Goal: Task Accomplishment & Management: Use online tool/utility

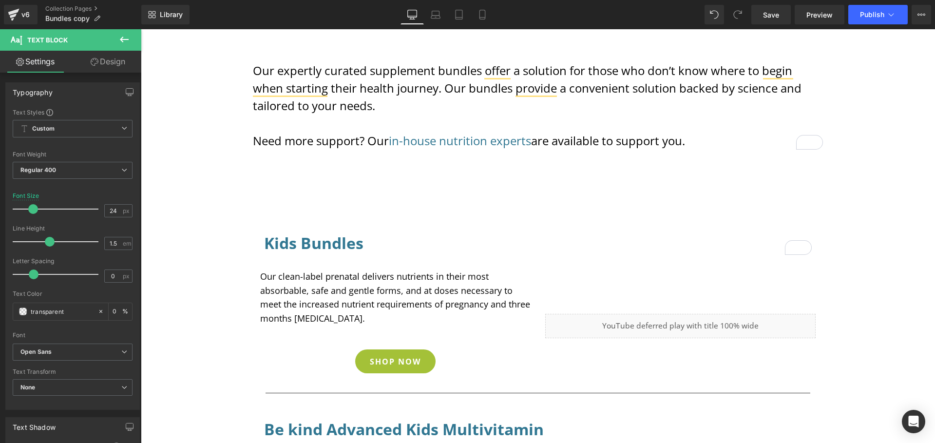
scroll to position [259, 0]
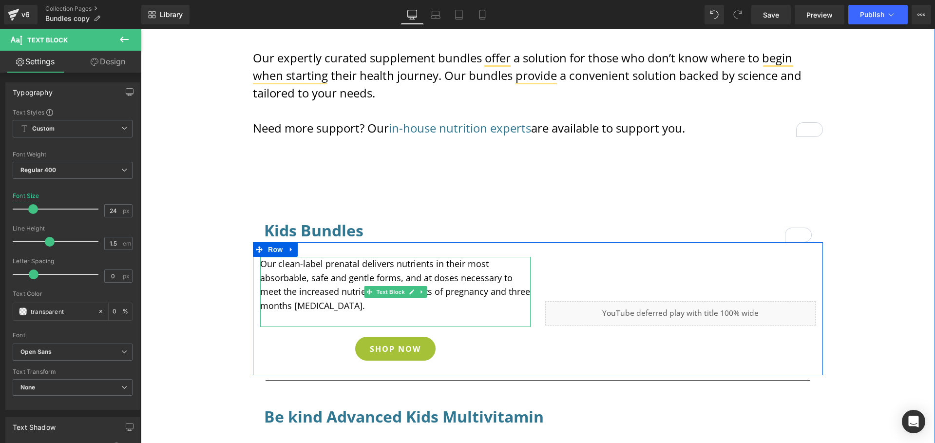
click at [334, 306] on p "Our clean-label prenatal delivers nutrients in their most absorbable, safe and …" at bounding box center [395, 285] width 270 height 56
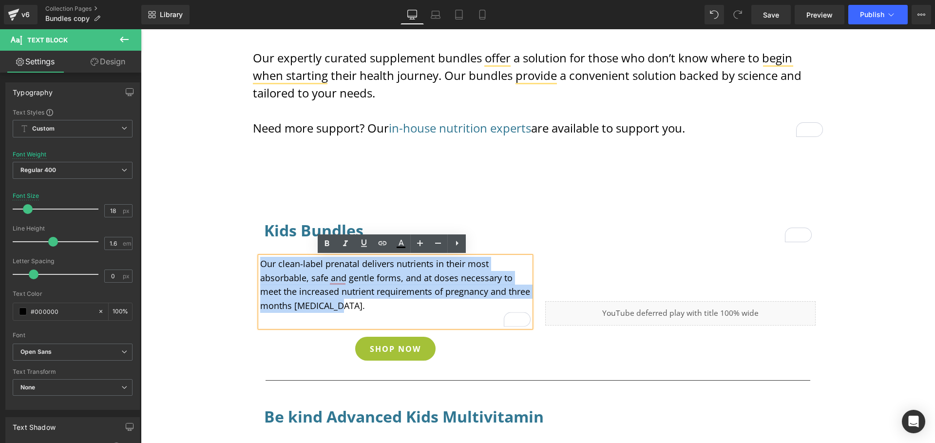
drag, startPoint x: 334, startPoint y: 306, endPoint x: 267, endPoint y: 275, distance: 73.5
click at [260, 270] on p "Our clean-label prenatal delivers nutrients in their most absorbable, safe and …" at bounding box center [395, 285] width 270 height 56
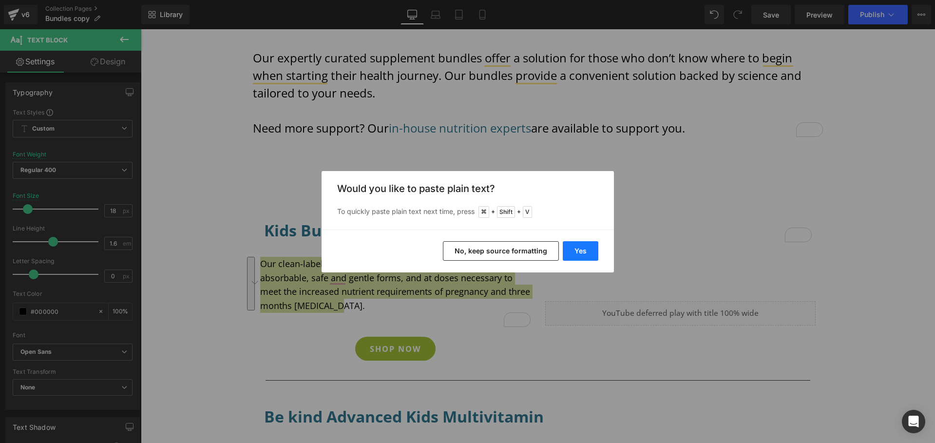
click at [582, 250] on button "Yes" at bounding box center [581, 250] width 36 height 19
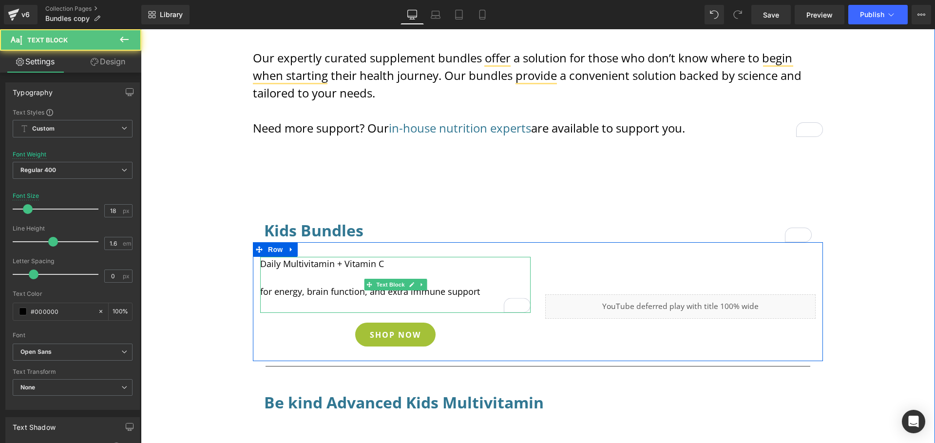
click at [324, 279] on p "To enrich screen reader interactions, please activate Accessibility in Grammarl…" at bounding box center [395, 278] width 270 height 14
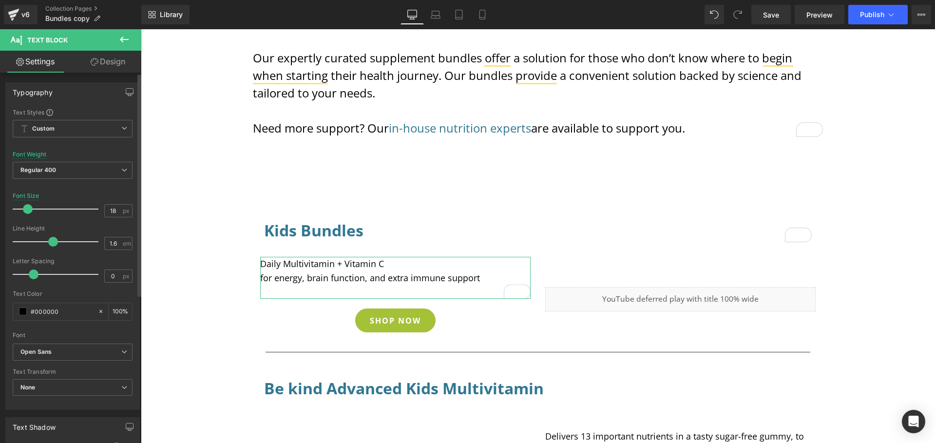
scroll to position [175, 0]
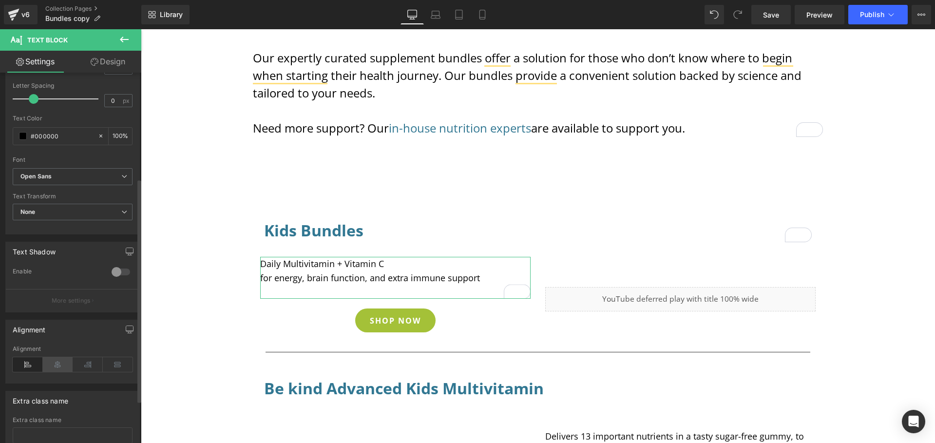
click at [55, 364] on icon at bounding box center [58, 364] width 30 height 15
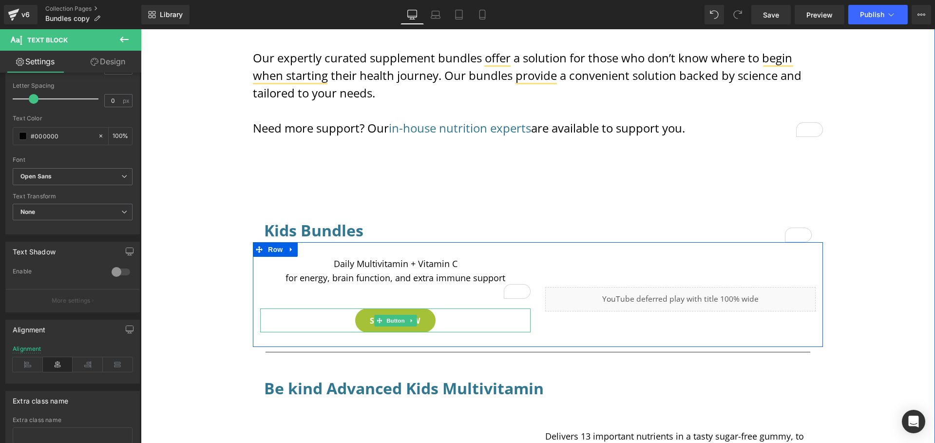
scroll to position [253, 0]
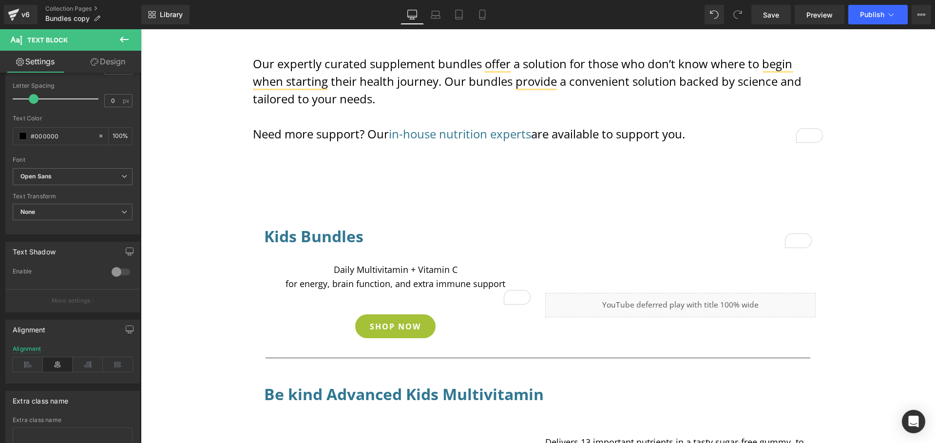
click at [121, 38] on icon at bounding box center [124, 40] width 12 height 12
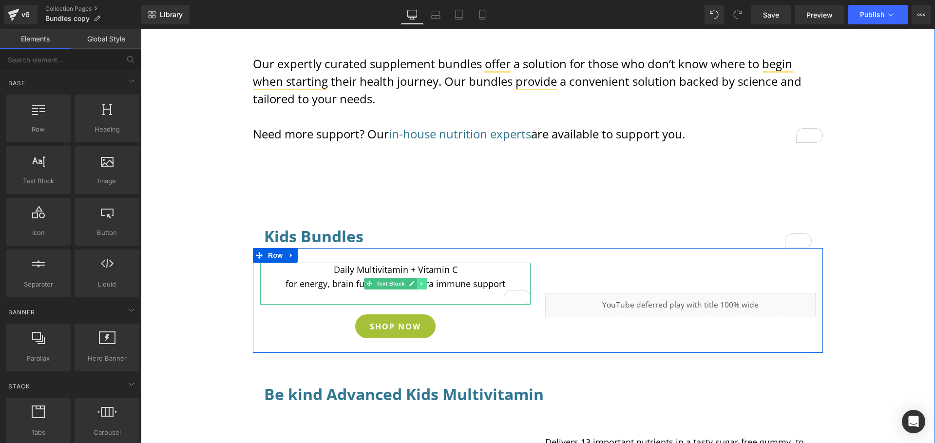
click at [421, 285] on link at bounding box center [422, 284] width 10 height 12
click at [414, 285] on icon at bounding box center [416, 284] width 5 height 6
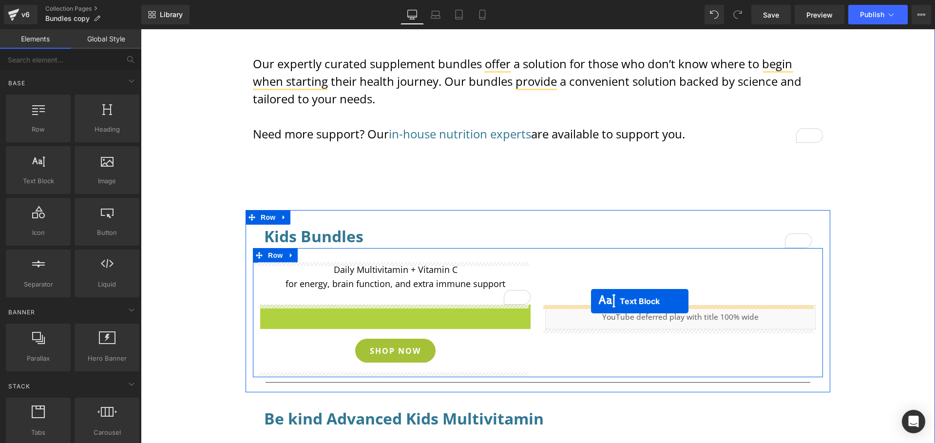
drag, startPoint x: 366, startPoint y: 327, endPoint x: 591, endPoint y: 301, distance: 226.6
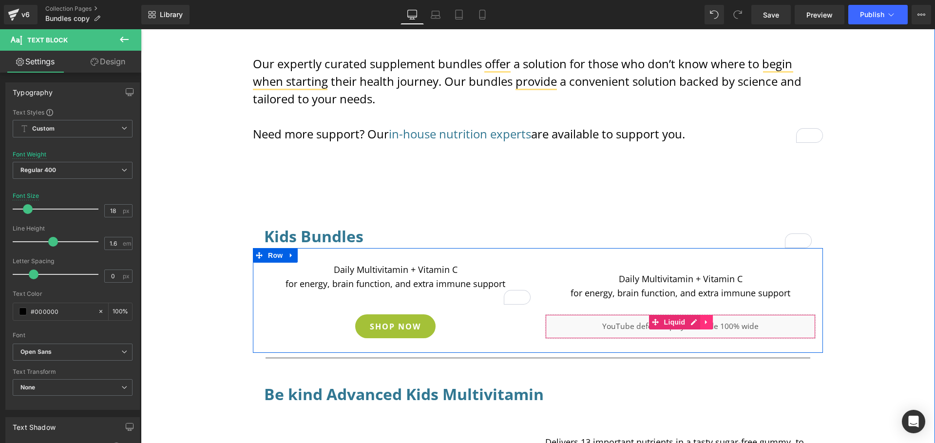
click at [704, 322] on icon at bounding box center [706, 321] width 7 height 7
click at [709, 321] on icon at bounding box center [712, 321] width 7 height 7
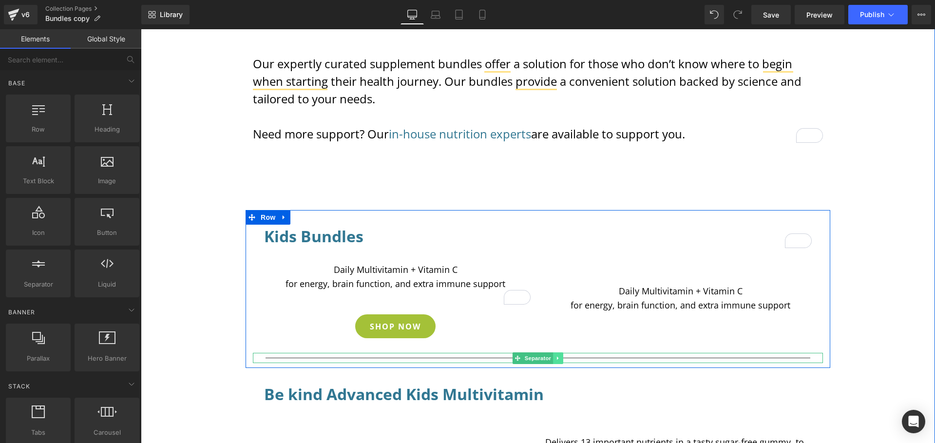
click at [558, 359] on link at bounding box center [558, 358] width 10 height 12
click at [560, 359] on icon at bounding box center [562, 357] width 5 height 5
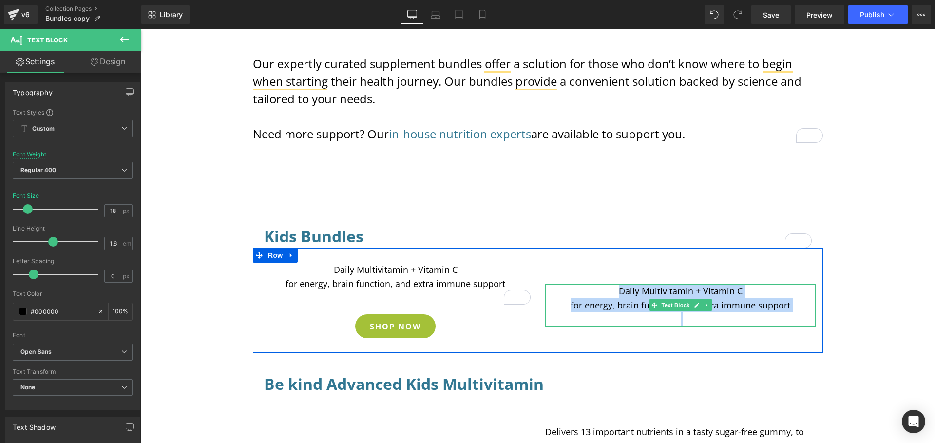
drag, startPoint x: 614, startPoint y: 289, endPoint x: 796, endPoint y: 312, distance: 183.2
click at [796, 312] on div "Daily Multivitamin + Vitamin C for energy, brain function, and extra immune sup…" at bounding box center [680, 305] width 270 height 42
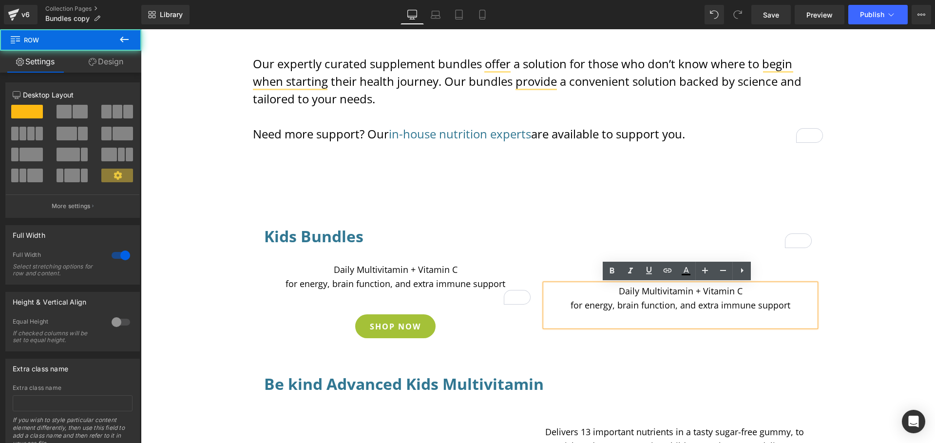
click at [830, 311] on div "Collection title Collection Title Collection Banner Our expertly curated supple…" at bounding box center [538, 252] width 794 height 759
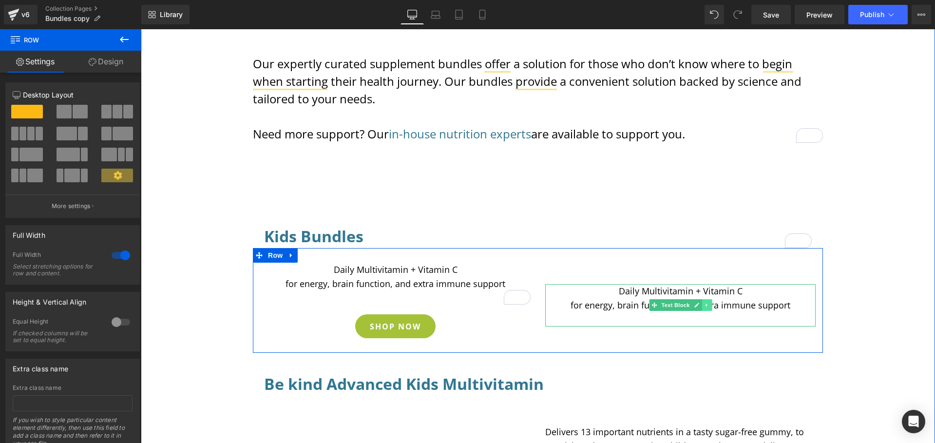
click at [705, 307] on icon at bounding box center [706, 305] width 5 height 6
click at [709, 305] on icon at bounding box center [711, 305] width 5 height 5
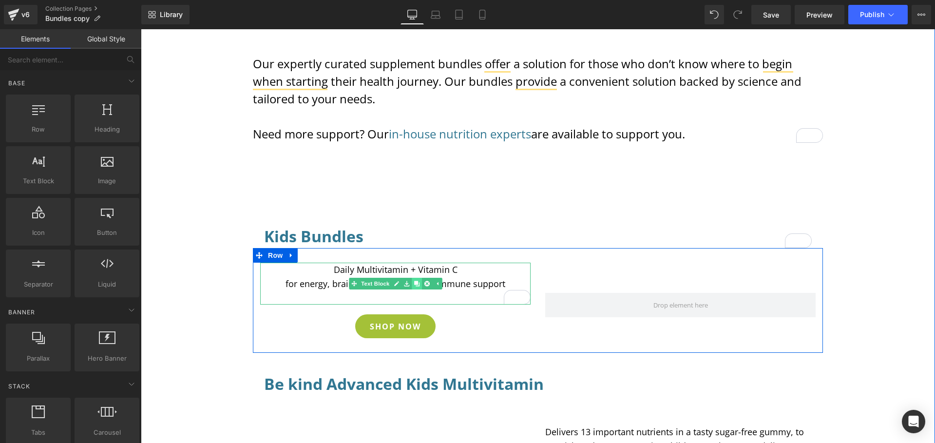
click at [415, 284] on icon at bounding box center [416, 284] width 5 height 6
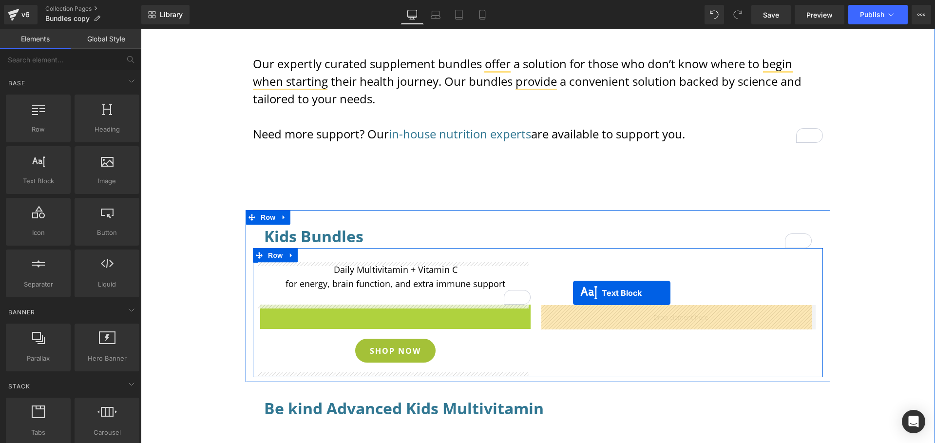
drag, startPoint x: 366, startPoint y: 325, endPoint x: 573, endPoint y: 293, distance: 209.1
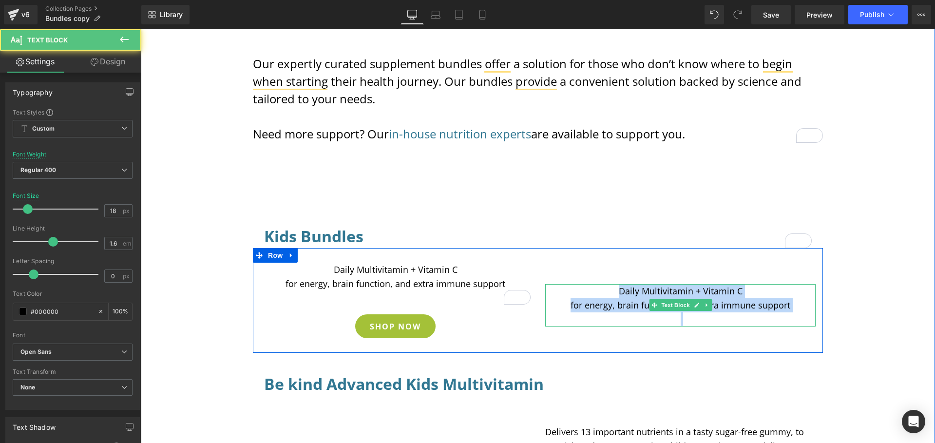
drag, startPoint x: 616, startPoint y: 290, endPoint x: 807, endPoint y: 312, distance: 192.2
click at [807, 312] on div "Daily Multivitamin + Vitamin C for energy, brain function, and extra immune sup…" at bounding box center [680, 305] width 270 height 42
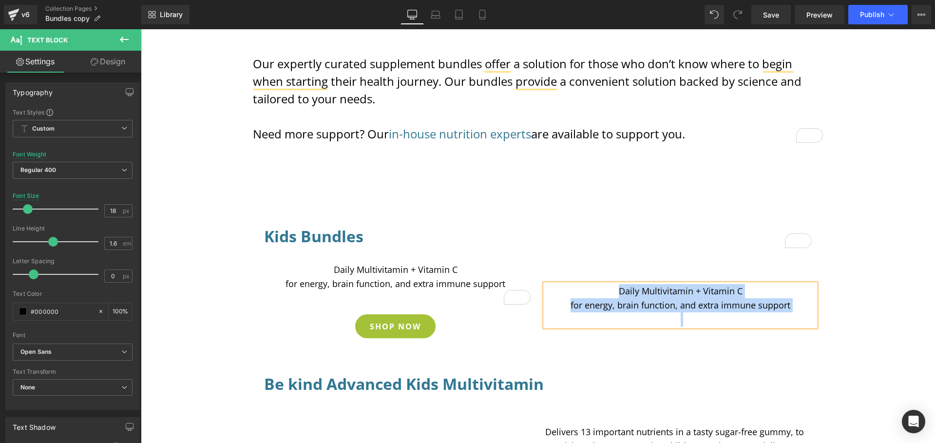
paste div "To enrich screen reader interactions, please activate Accessibility in Grammarl…"
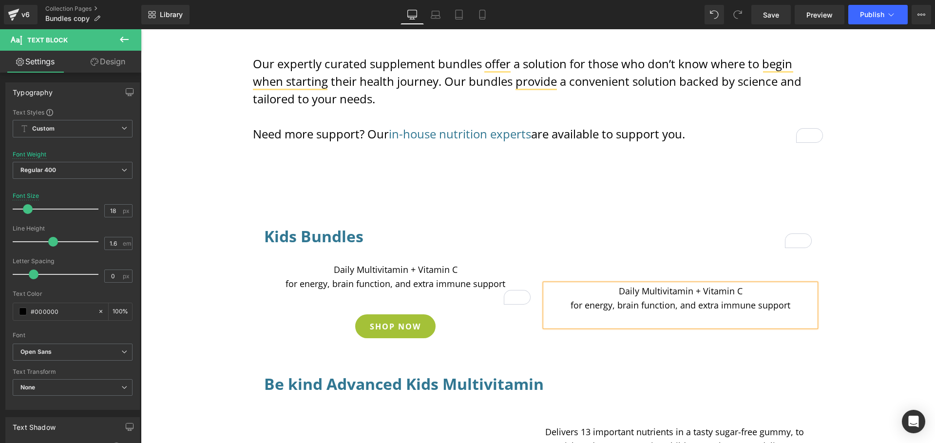
scroll to position [246, 0]
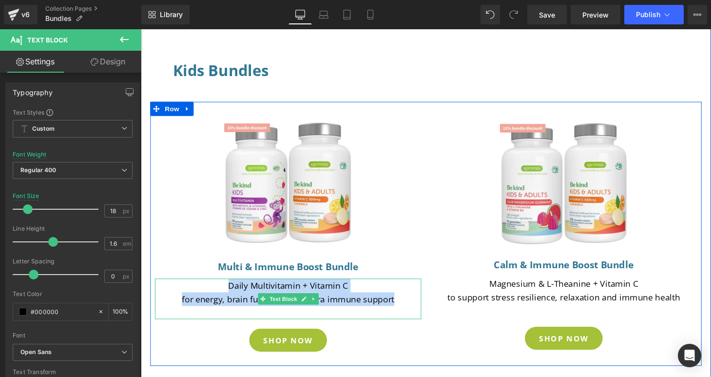
drag, startPoint x: 401, startPoint y: 307, endPoint x: 228, endPoint y: 295, distance: 173.9
click at [228, 295] on div "Daily Multivitamin + Vitamin C for energy, brain function, and extra immune sup…" at bounding box center [292, 308] width 275 height 42
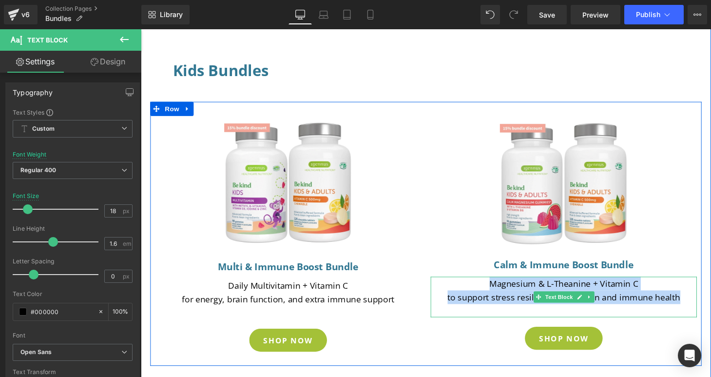
drag, startPoint x: 501, startPoint y: 294, endPoint x: 693, endPoint y: 306, distance: 191.8
click at [693, 306] on p "Magnesium & L-Theanine + Vitamin C to support stress resilience, relaxation and…" at bounding box center [577, 299] width 275 height 28
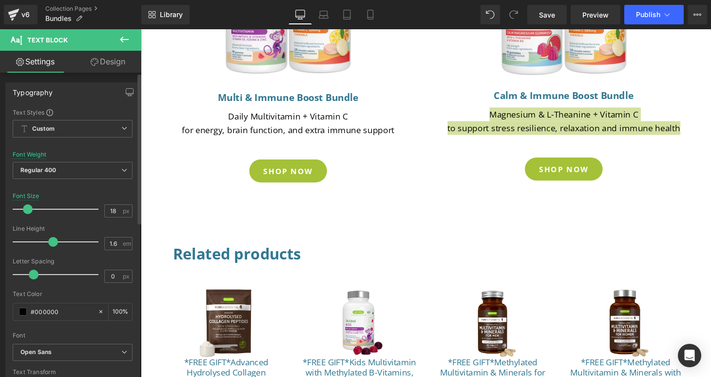
scroll to position [574, 0]
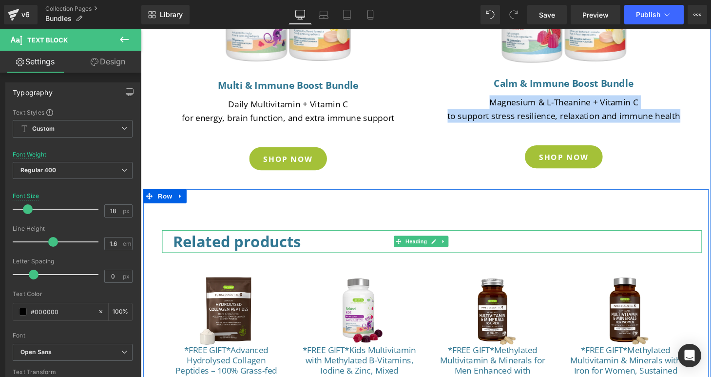
click at [292, 249] on h1 "Related products" at bounding box center [441, 248] width 535 height 23
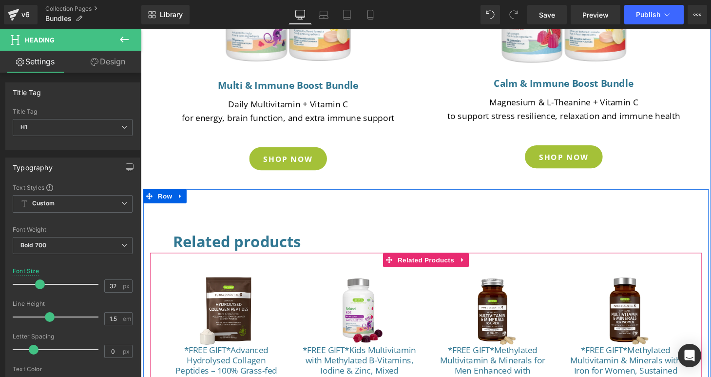
click at [299, 315] on div "Sale Off (P) Image *FREE GIFT*Kids Multivitamin with Methylated B-Vitamins, Iod…" at bounding box center [367, 370] width 138 height 190
click at [433, 268] on span "Related Products" at bounding box center [435, 267] width 63 height 15
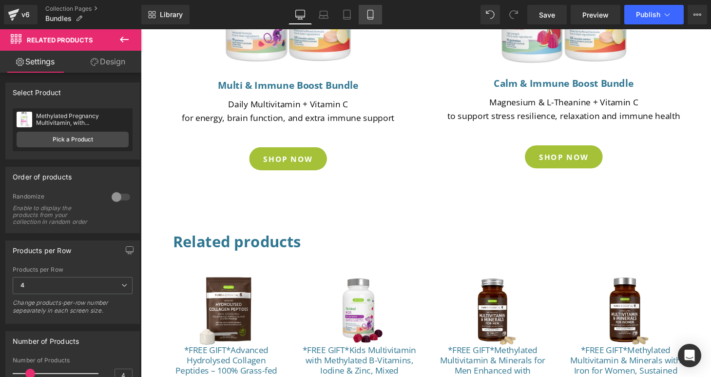
click at [371, 16] on icon at bounding box center [370, 15] width 10 height 10
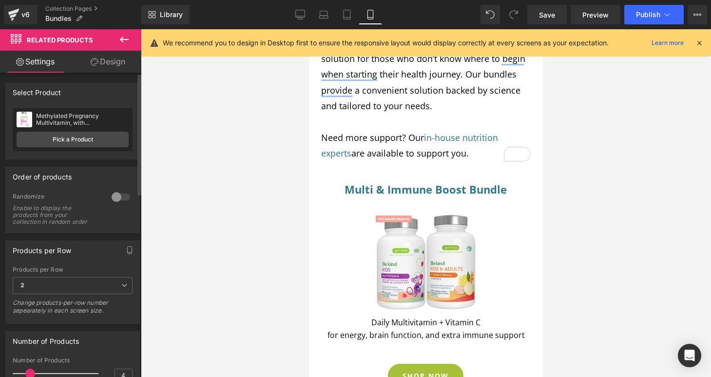
scroll to position [224, 0]
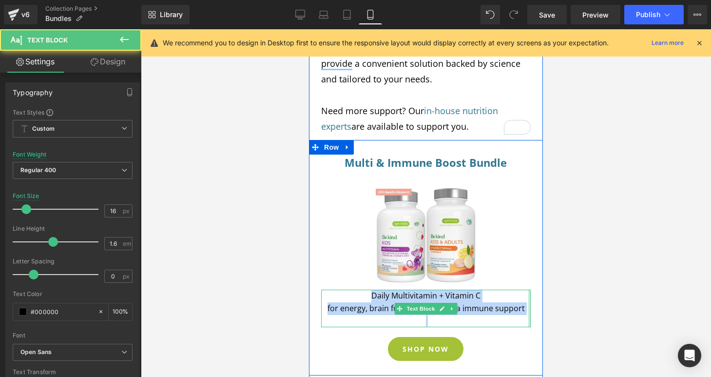
drag, startPoint x: 369, startPoint y: 297, endPoint x: 524, endPoint y: 311, distance: 156.1
click at [524, 311] on div "Daily Multivitamin + Vitamin C for energy, brain function, and extra immune sup…" at bounding box center [425, 308] width 209 height 38
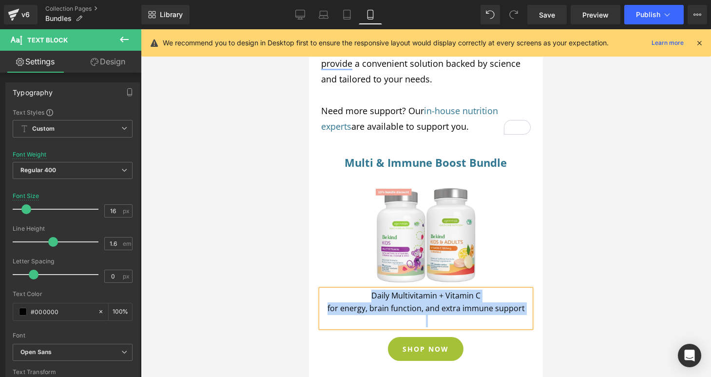
copy div "Daily Multivitamin + Vitamin C for energy, brain function, and extra immune sup…"
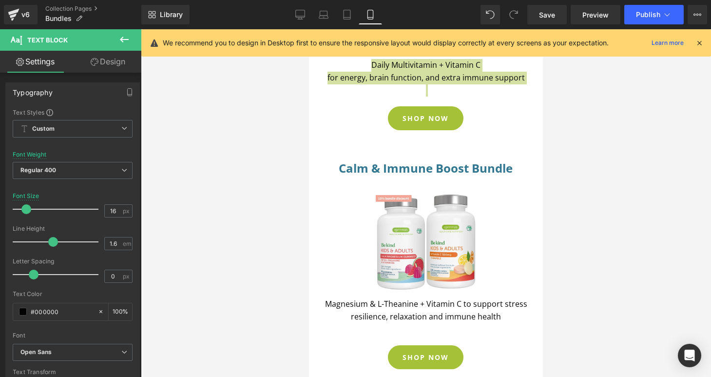
scroll to position [490, 0]
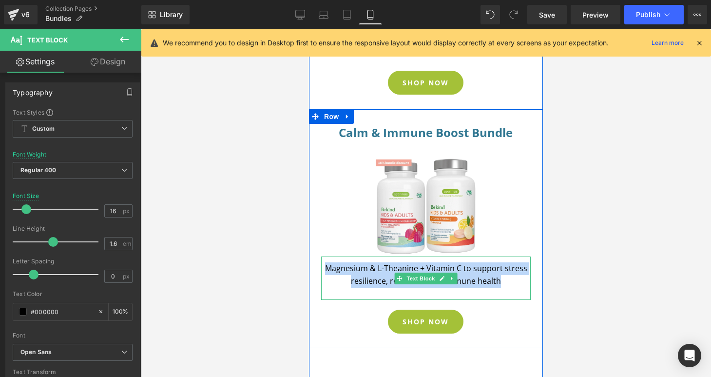
drag, startPoint x: 463, startPoint y: 283, endPoint x: 325, endPoint y: 269, distance: 139.0
click at [325, 269] on p "Magnesium & L-Theanine + Vitamin C to support stress resilience, relaxation and…" at bounding box center [425, 274] width 209 height 25
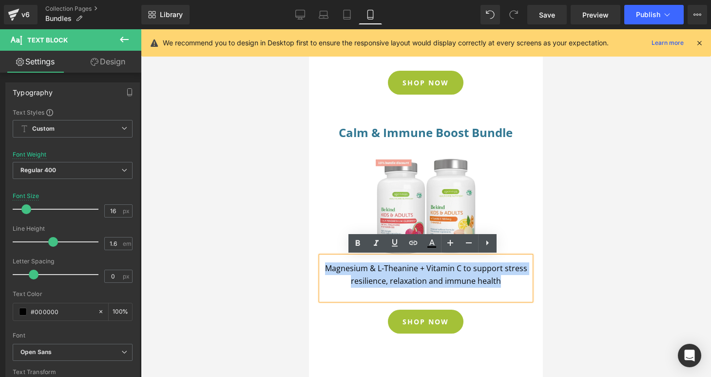
copy p "Magnesium & L-Theanine + Vitamin C to support stress resilience, relaxation and…"
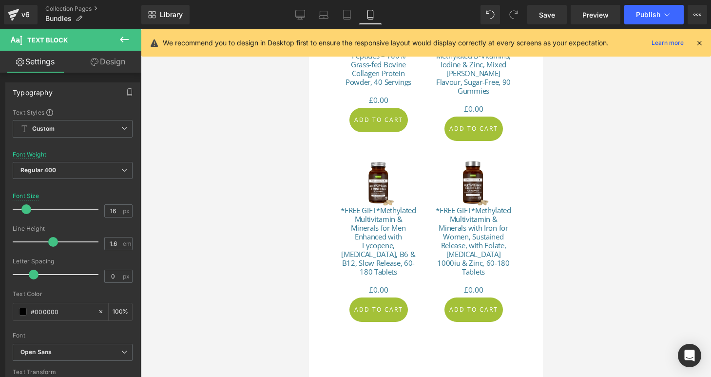
scroll to position [819, 0]
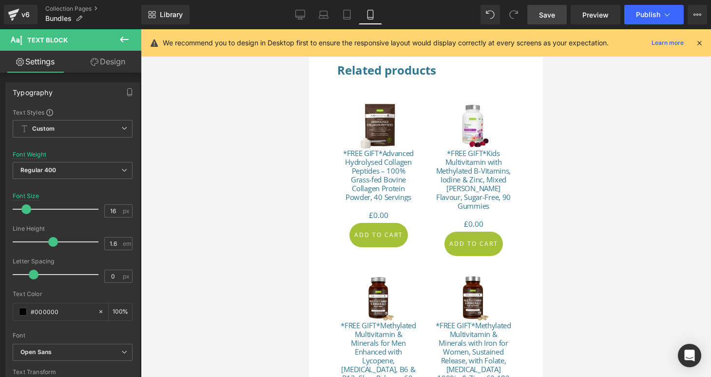
click at [544, 14] on span "Save" at bounding box center [547, 15] width 16 height 10
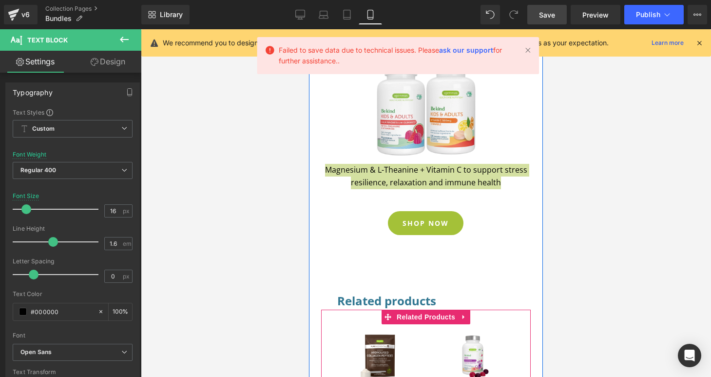
scroll to position [473, 0]
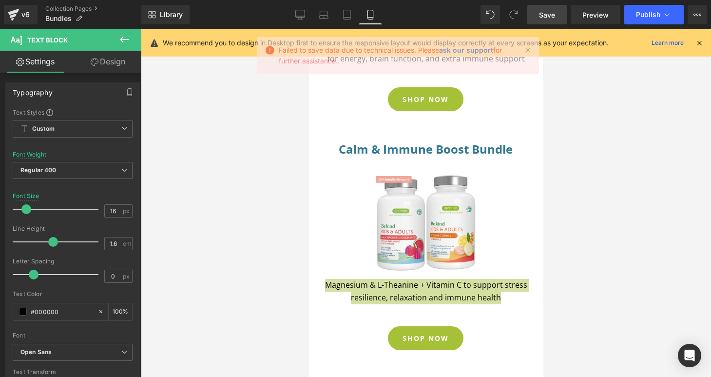
click at [555, 15] on link "Save" at bounding box center [546, 14] width 39 height 19
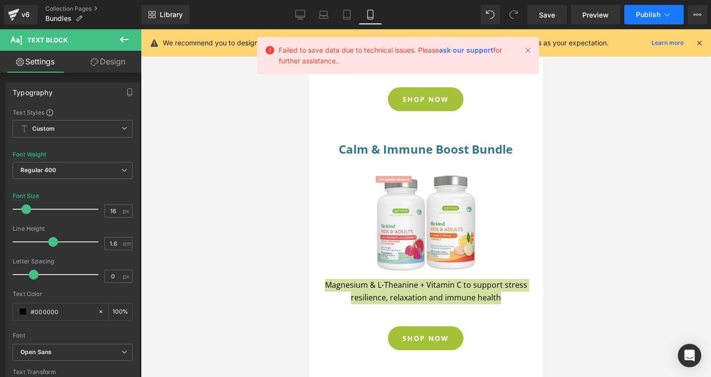
click at [634, 17] on button "Publish" at bounding box center [653, 14] width 59 height 19
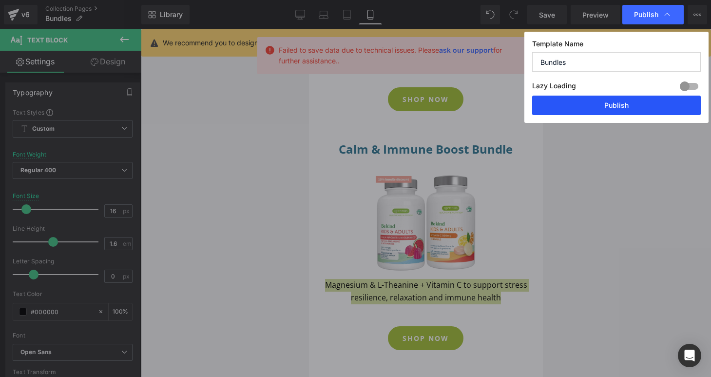
click at [627, 104] on button "Publish" at bounding box center [616, 104] width 169 height 19
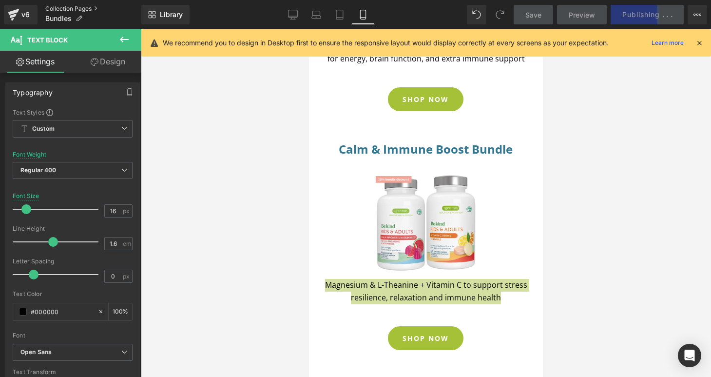
click at [81, 7] on link "Collection Pages" at bounding box center [93, 9] width 96 height 8
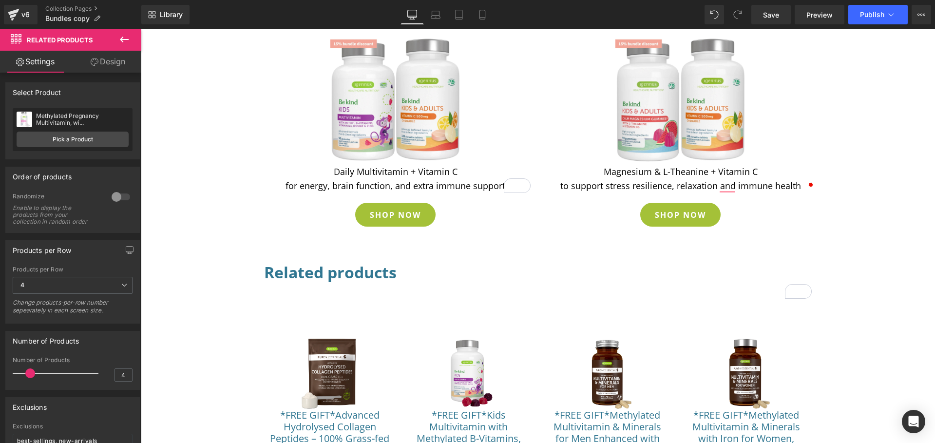
scroll to position [109, 0]
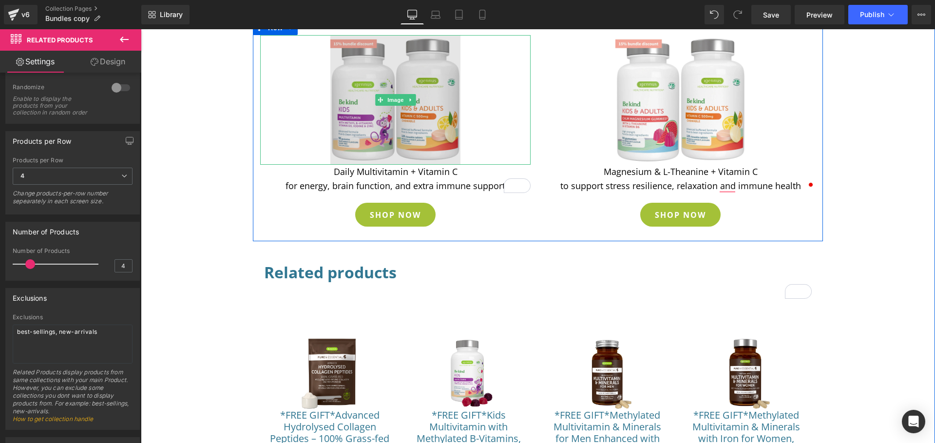
click at [412, 125] on img at bounding box center [395, 100] width 130 height 130
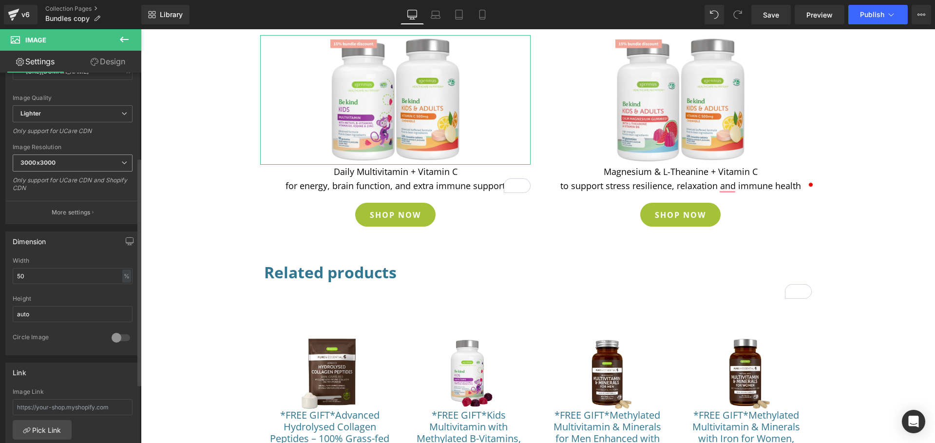
scroll to position [200, 0]
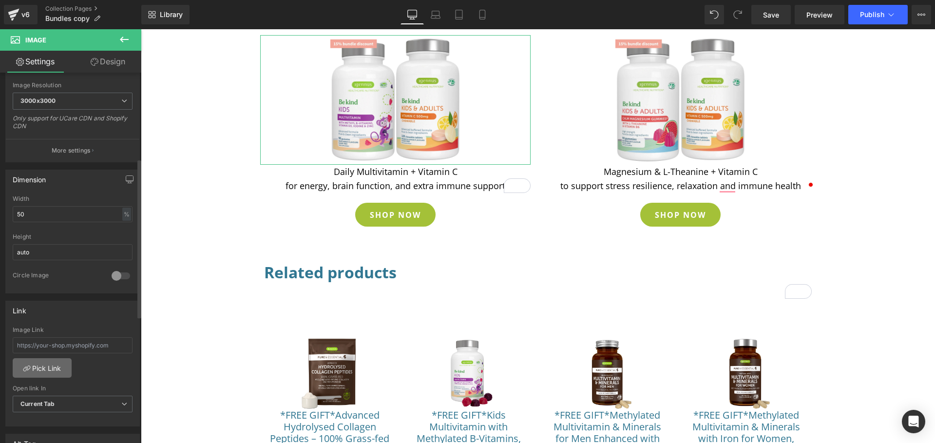
click at [57, 369] on link "Pick Link" at bounding box center [42, 367] width 59 height 19
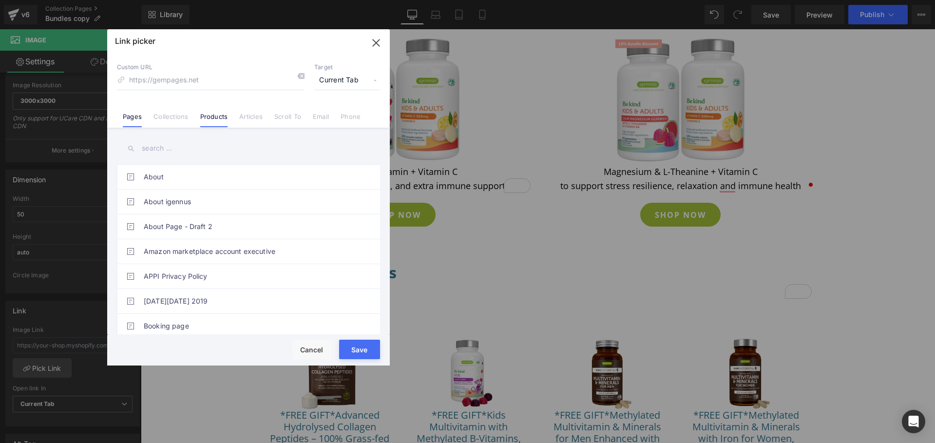
click at [214, 118] on link "Products" at bounding box center [214, 120] width 28 height 15
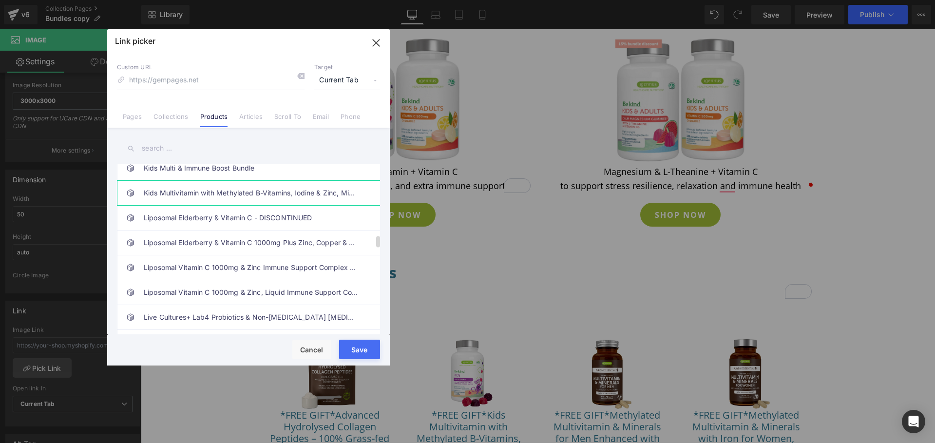
scroll to position [1040, 0]
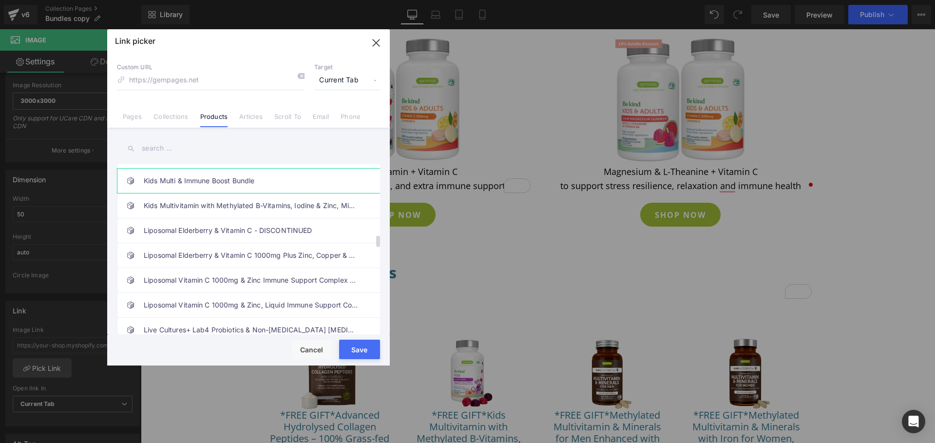
click at [209, 186] on link "Kids Multi & Immune Boost Bundle" at bounding box center [251, 181] width 214 height 24
type input "/products/kids-multi-immune-boost-bundle"
click at [351, 347] on button "Save" at bounding box center [359, 349] width 41 height 19
type input "/products/kids-multi-immune-boost-bundle"
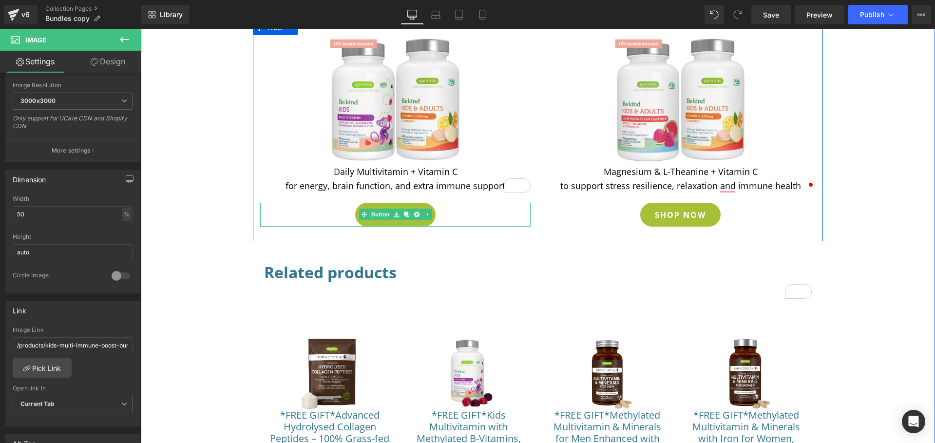
click at [440, 214] on div "SHOP NOW" at bounding box center [396, 215] width 260 height 24
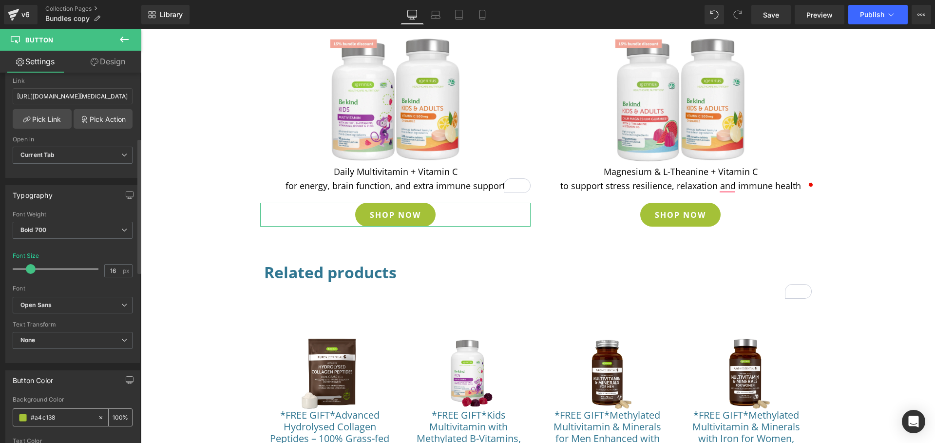
scroll to position [147, 0]
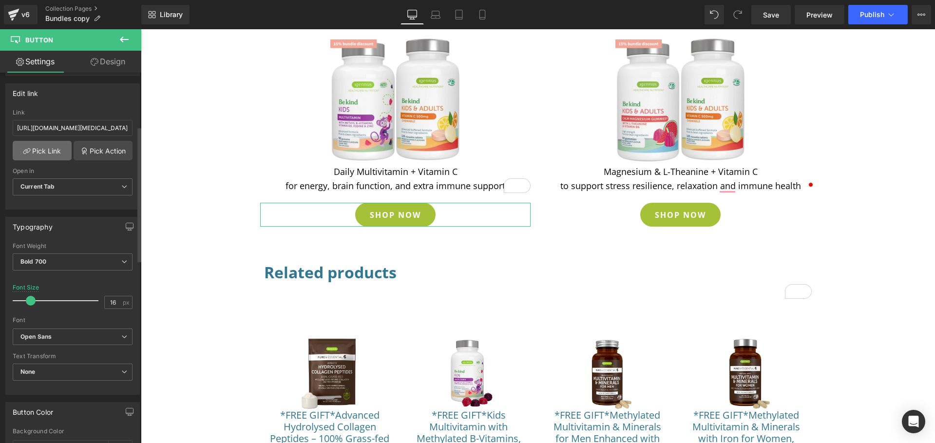
click at [45, 151] on link "Pick Link" at bounding box center [42, 150] width 59 height 19
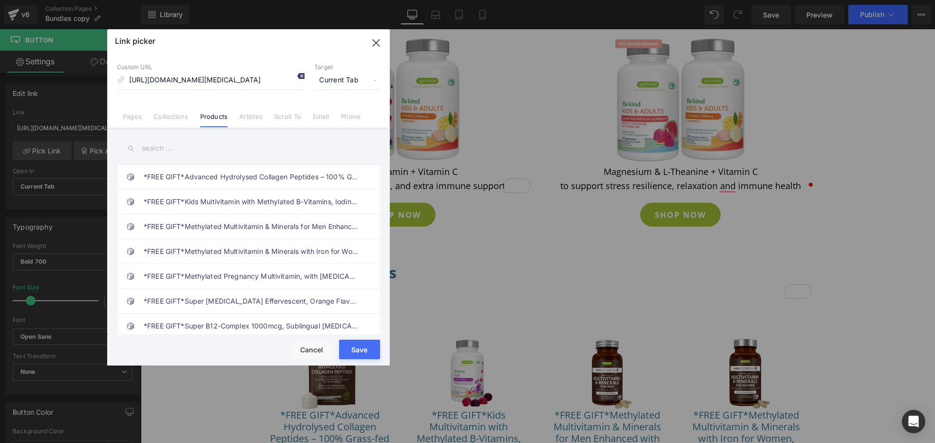
scroll to position [0, 0]
click at [300, 77] on icon at bounding box center [301, 76] width 8 height 8
click at [253, 86] on input at bounding box center [211, 80] width 188 height 19
paste input "https://igennus.com/products/kids-multi-immune-boost-bundle"
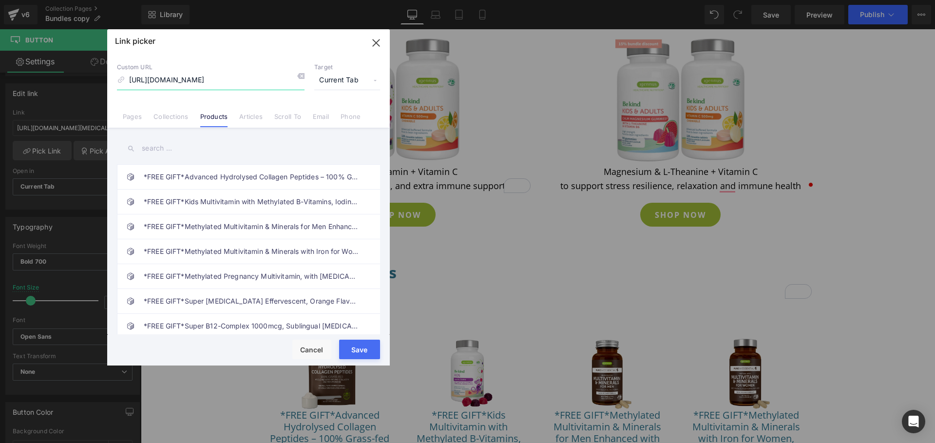
type input "https://igennus.com/products/kids-multi-immune-boost-bundle"
click at [359, 348] on button "Save" at bounding box center [359, 349] width 41 height 19
type input "https://igennus.com/products/kids-multi-immune-boost-bundle"
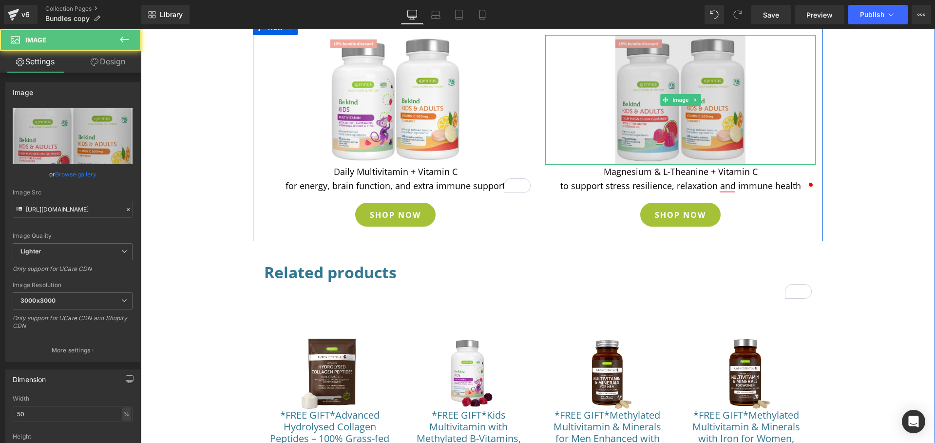
click at [637, 118] on img at bounding box center [680, 100] width 130 height 130
click at [682, 123] on img at bounding box center [680, 100] width 130 height 130
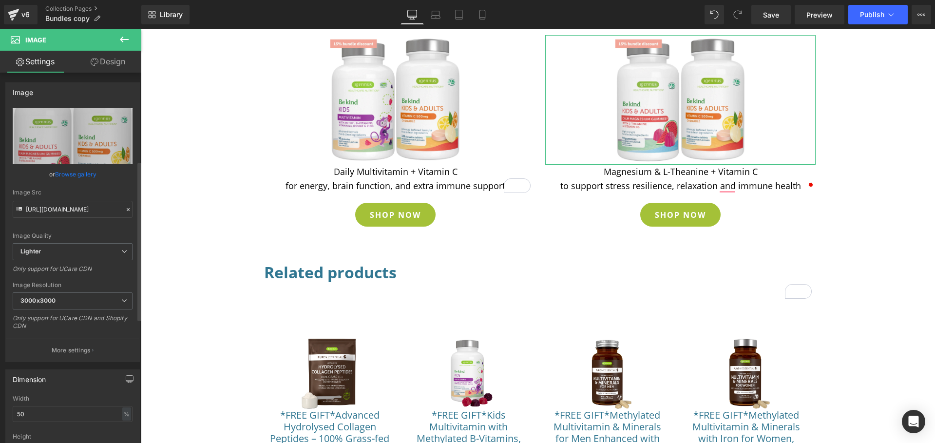
scroll to position [256, 0]
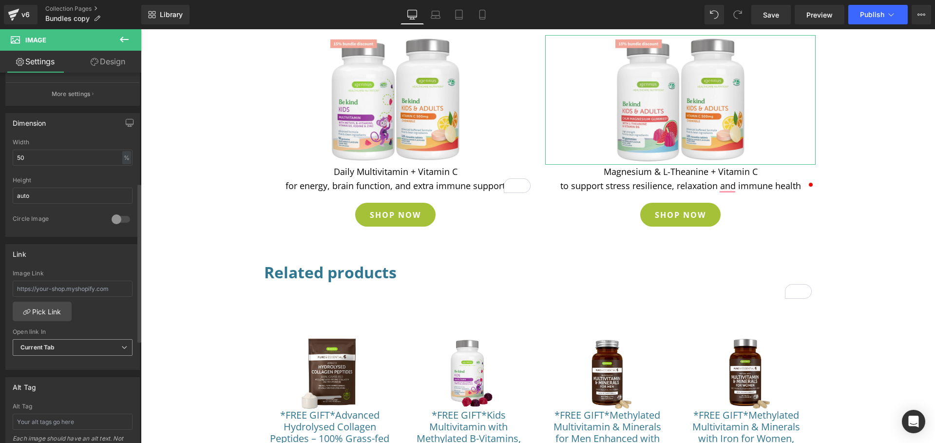
click at [113, 350] on span "Current Tab" at bounding box center [73, 347] width 120 height 17
click at [48, 316] on link "Pick Link" at bounding box center [41, 311] width 57 height 19
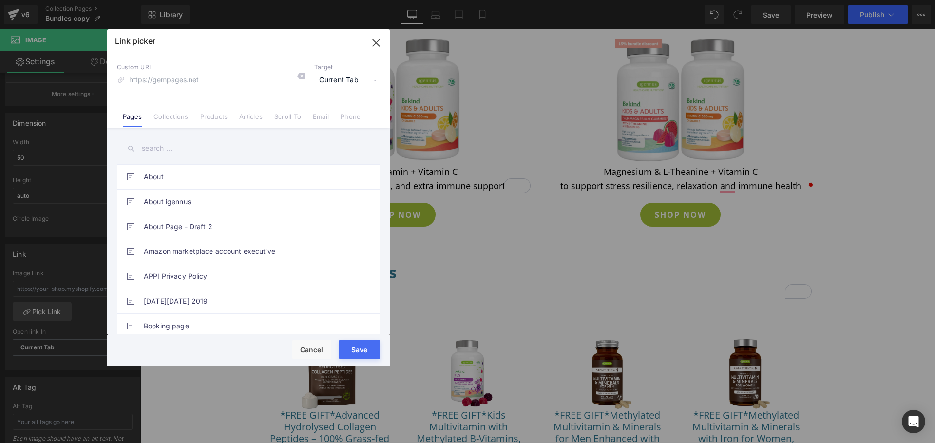
paste input "https://igennus.com/products/kids-calm-immune-bundle"
type input "https://igennus.com/products/kids-calm-immune-bundle"
drag, startPoint x: 358, startPoint y: 347, endPoint x: 217, endPoint y: 318, distance: 143.8
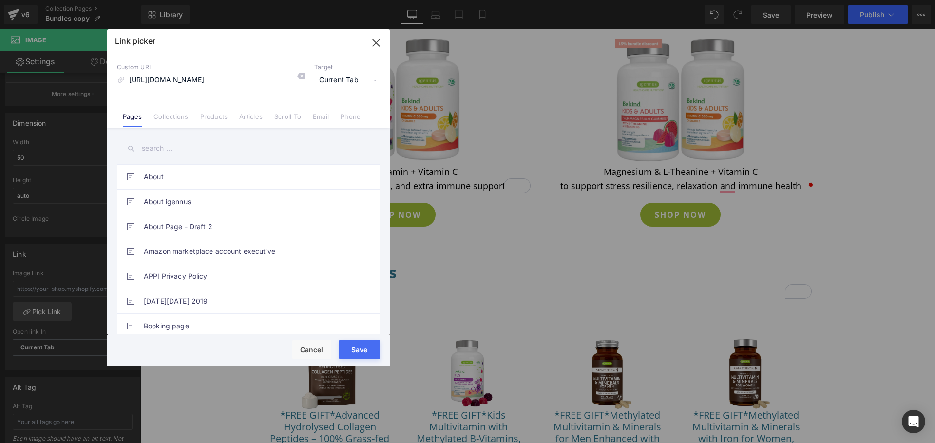
click at [358, 347] on button "Save" at bounding box center [359, 349] width 41 height 19
type input "https://igennus.com/products/kids-calm-immune-bundle"
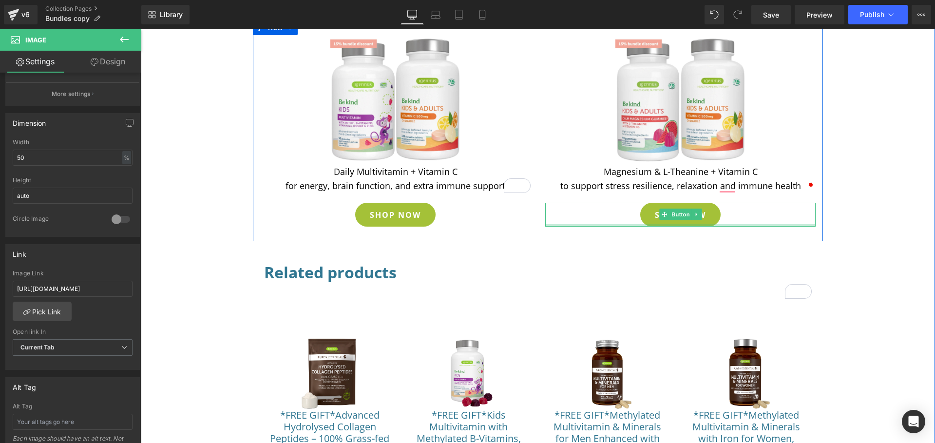
click at [652, 224] on div at bounding box center [680, 225] width 270 height 2
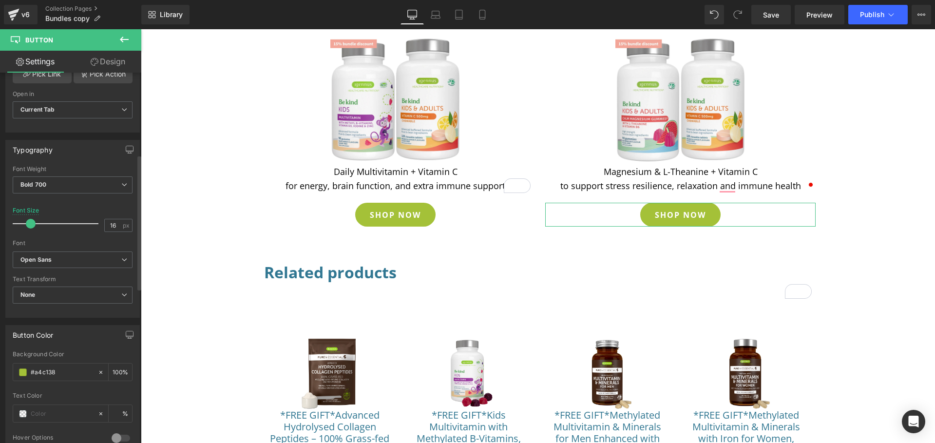
scroll to position [6, 0]
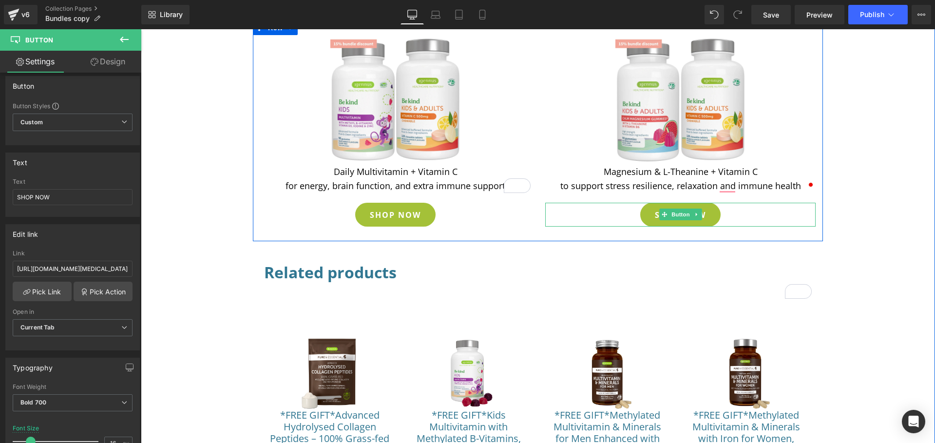
click at [640, 220] on link "SHOP NOW" at bounding box center [680, 215] width 80 height 24
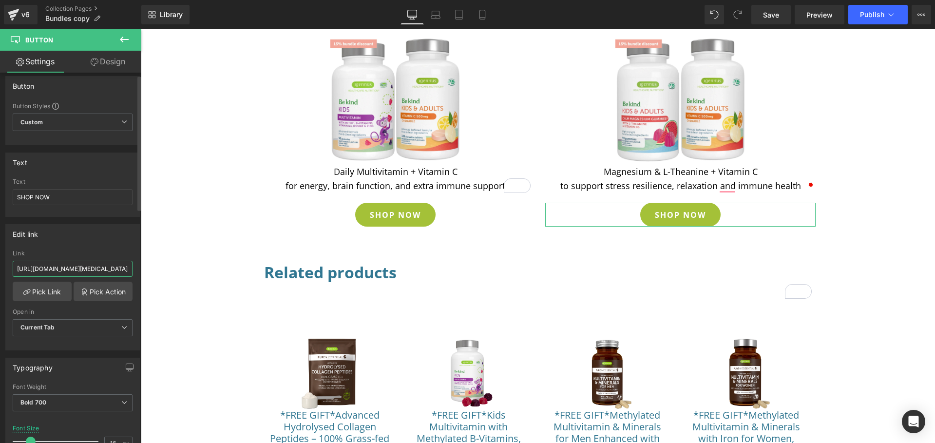
click at [66, 269] on input "https://igennus.com/products/advanced-methylated-prenatal-multivitamin-with-met…" at bounding box center [73, 269] width 120 height 16
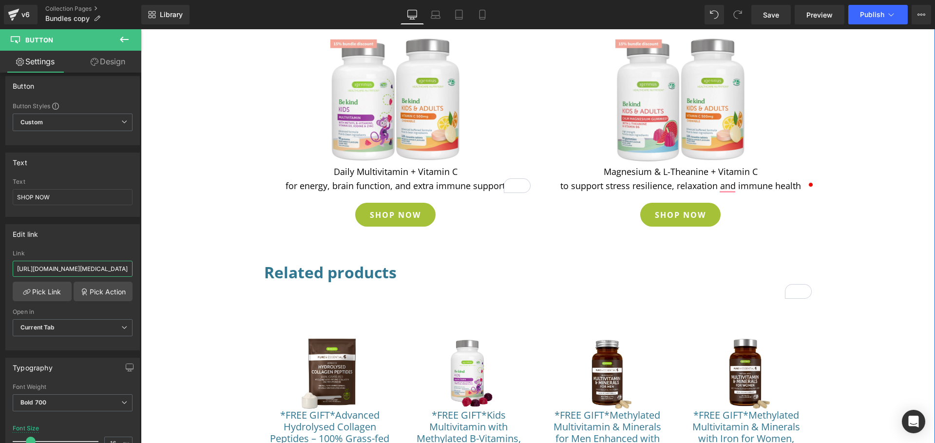
drag, startPoint x: 157, startPoint y: 297, endPoint x: 141, endPoint y: 271, distance: 29.7
type input "https://igennus.com/products/kids-calm-immune-bundle"
click at [772, 16] on span "Save" at bounding box center [771, 15] width 16 height 10
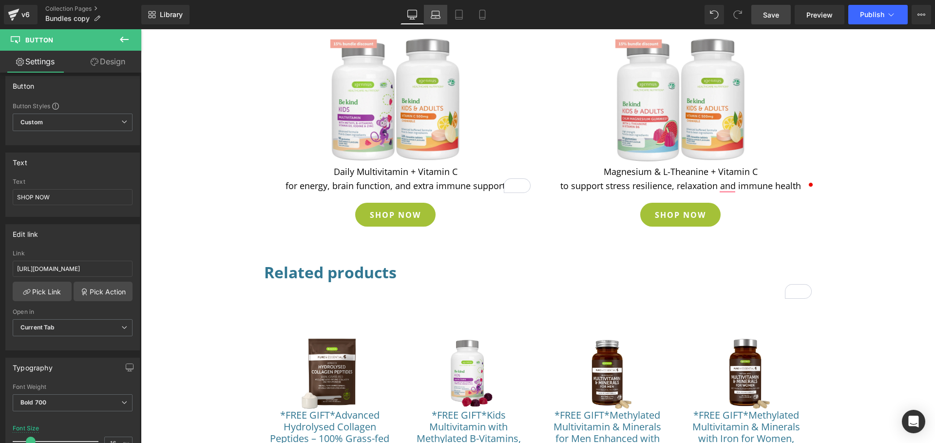
click at [437, 18] on icon at bounding box center [436, 15] width 10 height 10
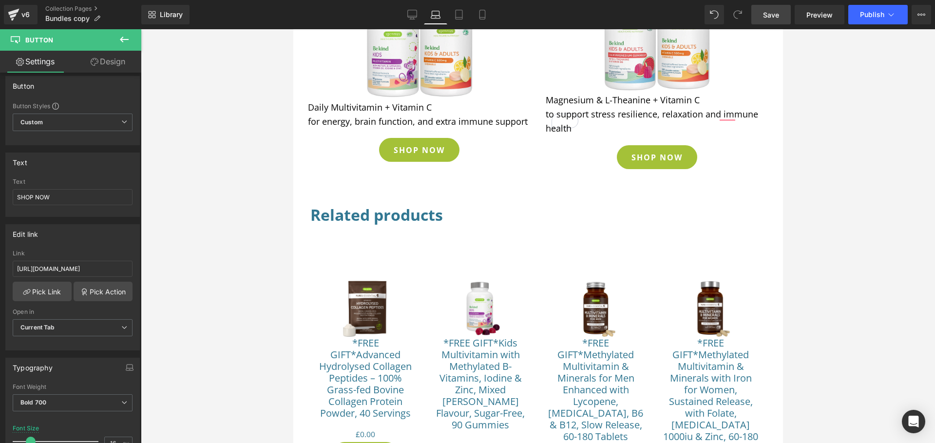
type input "100"
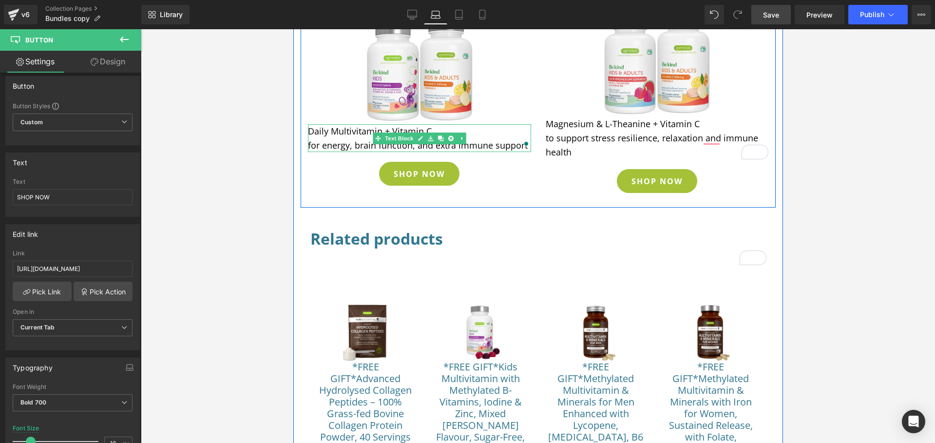
click at [492, 132] on p "Daily Multivitamin + Vitamin C" at bounding box center [418, 131] width 223 height 14
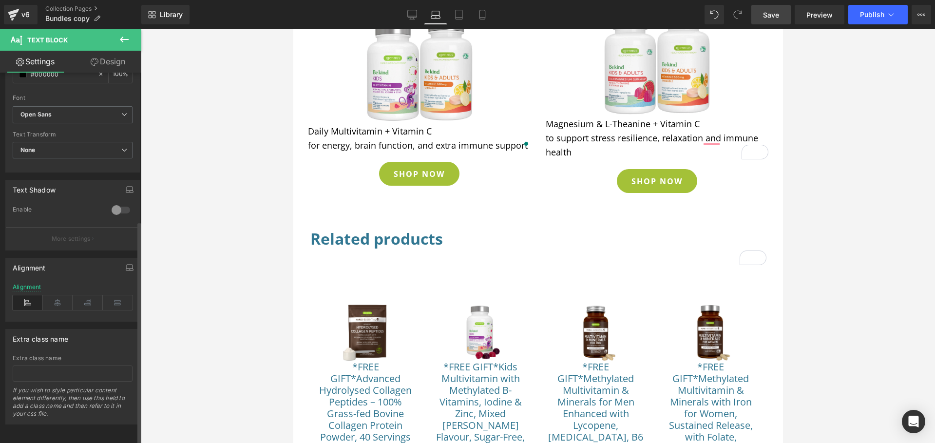
scroll to position [246, 0]
click at [54, 300] on icon at bounding box center [58, 301] width 30 height 15
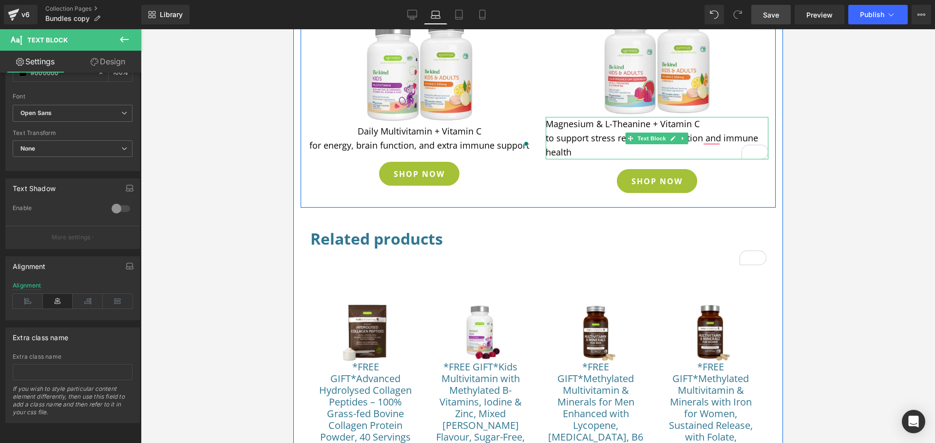
click at [602, 135] on p "to support stress resilience, relaxation and immune health" at bounding box center [656, 145] width 223 height 28
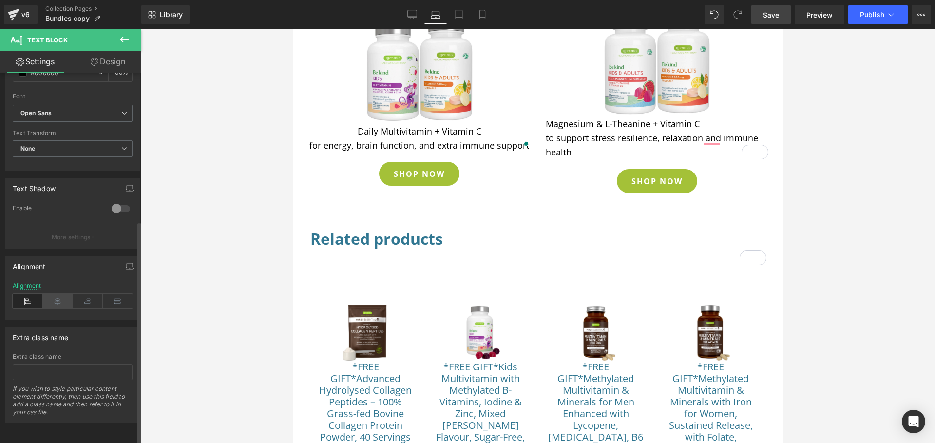
click at [57, 294] on icon at bounding box center [58, 301] width 30 height 15
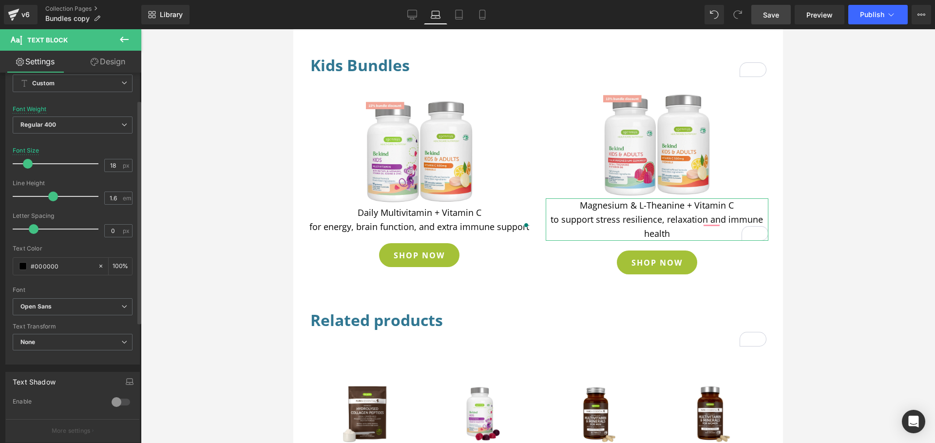
scroll to position [160, 0]
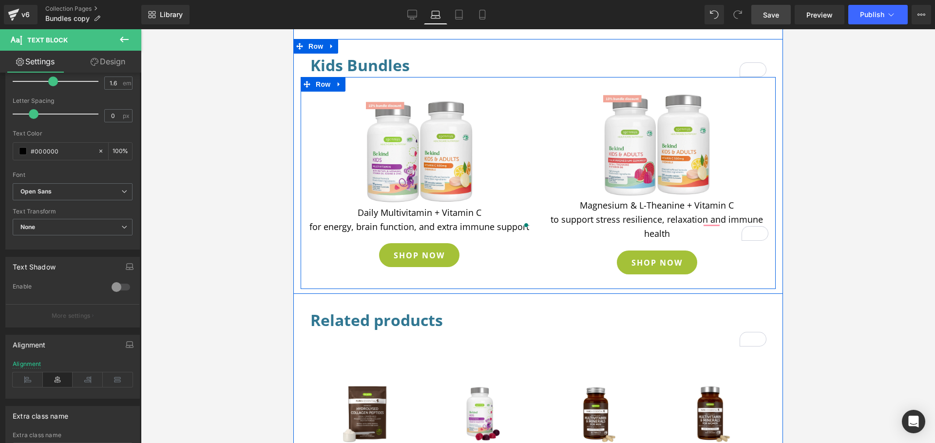
click at [539, 184] on div "Image Magnesium & L-Theanine + Vitamin C to support stress resilience, relaxati…" at bounding box center [657, 188] width 238 height 192
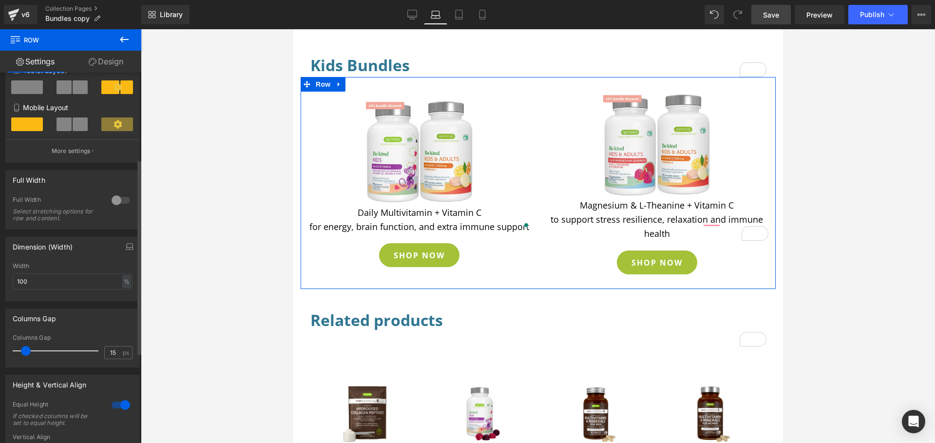
scroll to position [176, 0]
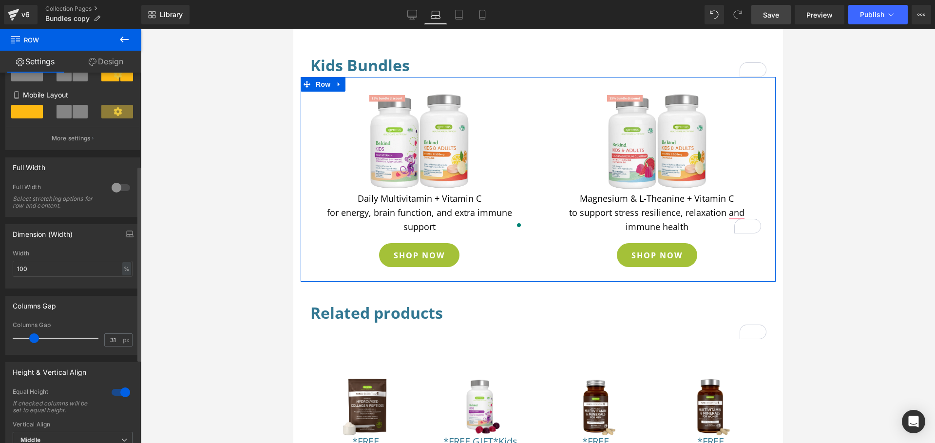
type input "32"
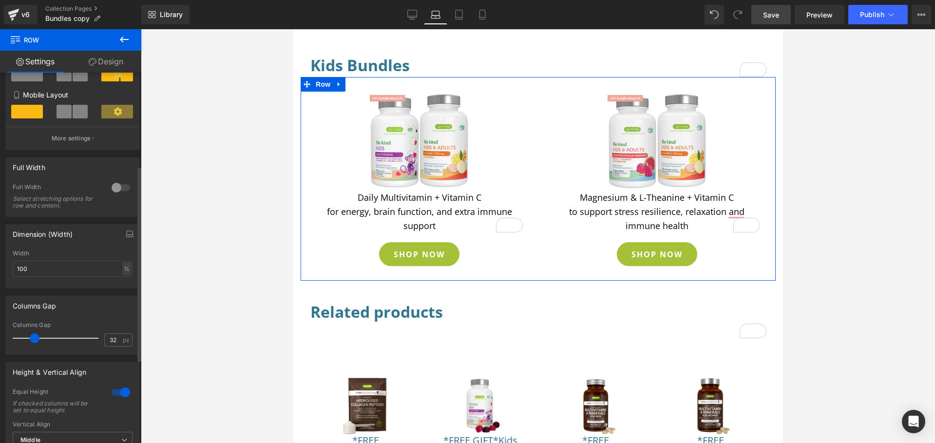
drag, startPoint x: 26, startPoint y: 337, endPoint x: 35, endPoint y: 341, distance: 9.4
click at [35, 341] on span at bounding box center [35, 338] width 10 height 10
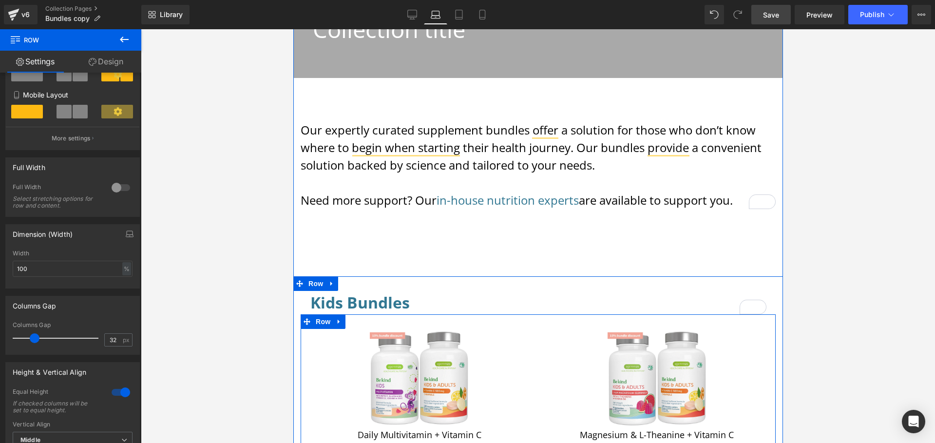
scroll to position [244, 0]
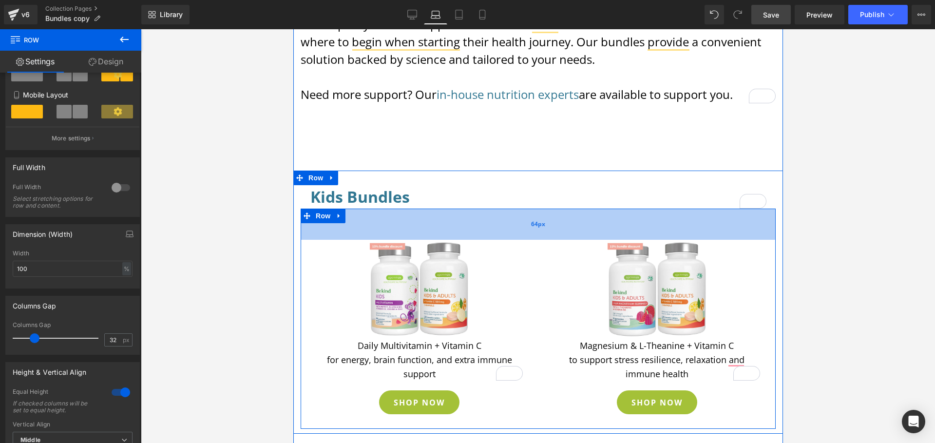
drag, startPoint x: 473, startPoint y: 208, endPoint x: 475, endPoint y: 225, distance: 16.6
click at [475, 225] on div "64px" at bounding box center [537, 224] width 475 height 31
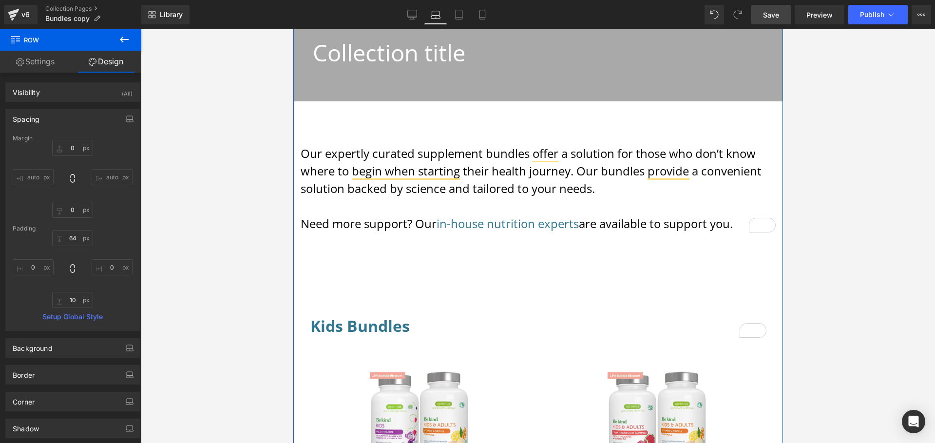
scroll to position [155, 0]
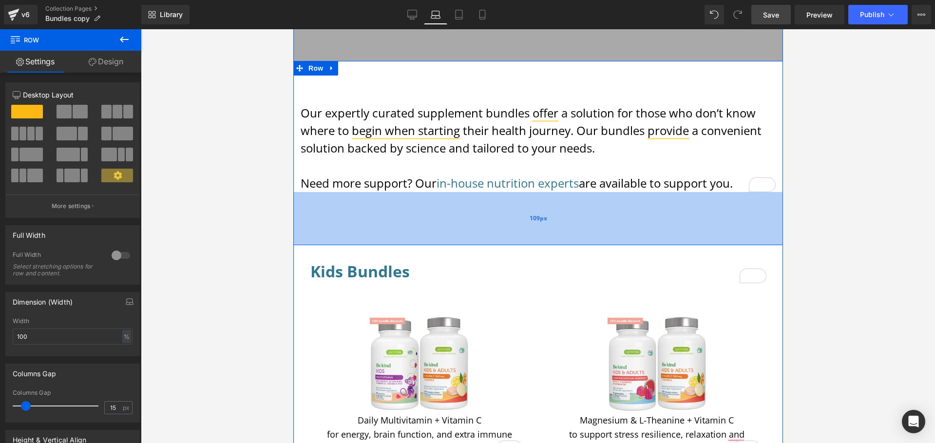
drag, startPoint x: 484, startPoint y: 254, endPoint x: 483, endPoint y: 240, distance: 14.1
click at [483, 240] on div "109px" at bounding box center [538, 218] width 490 height 53
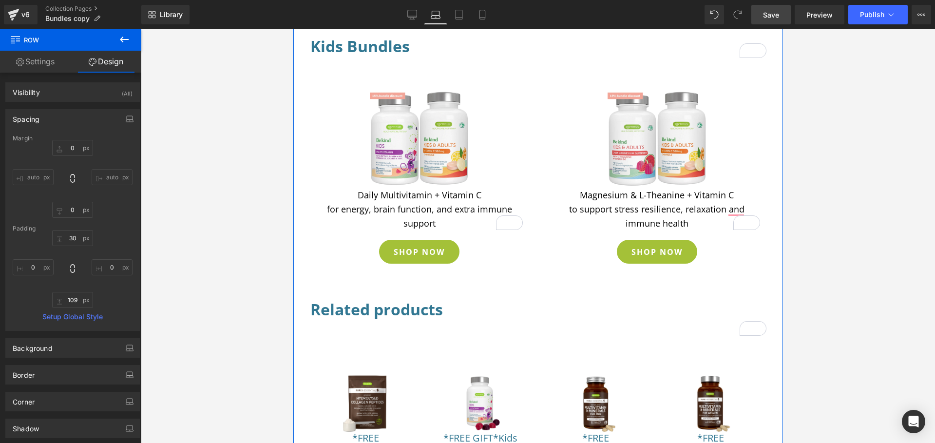
scroll to position [242, 0]
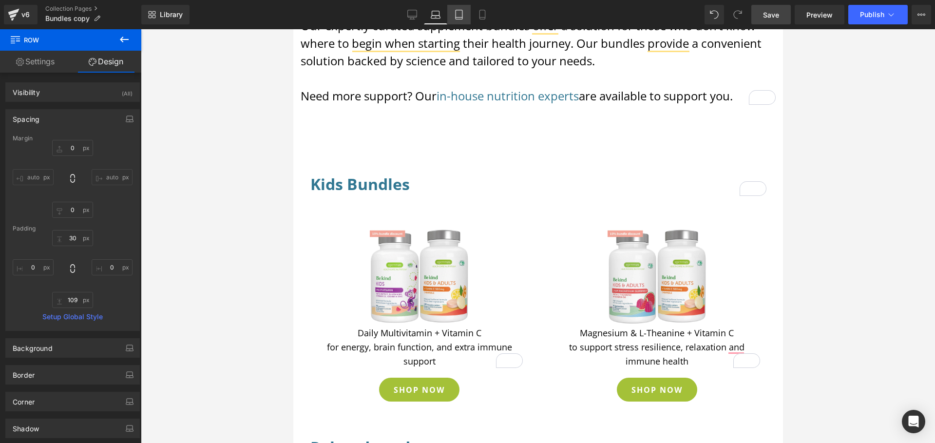
click at [456, 19] on icon at bounding box center [459, 14] width 7 height 9
type input "0"
type input "30"
type input "10"
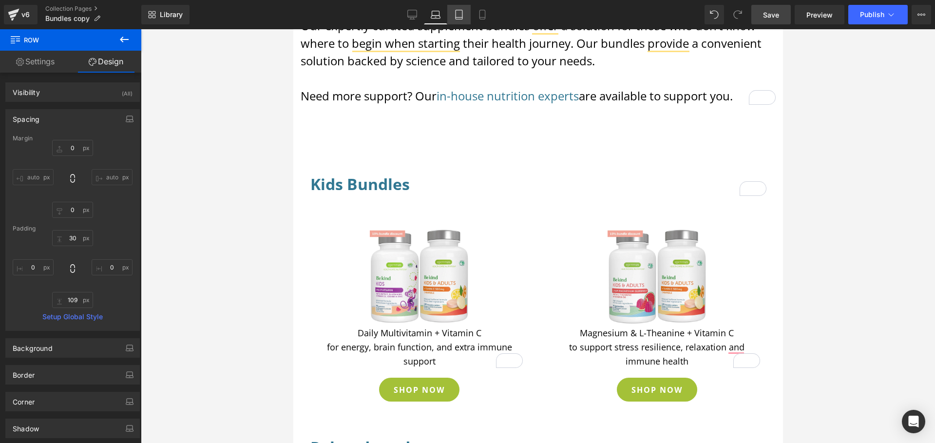
type input "138"
type input "10"
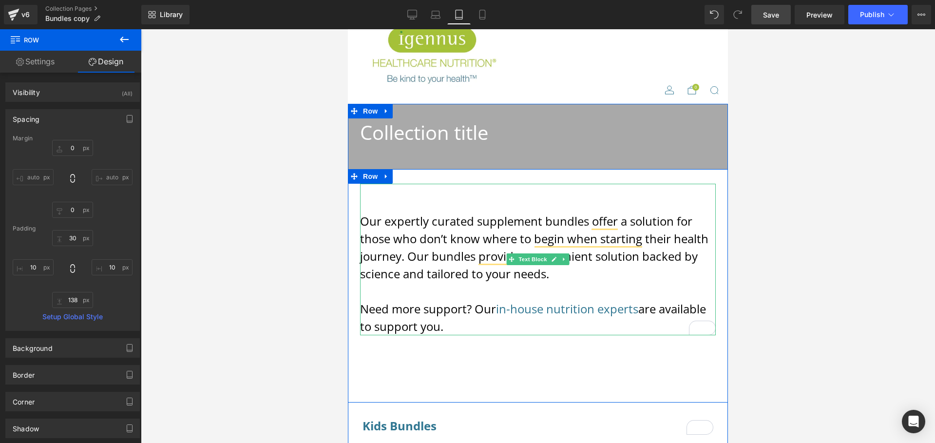
click at [433, 227] on font "Our expertly curated supplement bundles offer a solution for those who don’t kn…" at bounding box center [534, 247] width 348 height 69
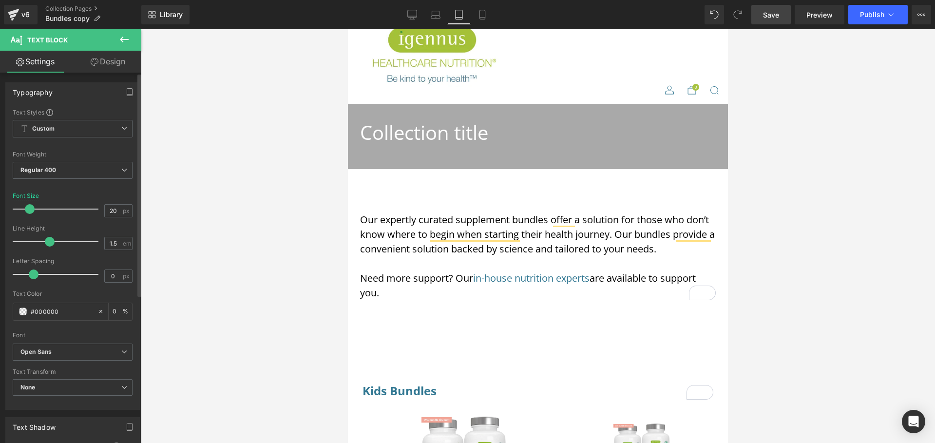
click at [28, 208] on span at bounding box center [30, 209] width 10 height 10
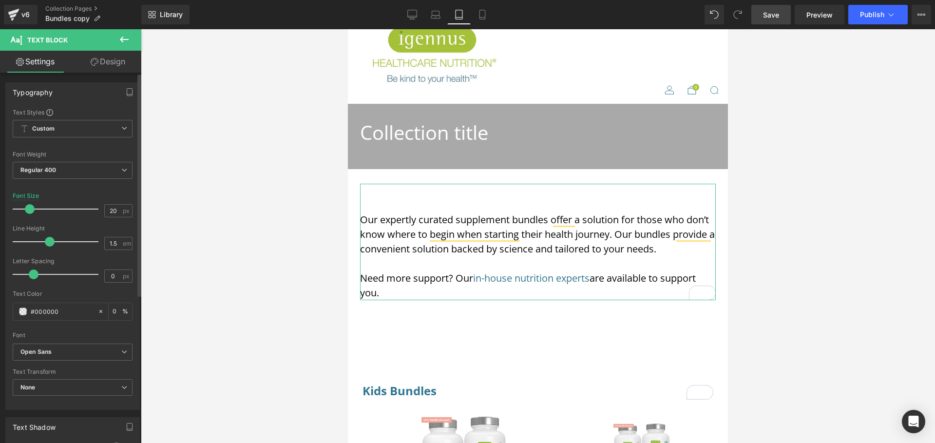
type input "19"
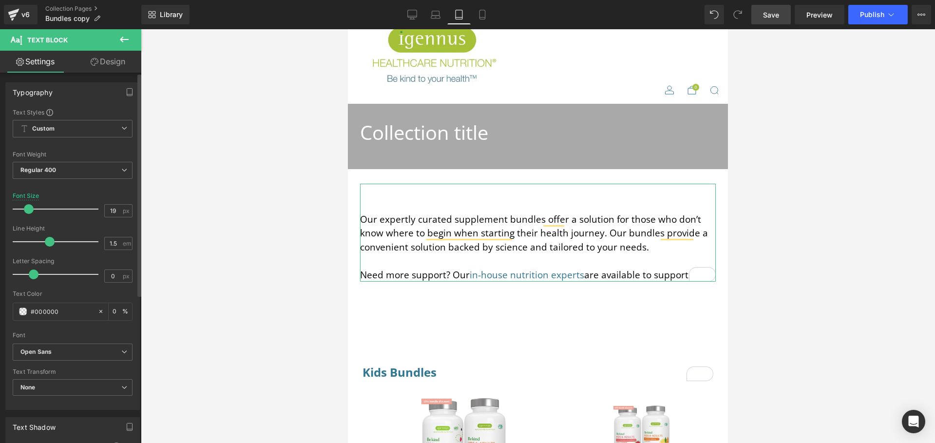
click at [29, 209] on span at bounding box center [29, 209] width 10 height 10
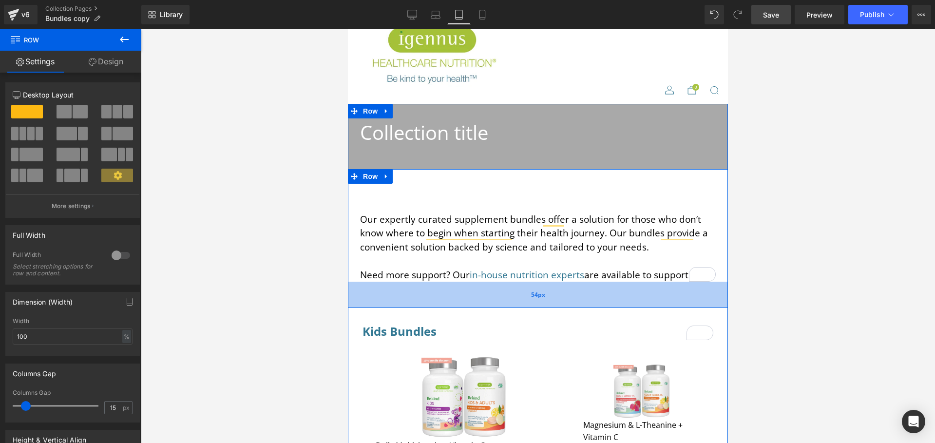
drag, startPoint x: 489, startPoint y: 347, endPoint x: 484, endPoint y: 306, distance: 41.2
click at [484, 306] on div "54px" at bounding box center [538, 295] width 380 height 26
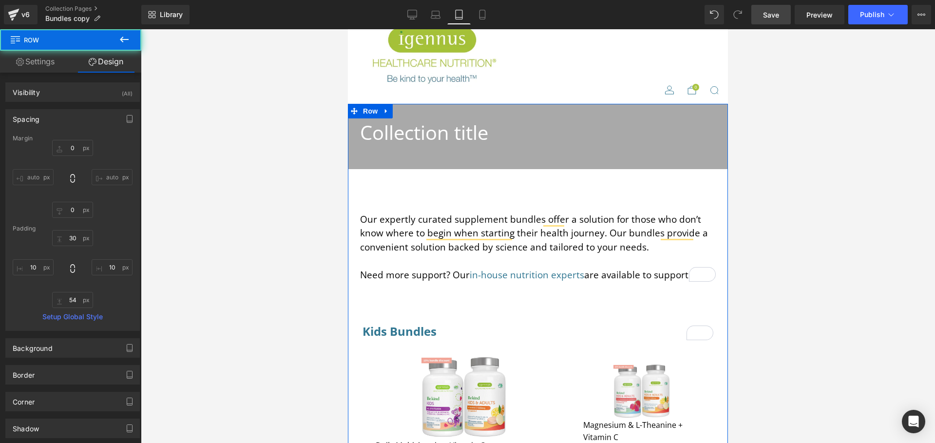
scroll to position [192, 0]
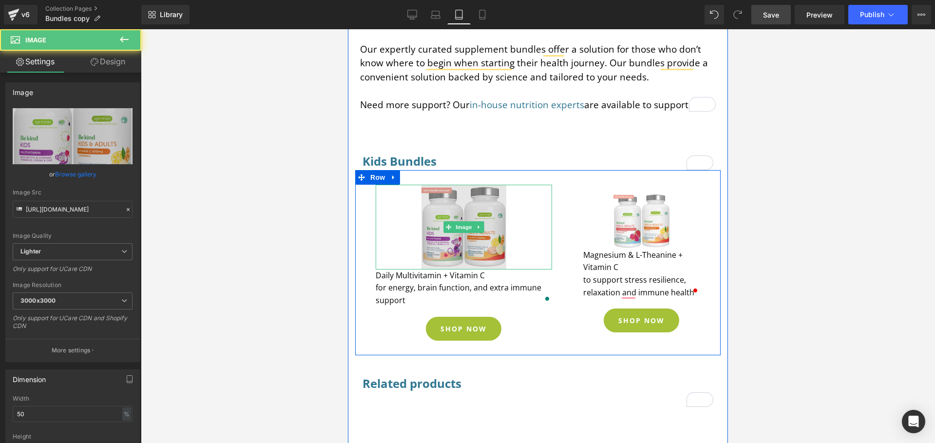
click at [486, 238] on img at bounding box center [463, 227] width 85 height 85
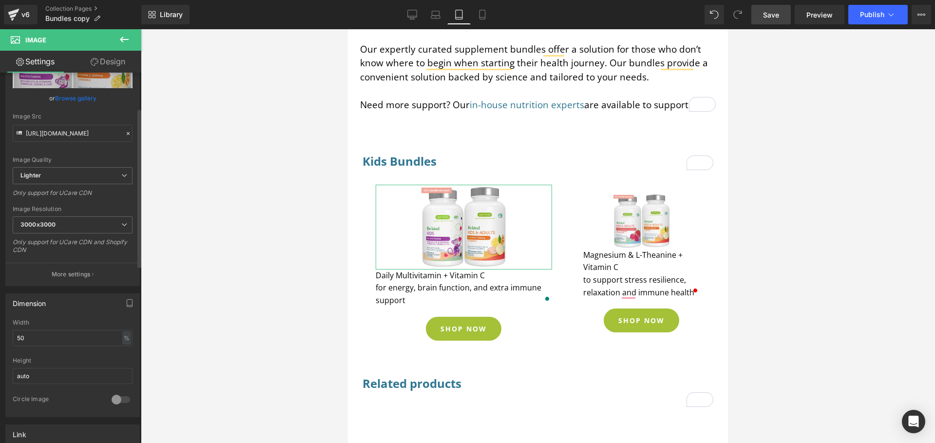
scroll to position [82, 0]
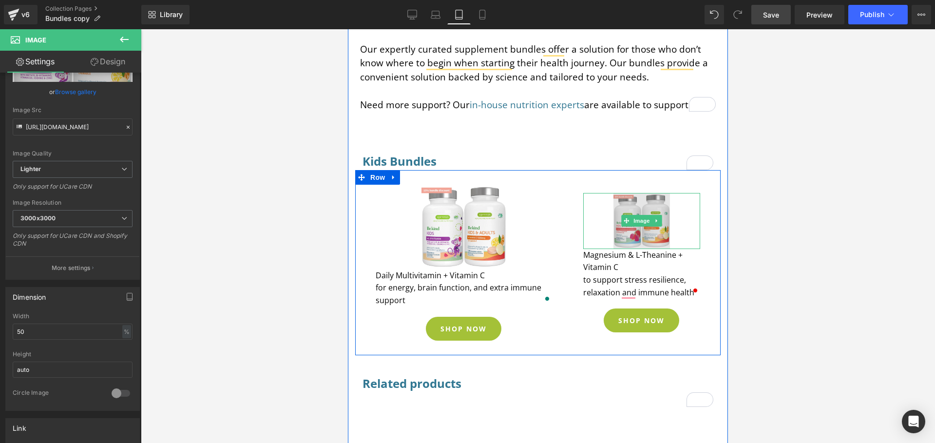
click at [620, 227] on img at bounding box center [641, 221] width 56 height 56
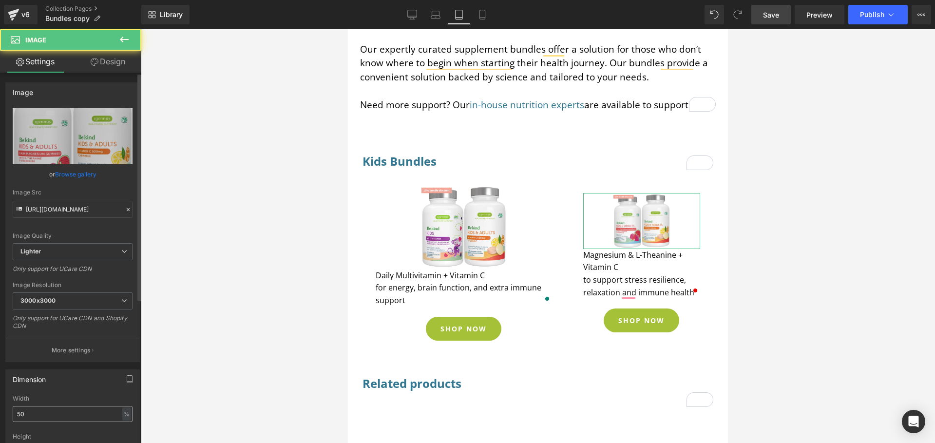
scroll to position [13, 0]
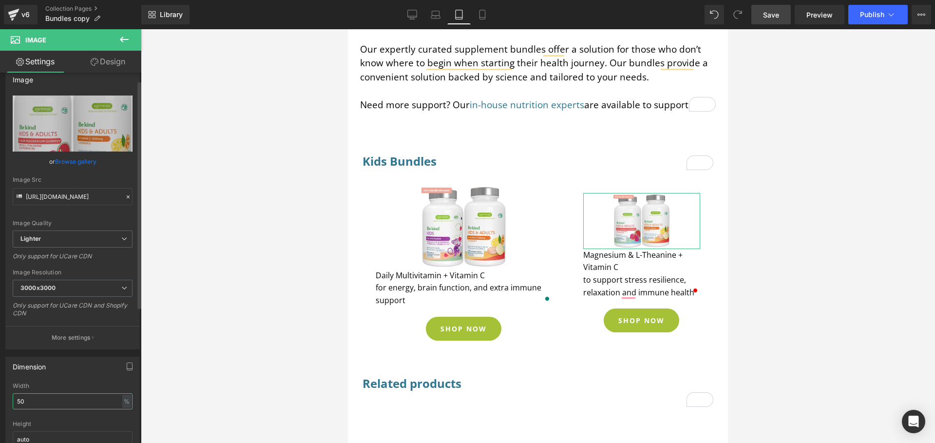
click at [37, 400] on input "50" at bounding box center [73, 401] width 120 height 16
type input "5"
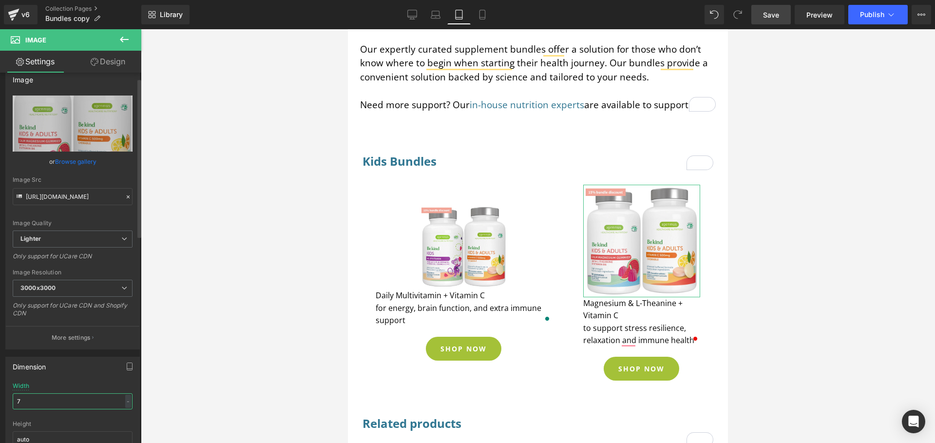
type input "70"
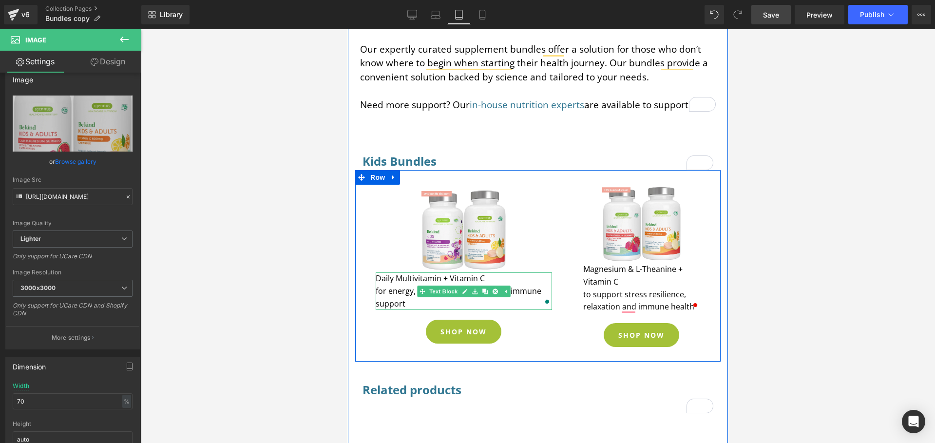
click at [418, 303] on p "for energy, brain function, and extra immune support" at bounding box center [464, 297] width 176 height 25
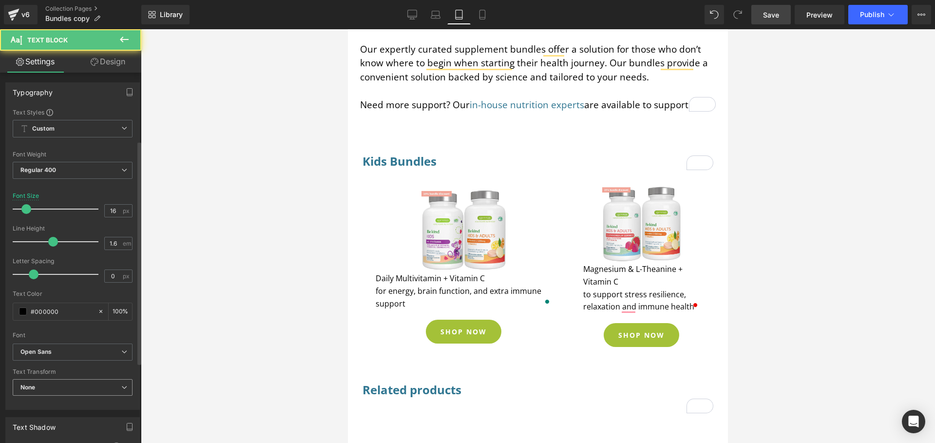
scroll to position [163, 0]
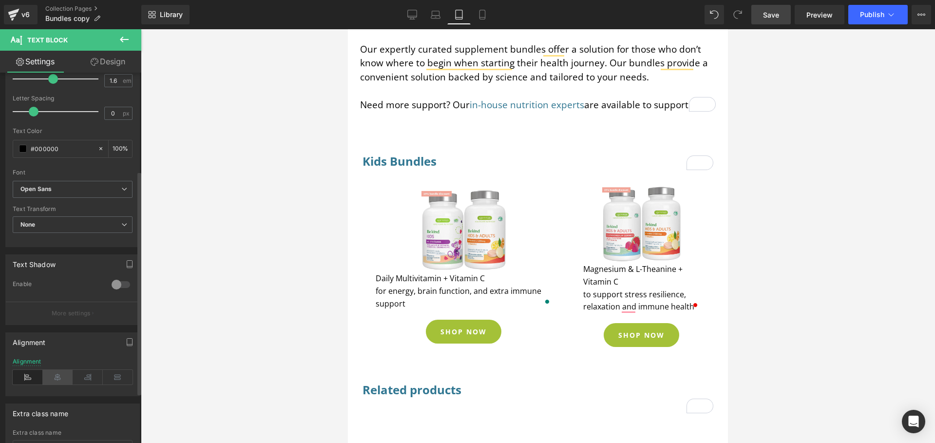
click at [52, 373] on icon at bounding box center [58, 377] width 30 height 15
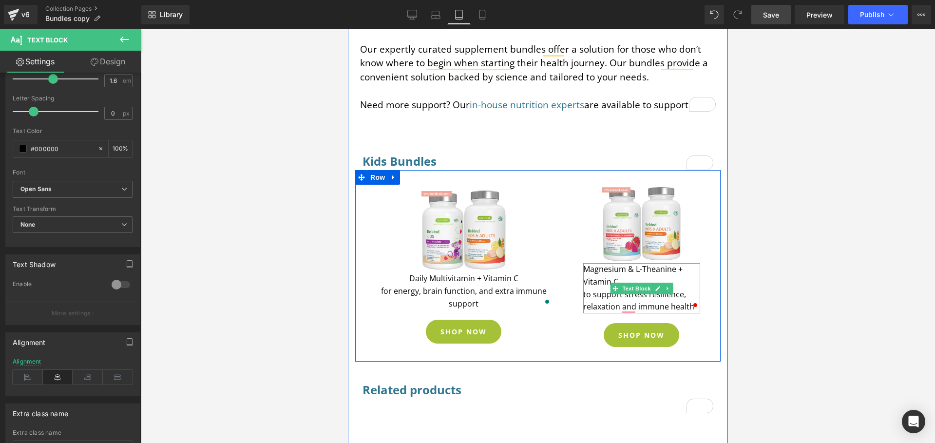
click at [592, 281] on p "Magnesium & L-Theanine + Vitamin C" at bounding box center [641, 275] width 117 height 25
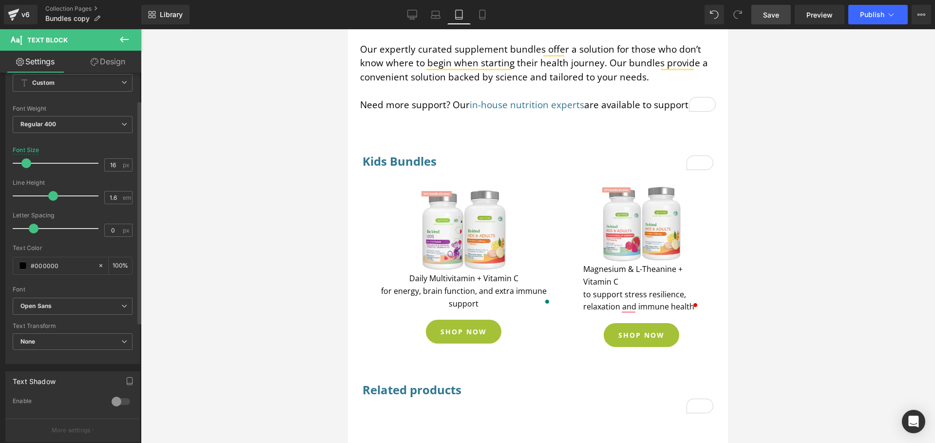
scroll to position [93, 0]
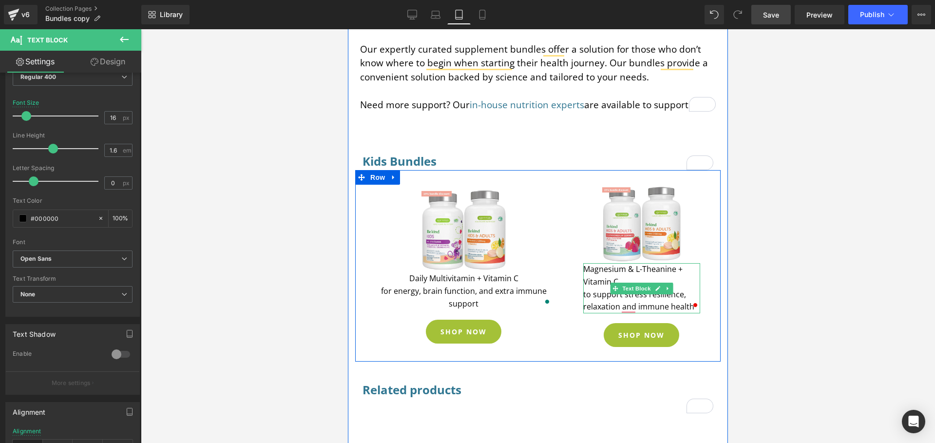
click at [591, 282] on p "Magnesium & L-Theanine + Vitamin C" at bounding box center [641, 275] width 117 height 25
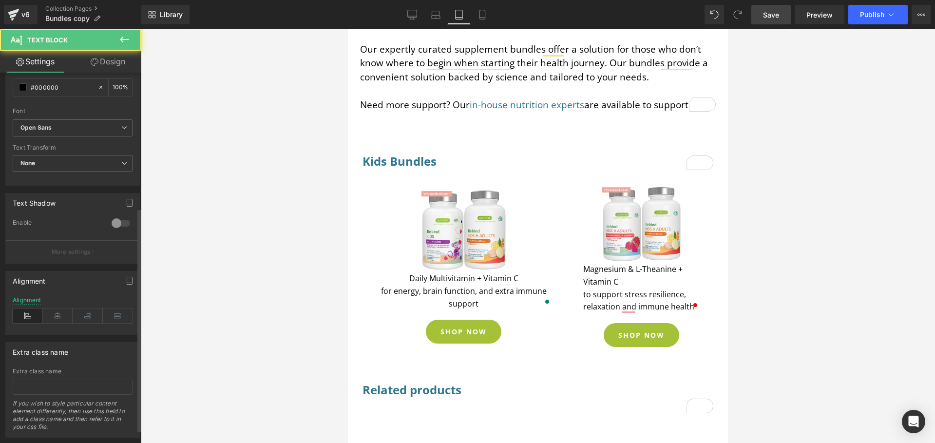
scroll to position [246, 0]
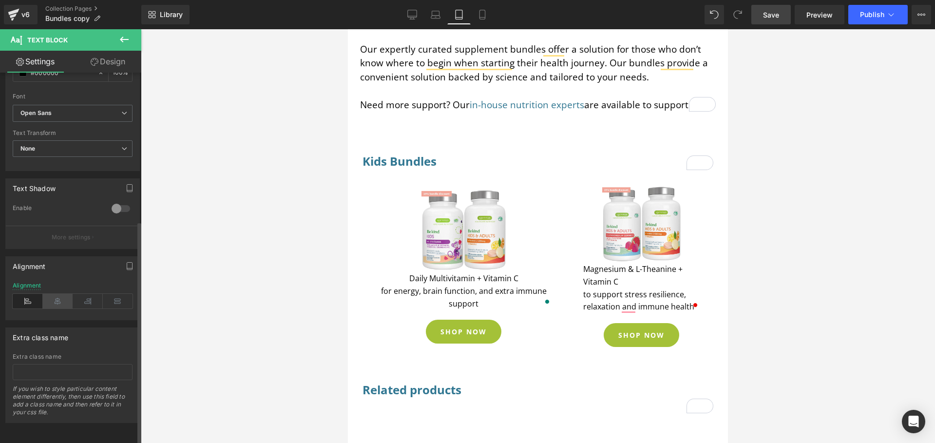
click at [59, 294] on icon at bounding box center [58, 301] width 30 height 15
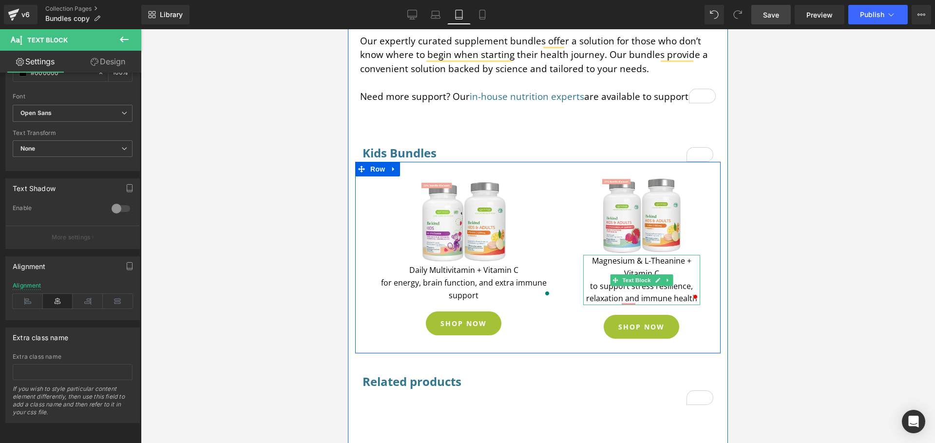
scroll to position [110, 0]
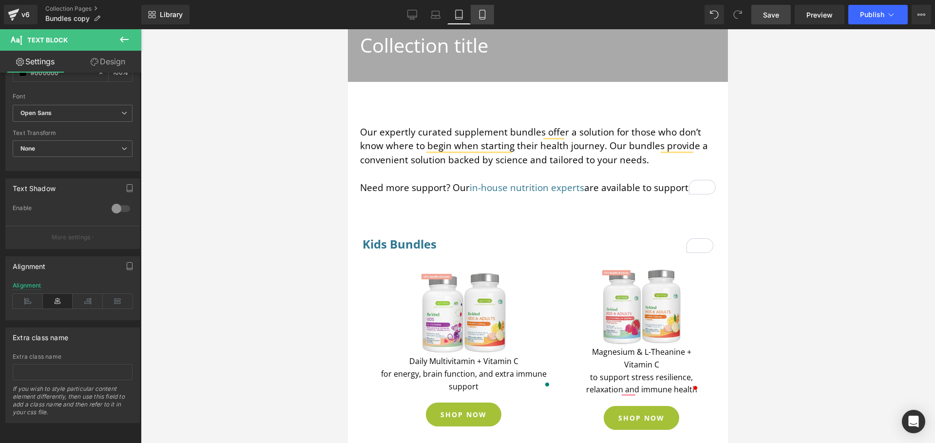
click at [477, 15] on icon at bounding box center [482, 15] width 10 height 10
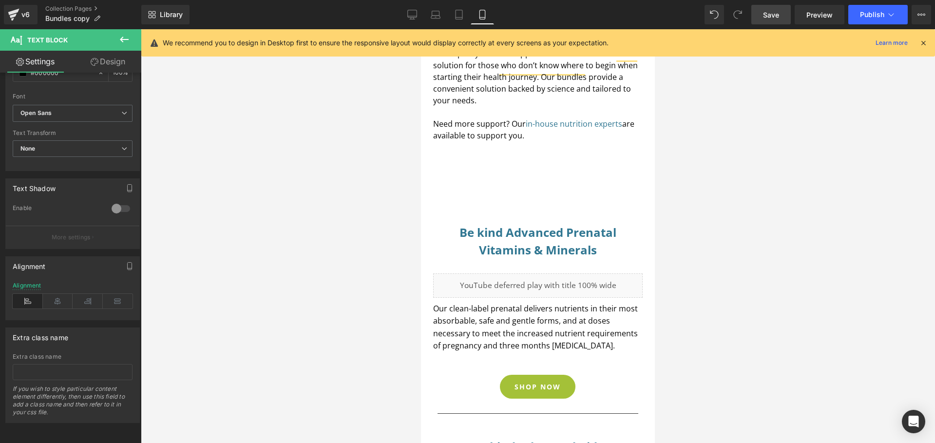
type input "100"
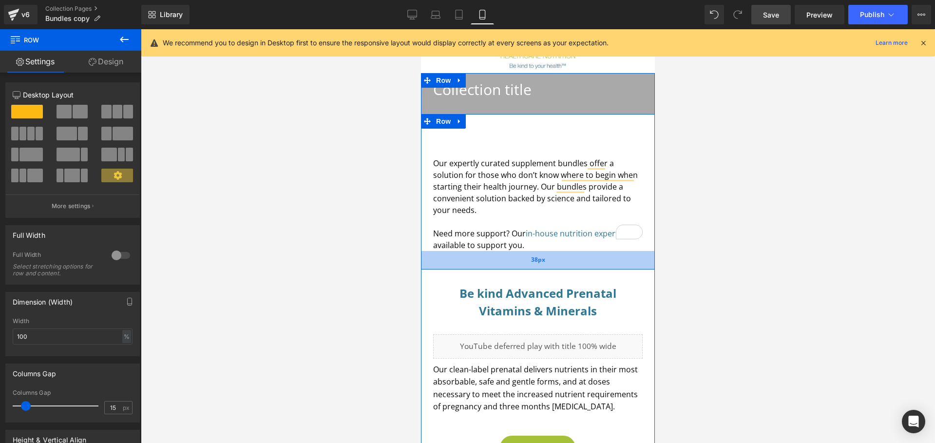
drag, startPoint x: 533, startPoint y: 304, endPoint x: 533, endPoint y: 255, distance: 48.7
click at [533, 255] on div "38px" at bounding box center [538, 260] width 234 height 19
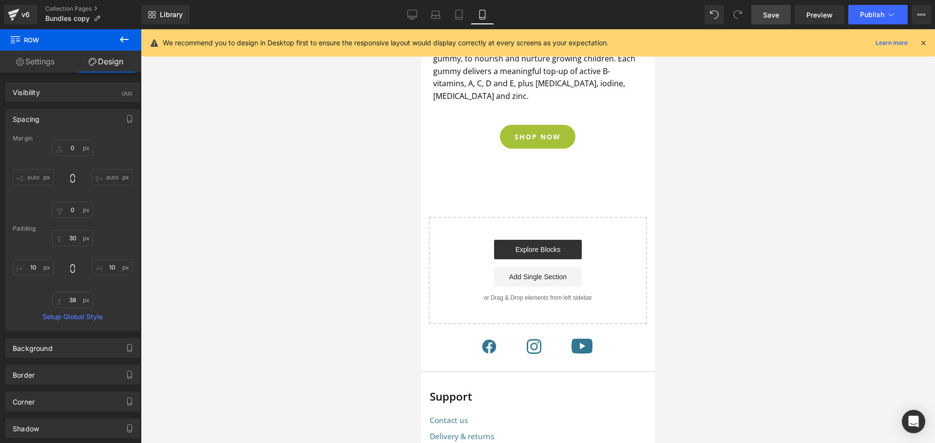
scroll to position [370, 0]
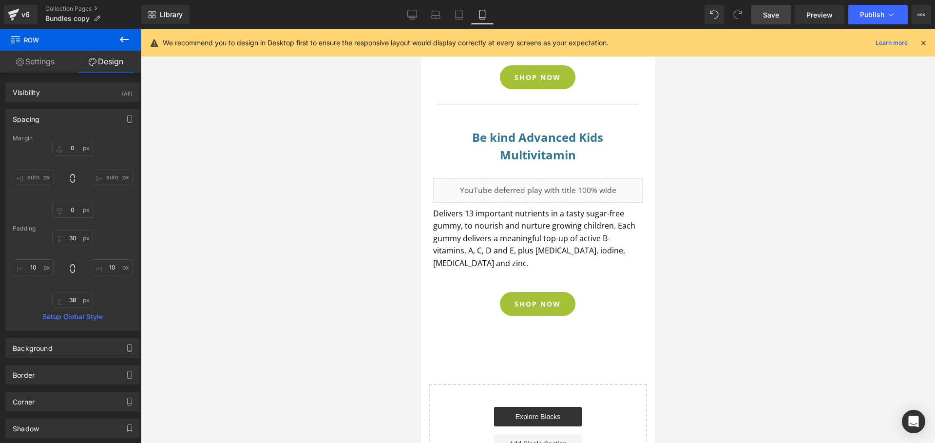
click at [776, 17] on span "Save" at bounding box center [771, 15] width 16 height 10
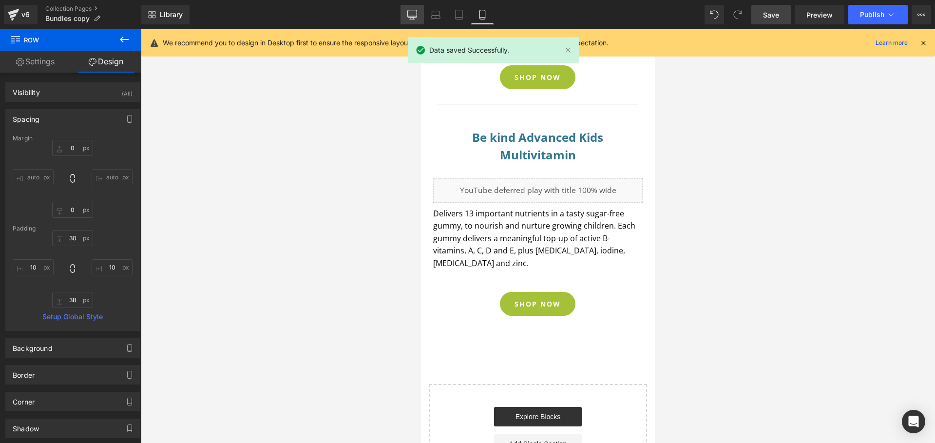
click at [407, 13] on link "Desktop" at bounding box center [411, 14] width 23 height 19
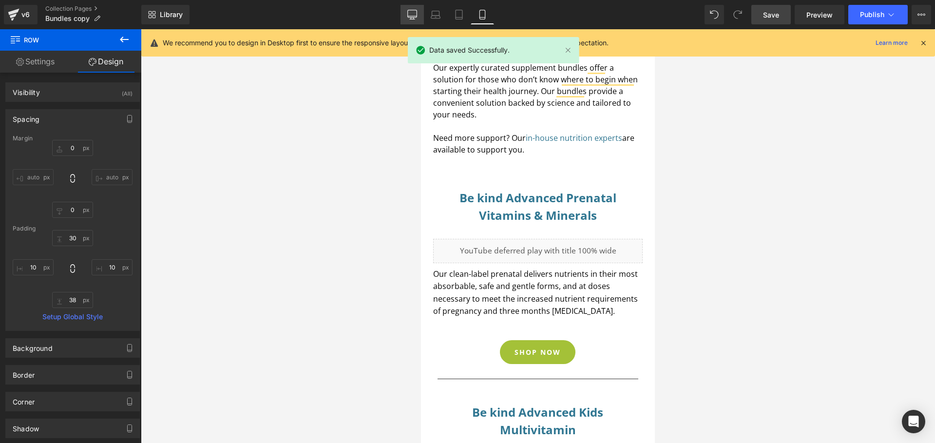
type input "0"
type input "30"
type input "0"
type input "138"
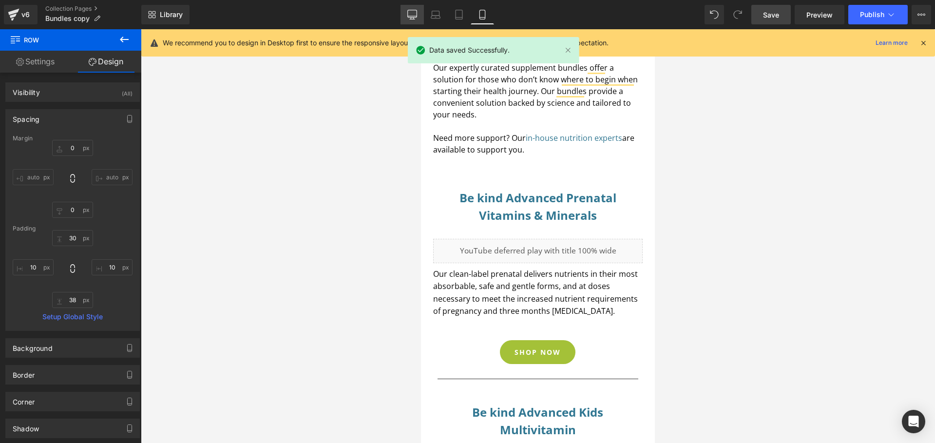
type input "0"
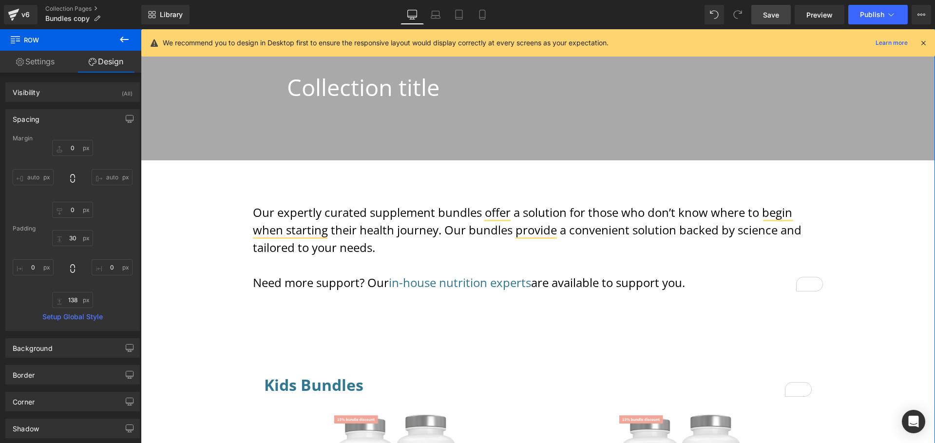
scroll to position [0, 0]
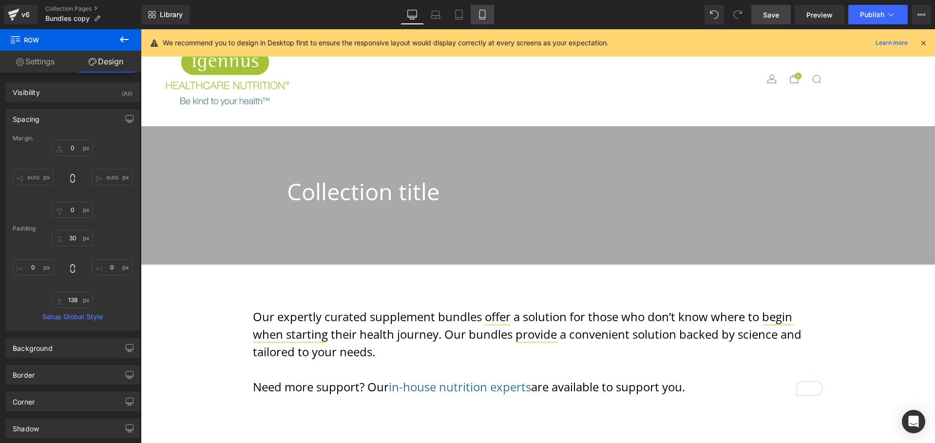
click at [480, 14] on icon at bounding box center [481, 14] width 5 height 9
type input "0"
type input "30"
type input "10"
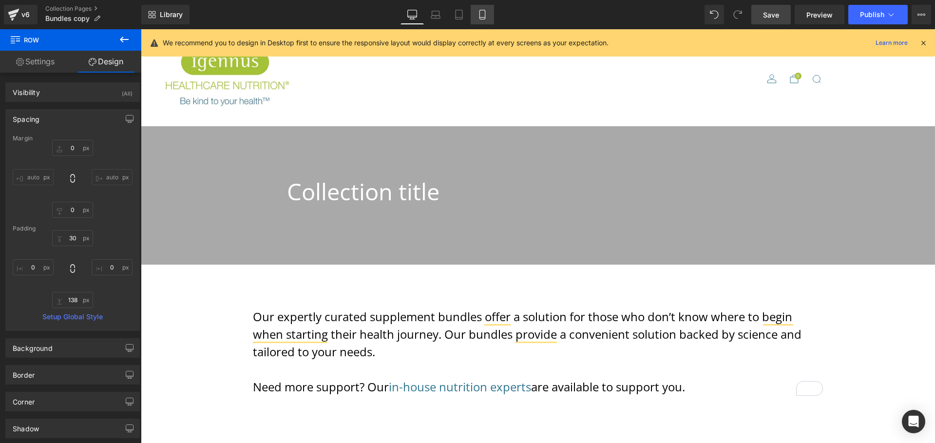
type input "38"
type input "10"
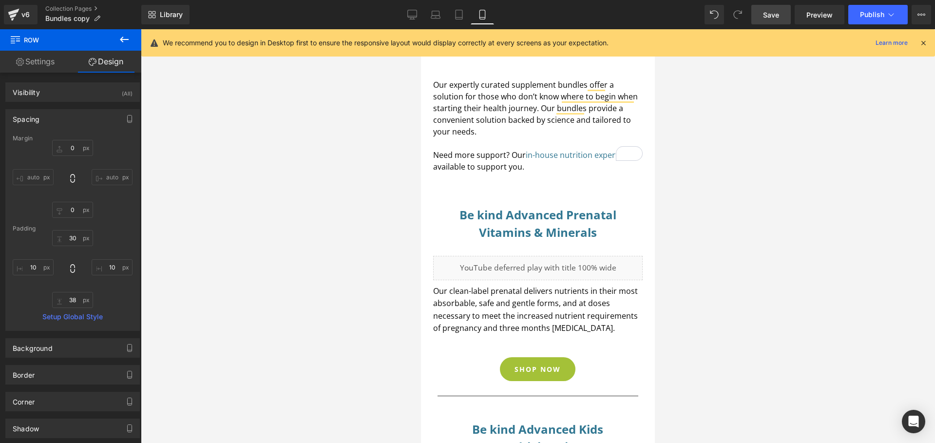
scroll to position [91, 0]
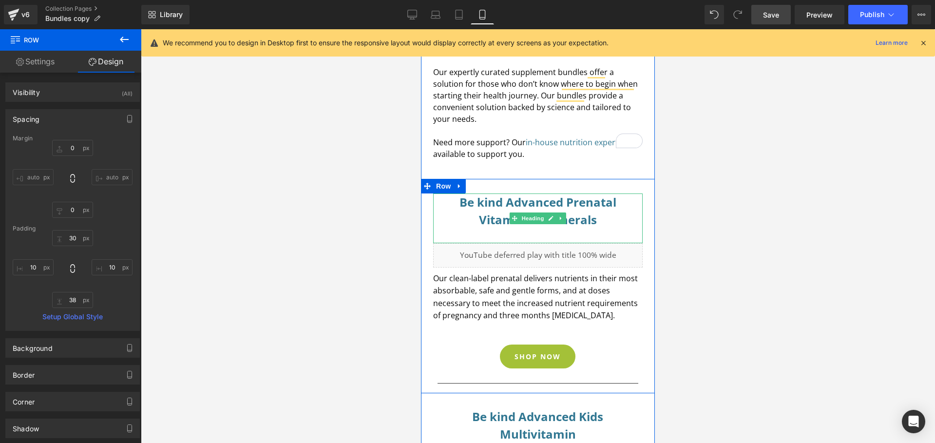
click at [592, 209] on h3 "Be kind Advanced Prenatal Vitamins & Minerals" at bounding box center [538, 210] width 201 height 35
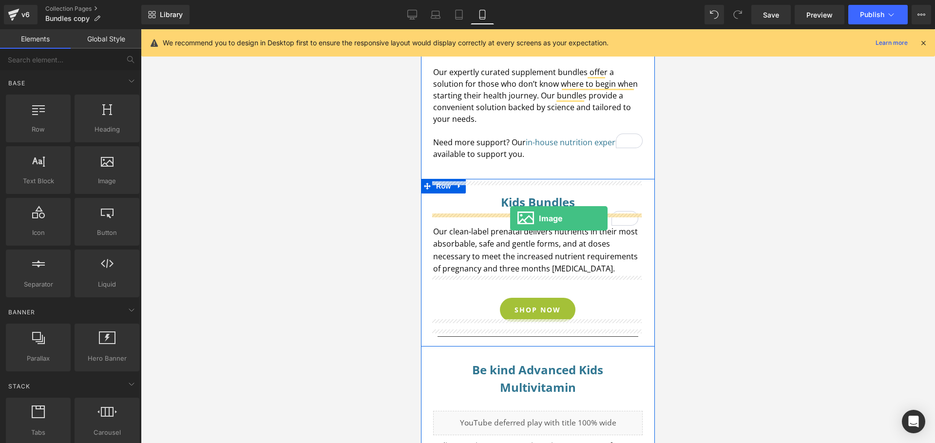
drag, startPoint x: 101, startPoint y: 165, endPoint x: 89, endPoint y: 189, distance: 26.8
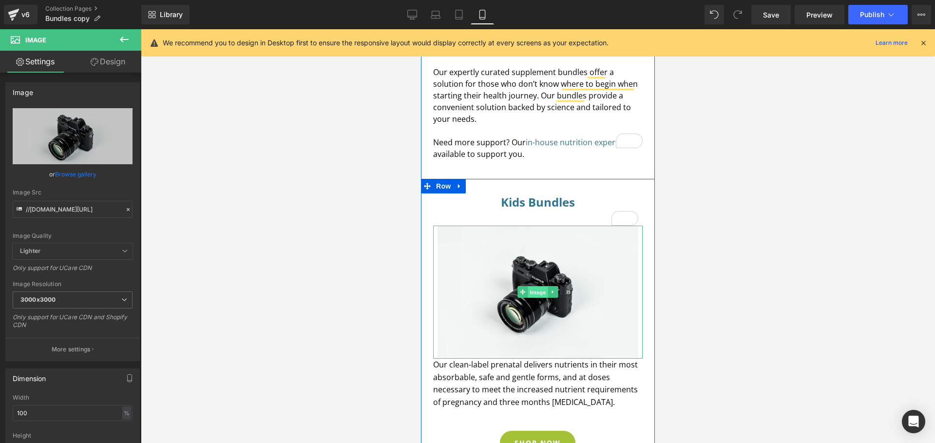
click span "Image"
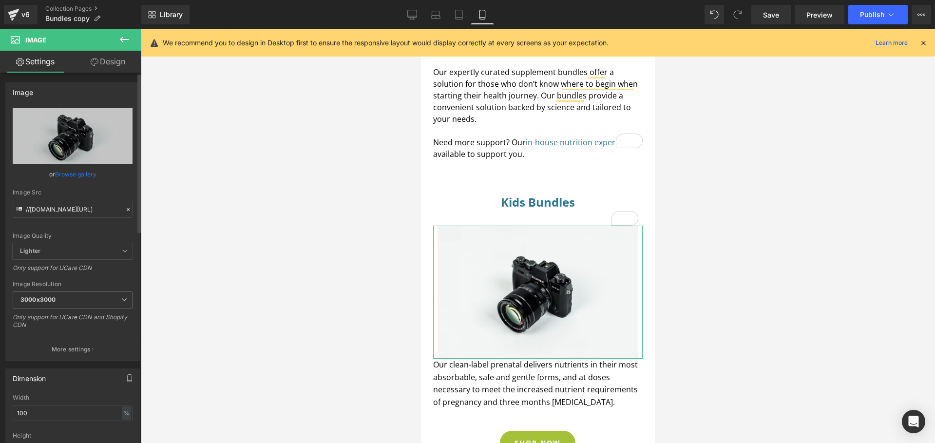
click link "Browse gallery"
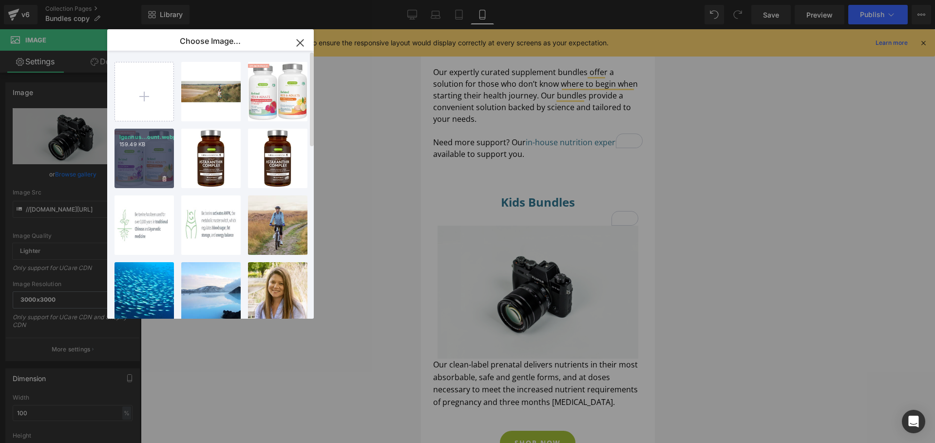
click div "Igennus...ount.webp 159.49 KB"
type input "https://ucarecdn.com/04871631-a7b6-4b52-94de-c0f2d4457fd3/-/format/auto/-/previ…"
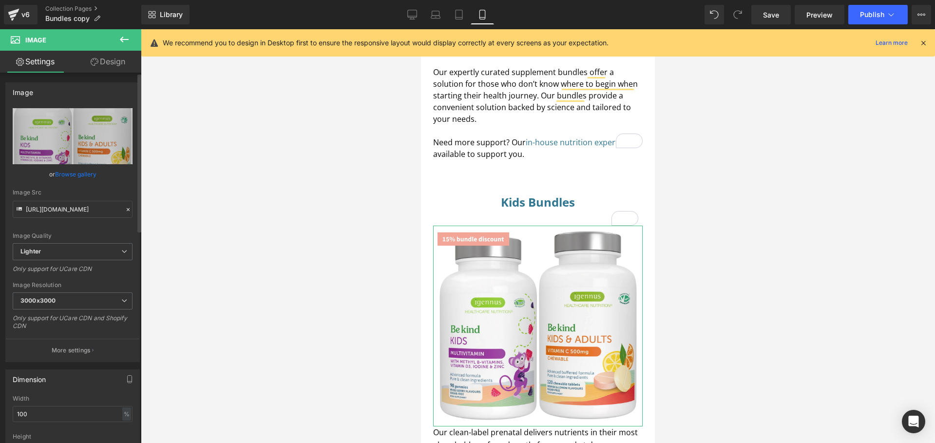
scroll to position [37, 0]
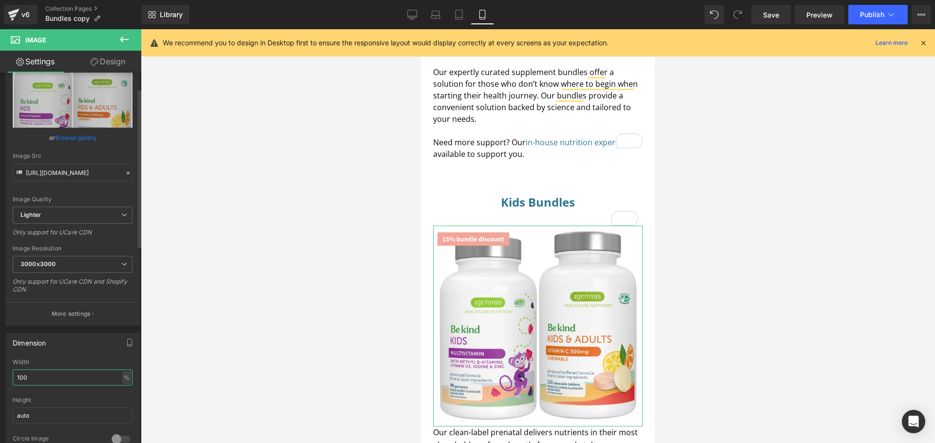
click input "100"
type input "1"
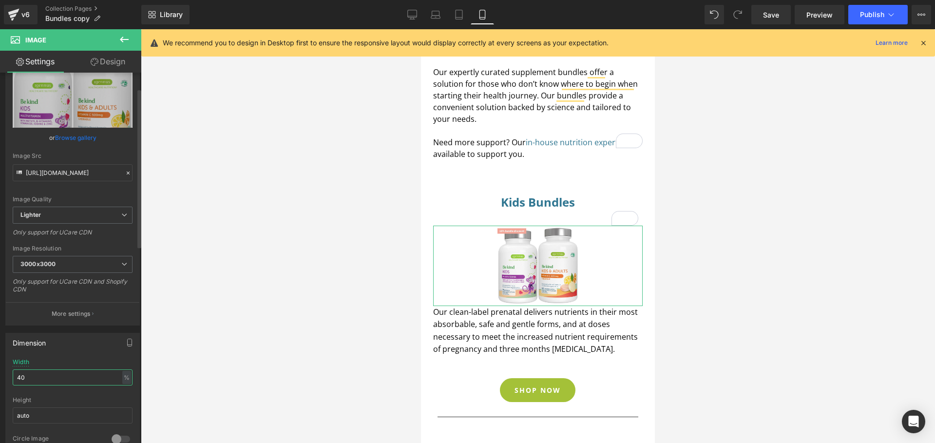
type input "4"
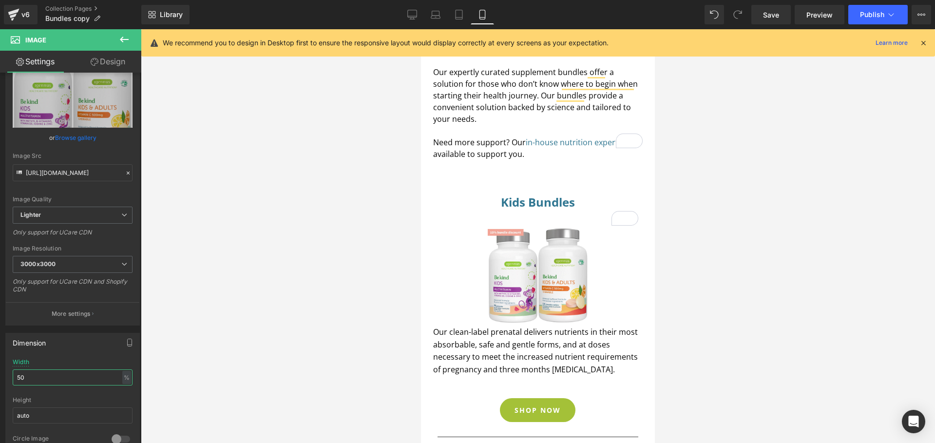
type input "50"
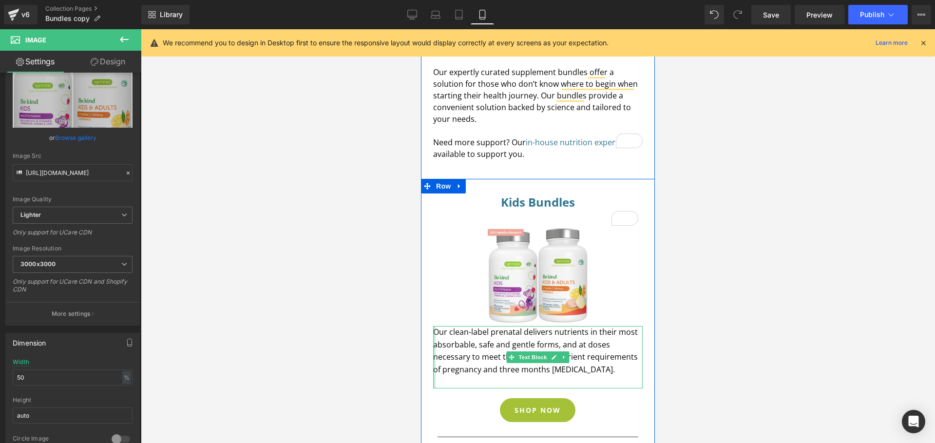
click div
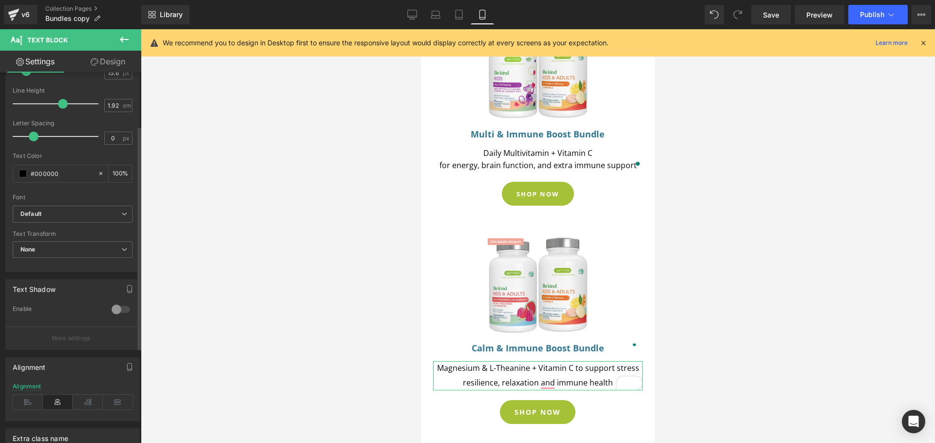
scroll to position [38, 0]
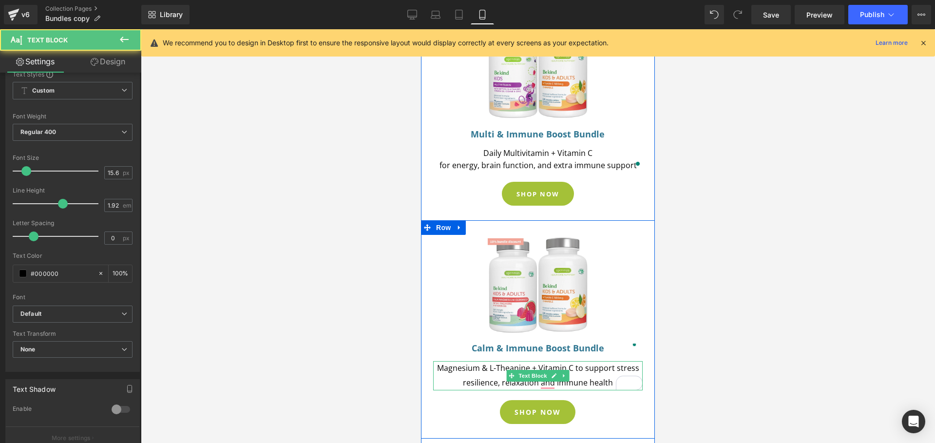
click at [495, 362] on span "Magnesium & L-Theanine + Vitamin C to support stress resilience, relaxation and…" at bounding box center [538, 374] width 202 height 25
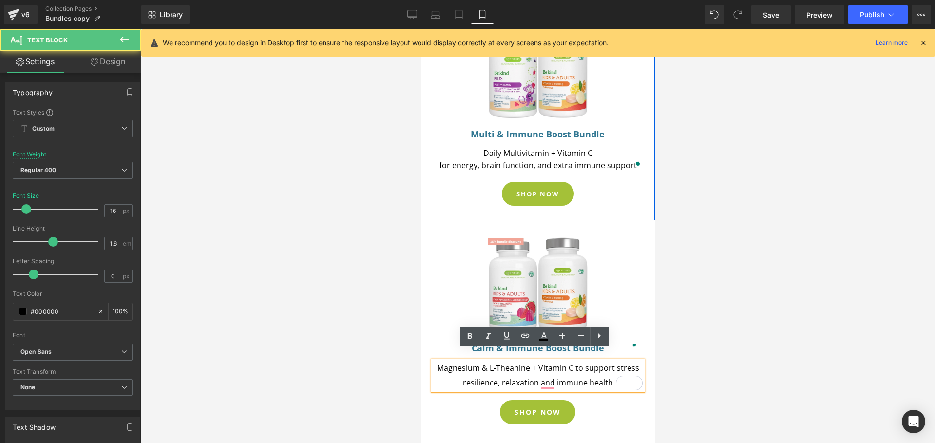
click at [526, 147] on p "Daily Multivitamin + Vitamin C" at bounding box center [537, 153] width 209 height 13
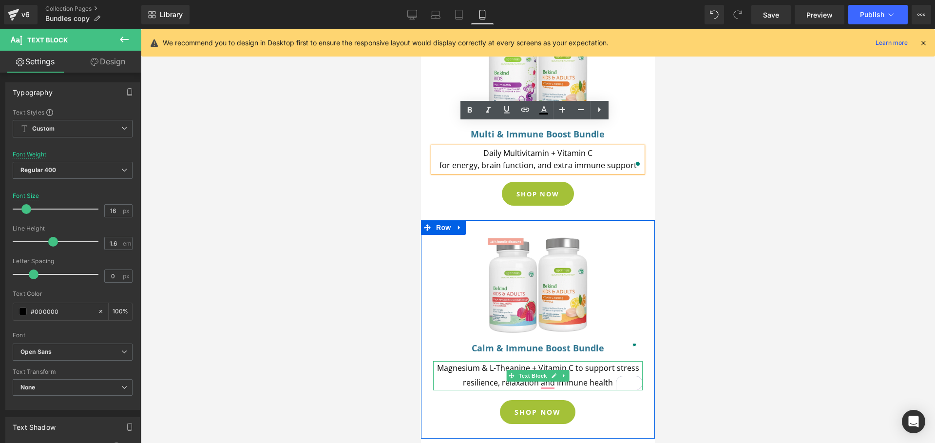
scroll to position [311, 0]
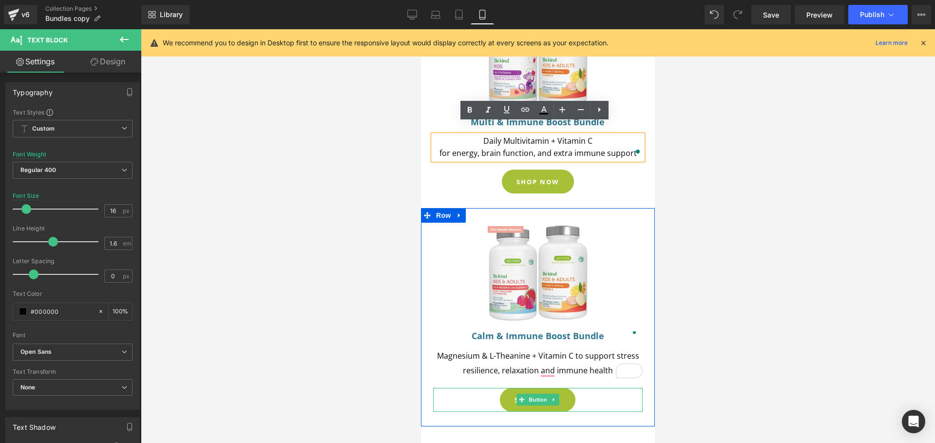
click at [485, 388] on div "SHOP NOW" at bounding box center [538, 400] width 201 height 24
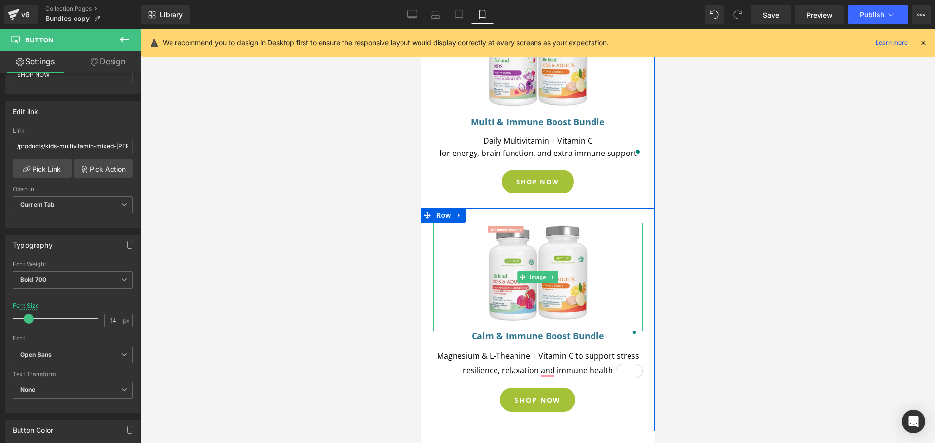
scroll to position [280, 0]
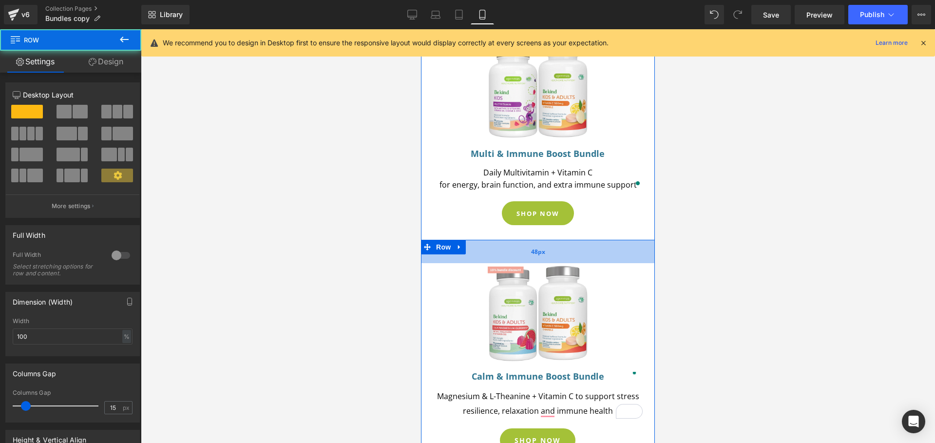
drag, startPoint x: 536, startPoint y: 241, endPoint x: 535, endPoint y: 250, distance: 8.8
click at [535, 250] on div "48px" at bounding box center [538, 251] width 234 height 23
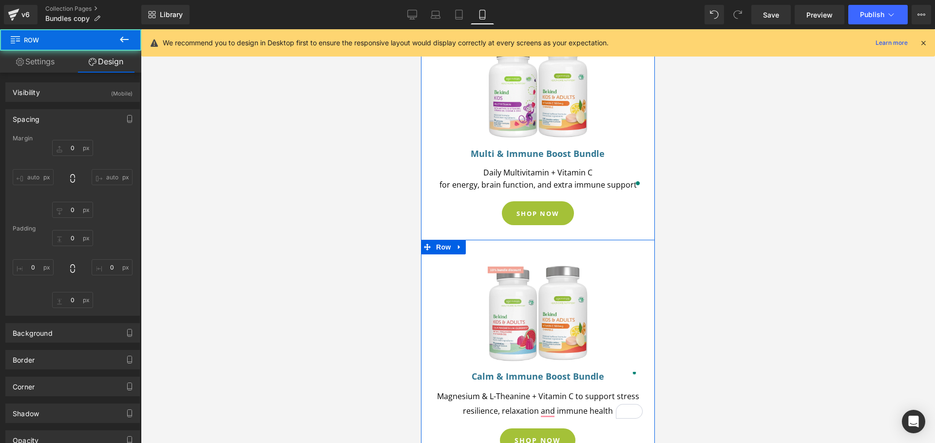
type input "0"
type input "48"
type input "10"
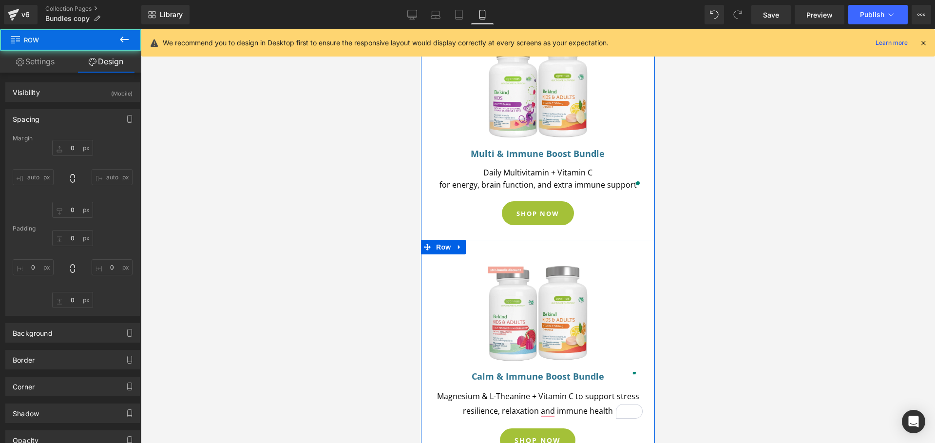
type input "10"
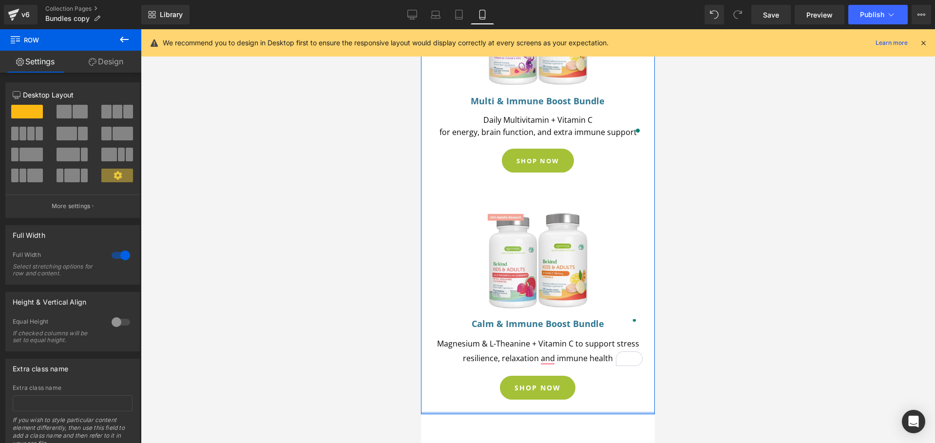
click at [566, 412] on div at bounding box center [538, 413] width 234 height 2
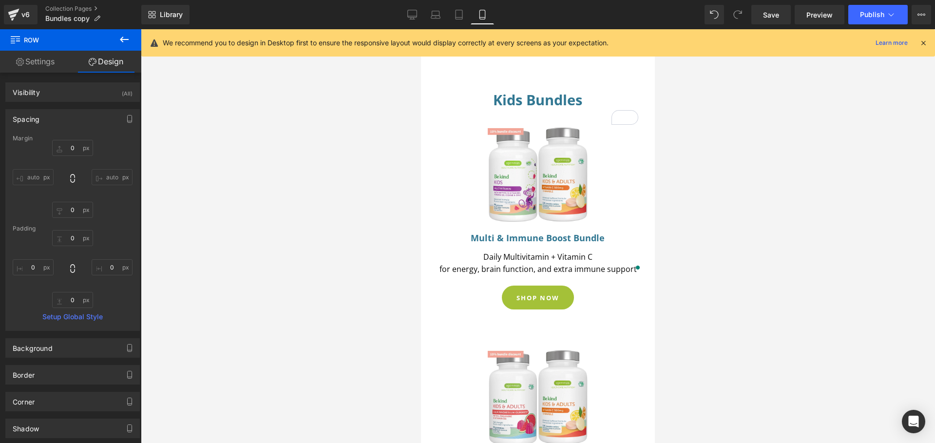
scroll to position [313, 0]
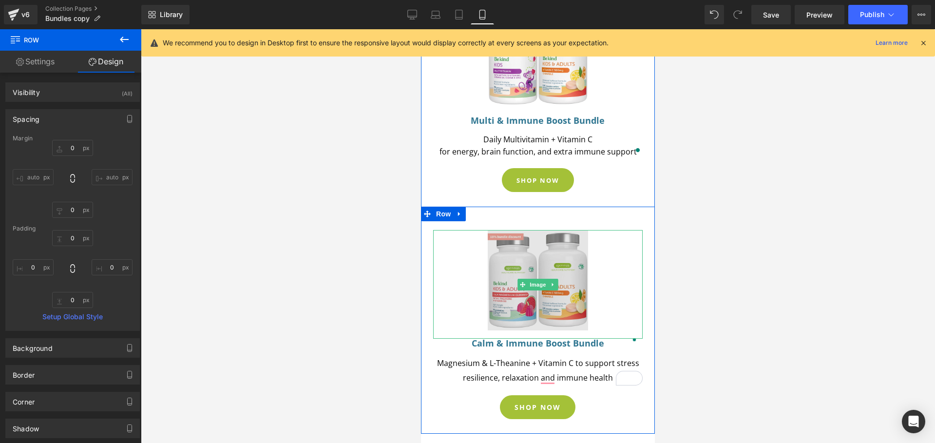
click at [497, 281] on img at bounding box center [538, 284] width 100 height 109
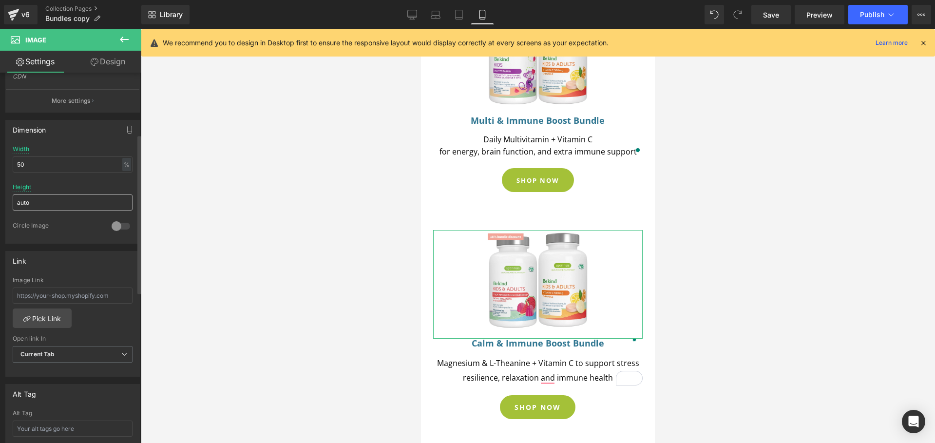
scroll to position [300, 0]
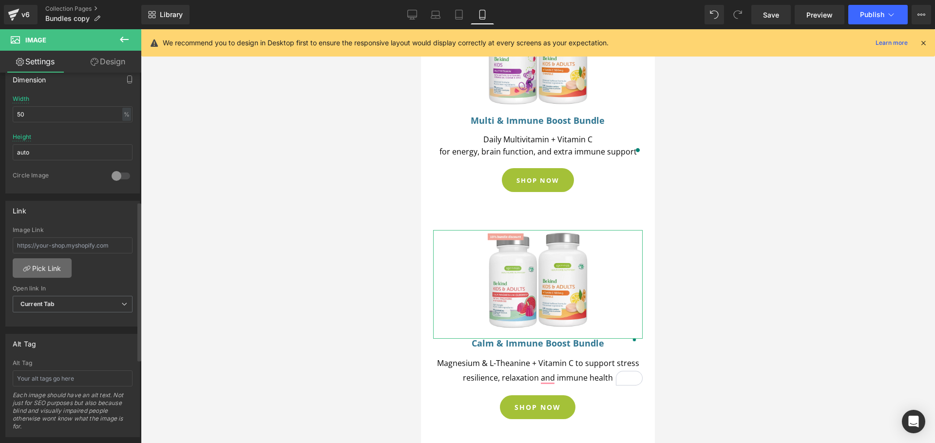
click at [55, 272] on link "Pick Link" at bounding box center [42, 267] width 59 height 19
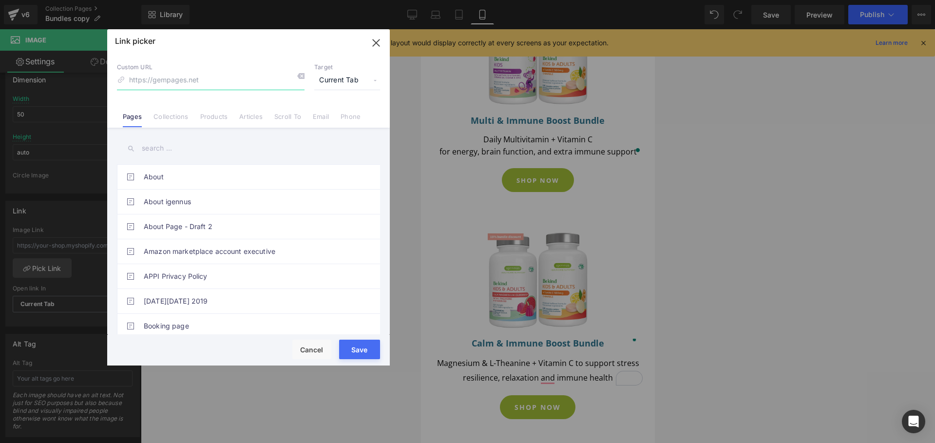
paste input "https://igennus.com/products/kids-multi-immune-boost-bundle"
type input "[URL][DOMAIN_NAME]"
click at [358, 348] on button "Save" at bounding box center [359, 349] width 41 height 19
type input "[URL][DOMAIN_NAME]"
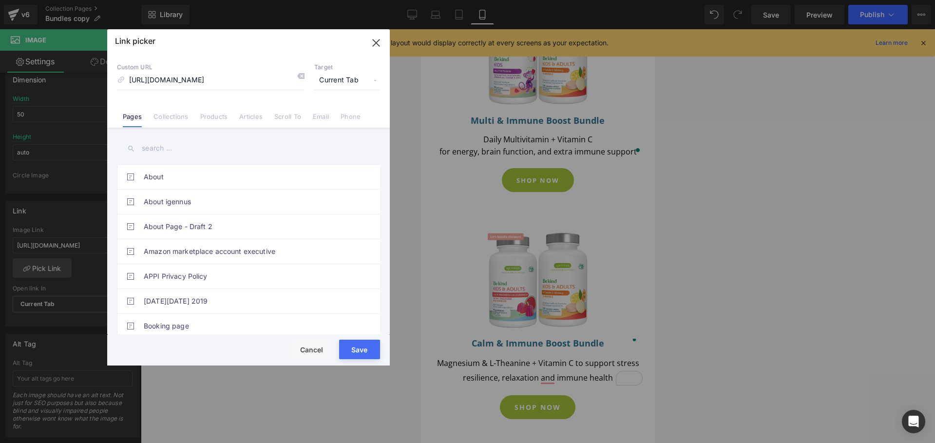
scroll to position [0, 0]
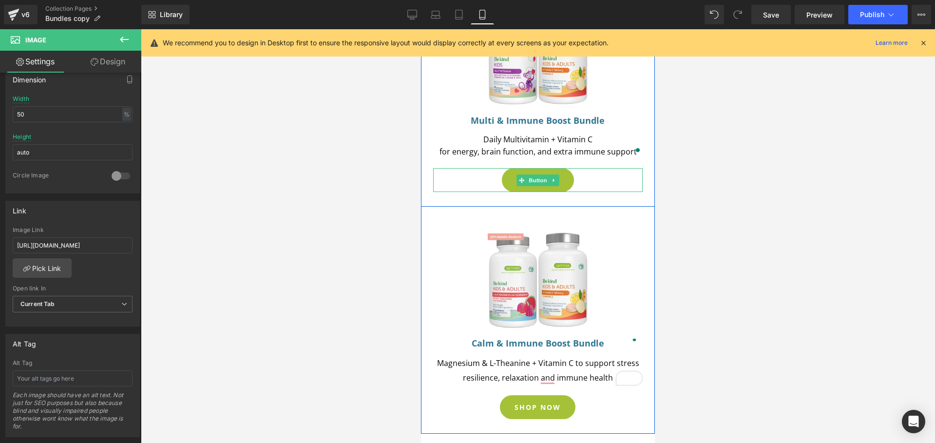
click at [595, 172] on div "SHOP NOW" at bounding box center [538, 180] width 201 height 24
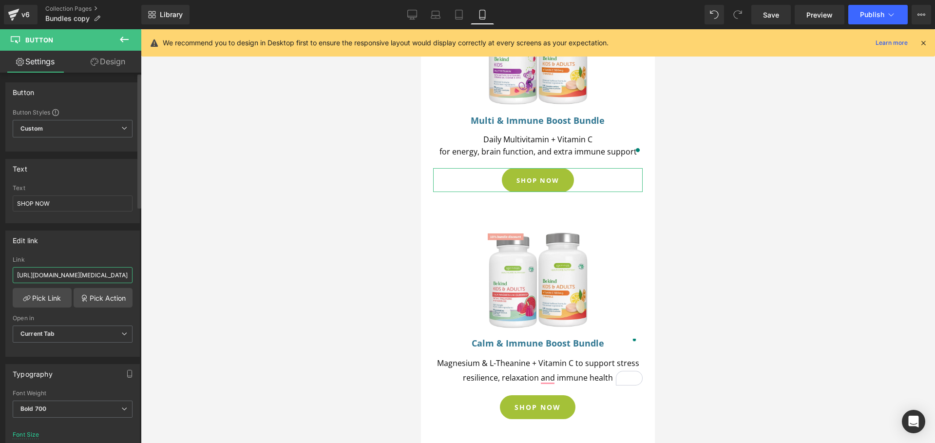
click at [86, 280] on input "https://igennus.com/products/advanced-methylated-prenatal-multivitamin-with-met…" at bounding box center [73, 275] width 120 height 16
drag, startPoint x: 17, startPoint y: 274, endPoint x: 136, endPoint y: 282, distance: 119.6
click at [136, 282] on div "Edit link https://igennus.com/products/advanced-methylated-prenatal-multivitami…" at bounding box center [73, 289] width 146 height 133
paste input "kids-multi-immune-boost-bundle"
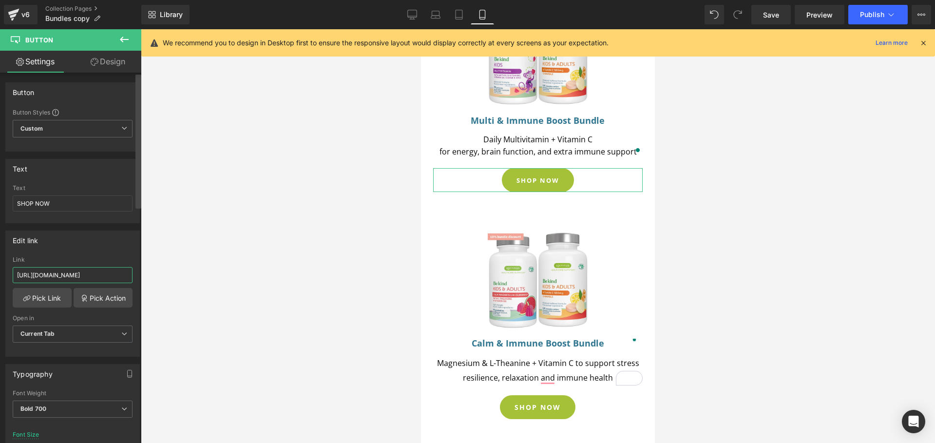
scroll to position [0, 69]
type input "https://igennus.com/products/kids-multi-immune-boost-bundle"
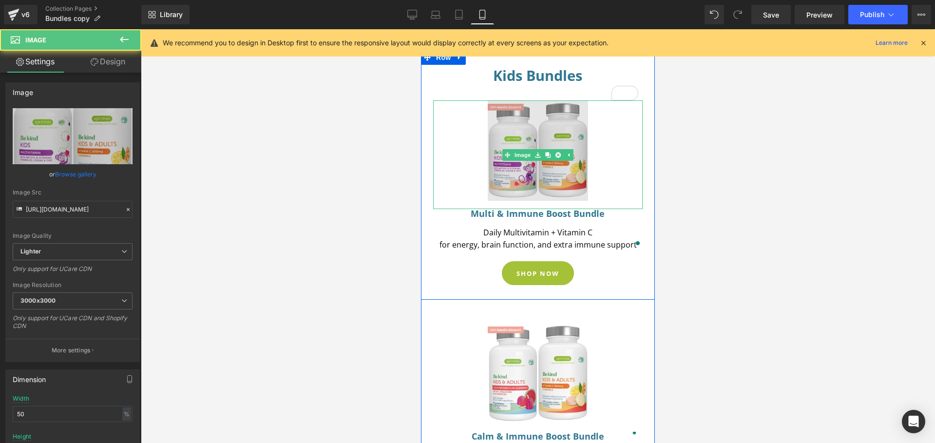
click at [545, 161] on img at bounding box center [538, 154] width 100 height 109
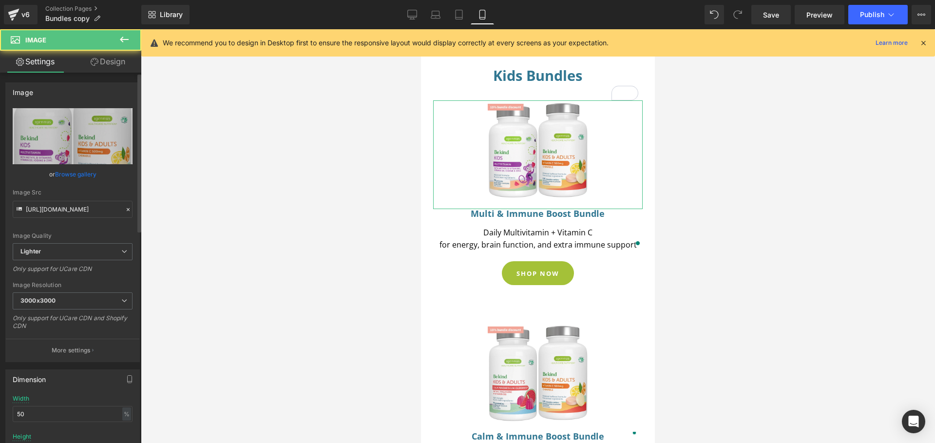
scroll to position [187, 0]
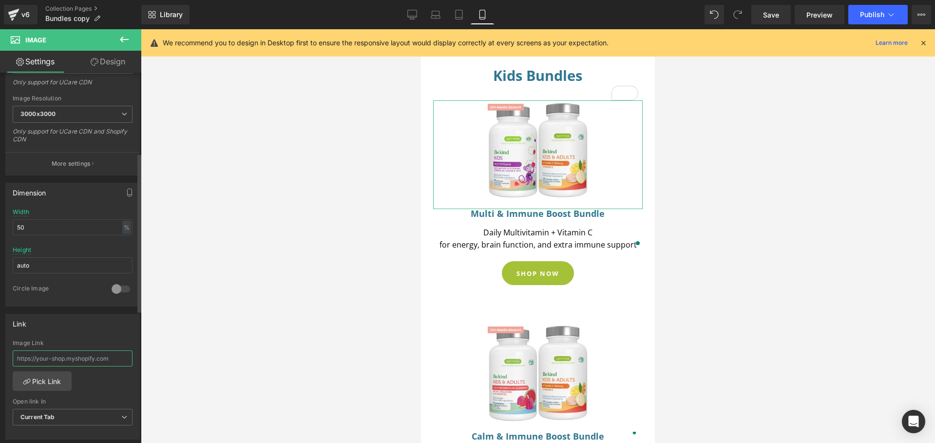
click at [91, 360] on input "text" at bounding box center [73, 358] width 120 height 16
paste input "https://igennus.com/products/kids-multi-immune-boost-bundle"
type input "https://igennus.com/products/kids-multi-immune-boost-bundle"
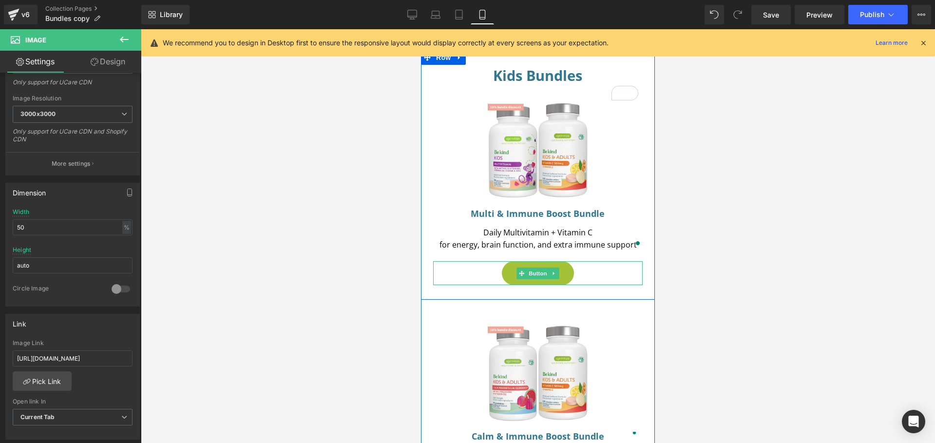
click at [587, 261] on div "SHOP NOW" at bounding box center [538, 273] width 201 height 24
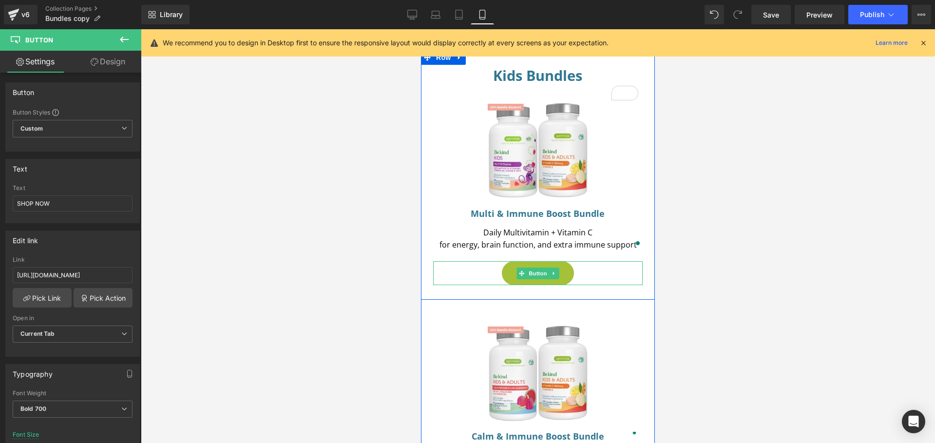
click at [480, 263] on div "SHOP NOW" at bounding box center [538, 273] width 201 height 24
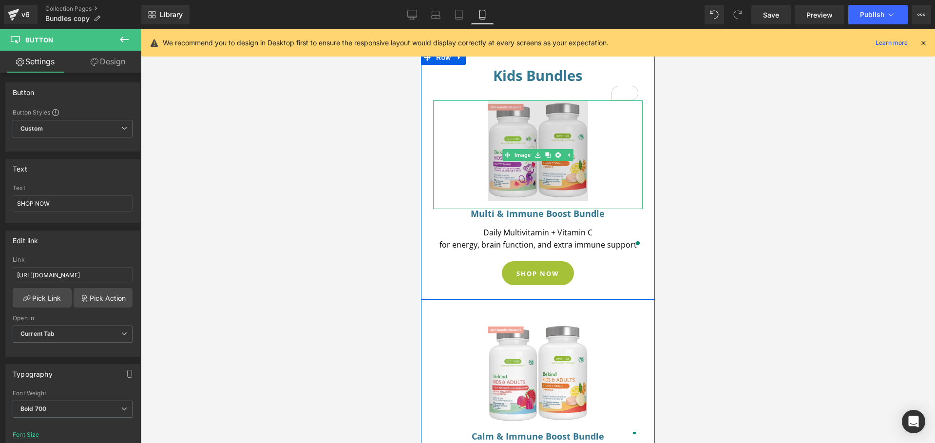
click at [526, 163] on img at bounding box center [538, 154] width 100 height 109
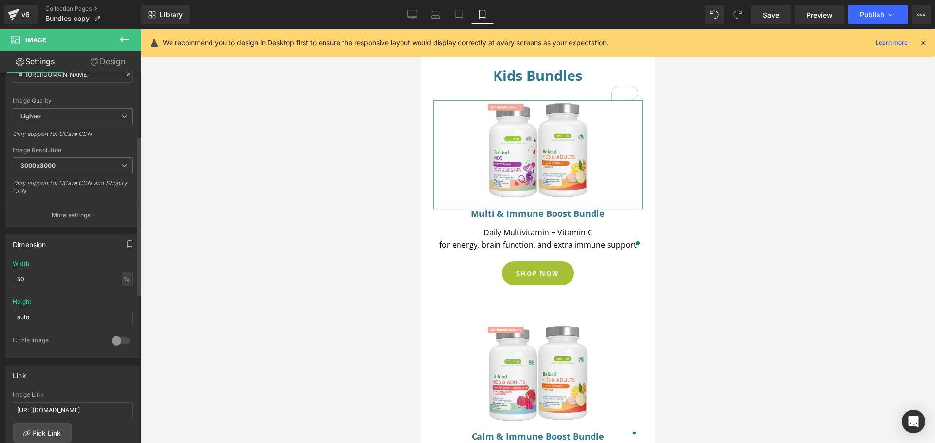
scroll to position [148, 0]
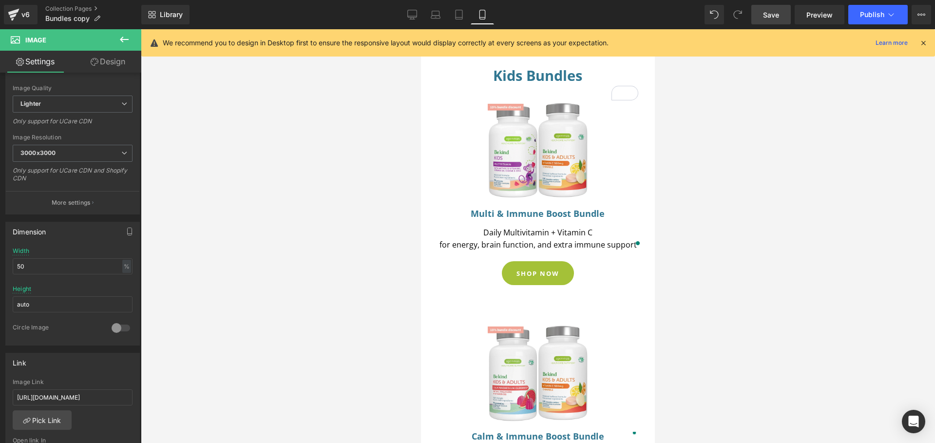
click at [772, 16] on span "Save" at bounding box center [771, 15] width 16 height 10
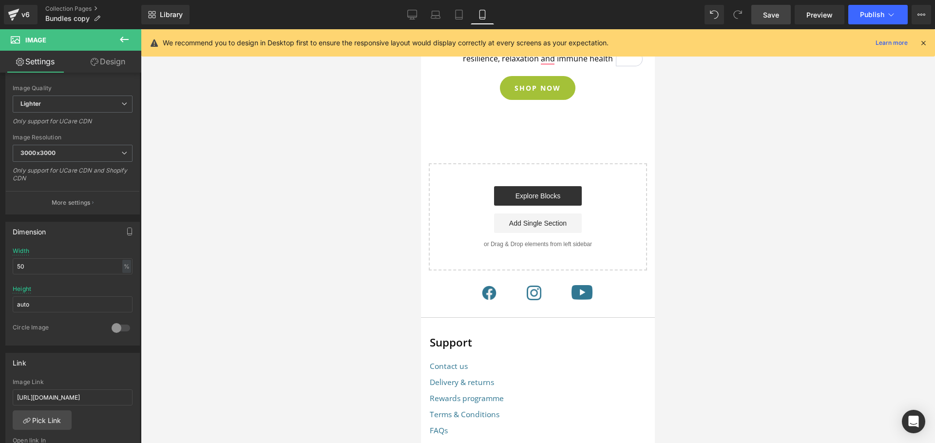
scroll to position [626, 0]
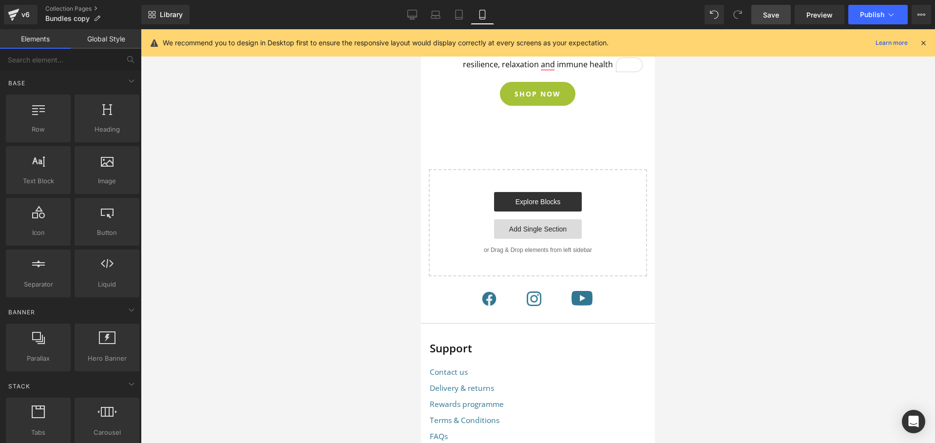
click at [530, 222] on link "Add Single Section" at bounding box center [538, 228] width 88 height 19
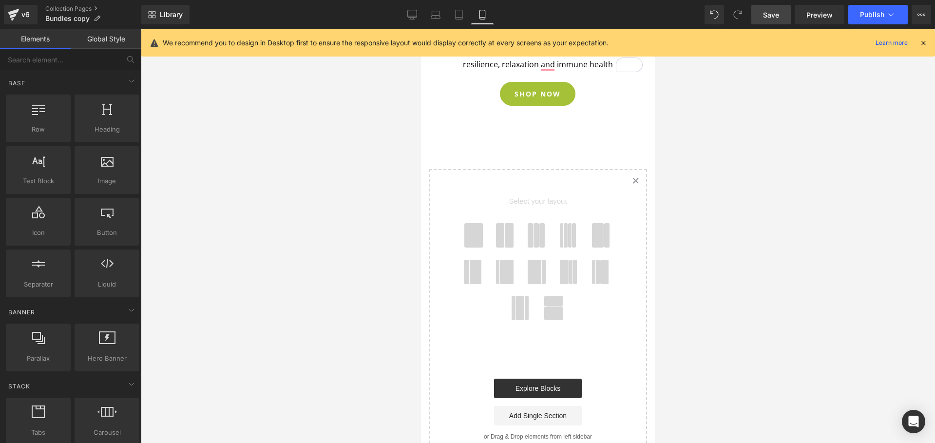
scroll to position [549, 0]
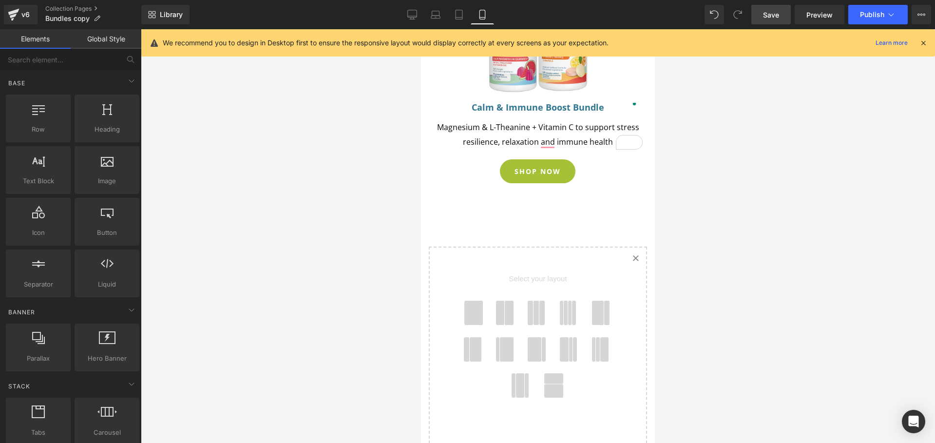
click at [470, 301] on span at bounding box center [473, 313] width 19 height 24
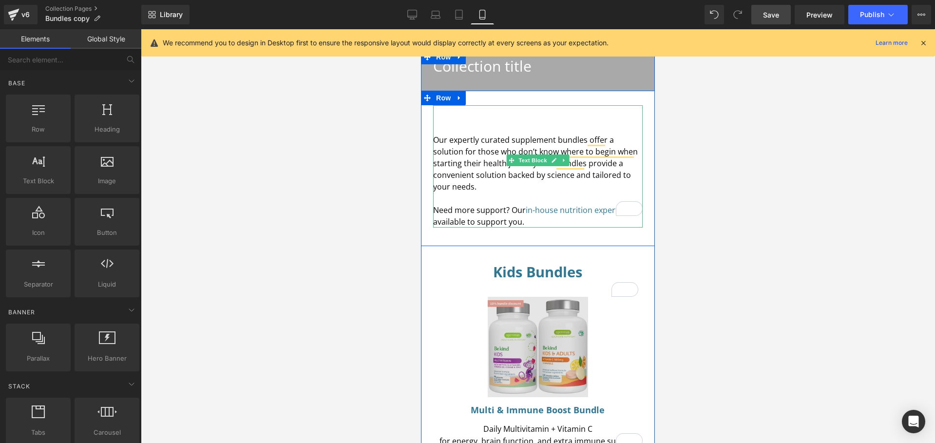
scroll to position [160, 0]
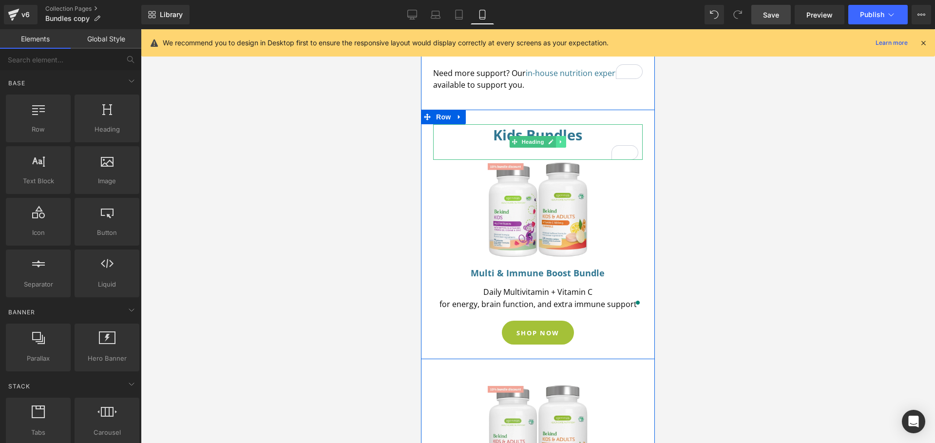
click at [561, 136] on link at bounding box center [561, 142] width 10 height 12
click at [554, 139] on icon at bounding box center [555, 141] width 5 height 5
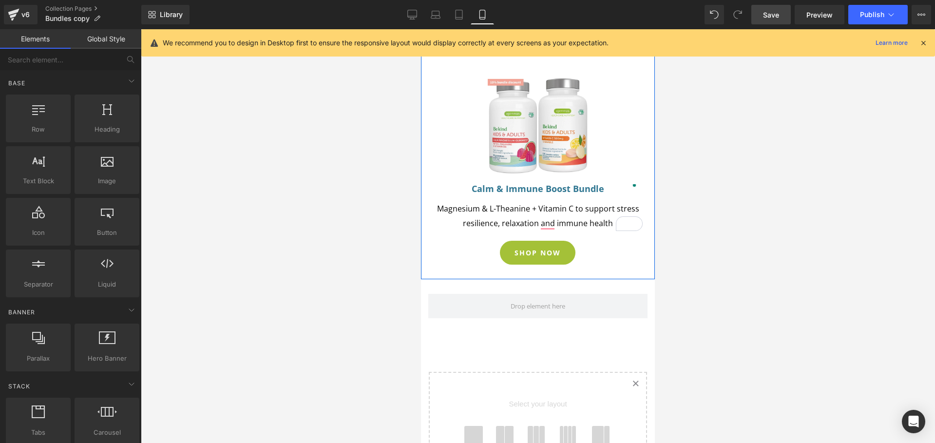
scroll to position [511, 0]
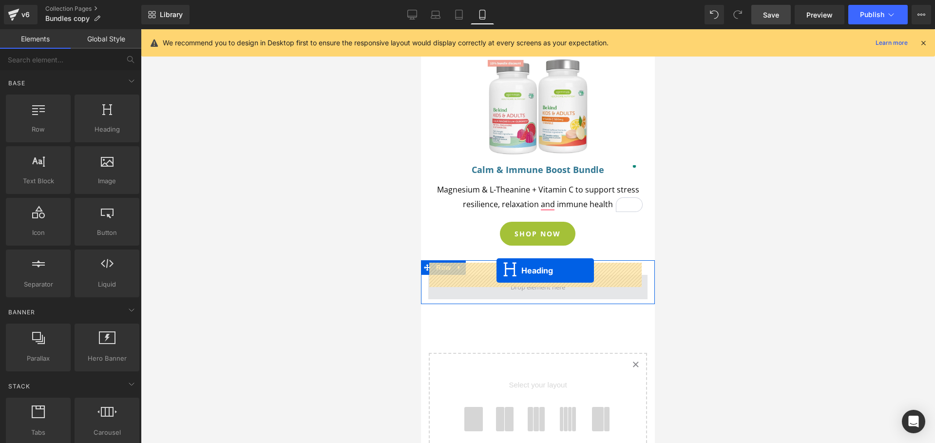
drag, startPoint x: 509, startPoint y: 169, endPoint x: 496, endPoint y: 270, distance: 102.6
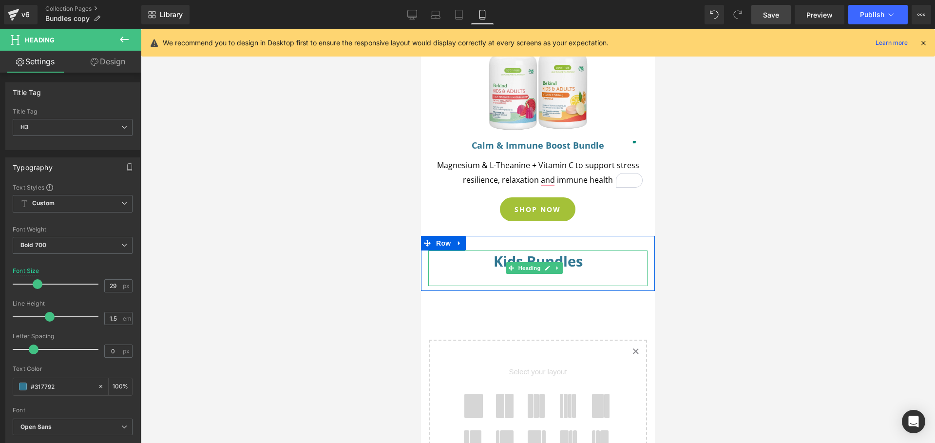
click at [580, 252] on h3 "Kids Bundles" at bounding box center [538, 260] width 210 height 21
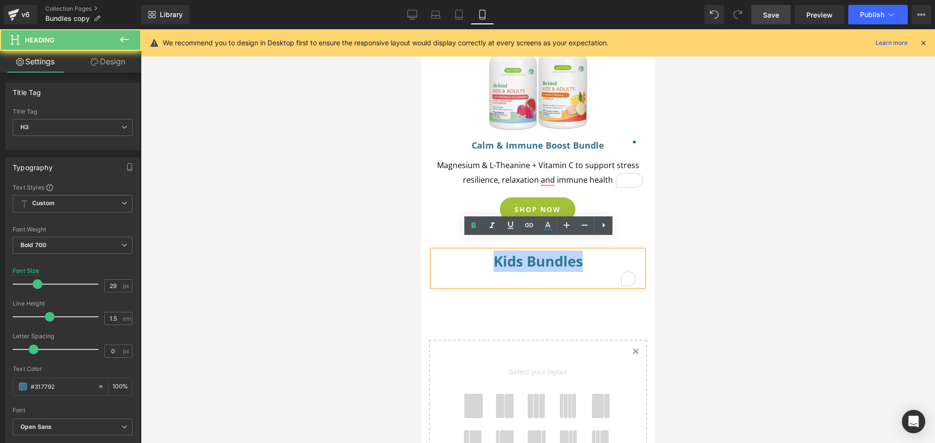
drag, startPoint x: 579, startPoint y: 250, endPoint x: 492, endPoint y: 251, distance: 86.7
click at [492, 251] on h3 "Kids Bundles" at bounding box center [538, 260] width 210 height 21
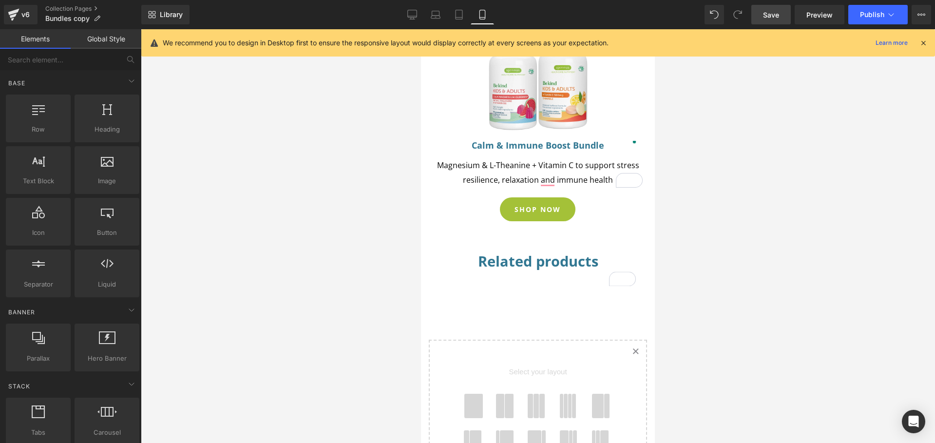
drag, startPoint x: 718, startPoint y: 258, endPoint x: 198, endPoint y: 240, distance: 520.2
click at [718, 258] on div at bounding box center [538, 236] width 794 height 414
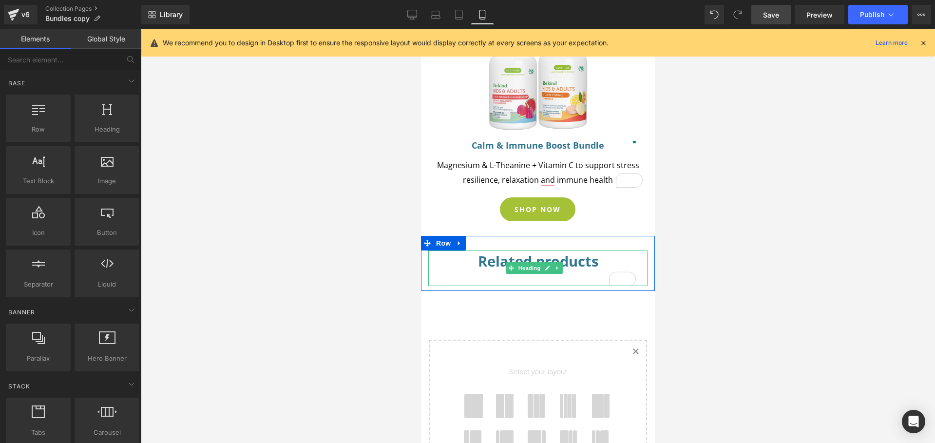
click at [468, 271] on div "To enrich screen reader interactions, please activate Accessibility in Grammarl…" at bounding box center [538, 278] width 210 height 15
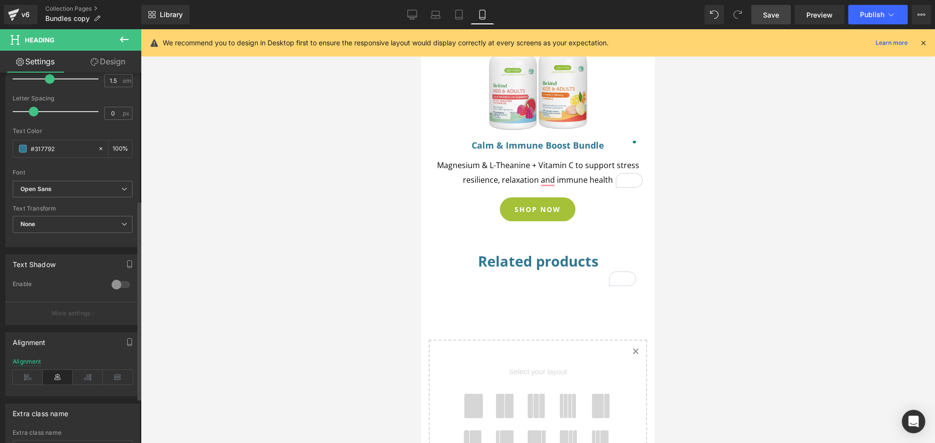
scroll to position [282, 0]
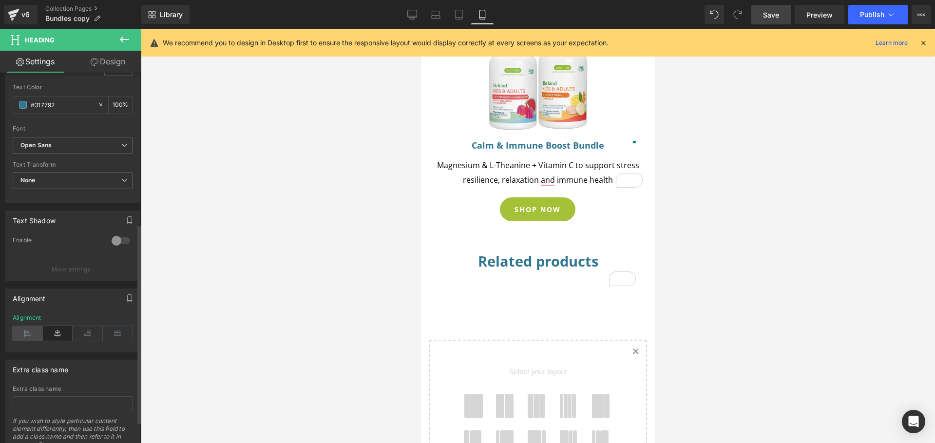
click at [31, 335] on icon at bounding box center [28, 333] width 30 height 15
click at [856, 251] on div at bounding box center [538, 236] width 794 height 414
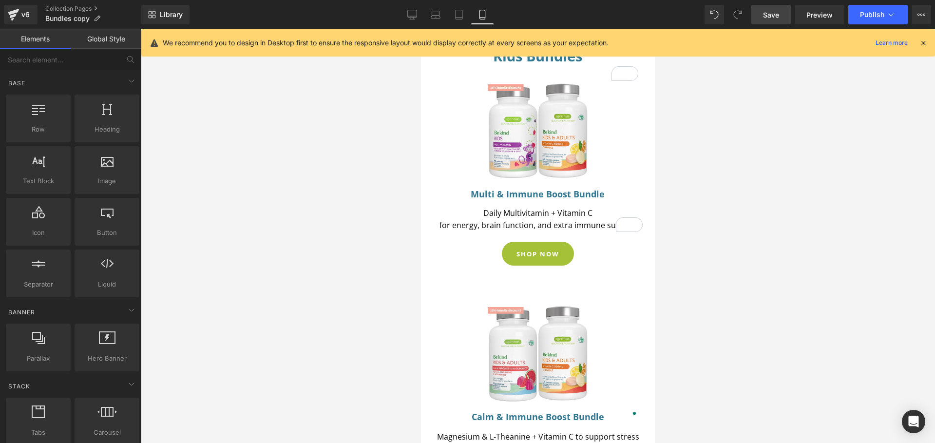
scroll to position [22, 0]
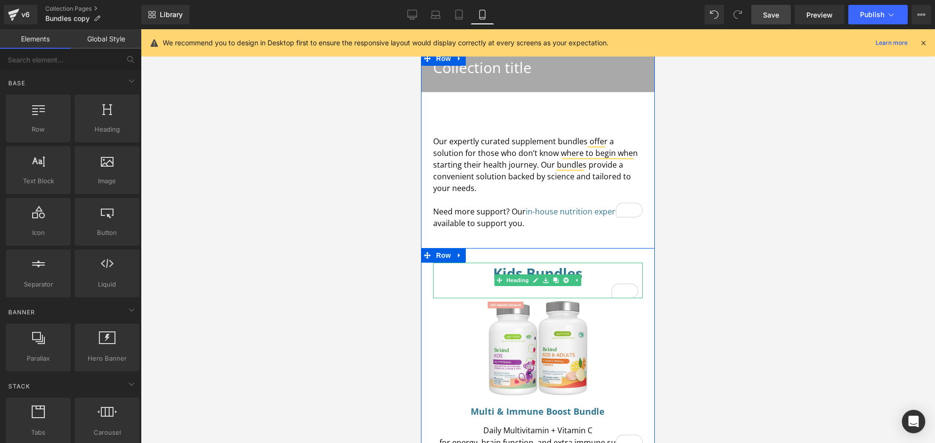
drag, startPoint x: 462, startPoint y: 271, endPoint x: 453, endPoint y: 274, distance: 9.6
click at [462, 284] on div "To enrich screen reader interactions, please activate Accessibility in Grammarl…" at bounding box center [538, 291] width 201 height 15
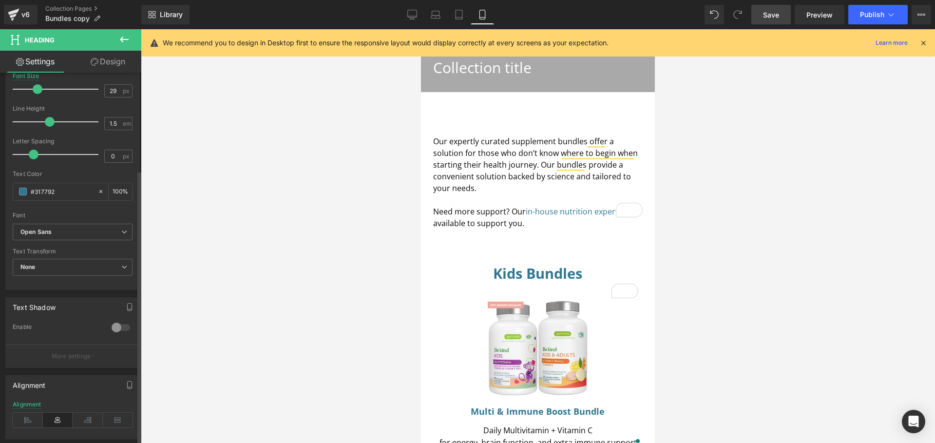
scroll to position [248, 0]
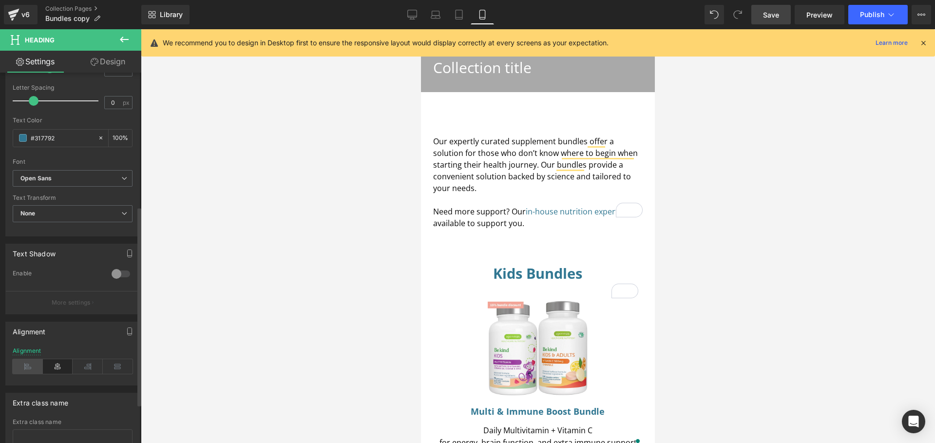
click at [28, 367] on icon at bounding box center [28, 366] width 30 height 15
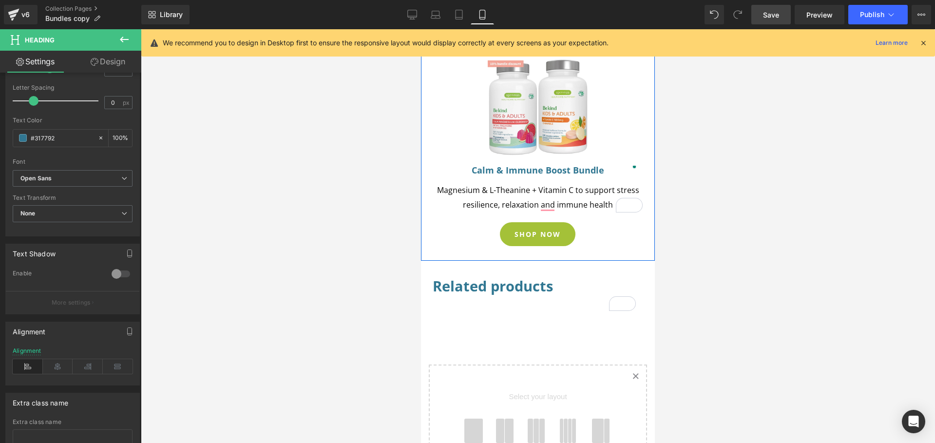
scroll to position [498, 0]
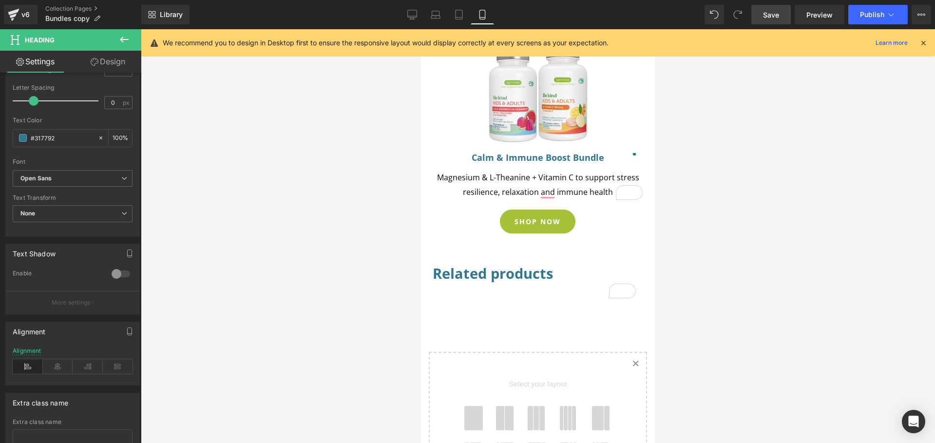
click at [122, 42] on icon at bounding box center [124, 40] width 12 height 12
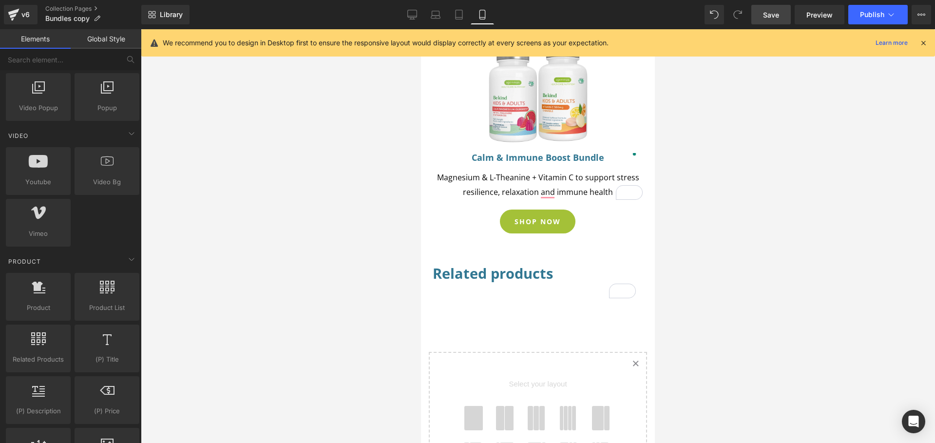
scroll to position [714, 0]
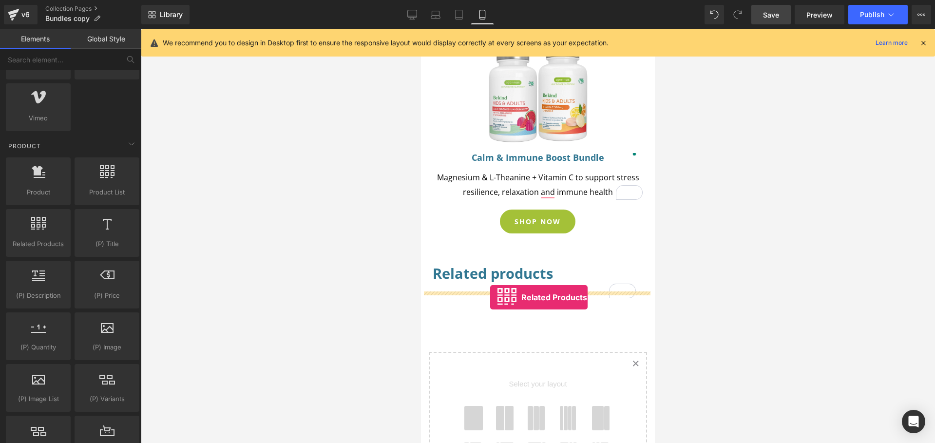
drag, startPoint x: 470, startPoint y: 260, endPoint x: 490, endPoint y: 297, distance: 42.1
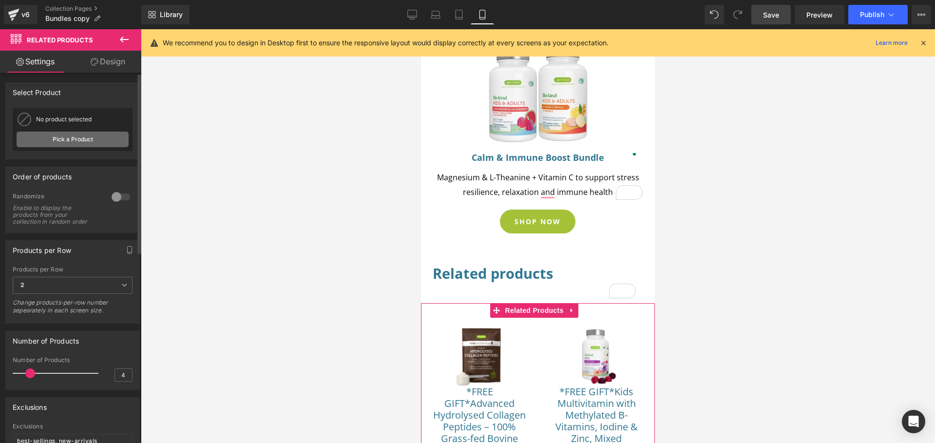
click at [70, 138] on link "Pick a Product" at bounding box center [73, 140] width 112 height 16
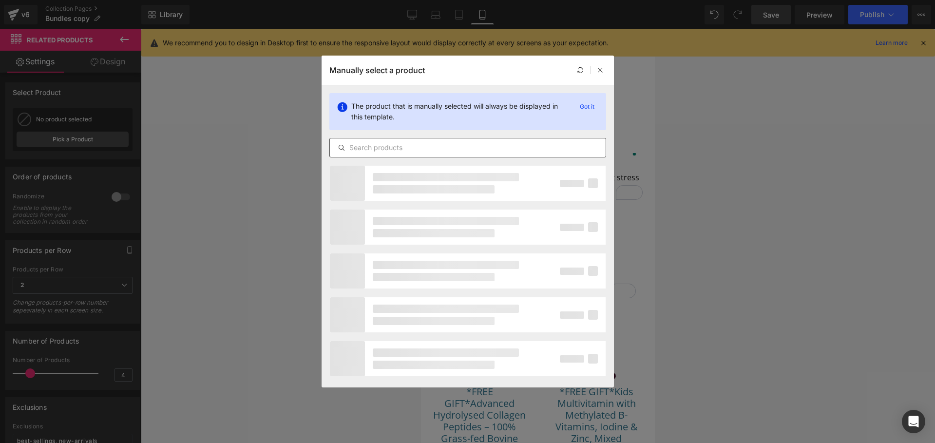
click at [424, 149] on input "text" at bounding box center [468, 148] width 276 height 12
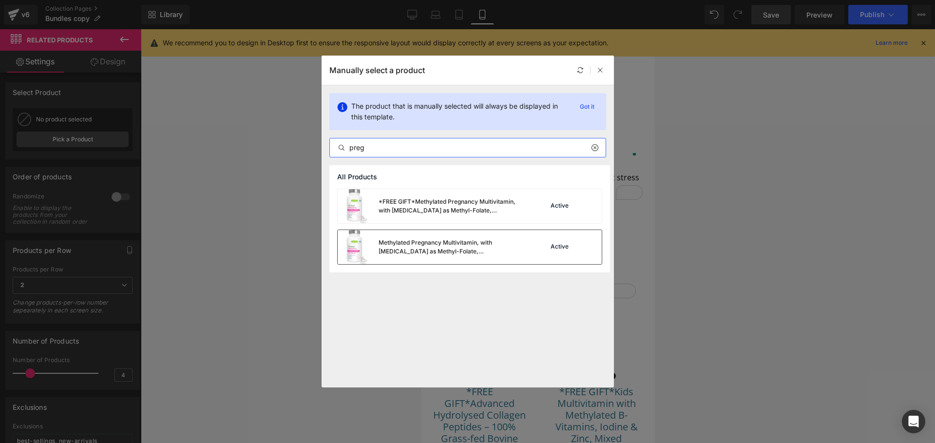
type input "preg"
click at [583, 244] on div at bounding box center [589, 247] width 14 height 14
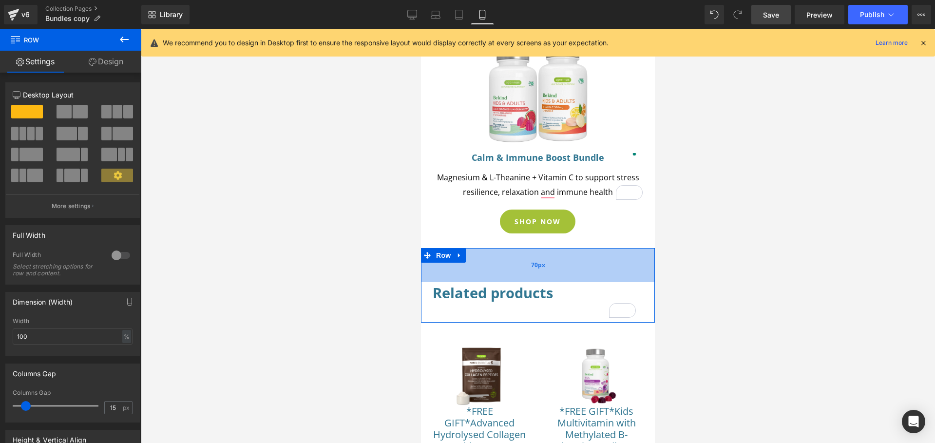
drag, startPoint x: 546, startPoint y: 237, endPoint x: 549, endPoint y: 257, distance: 19.7
click at [549, 257] on div "70px" at bounding box center [538, 265] width 234 height 34
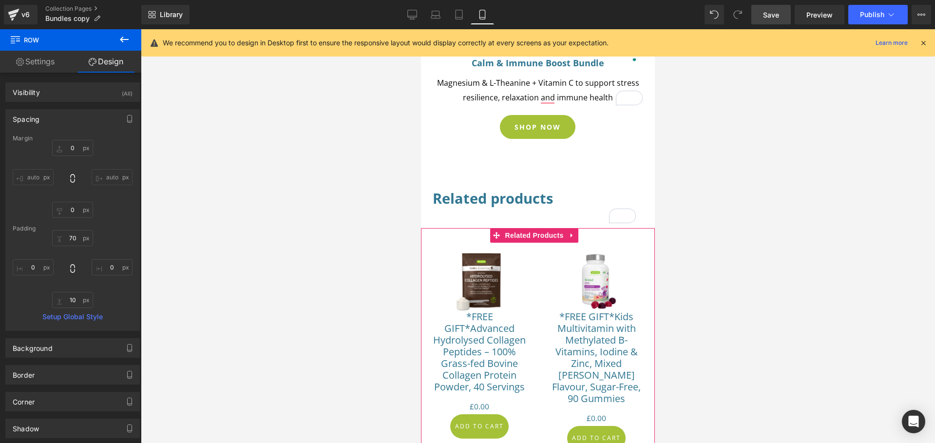
scroll to position [488, 0]
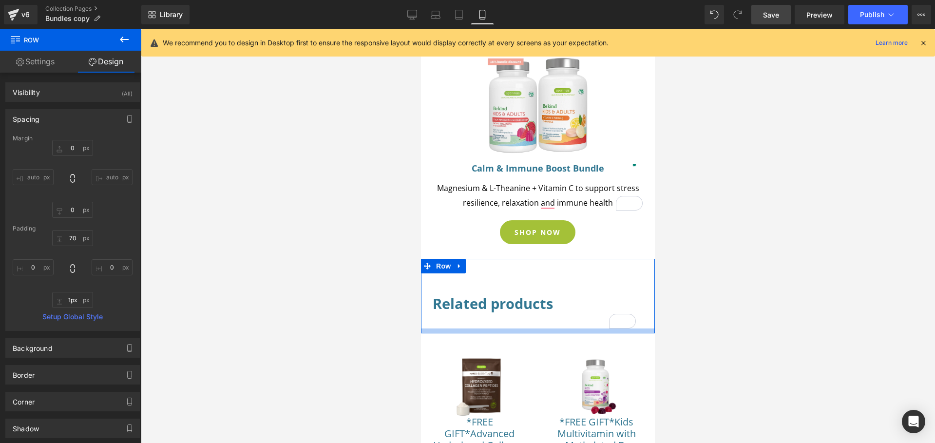
type input "0px"
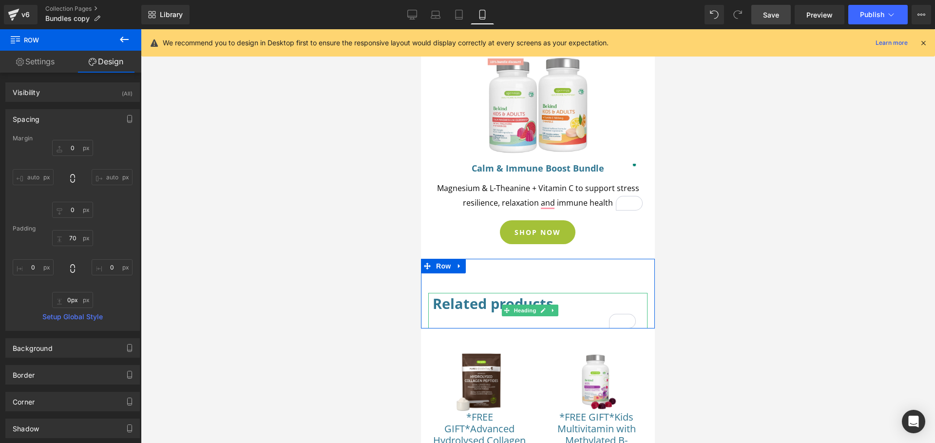
drag, startPoint x: 514, startPoint y: 320, endPoint x: 514, endPoint y: 312, distance: 7.8
click at [514, 312] on div "Related products Heading Row 70px" at bounding box center [538, 294] width 234 height 70
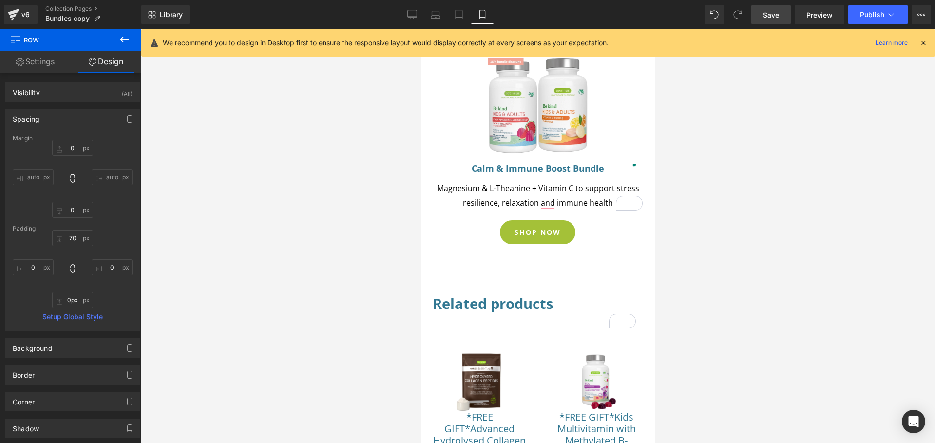
click at [779, 15] on span "Save" at bounding box center [771, 15] width 16 height 10
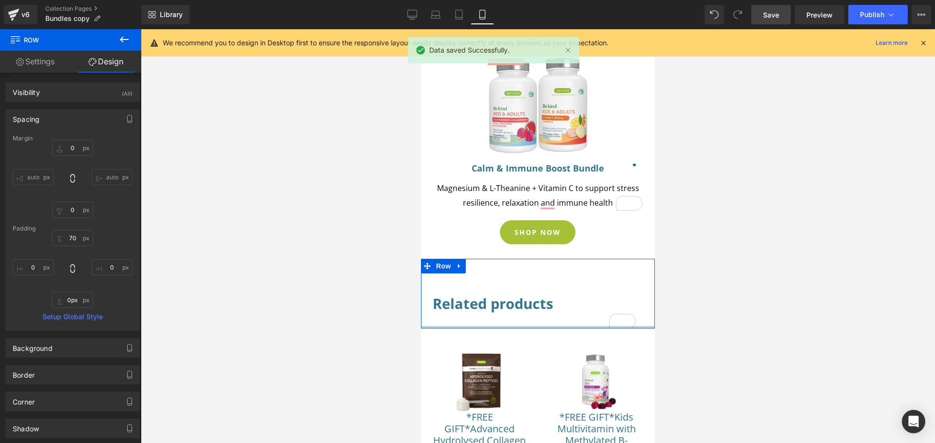
click at [505, 309] on div "Related products Heading Row 70px" at bounding box center [538, 294] width 234 height 70
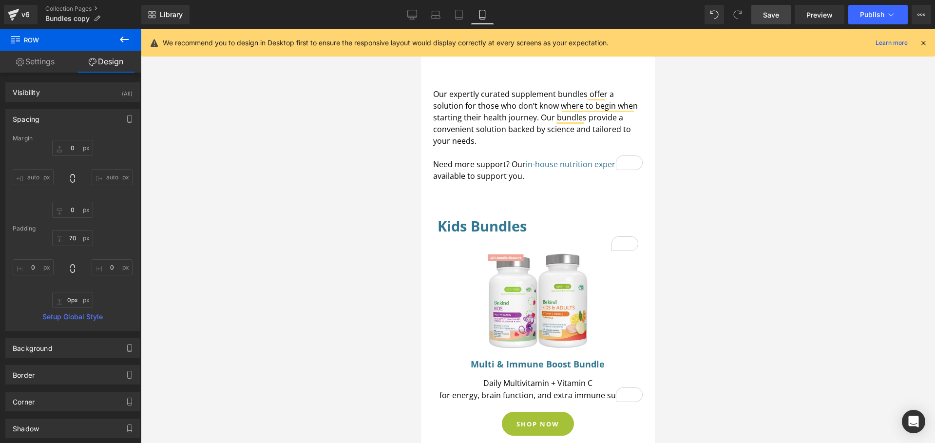
scroll to position [0, 0]
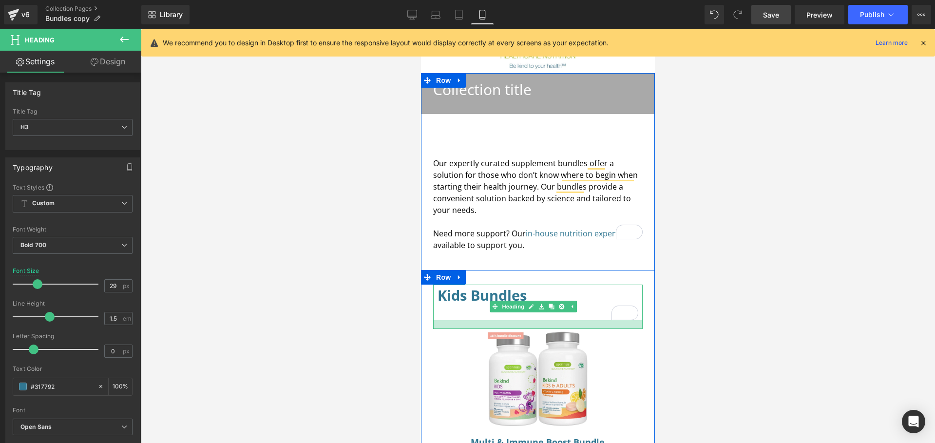
drag, startPoint x: 533, startPoint y: 306, endPoint x: 532, endPoint y: 315, distance: 8.9
click at [532, 320] on div at bounding box center [537, 324] width 209 height 9
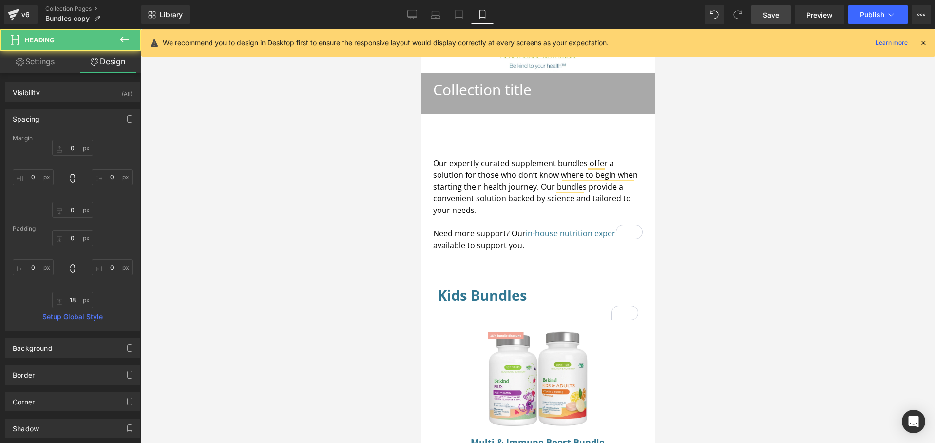
click at [769, 18] on span "Save" at bounding box center [771, 15] width 16 height 10
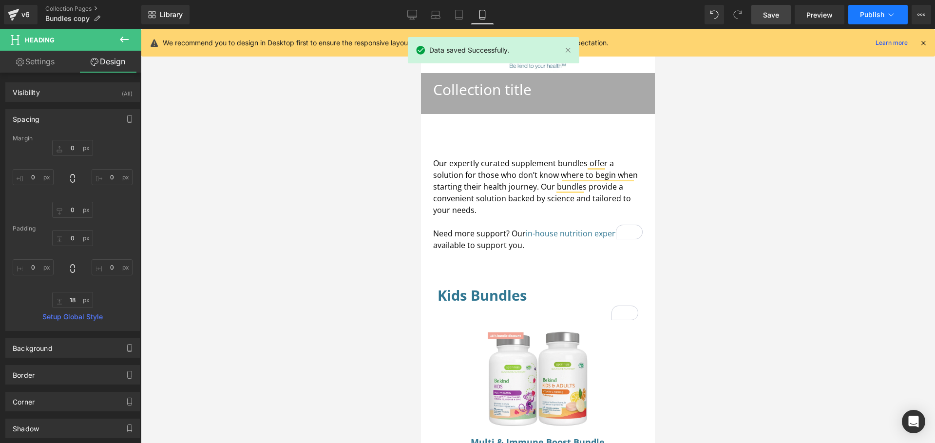
click at [877, 14] on span "Publish" at bounding box center [872, 15] width 24 height 8
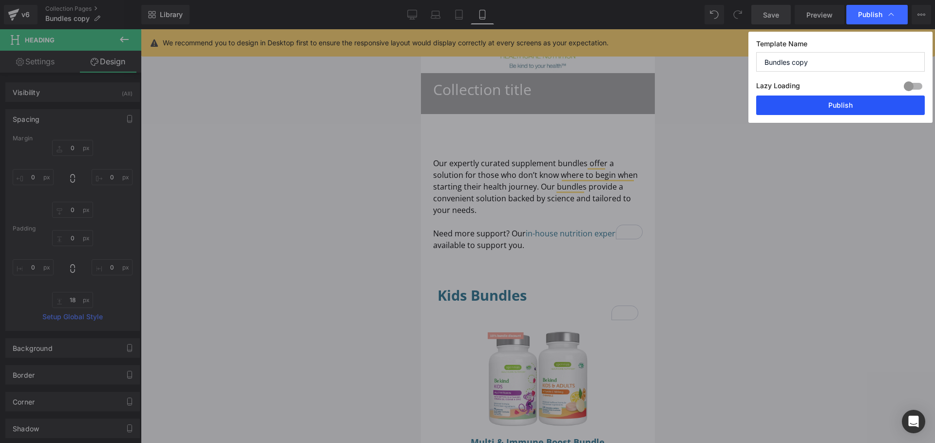
click at [842, 107] on button "Publish" at bounding box center [840, 104] width 169 height 19
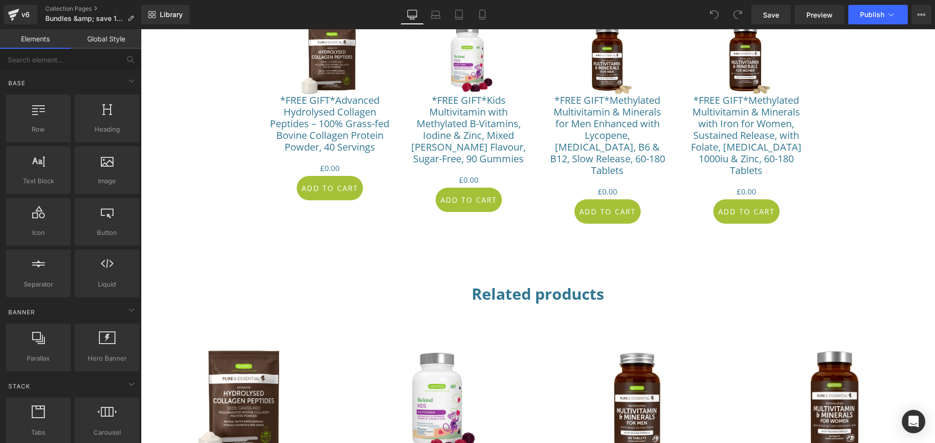
scroll to position [925, 0]
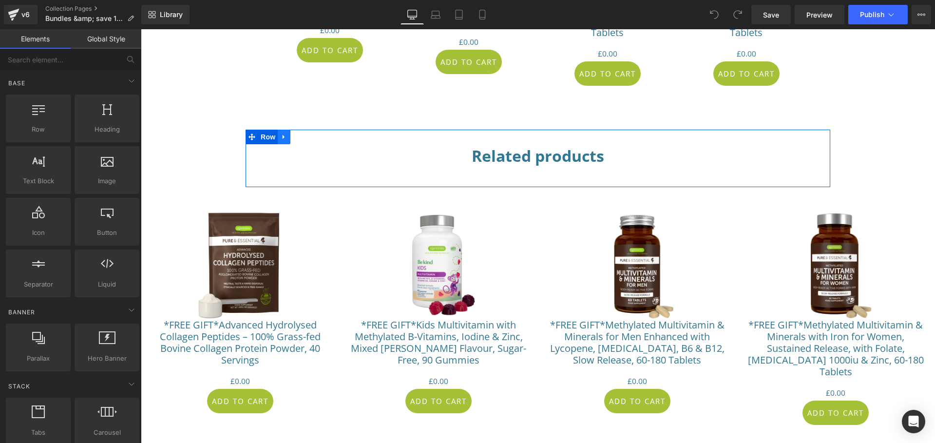
click at [284, 133] on icon at bounding box center [284, 136] width 7 height 7
click at [306, 133] on icon at bounding box center [309, 136] width 7 height 7
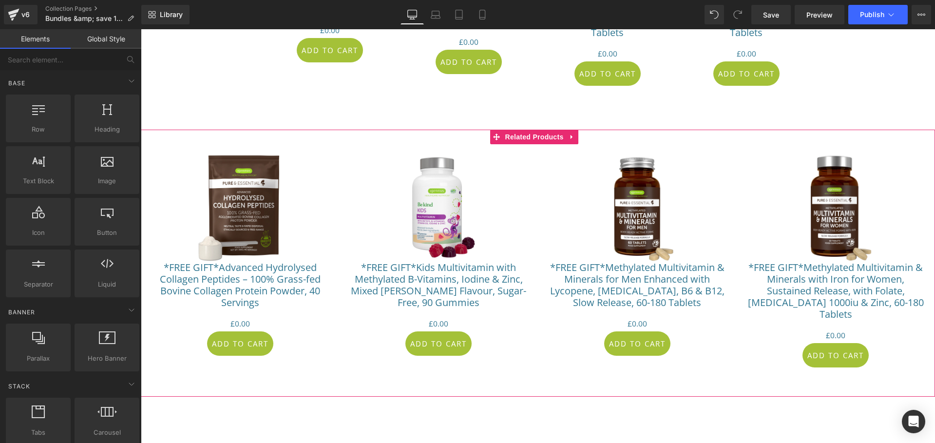
click at [574, 133] on icon at bounding box center [572, 136] width 7 height 7
click at [580, 133] on icon at bounding box center [578, 136] width 7 height 7
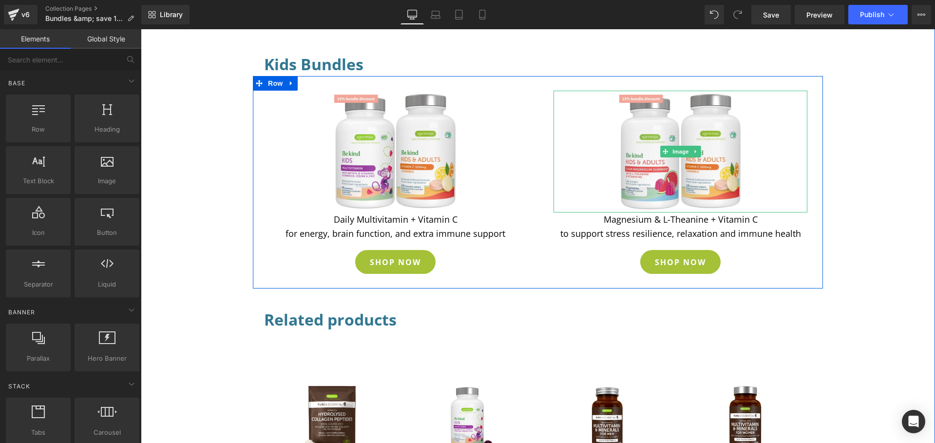
scroll to position [590, 0]
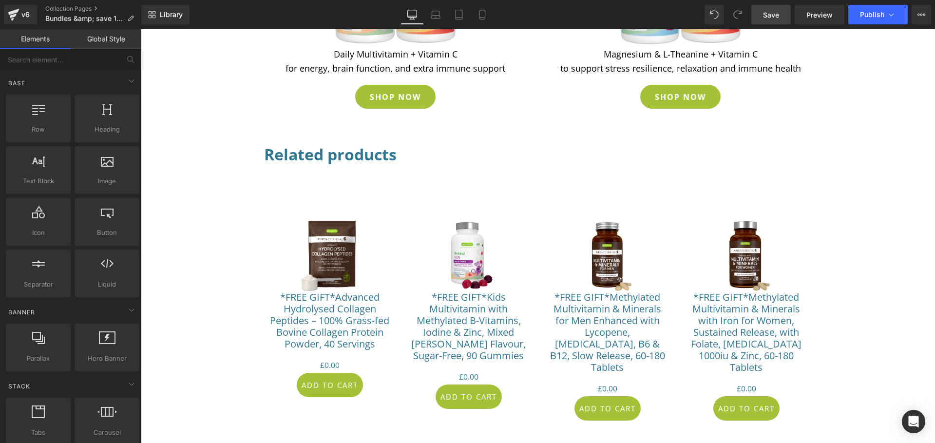
click at [767, 16] on span "Save" at bounding box center [771, 15] width 16 height 10
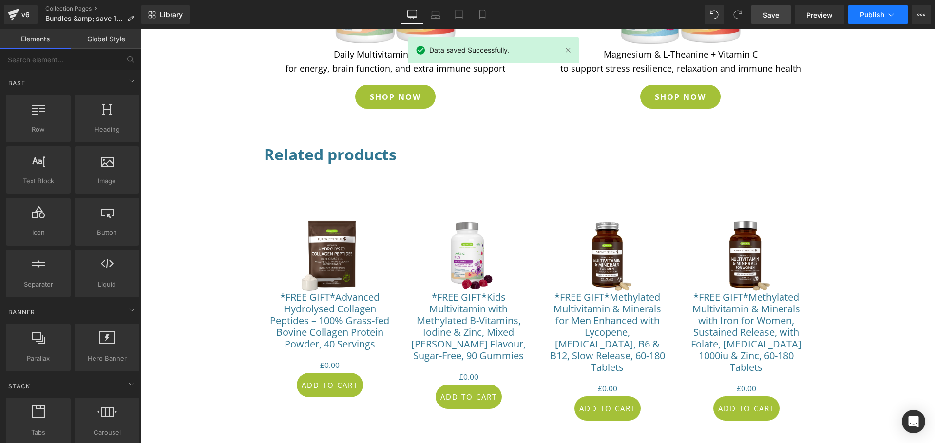
click at [866, 14] on span "Publish" at bounding box center [872, 15] width 24 height 8
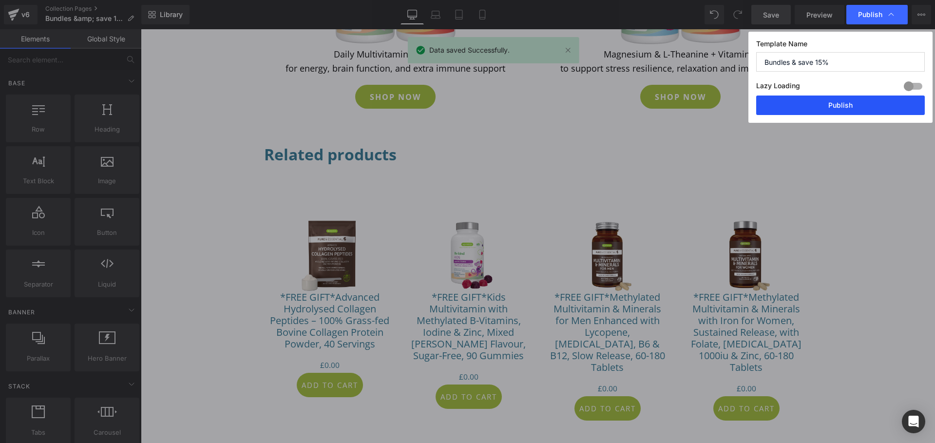
drag, startPoint x: 848, startPoint y: 105, endPoint x: 707, endPoint y: 76, distance: 143.8
click at [848, 105] on button "Publish" at bounding box center [840, 104] width 169 height 19
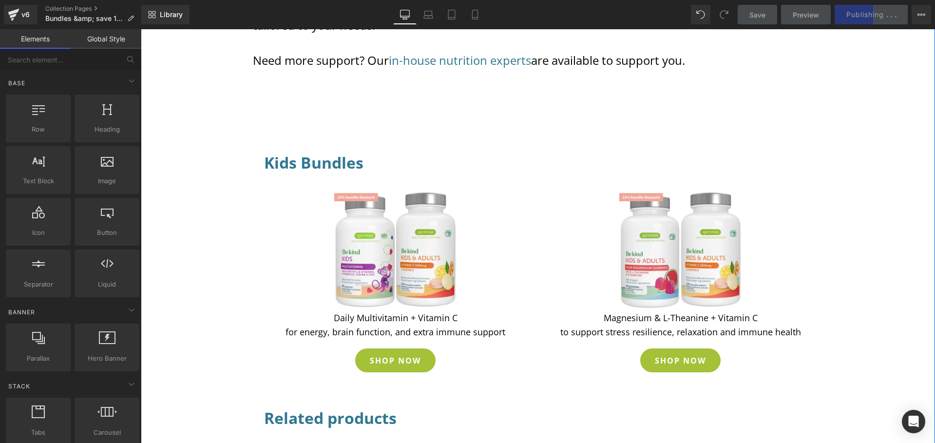
scroll to position [442, 0]
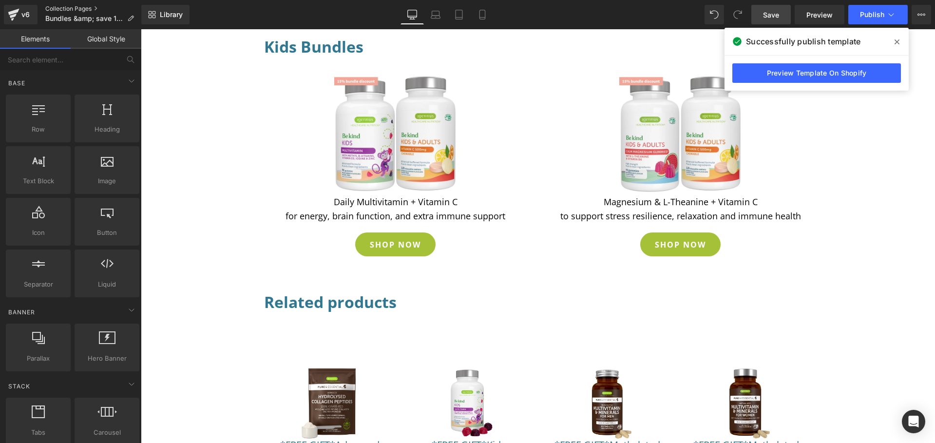
click at [57, 9] on link "Collection Pages" at bounding box center [93, 9] width 96 height 8
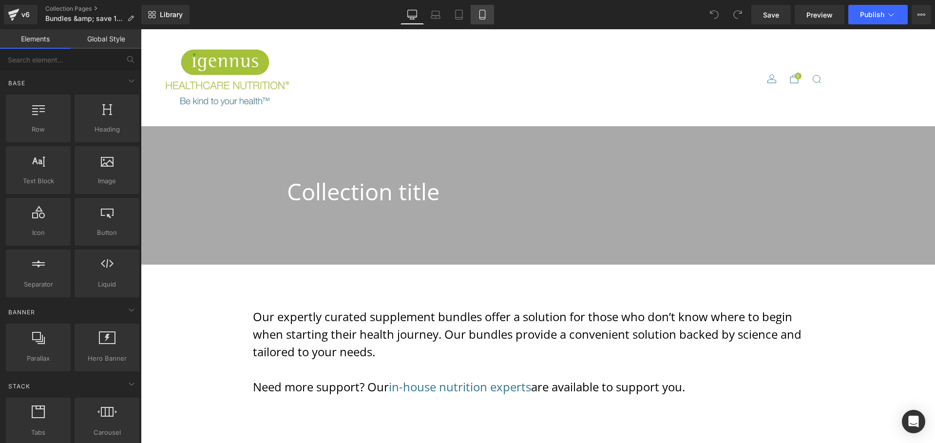
click at [479, 17] on icon at bounding box center [481, 14] width 5 height 9
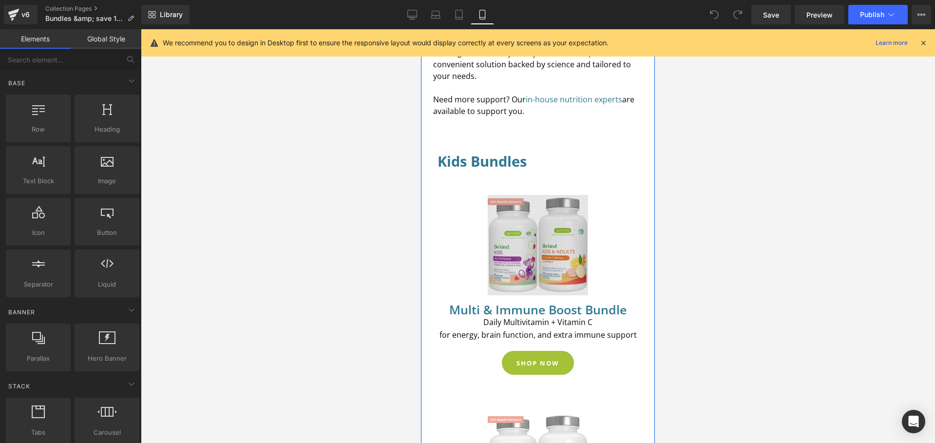
scroll to position [272, 0]
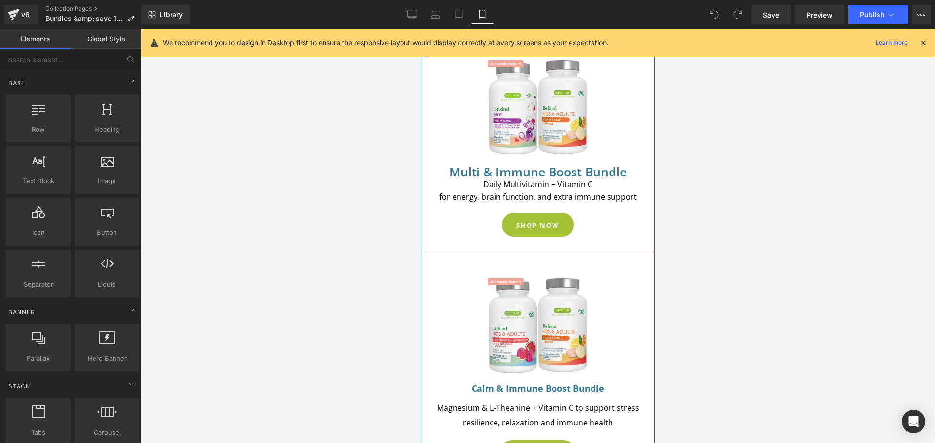
click at [514, 166] on h1 "Multi & Immune Boost Bundle" at bounding box center [538, 172] width 201 height 13
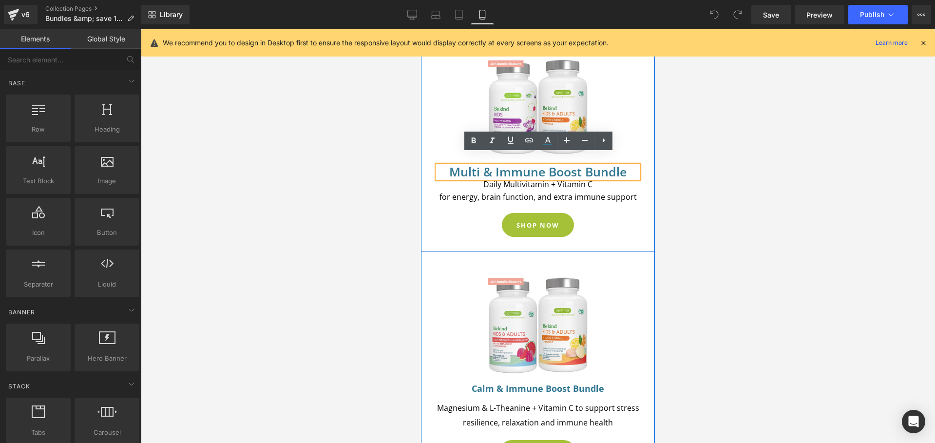
click at [586, 166] on h1 "Multi & Immune Boost Bundle" at bounding box center [538, 172] width 201 height 13
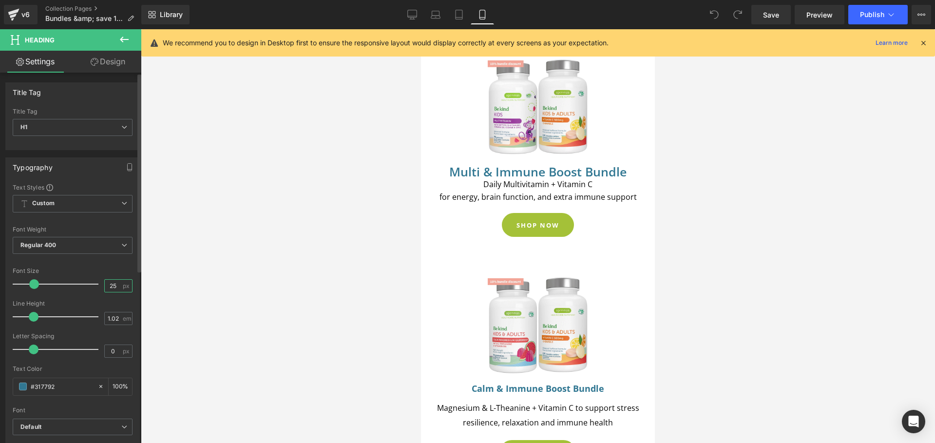
drag, startPoint x: 114, startPoint y: 284, endPoint x: 105, endPoint y: 283, distance: 8.8
click at [105, 283] on input "25" at bounding box center [113, 286] width 17 height 12
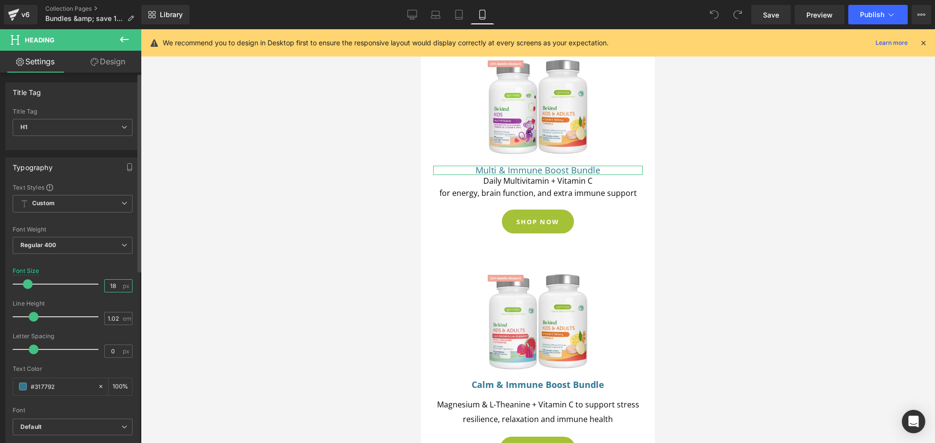
scroll to position [26, 0]
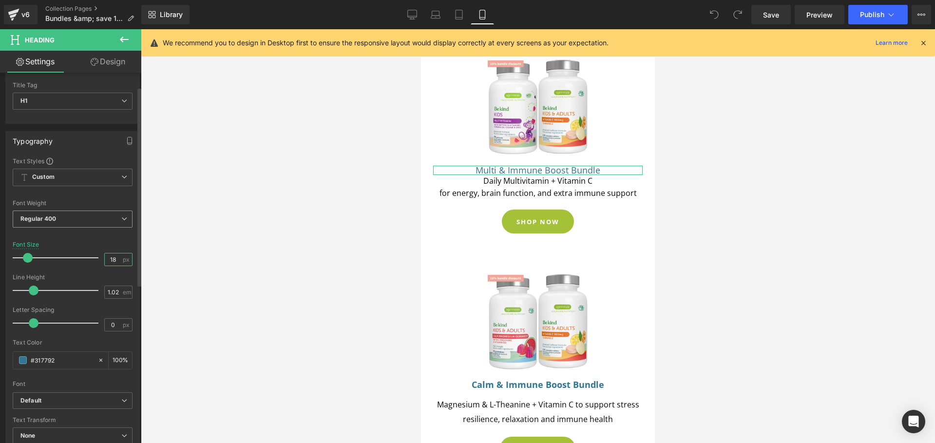
type input "18"
click at [83, 224] on span "Regular 400" at bounding box center [73, 218] width 120 height 17
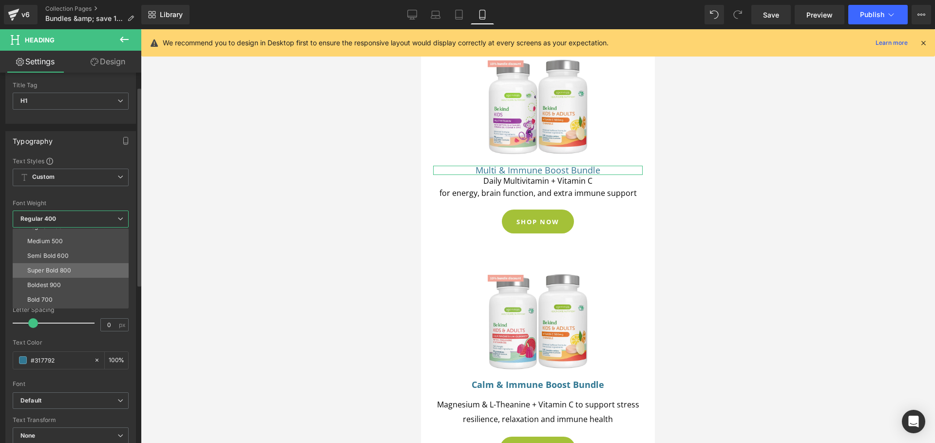
scroll to position [66, 0]
click at [54, 281] on li "Bold 700" at bounding box center [73, 287] width 120 height 15
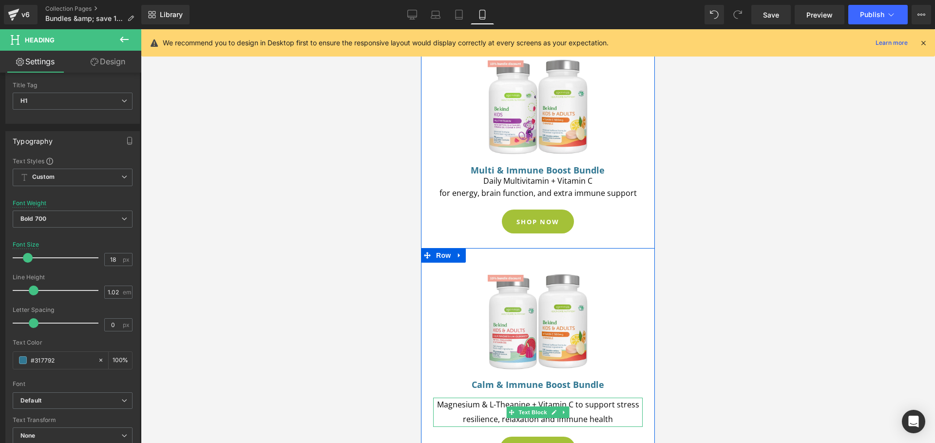
click at [597, 405] on span "Magnesium & L-Theanine + Vitamin C to support stress resilience, relaxation and…" at bounding box center [538, 411] width 202 height 25
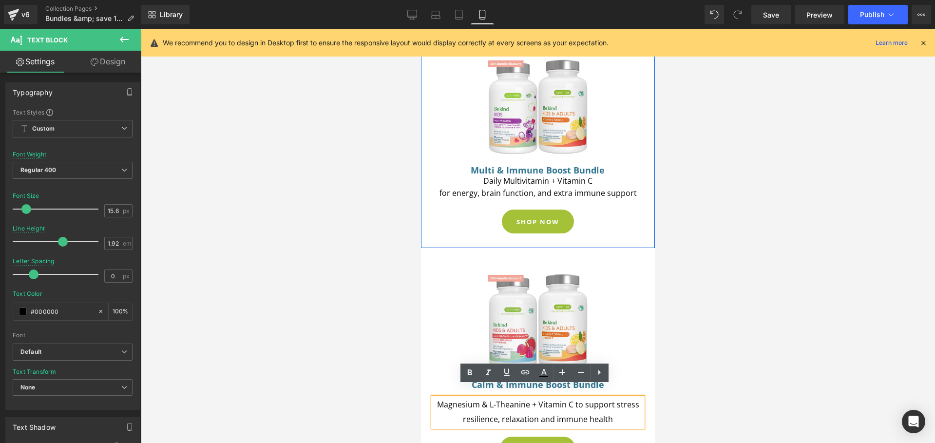
click at [535, 188] on span "for energy, brain function, and extra immune support" at bounding box center [537, 193] width 197 height 11
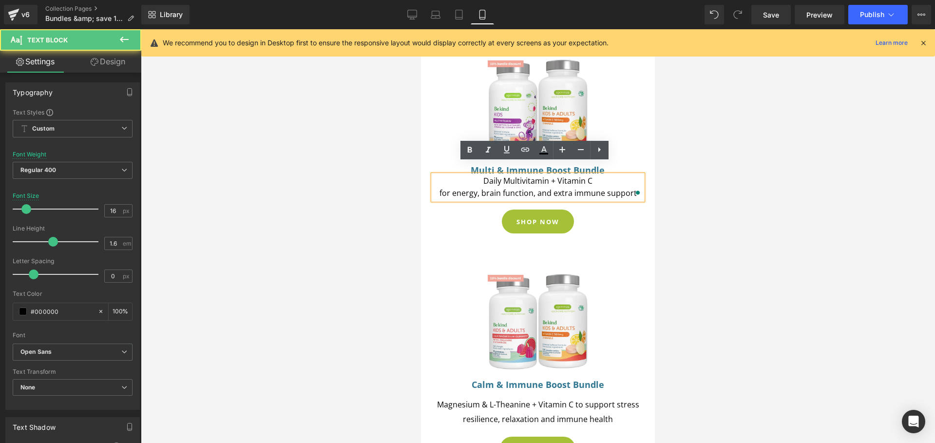
click at [604, 175] on div "Daily Multivitamin + Vitamin C for energy, brain function, and extra immune sup…" at bounding box center [537, 187] width 209 height 25
drag, startPoint x: 714, startPoint y: 152, endPoint x: 684, endPoint y: 151, distance: 29.7
click at [715, 151] on div at bounding box center [538, 236] width 794 height 414
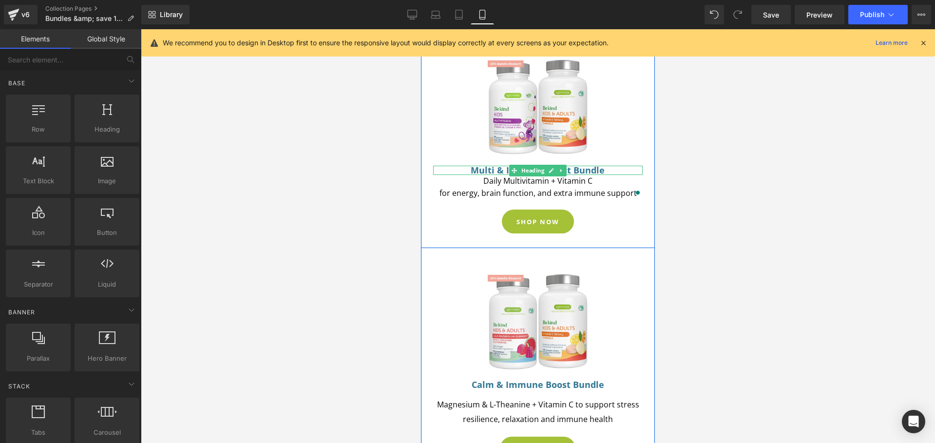
click at [608, 166] on h1 "Multi & Immune Boost Bundle" at bounding box center [538, 170] width 201 height 9
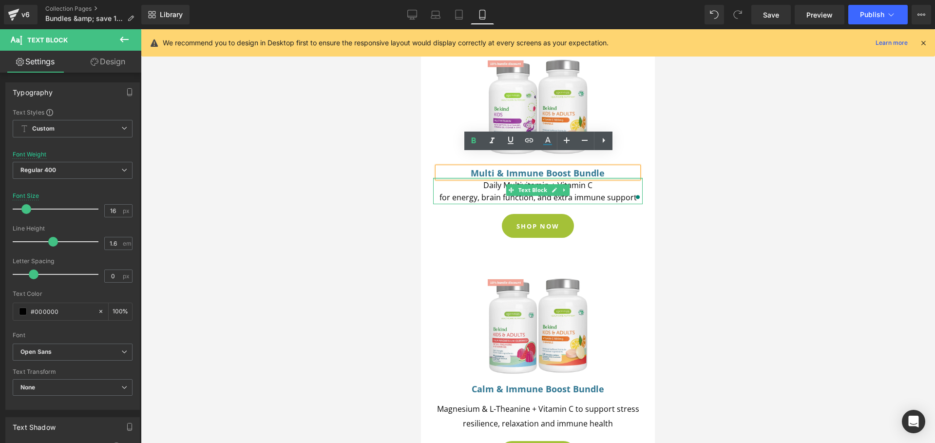
drag, startPoint x: 574, startPoint y: 163, endPoint x: 638, endPoint y: 171, distance: 64.8
click at [574, 166] on div "Multi & Immune Boost Bundle Heading Daily Multivitamin + Vitamin C for energy, …" at bounding box center [537, 185] width 209 height 38
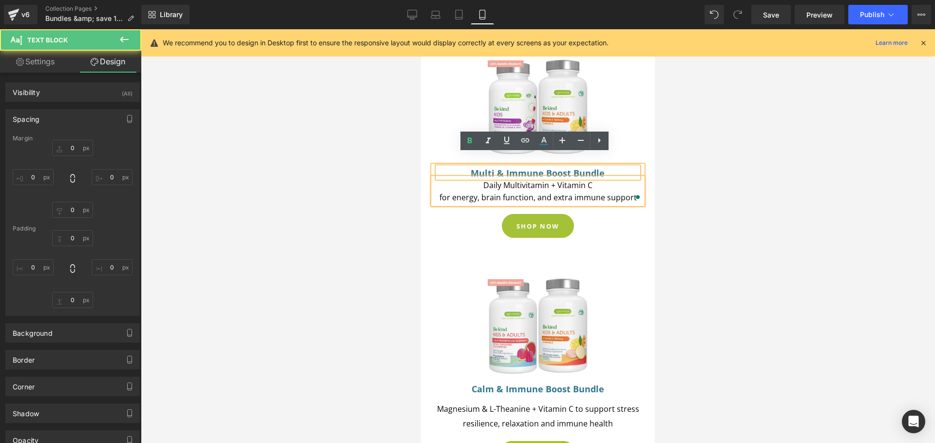
type input "0"
type input "3"
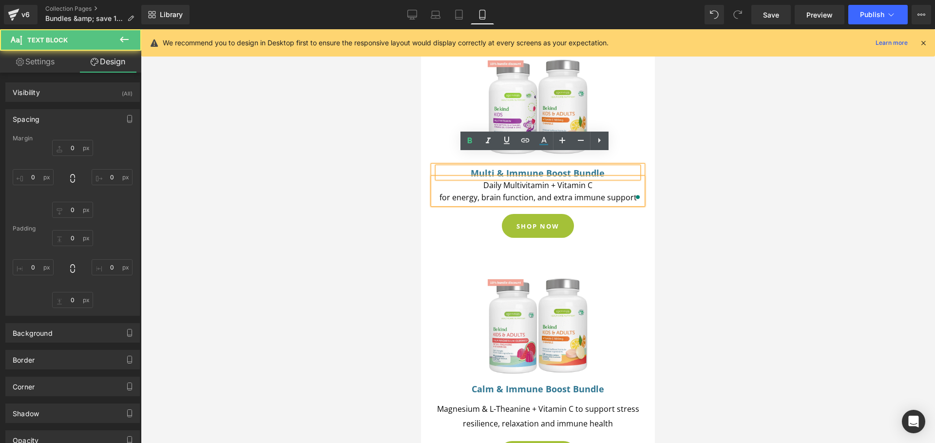
type input "0"
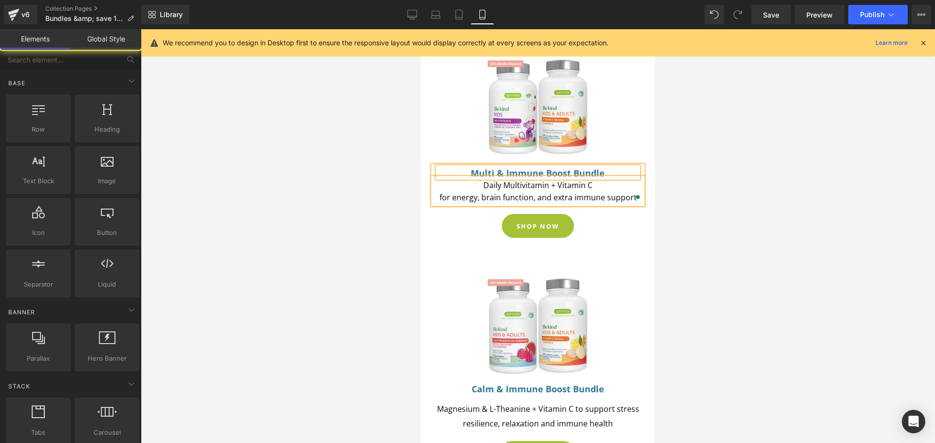
click at [724, 173] on div at bounding box center [538, 236] width 794 height 414
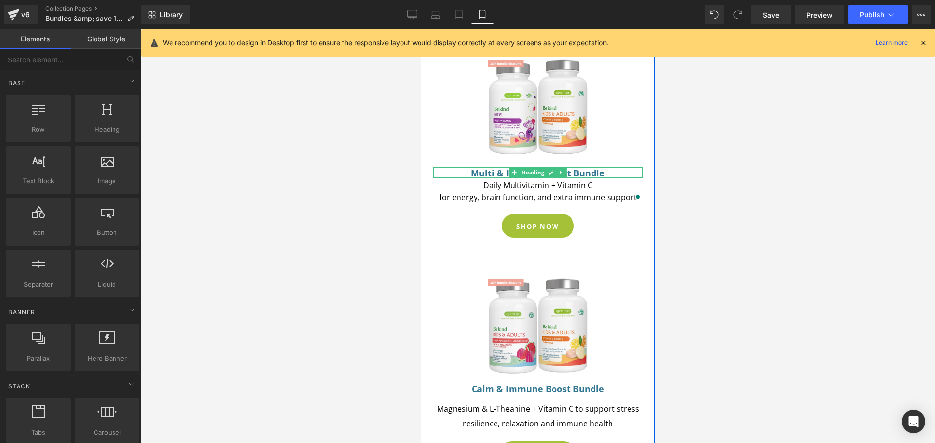
click at [479, 169] on h1 "Multi & Immune Boost Bundle" at bounding box center [538, 173] width 201 height 9
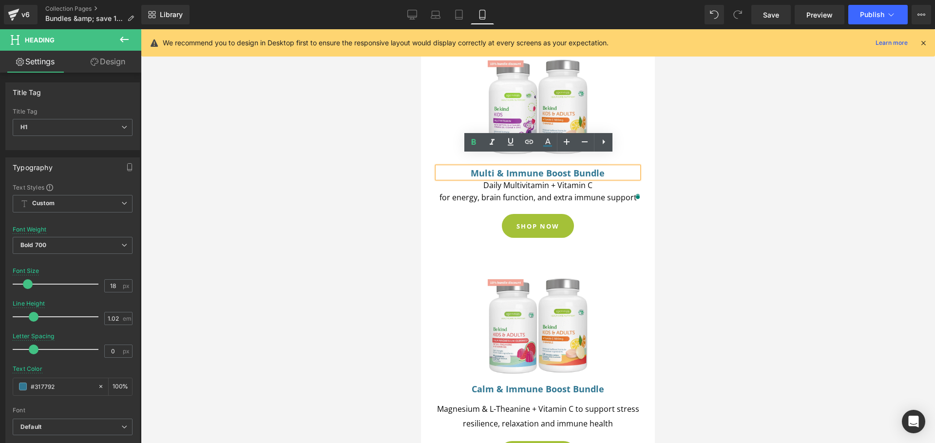
click at [608, 169] on h1 "Multi & Immune Boost Bundle" at bounding box center [538, 173] width 201 height 9
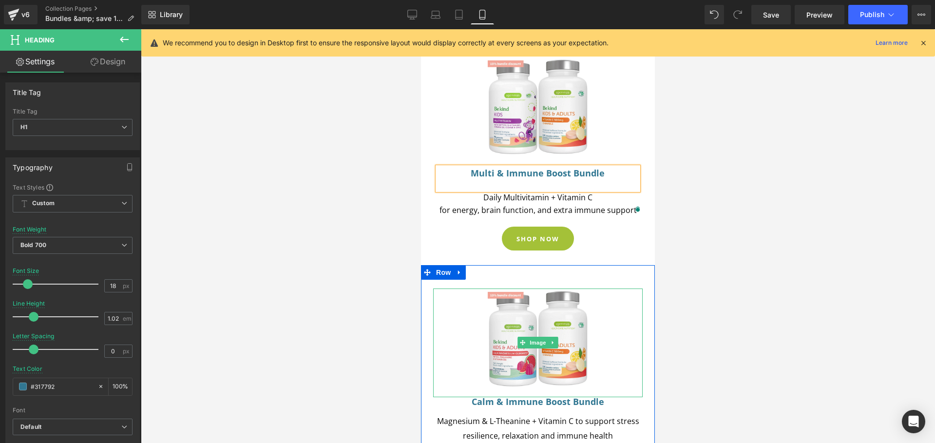
click at [610, 318] on link at bounding box center [538, 342] width 201 height 109
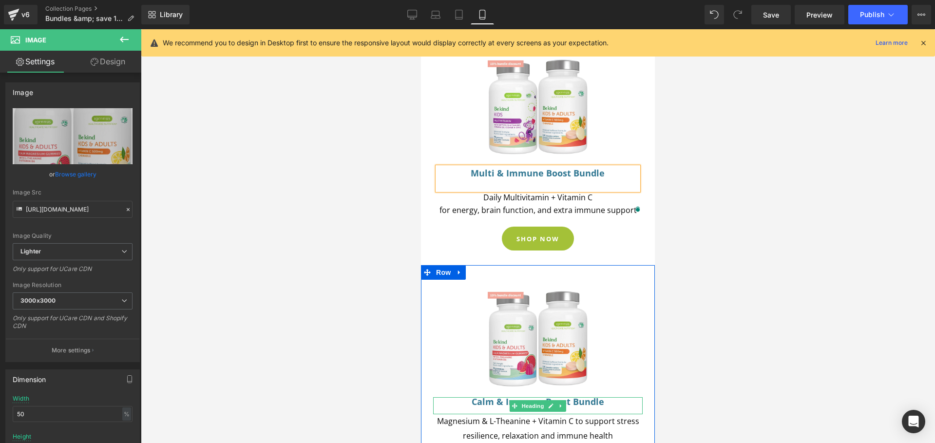
click at [589, 397] on div "Calm & Immune Boost Bundle" at bounding box center [538, 405] width 201 height 17
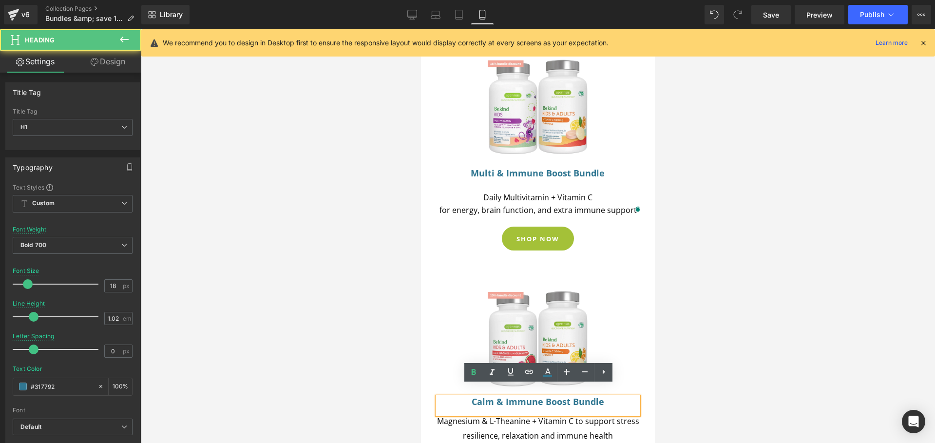
click at [607, 397] on div "Calm & Immune Boost Bundle" at bounding box center [538, 405] width 201 height 17
click at [594, 400] on div "Calm & Immune Boost Bundle" at bounding box center [538, 405] width 201 height 17
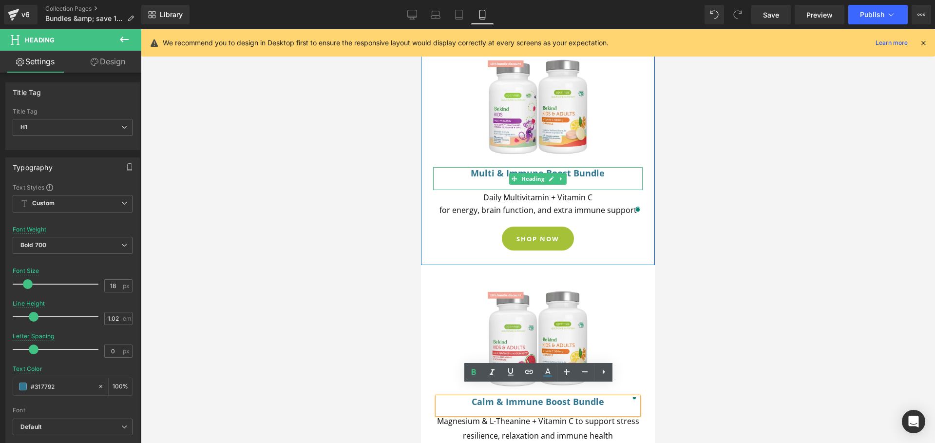
click at [603, 169] on h1 "Multi & Immune Boost Bundle" at bounding box center [538, 173] width 201 height 9
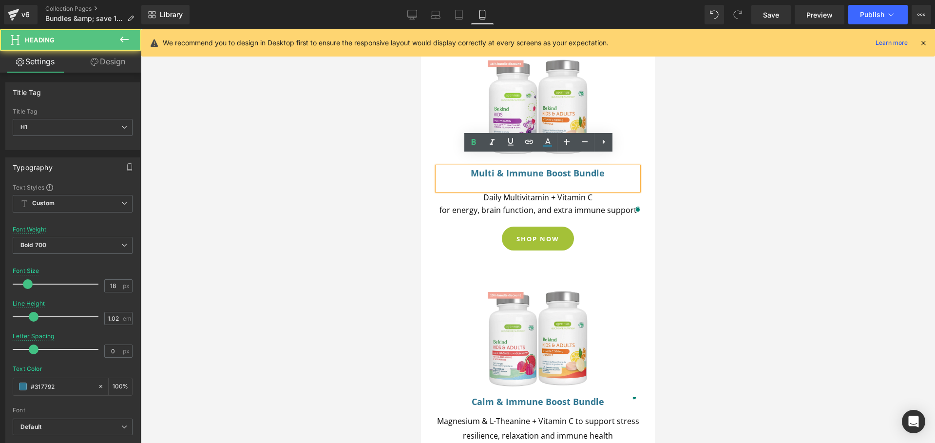
click at [597, 178] on div "To enrich screen reader interactions, please activate Accessibility in Grammarl…" at bounding box center [538, 184] width 201 height 13
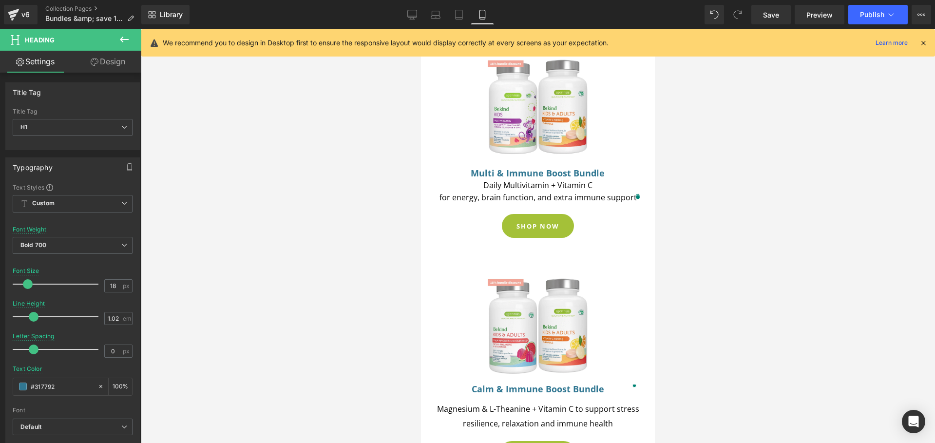
click at [108, 65] on link "Design" at bounding box center [108, 62] width 71 height 22
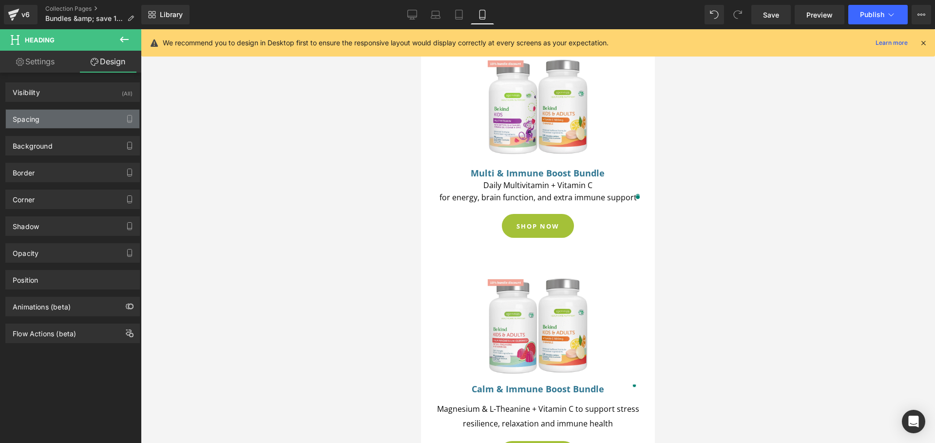
click at [71, 117] on div "Spacing" at bounding box center [72, 119] width 133 height 19
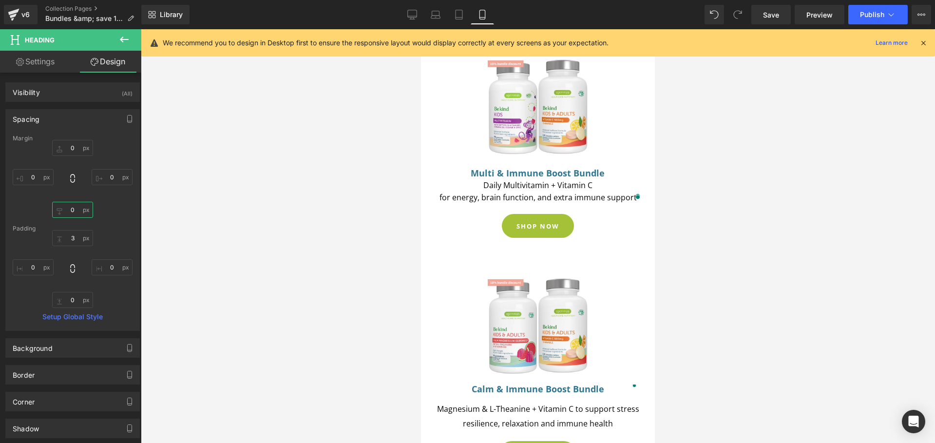
click at [76, 209] on input "0" at bounding box center [72, 210] width 41 height 16
type input "20"
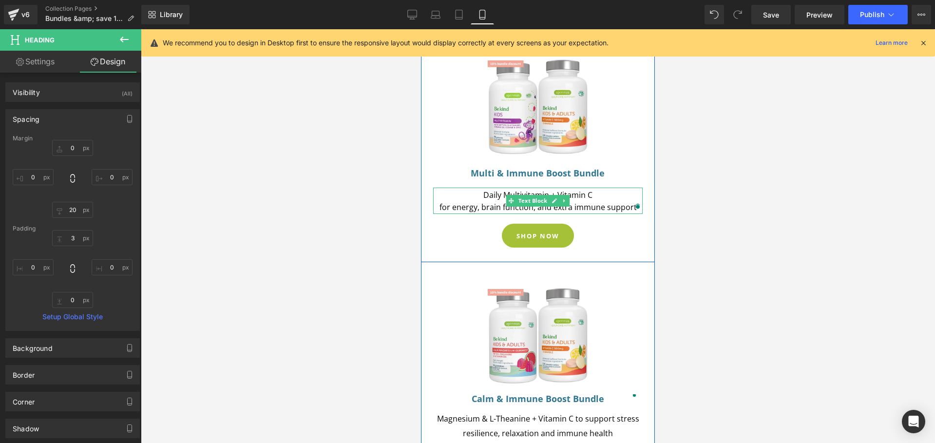
click at [604, 202] on span "for energy, brain function, and extra immune support" at bounding box center [537, 207] width 197 height 11
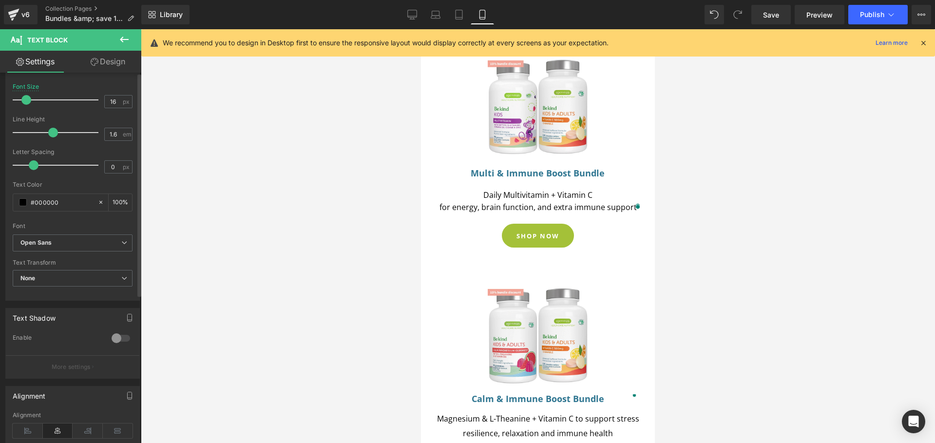
scroll to position [0, 0]
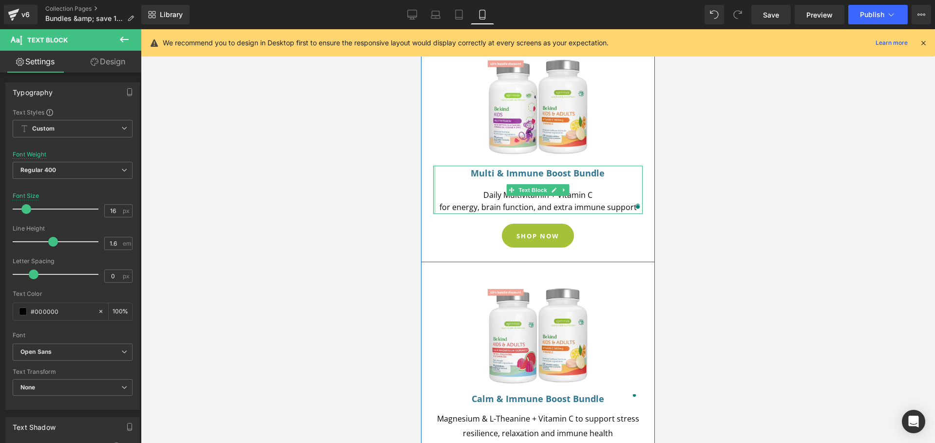
click at [438, 224] on div "SHOP NOW" at bounding box center [538, 236] width 201 height 24
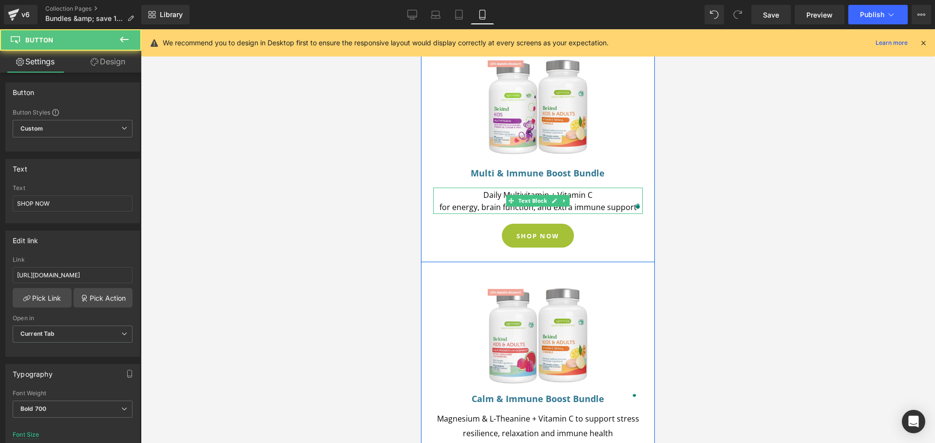
click at [446, 189] on p "Daily Multivitamin + Vitamin C" at bounding box center [537, 195] width 209 height 13
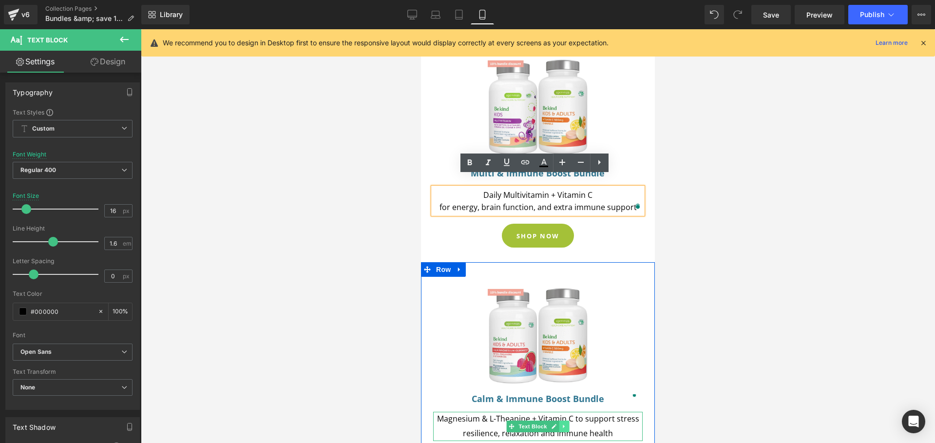
click at [563, 423] on icon at bounding box center [563, 426] width 5 height 6
click at [559, 420] on link at bounding box center [559, 426] width 10 height 12
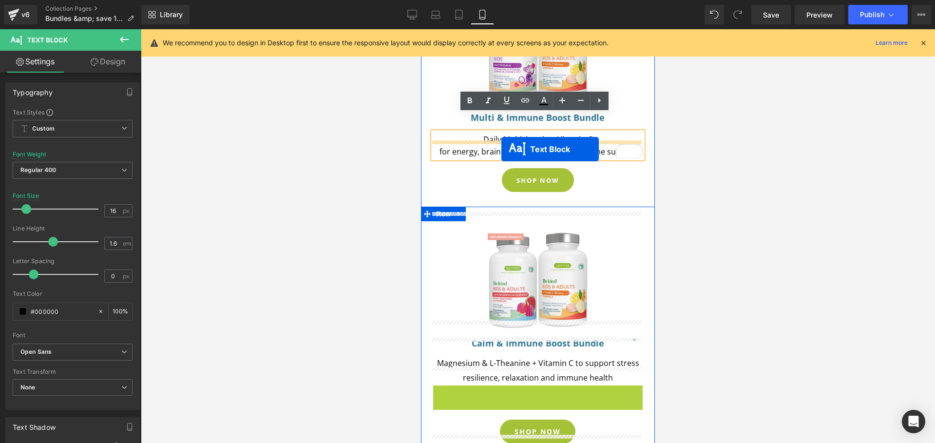
scroll to position [321, 0]
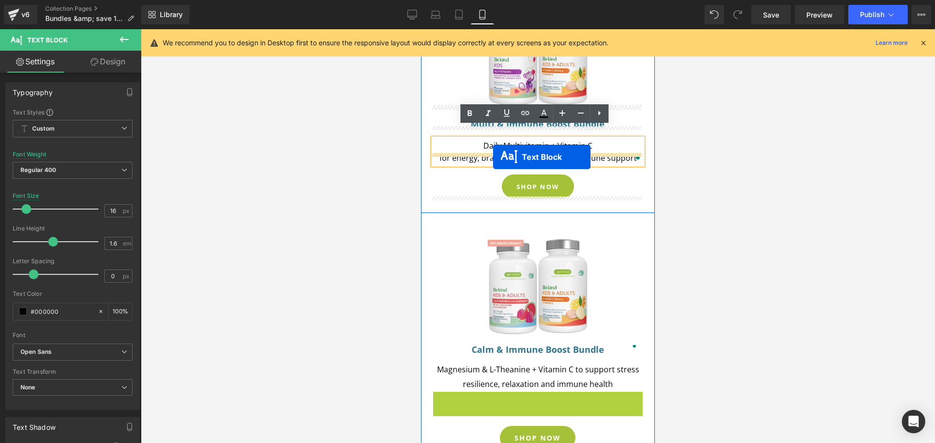
drag, startPoint x: 507, startPoint y: 176, endPoint x: 493, endPoint y: 157, distance: 23.7
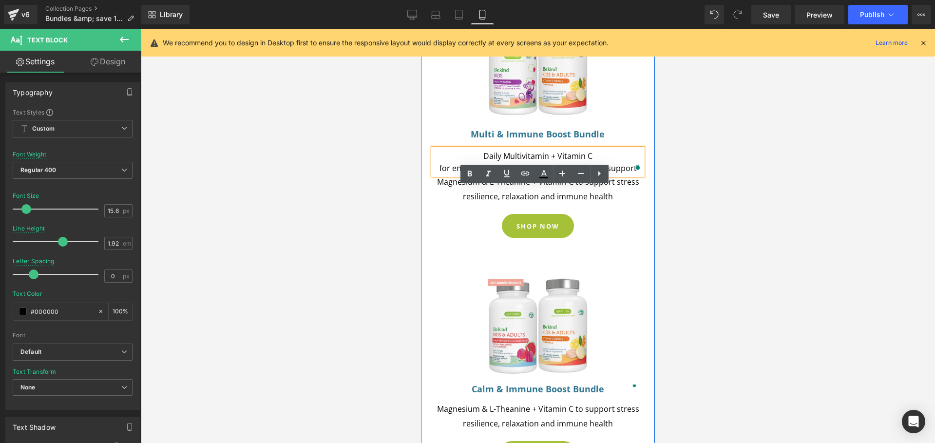
scroll to position [261, 0]
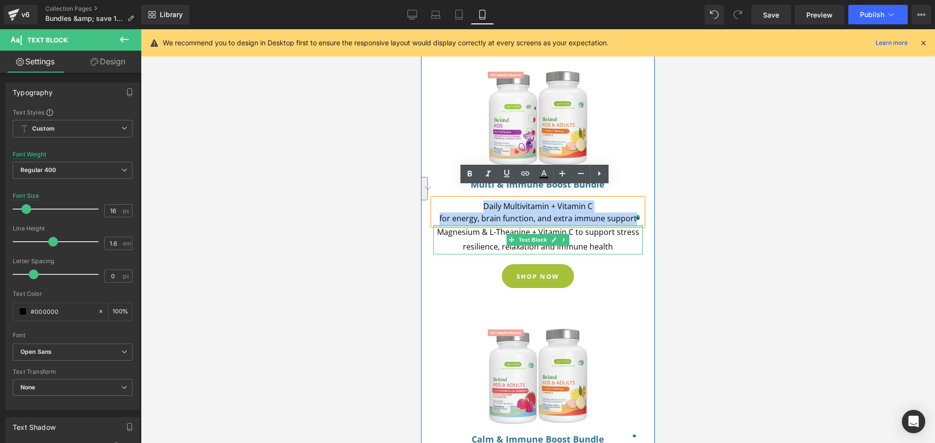
drag, startPoint x: 481, startPoint y: 194, endPoint x: 631, endPoint y: 213, distance: 151.3
click at [631, 213] on div "Kids Bundles Heading Image Multi & Immune Boost Bundle Heading Daily Multivitam…" at bounding box center [538, 161] width 224 height 274
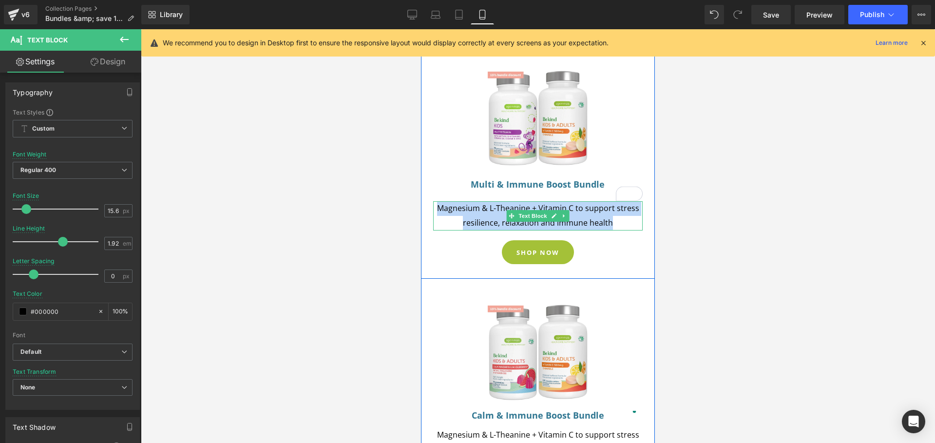
drag, startPoint x: 608, startPoint y: 211, endPoint x: 438, endPoint y: 196, distance: 170.7
click at [438, 201] on p "Magnesium & L-Theanine + Vitamin C to support stress resilience, relaxation and…" at bounding box center [537, 215] width 209 height 29
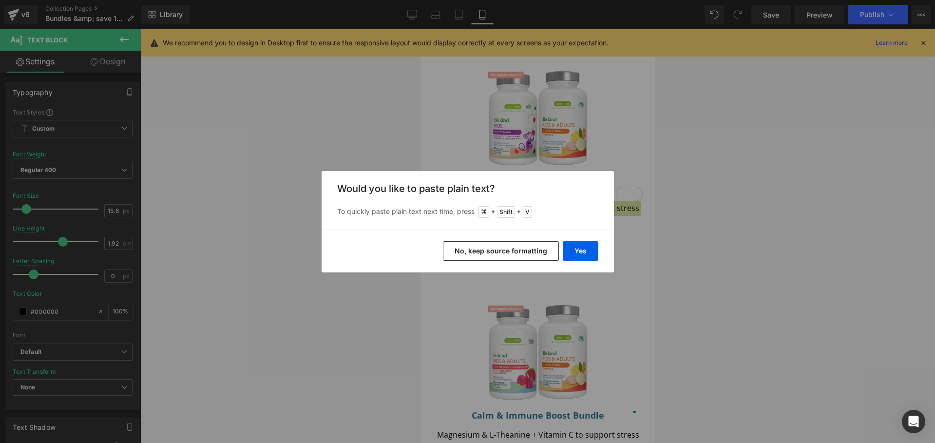
drag, startPoint x: 663, startPoint y: 252, endPoint x: 638, endPoint y: 255, distance: 25.5
click at [664, 252] on div "Back to Library Insert Would you like to paste plain text? To quickly paste pla…" at bounding box center [467, 221] width 935 height 443
click at [573, 254] on button "Yes" at bounding box center [581, 250] width 36 height 19
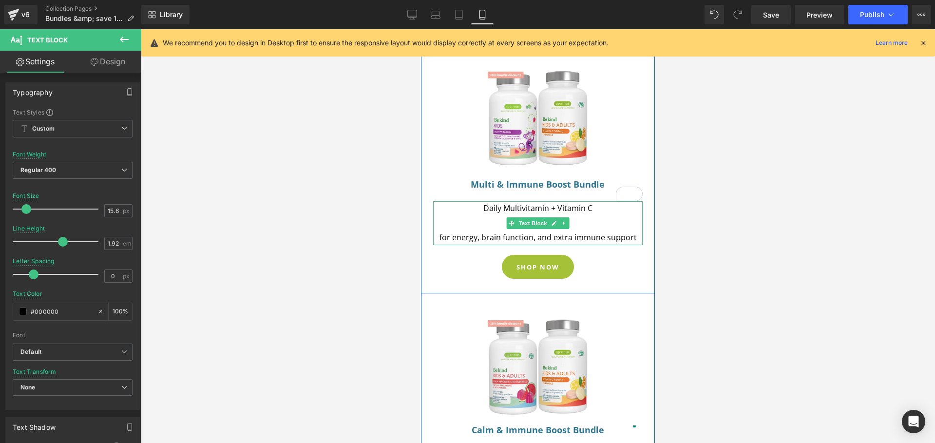
click at [476, 216] on p "To enrich screen reader interactions, please activate Accessibility in Grammarl…" at bounding box center [537, 223] width 209 height 15
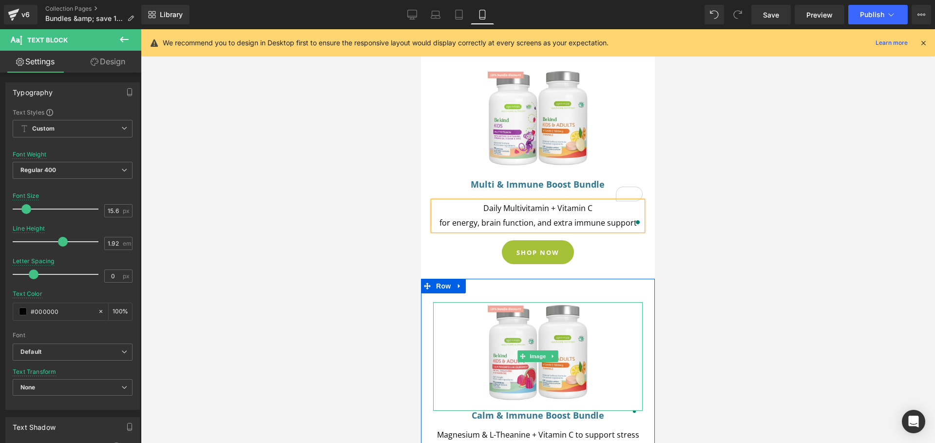
scroll to position [290, 0]
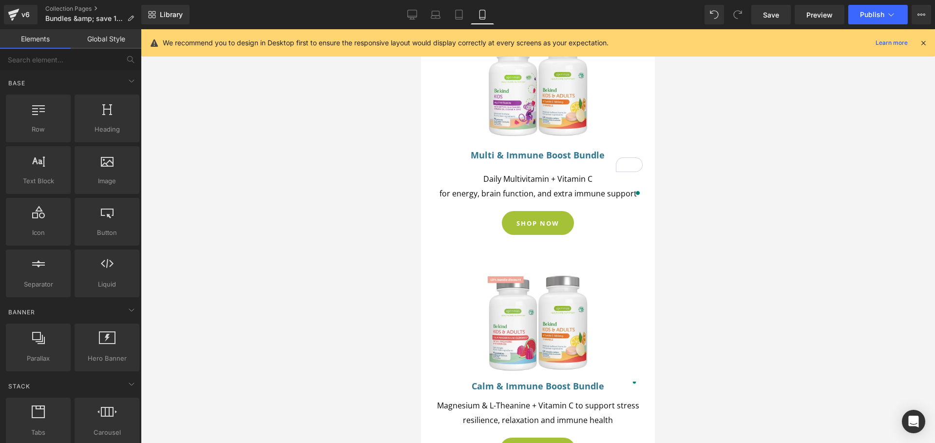
click at [701, 270] on div at bounding box center [538, 236] width 794 height 414
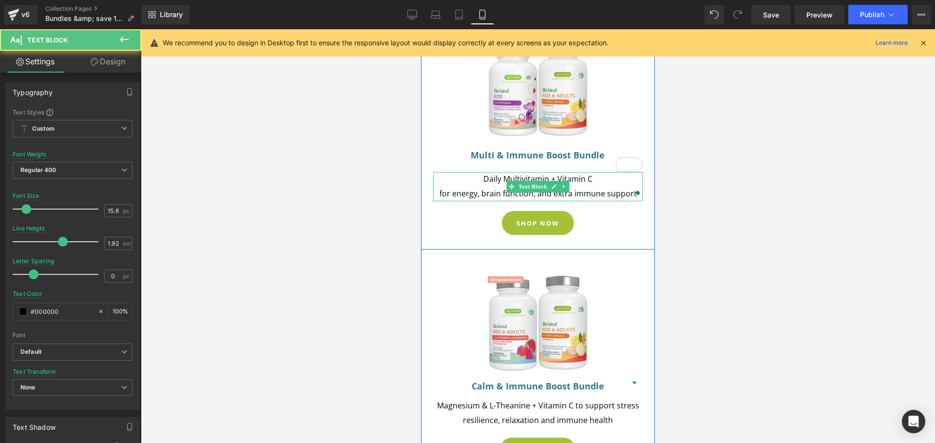
click at [610, 188] on span "for energy, brain function, and extra immune support" at bounding box center [537, 193] width 197 height 11
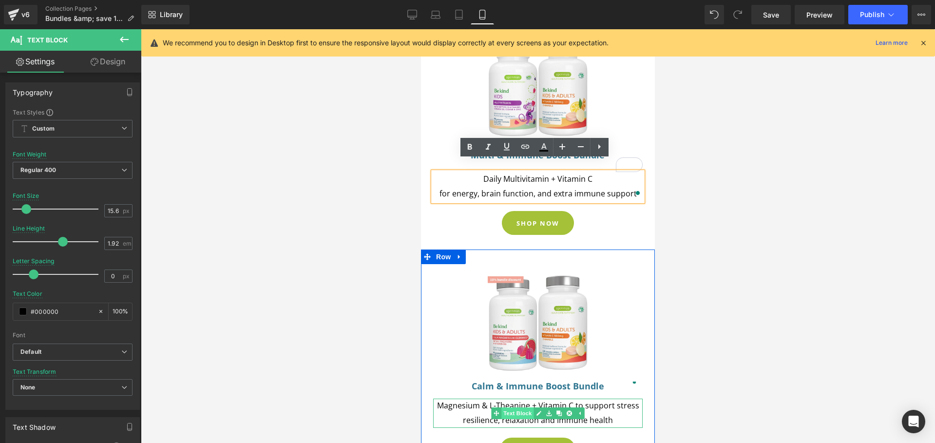
click at [506, 407] on link "Text Block" at bounding box center [512, 413] width 42 height 12
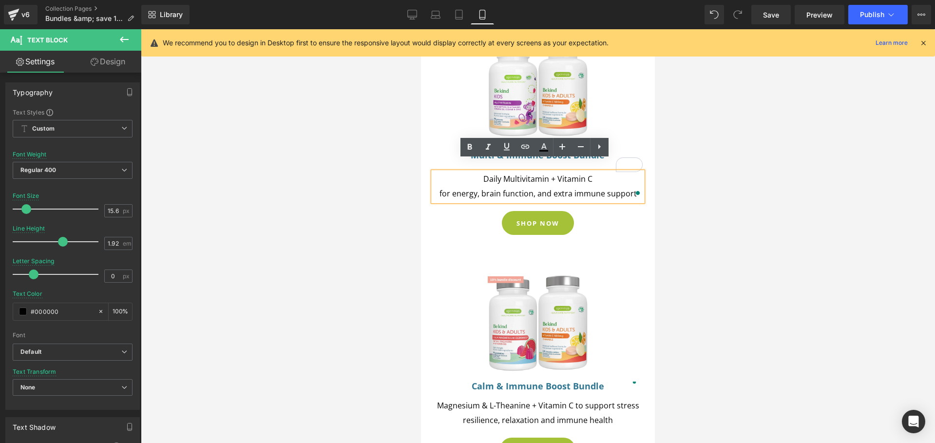
click at [716, 332] on div at bounding box center [538, 236] width 794 height 414
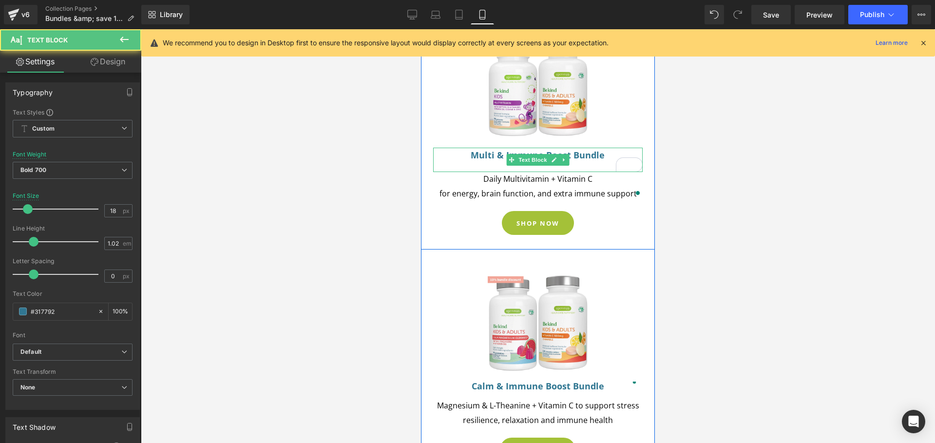
drag, startPoint x: 529, startPoint y: 158, endPoint x: 583, endPoint y: 144, distance: 55.9
click at [530, 156] on div "Multi & Immune Boost Bundle Text Block Text Block" at bounding box center [537, 160] width 209 height 24
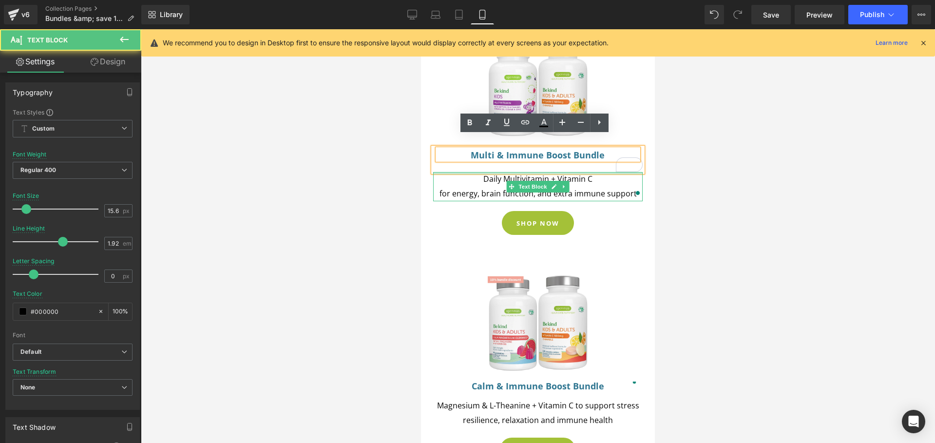
click at [565, 172] on div at bounding box center [537, 173] width 209 height 2
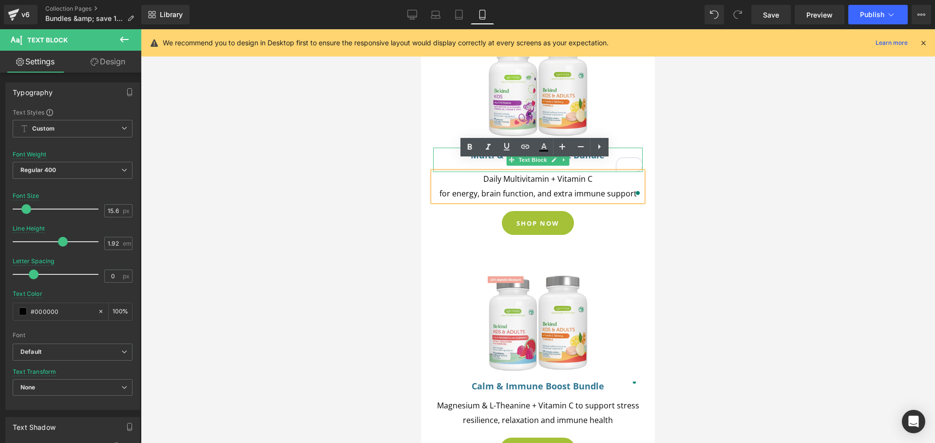
click at [441, 151] on h1 "Multi & Immune Boost Bundle" at bounding box center [538, 155] width 201 height 9
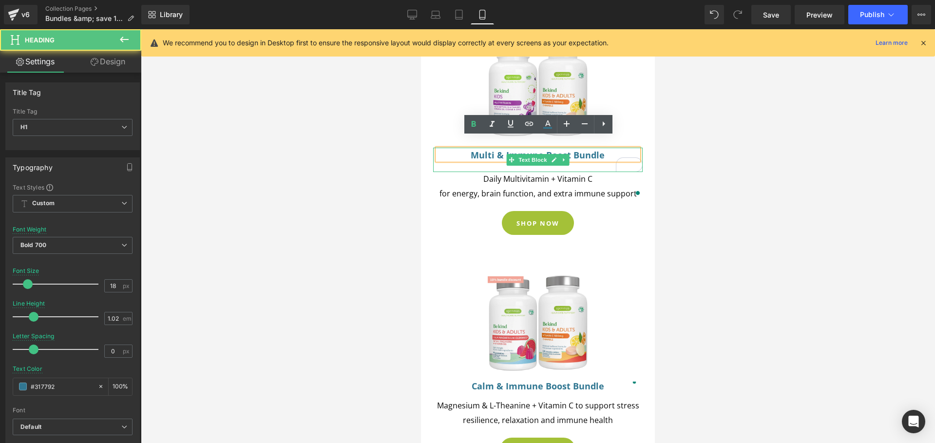
click at [455, 154] on div "Multi & Immune Boost Bundle Text Block" at bounding box center [537, 160] width 209 height 24
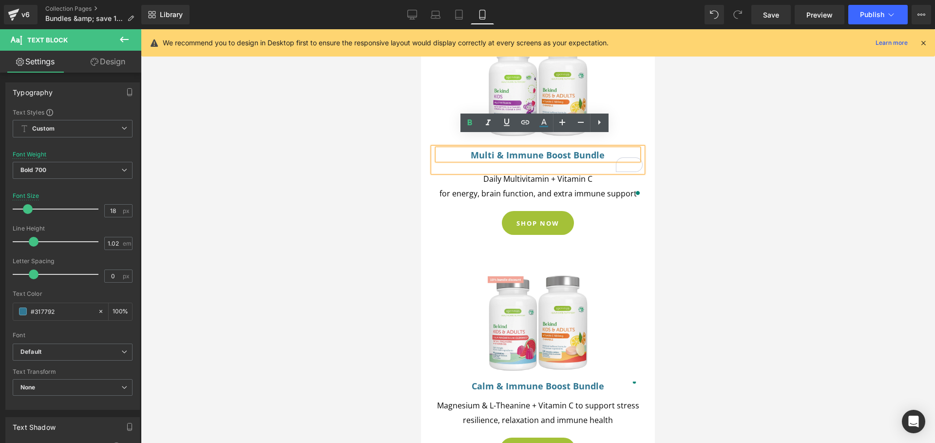
click at [456, 156] on div "Multi & Immune Boost Bundle Text Block" at bounding box center [537, 160] width 209 height 24
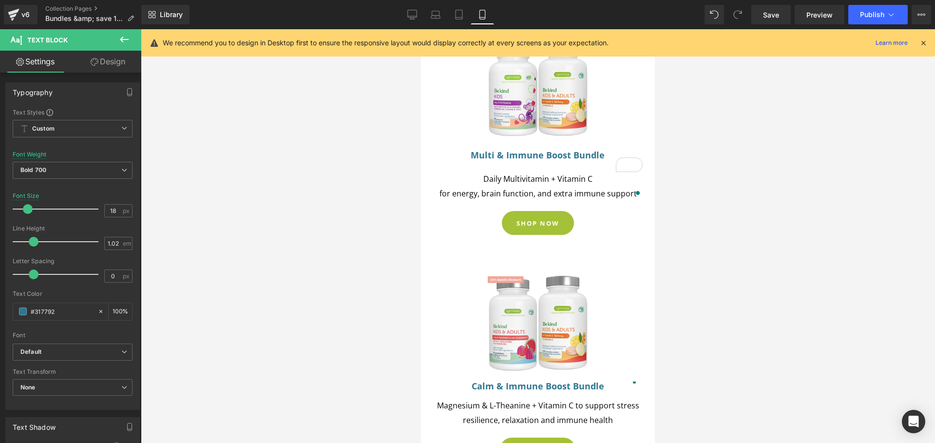
click at [105, 56] on link "Design" at bounding box center [108, 62] width 71 height 22
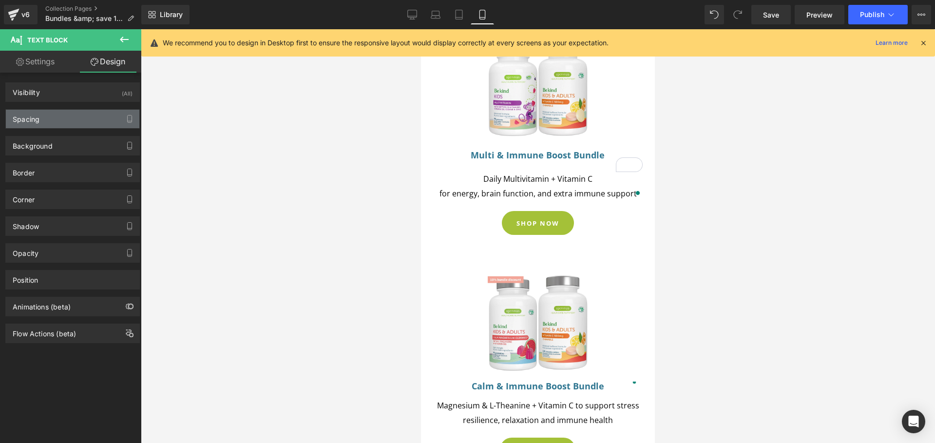
click at [59, 125] on div "Spacing" at bounding box center [72, 119] width 133 height 19
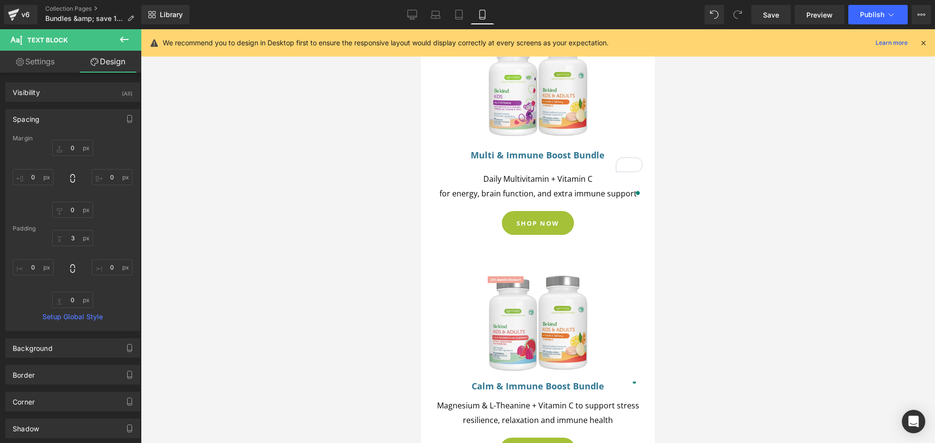
click at [736, 185] on div at bounding box center [538, 236] width 794 height 414
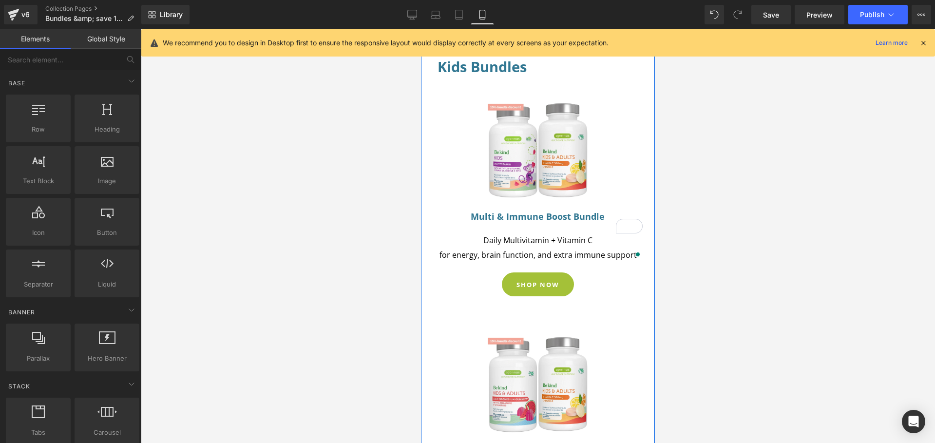
scroll to position [222, 0]
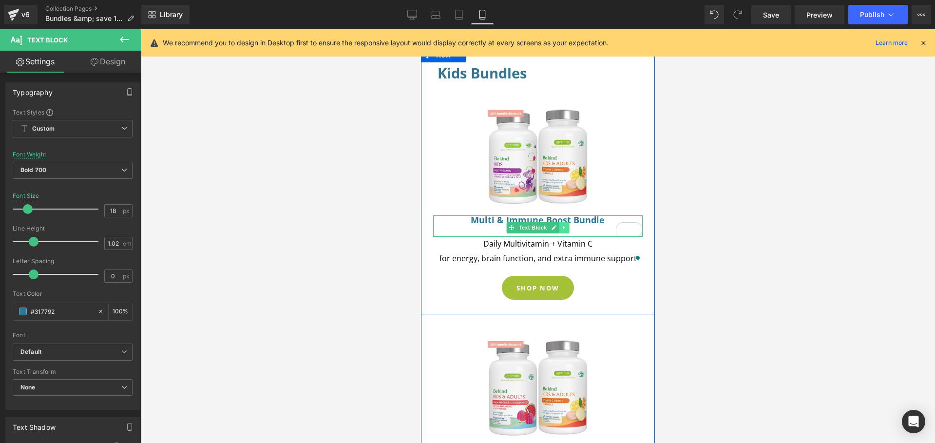
drag, startPoint x: 555, startPoint y: 203, endPoint x: 561, endPoint y: 219, distance: 17.3
click at [554, 202] on div "Kids Bundles Heading Image Multi & Immune Boost Bundle Text Block Text Block Da…" at bounding box center [538, 185] width 224 height 247
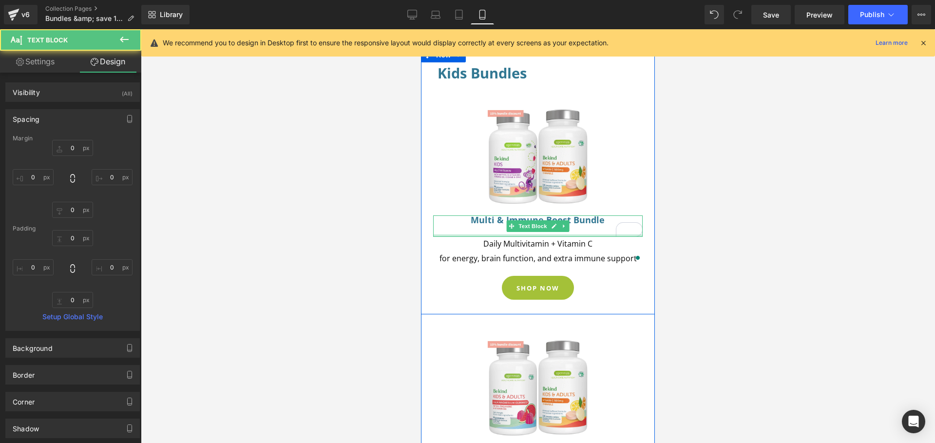
type input "0px"
click at [567, 222] on div "Multi & Immune Boost Bundle Text Block Text Block" at bounding box center [537, 225] width 209 height 21
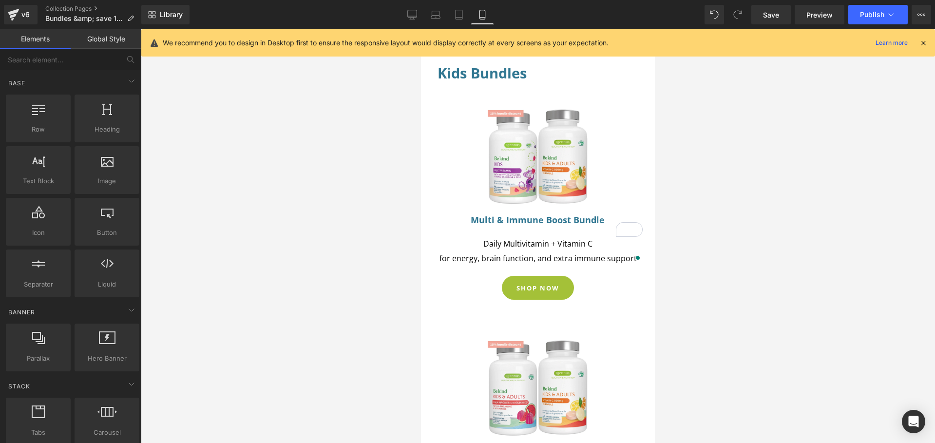
click at [738, 262] on div at bounding box center [538, 236] width 794 height 414
click at [779, 15] on span "Save" at bounding box center [771, 15] width 16 height 10
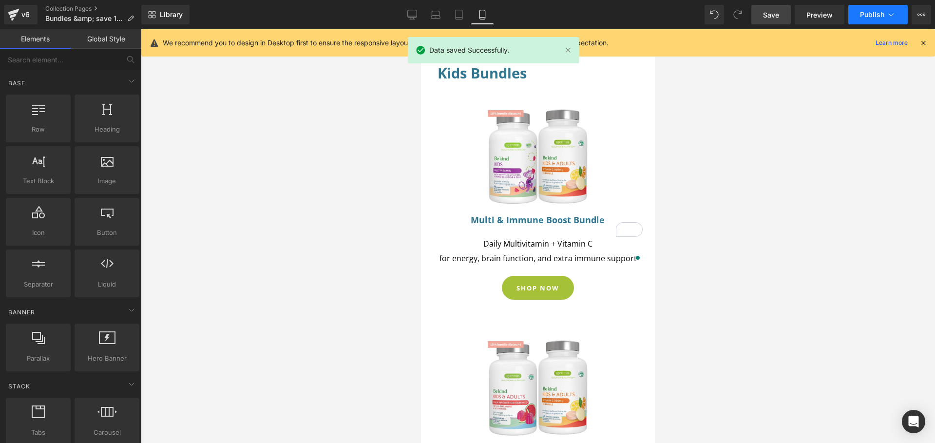
click at [865, 13] on span "Publish" at bounding box center [872, 15] width 24 height 8
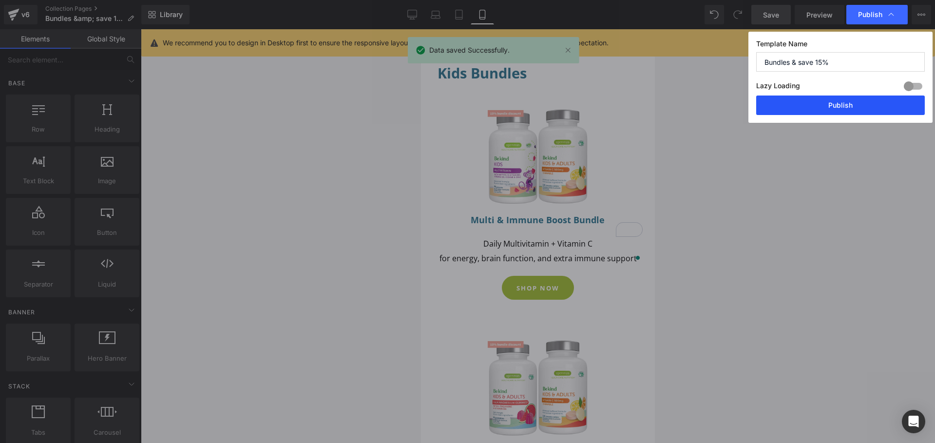
click at [837, 105] on button "Publish" at bounding box center [840, 104] width 169 height 19
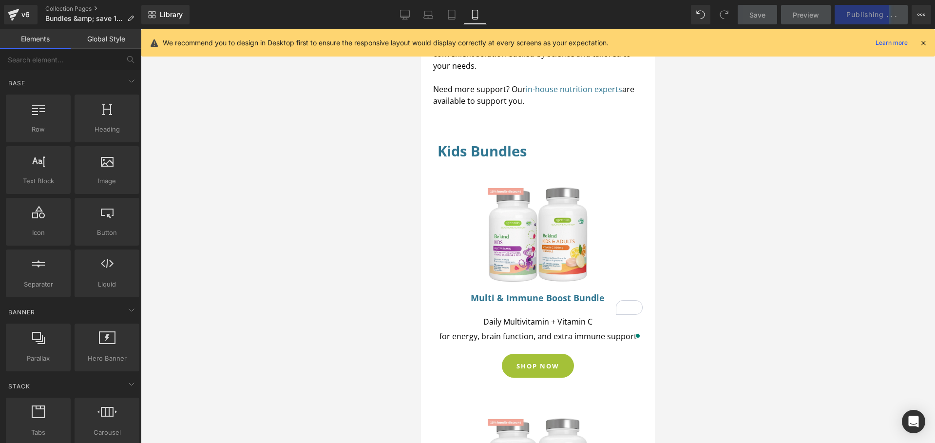
scroll to position [0, 0]
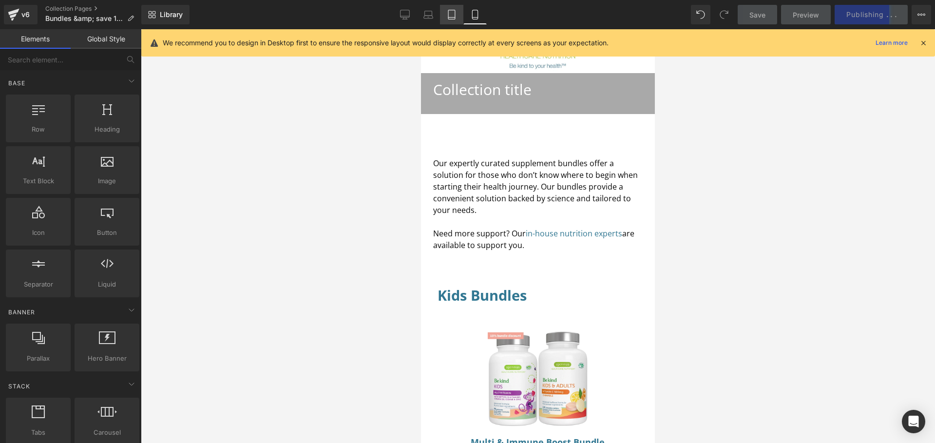
click at [454, 18] on icon at bounding box center [451, 18] width 7 height 0
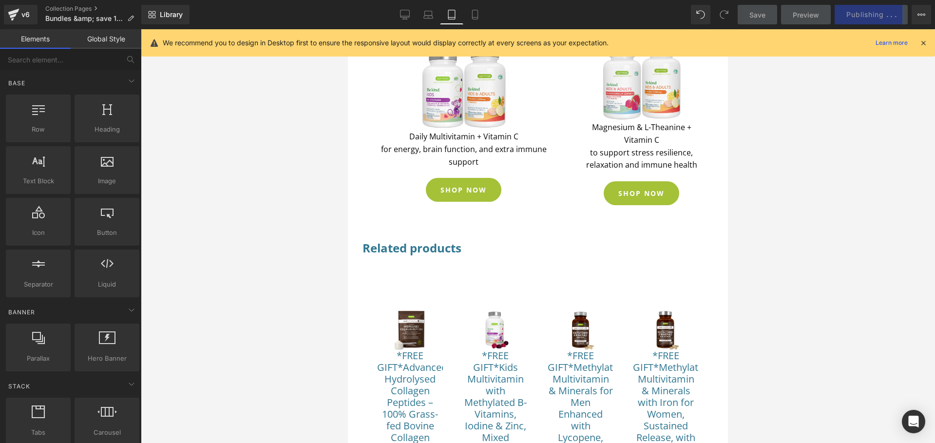
scroll to position [520, 0]
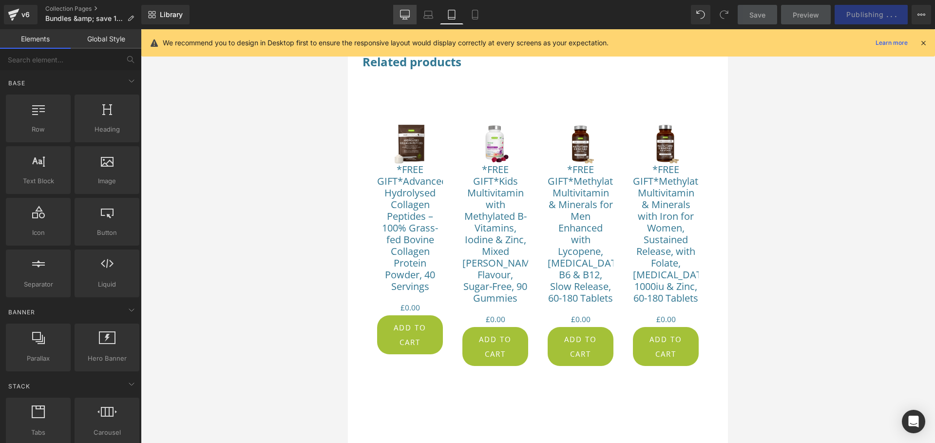
click at [409, 18] on icon at bounding box center [405, 15] width 10 height 10
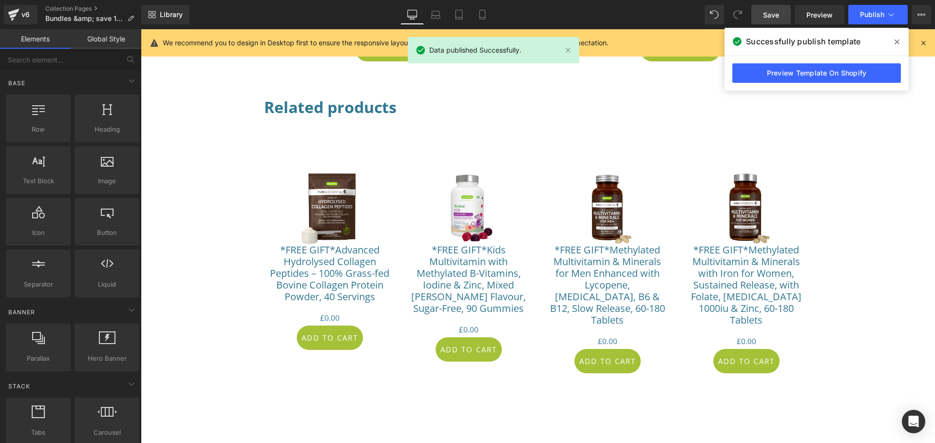
scroll to position [470, 0]
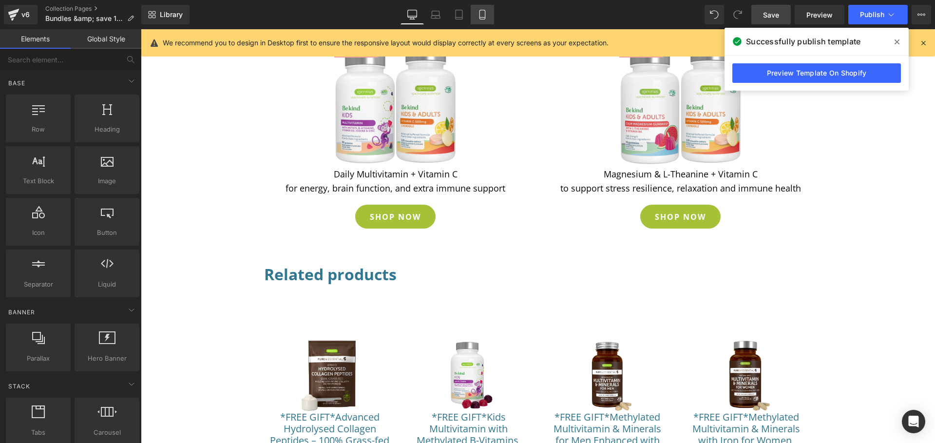
click at [481, 15] on icon at bounding box center [482, 15] width 10 height 10
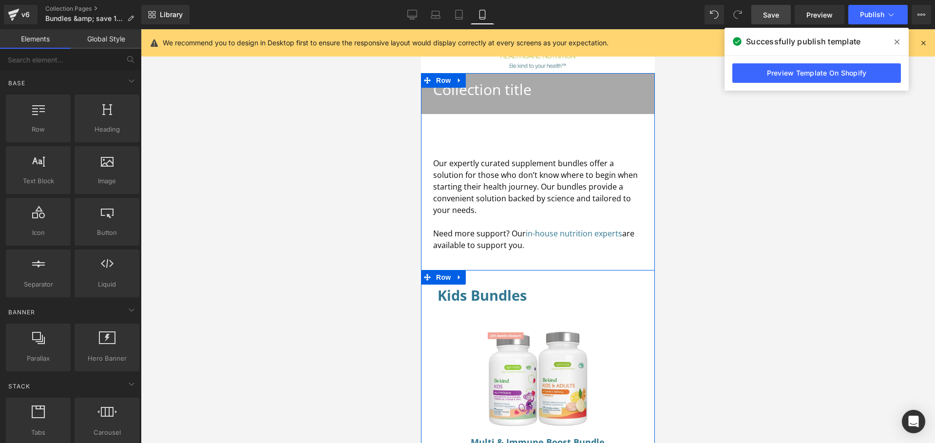
scroll to position [167, 0]
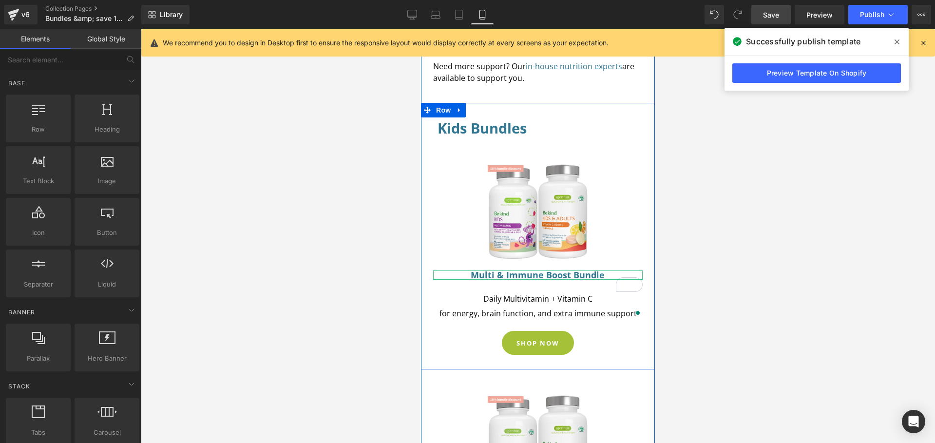
click at [549, 270] on h1 "Multi & Immune Boost Bundle" at bounding box center [538, 274] width 201 height 9
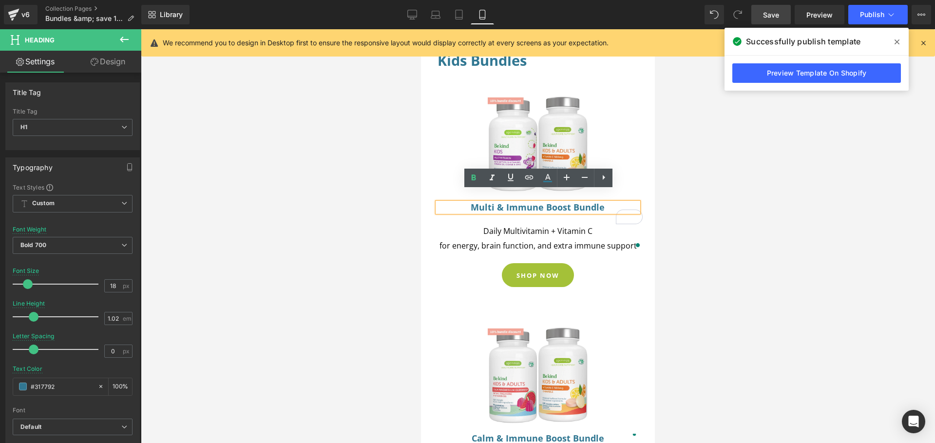
scroll to position [268, 0]
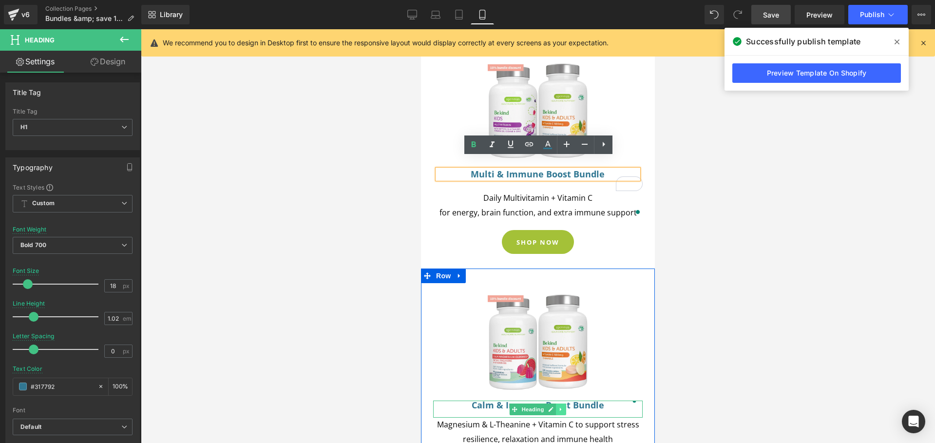
click at [560, 406] on icon at bounding box center [560, 409] width 5 height 6
click at [554, 406] on icon at bounding box center [555, 409] width 5 height 6
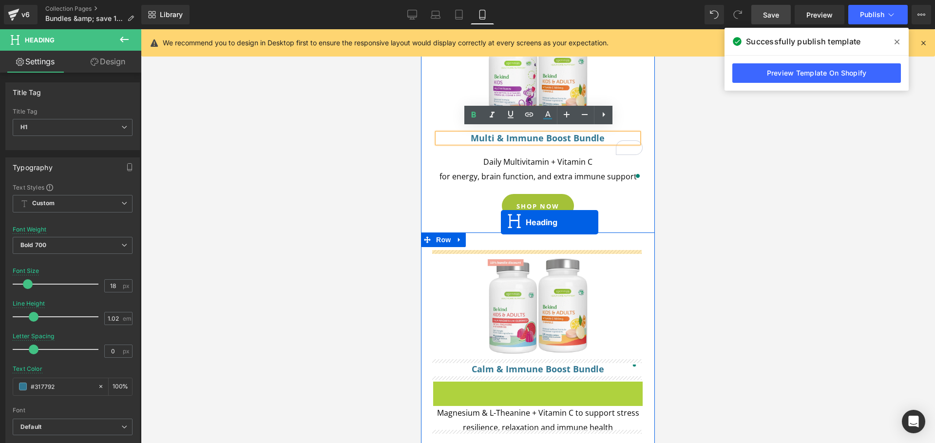
scroll to position [277, 0]
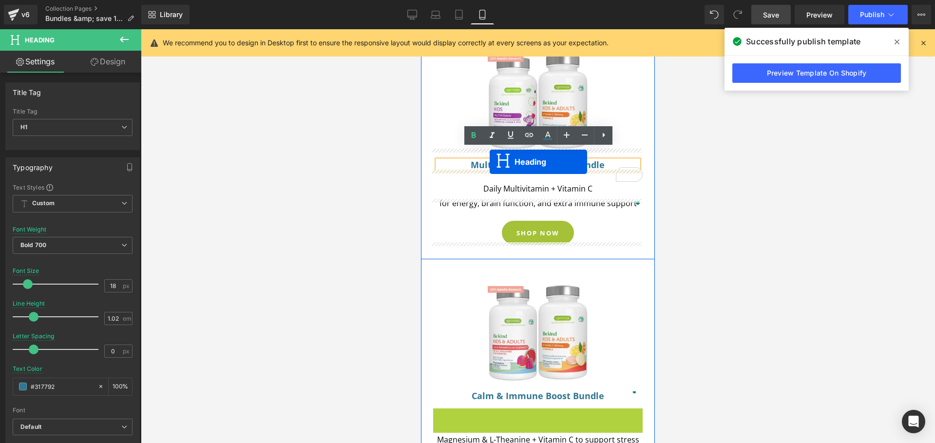
drag, startPoint x: 510, startPoint y: 257, endPoint x: 490, endPoint y: 162, distance: 97.6
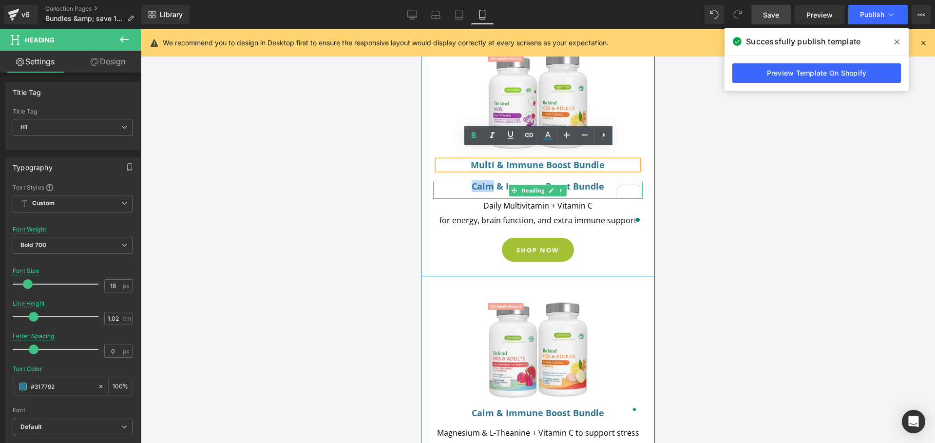
drag, startPoint x: 491, startPoint y: 175, endPoint x: 471, endPoint y: 173, distance: 20.1
click at [471, 182] on h1 "Calm & Immune Boost Bundle" at bounding box center [538, 186] width 201 height 9
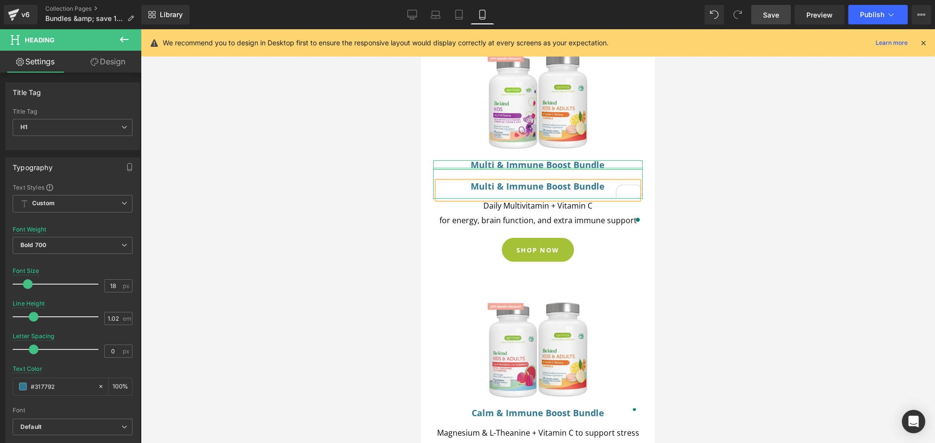
click at [627, 167] on div "To enrich screen reader interactions, please activate Accessibility in Grammarl…" at bounding box center [537, 168] width 209 height 2
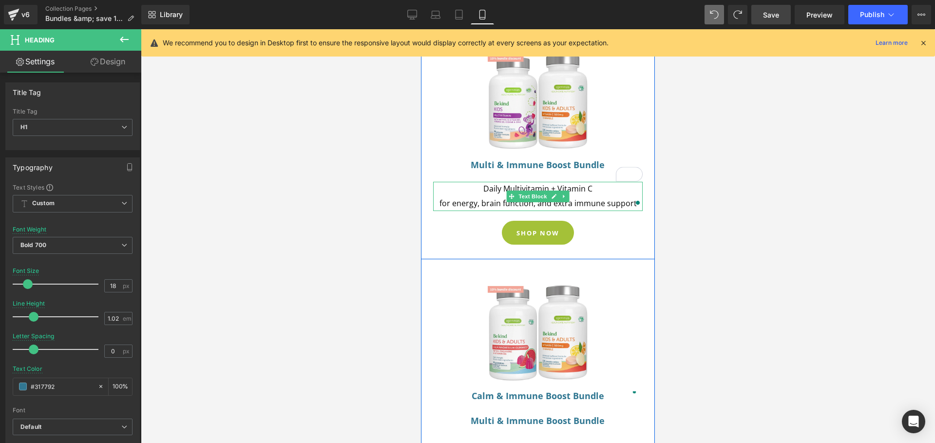
click at [599, 182] on p "Daily Multivitamin + Vitamin C" at bounding box center [537, 189] width 209 height 15
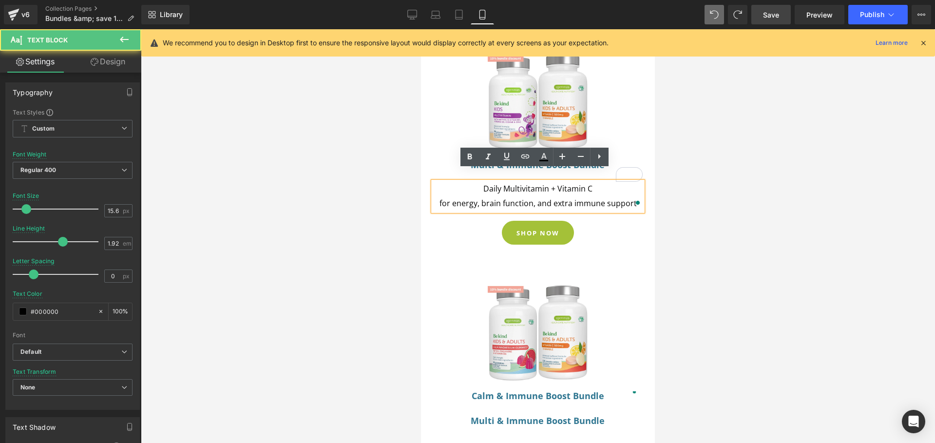
click at [608, 182] on p "Daily Multivitamin + Vitamin C" at bounding box center [537, 189] width 209 height 15
click at [421, 29] on div "To enrich screen reader interactions, please activate Accessibility in Grammarl…" at bounding box center [421, 29] width 0 height 0
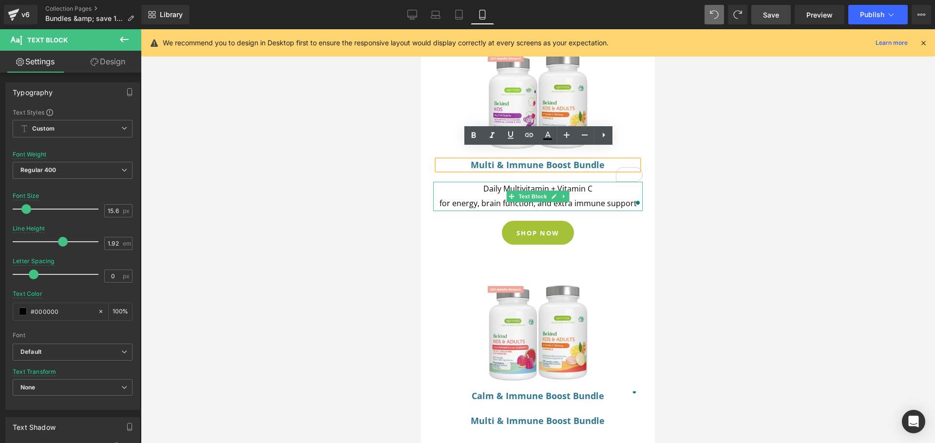
click at [591, 198] on span "for energy, brain function, and extra immune support" at bounding box center [537, 203] width 197 height 11
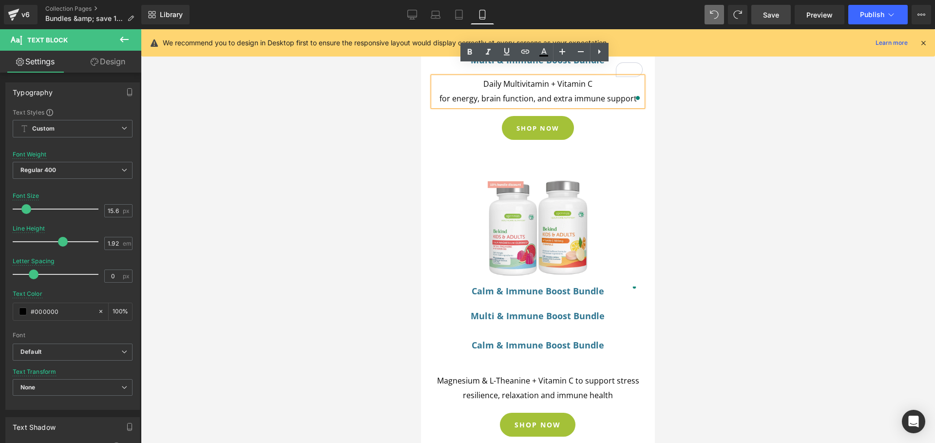
scroll to position [194, 0]
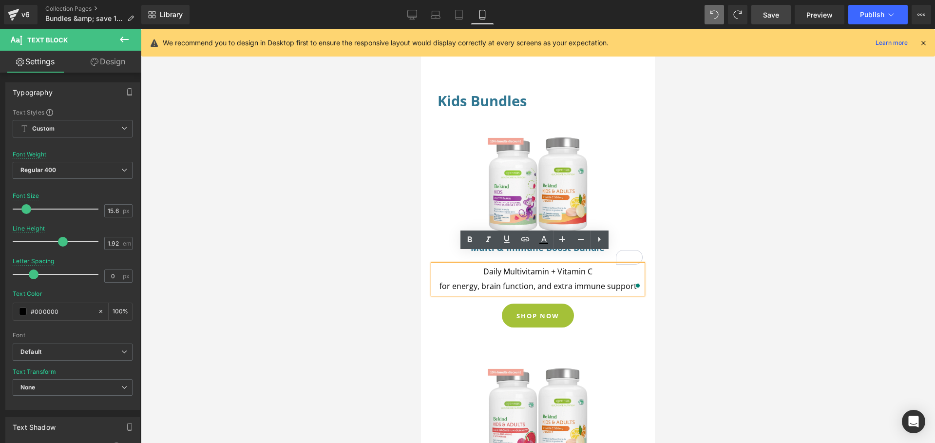
click at [716, 254] on div at bounding box center [538, 236] width 794 height 414
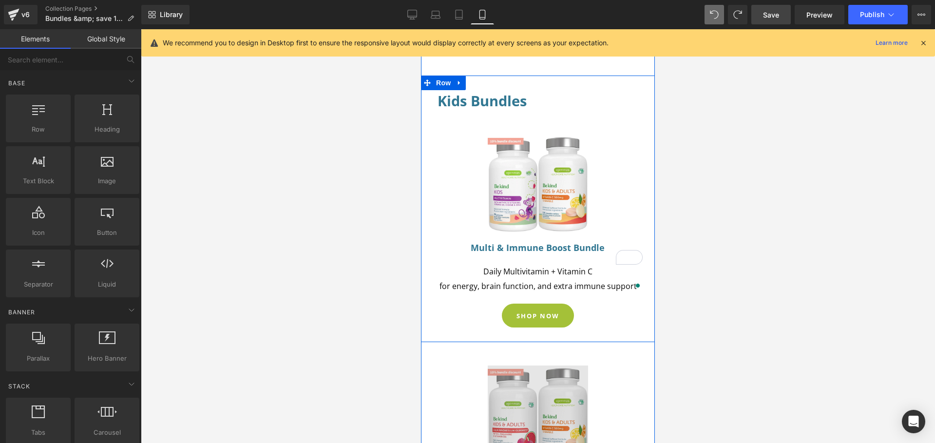
scroll to position [382, 0]
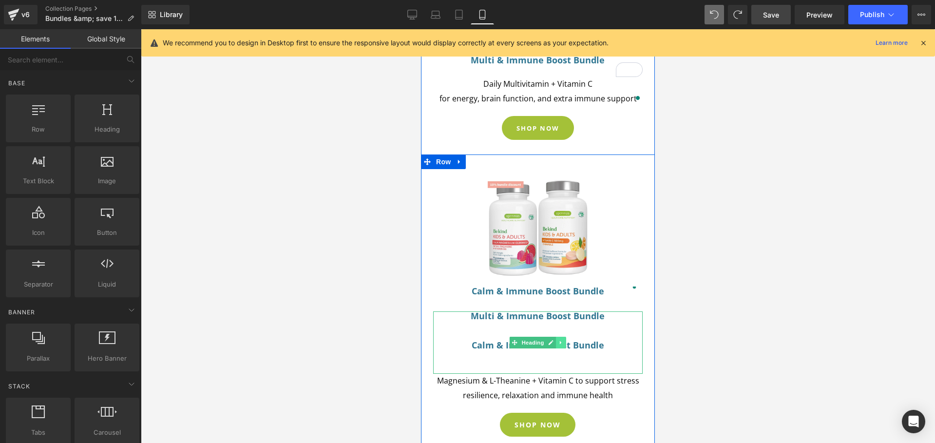
click at [558, 340] on icon at bounding box center [560, 343] width 5 height 6
click at [564, 340] on icon at bounding box center [566, 343] width 5 height 6
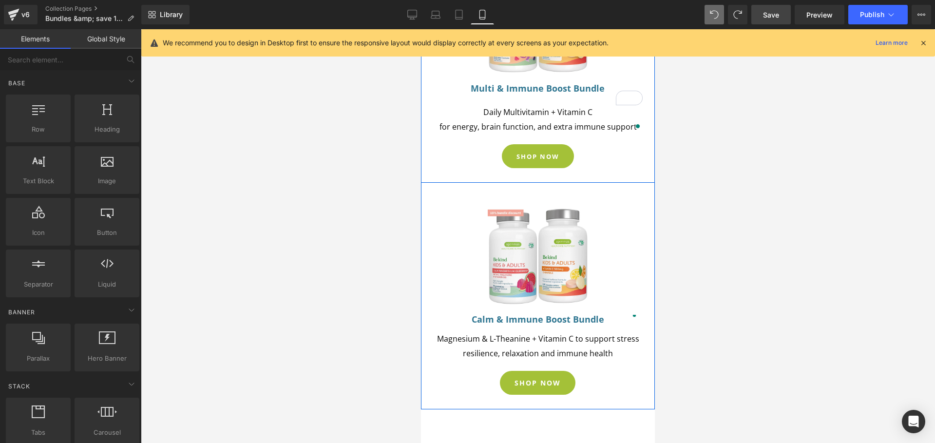
scroll to position [200, 0]
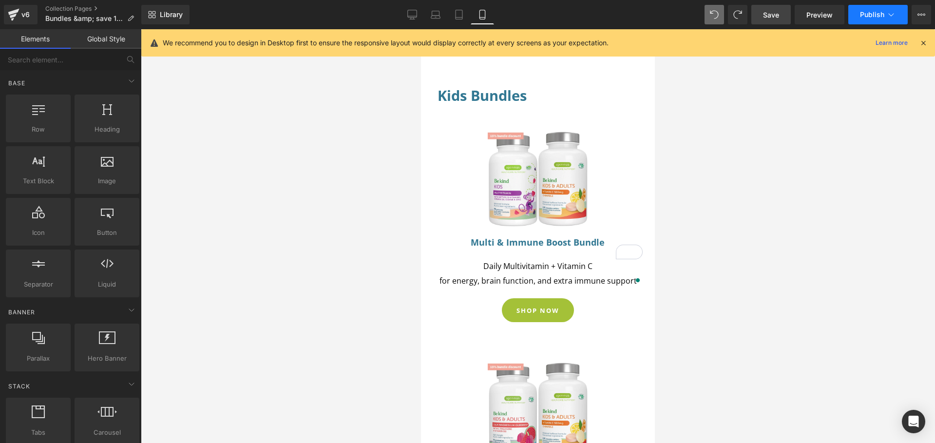
click at [860, 14] on span "Publish" at bounding box center [872, 15] width 24 height 8
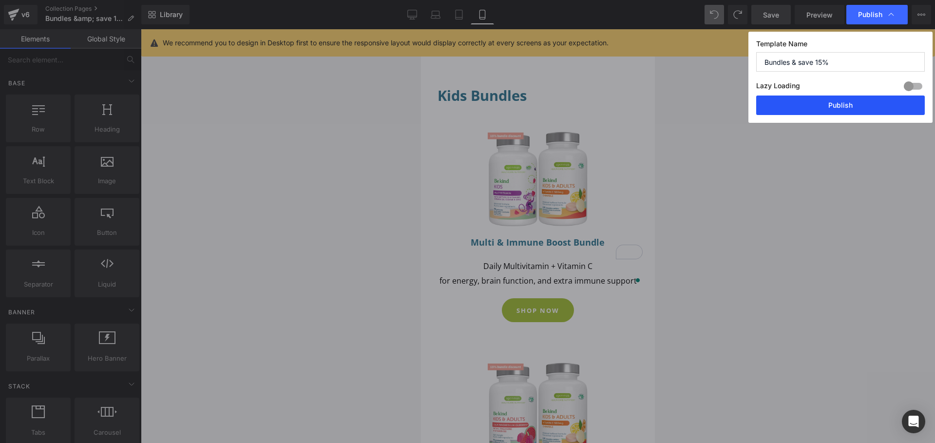
click at [840, 109] on button "Publish" at bounding box center [840, 104] width 169 height 19
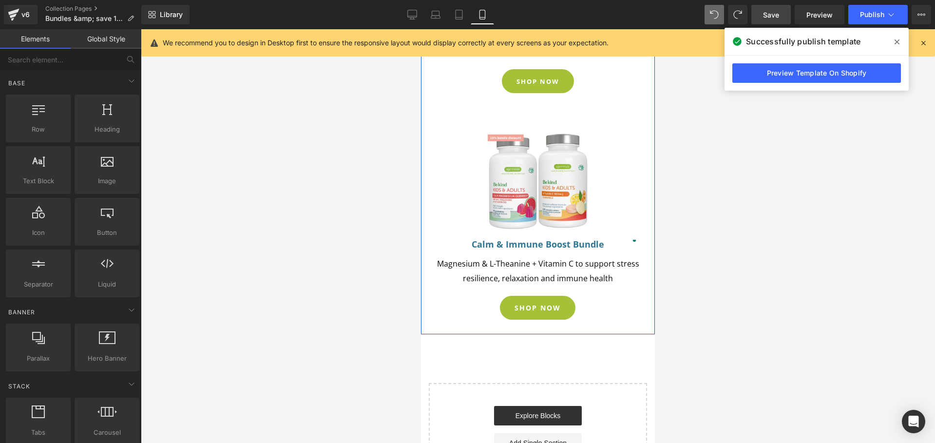
scroll to position [317, 0]
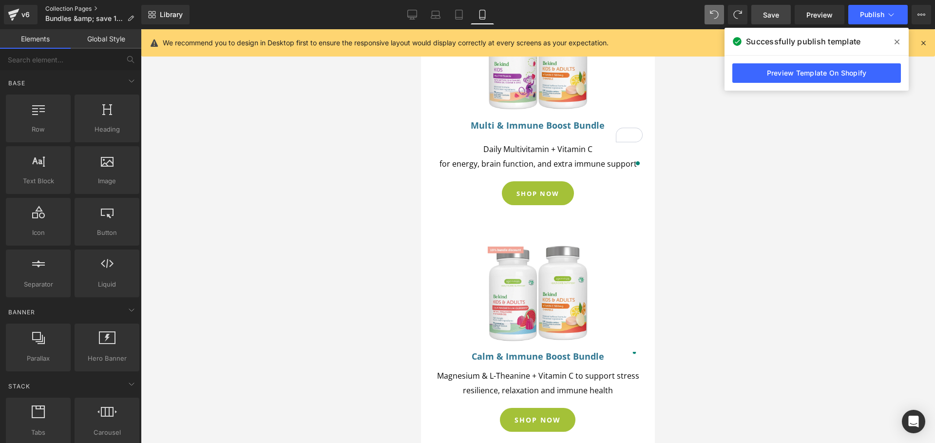
click at [63, 8] on link "Collection Pages" at bounding box center [93, 9] width 96 height 8
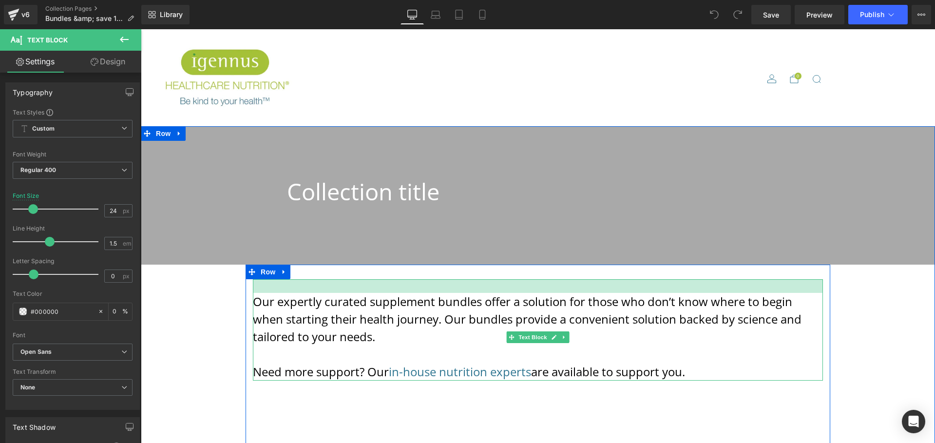
drag, startPoint x: 493, startPoint y: 280, endPoint x: 492, endPoint y: 265, distance: 15.1
click at [492, 265] on div "Our expertly curated supplement bundles offer a solution for those who don’t kn…" at bounding box center [538, 356] width 585 height 183
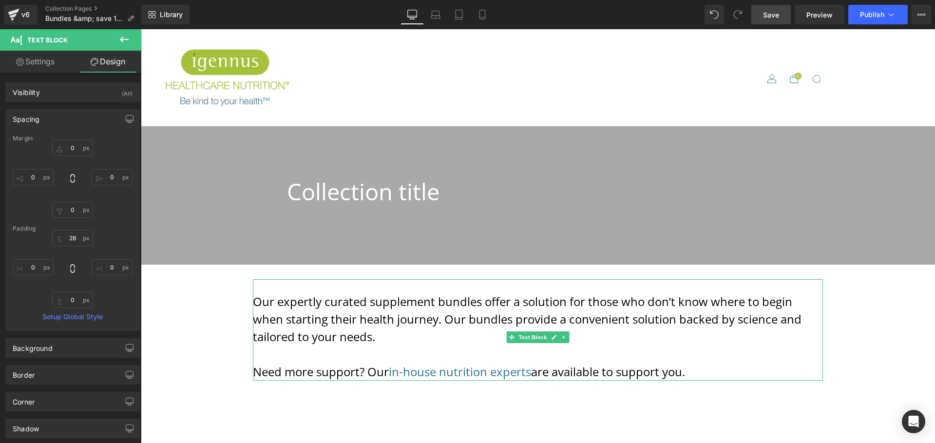
click at [770, 17] on span "Save" at bounding box center [771, 15] width 16 height 10
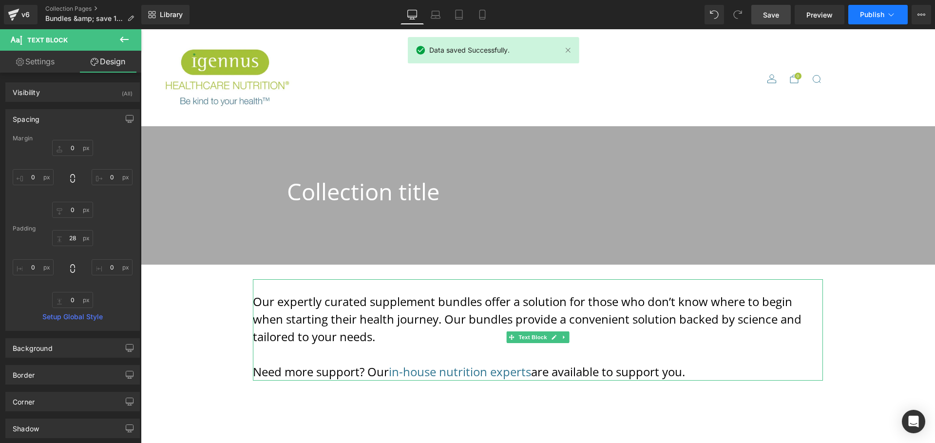
click at [879, 17] on span "Publish" at bounding box center [872, 15] width 24 height 8
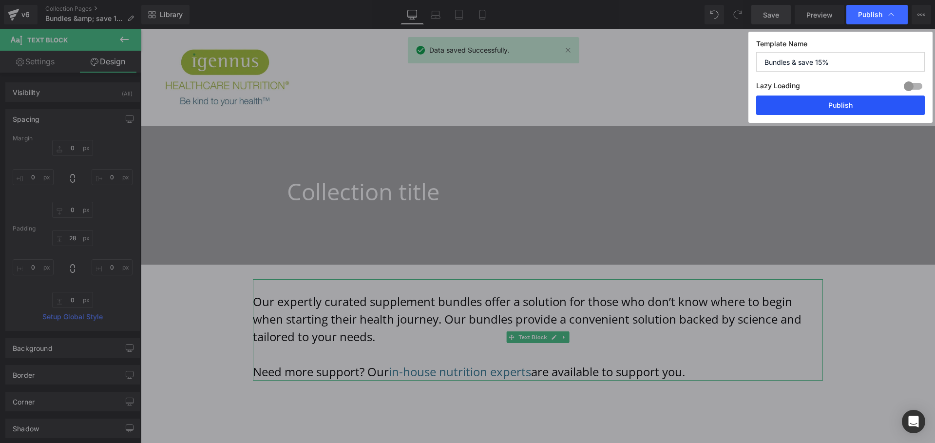
click at [835, 102] on button "Publish" at bounding box center [840, 104] width 169 height 19
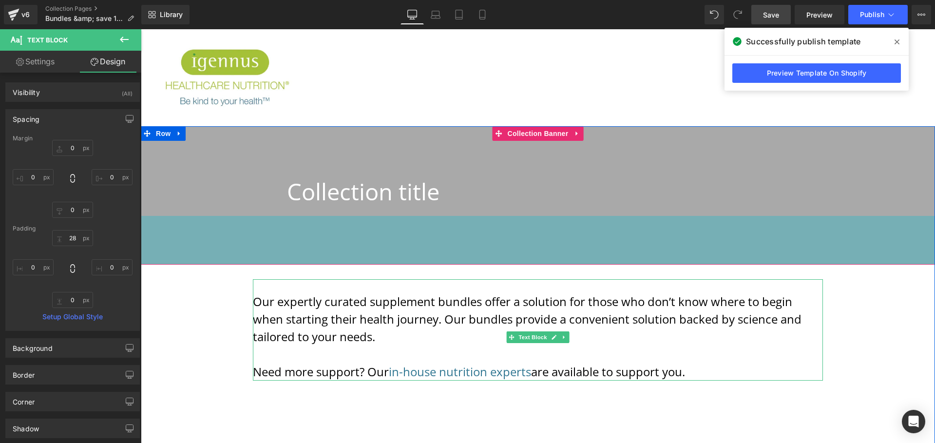
scroll to position [116, 0]
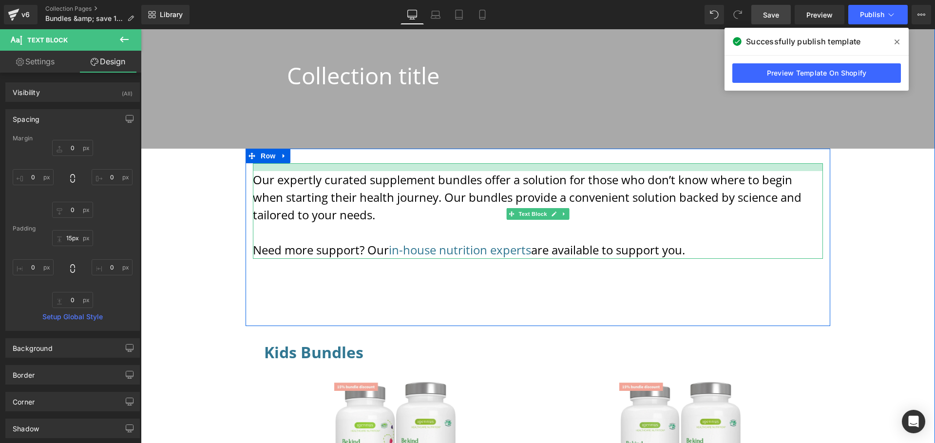
type input "13px"
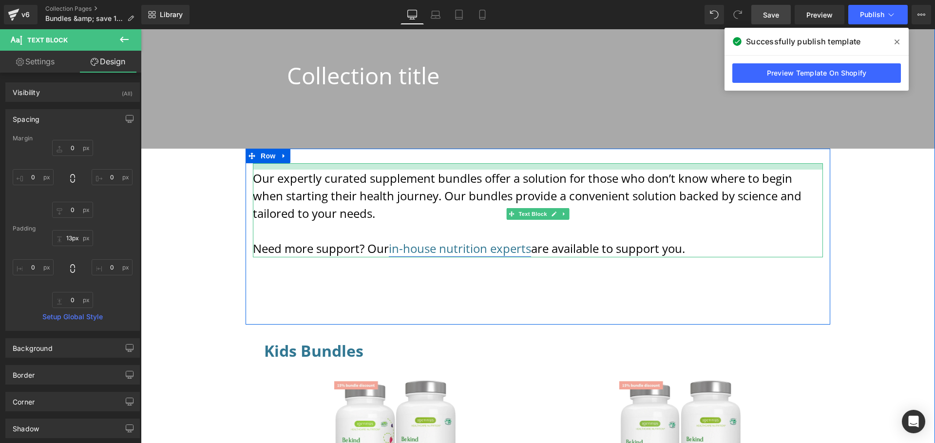
drag, startPoint x: 524, startPoint y: 175, endPoint x: 525, endPoint y: 253, distance: 77.5
click at [523, 168] on div at bounding box center [538, 166] width 570 height 6
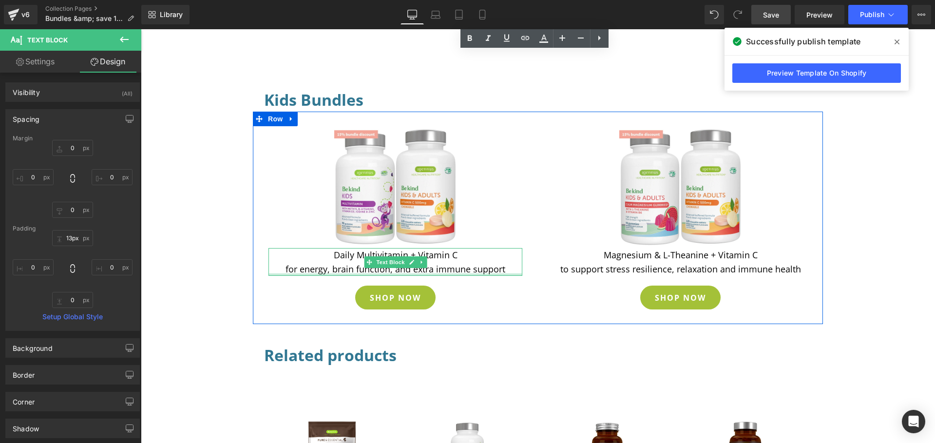
scroll to position [391, 0]
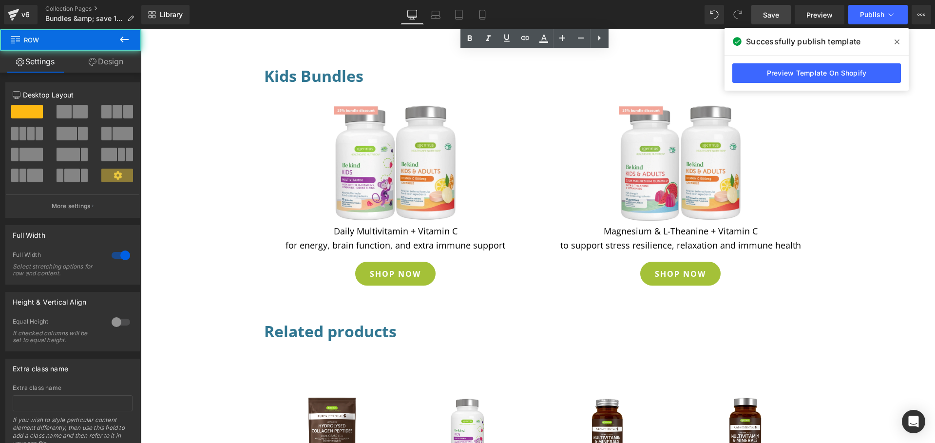
click at [205, 140] on div "Collection title Collection Title Collection Banner 100px Our expertly curated …" at bounding box center [538, 185] width 794 height 901
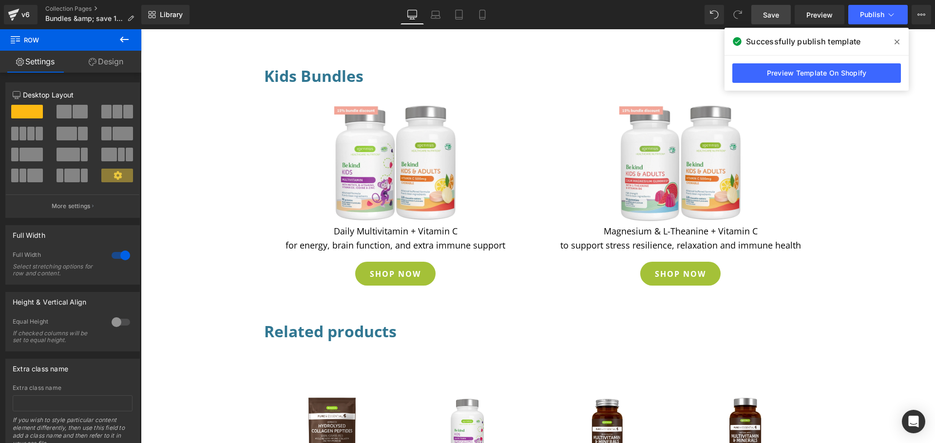
click at [120, 41] on icon at bounding box center [124, 40] width 12 height 12
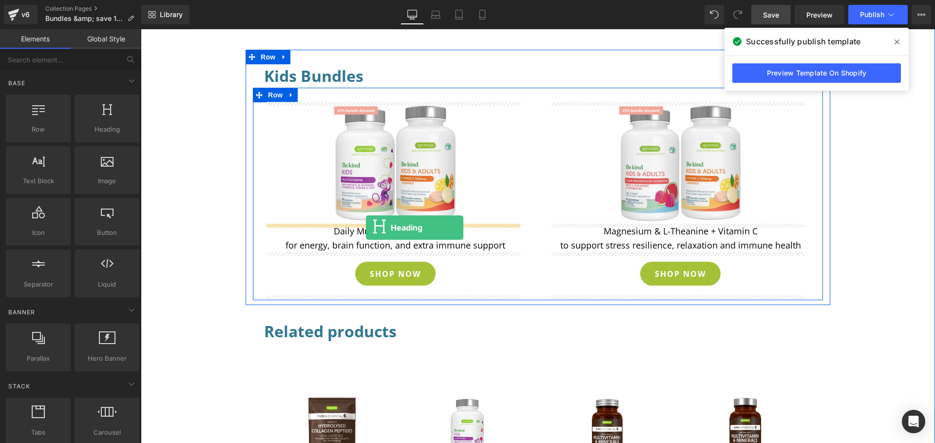
drag, startPoint x: 236, startPoint y: 152, endPoint x: 366, endPoint y: 228, distance: 150.4
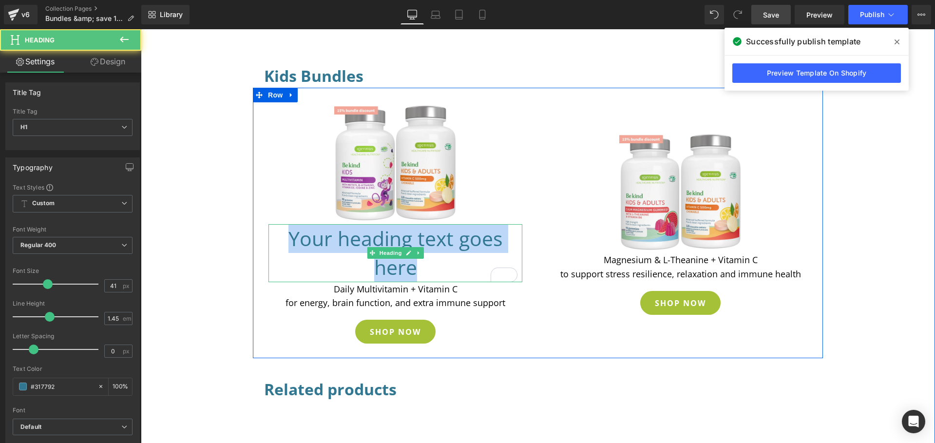
drag, startPoint x: 416, startPoint y: 270, endPoint x: 274, endPoint y: 245, distance: 143.5
click at [274, 245] on h1 "Your heading text goes here" at bounding box center [395, 253] width 244 height 58
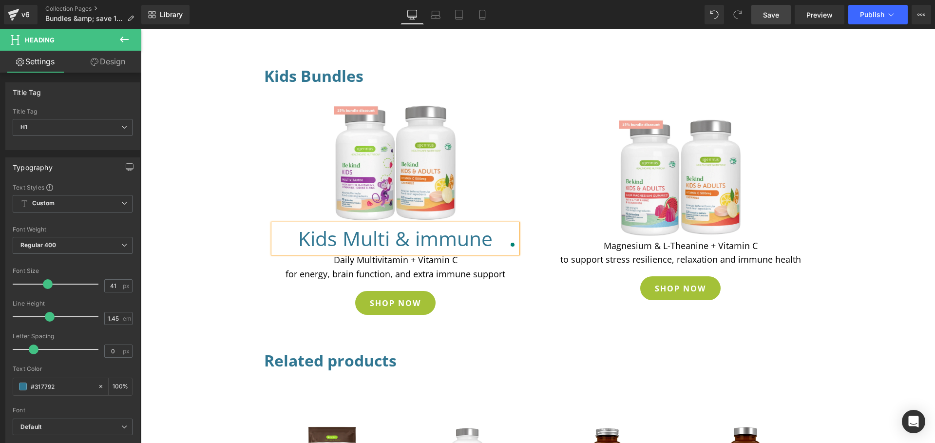
click at [418, 242] on h1 "Kids Multi & immune" at bounding box center [395, 238] width 244 height 29
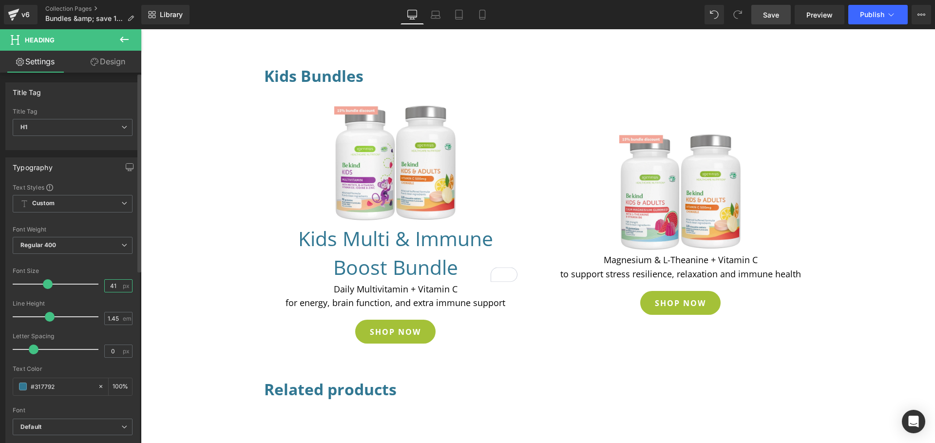
drag, startPoint x: 114, startPoint y: 286, endPoint x: 106, endPoint y: 285, distance: 7.9
click at [106, 285] on input "41" at bounding box center [113, 286] width 17 height 12
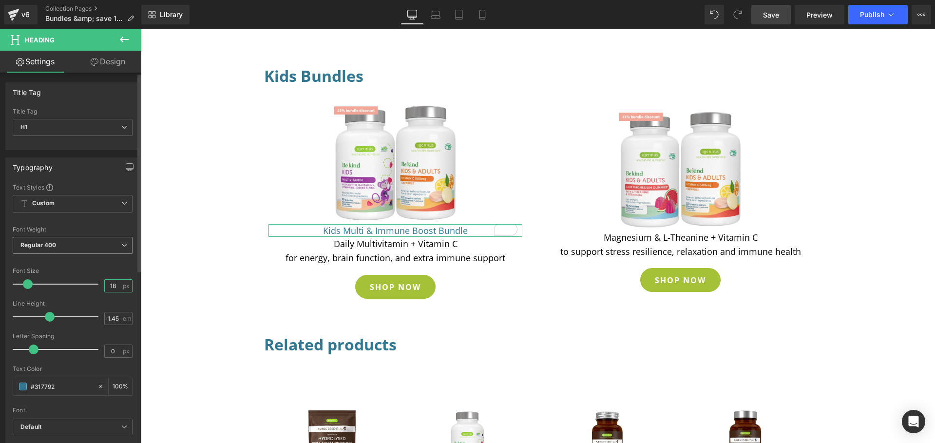
type input "18"
click at [80, 246] on span "Regular 400" at bounding box center [73, 245] width 120 height 17
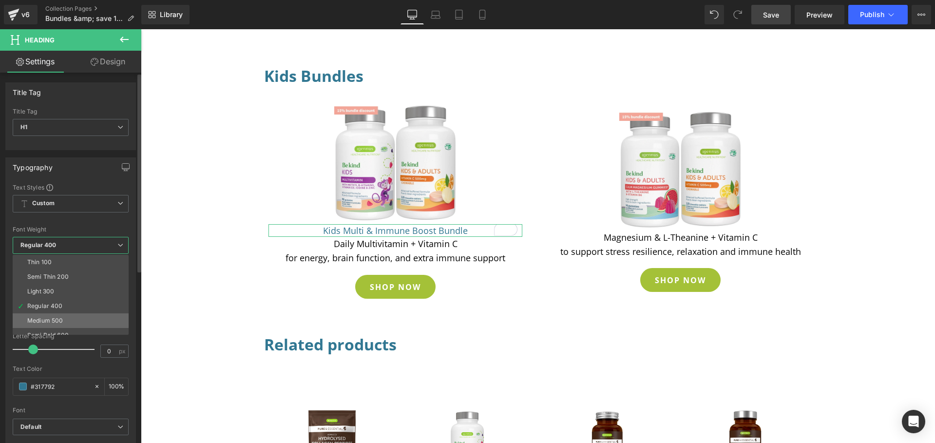
scroll to position [81, 0]
click at [63, 298] on li "Bold 700" at bounding box center [73, 298] width 120 height 15
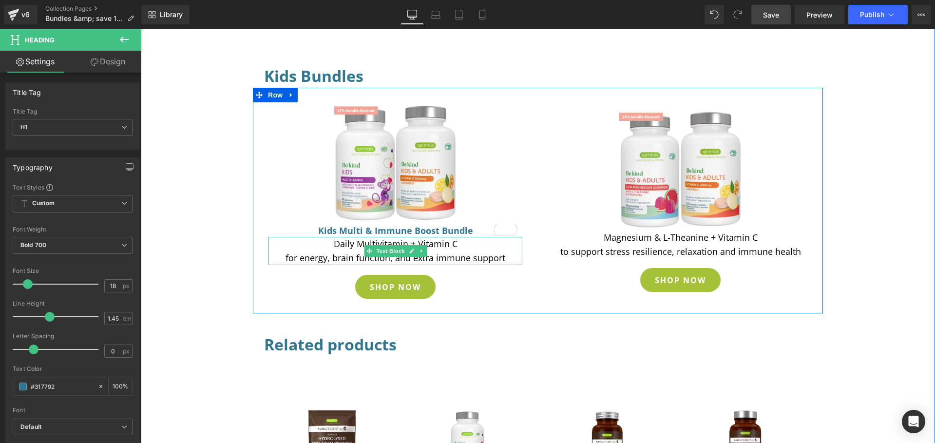
click at [443, 253] on p "for energy, brain function, and extra immune support" at bounding box center [395, 258] width 254 height 14
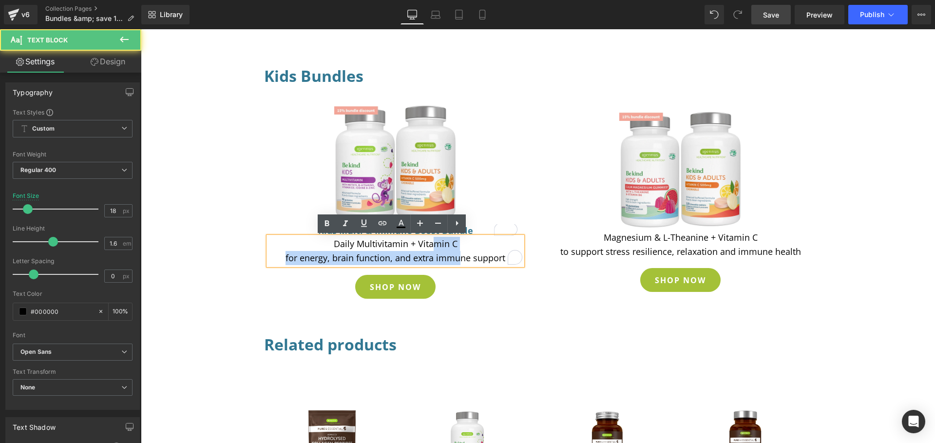
drag, startPoint x: 454, startPoint y: 252, endPoint x: 431, endPoint y: 249, distance: 23.6
click at [431, 249] on div "Daily Multivitamin + Vitamin C for energy, brain function, and extra immune sup…" at bounding box center [395, 251] width 254 height 28
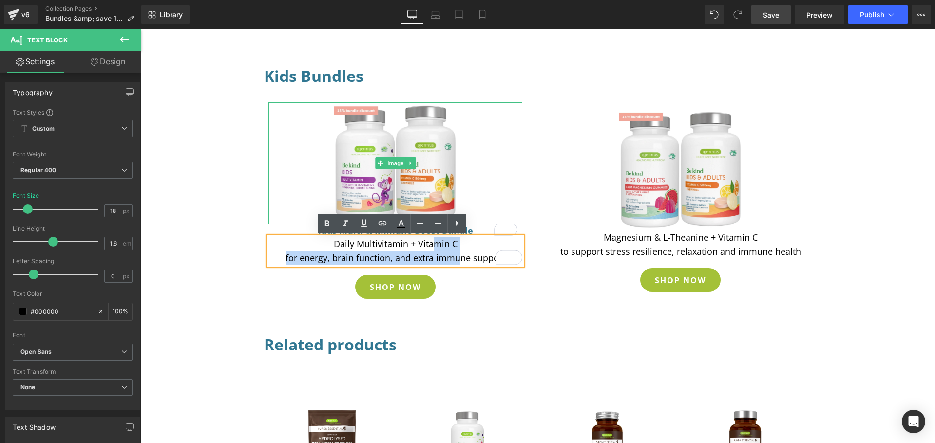
click at [478, 217] on link at bounding box center [395, 163] width 244 height 122
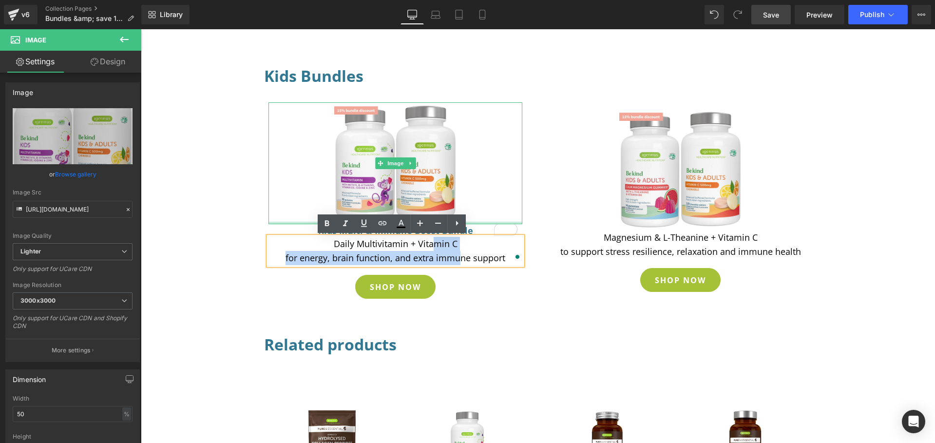
click at [281, 223] on div "Image" at bounding box center [395, 163] width 254 height 122
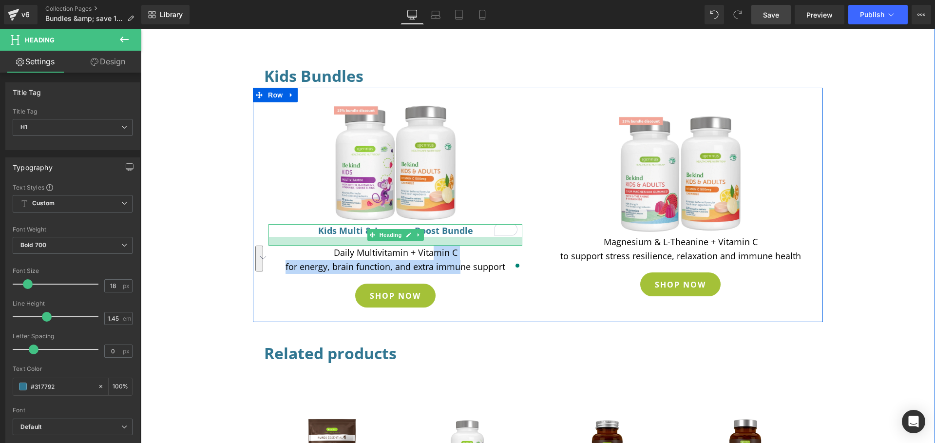
drag, startPoint x: 335, startPoint y: 234, endPoint x: 335, endPoint y: 243, distance: 8.8
click at [335, 243] on div at bounding box center [395, 241] width 254 height 9
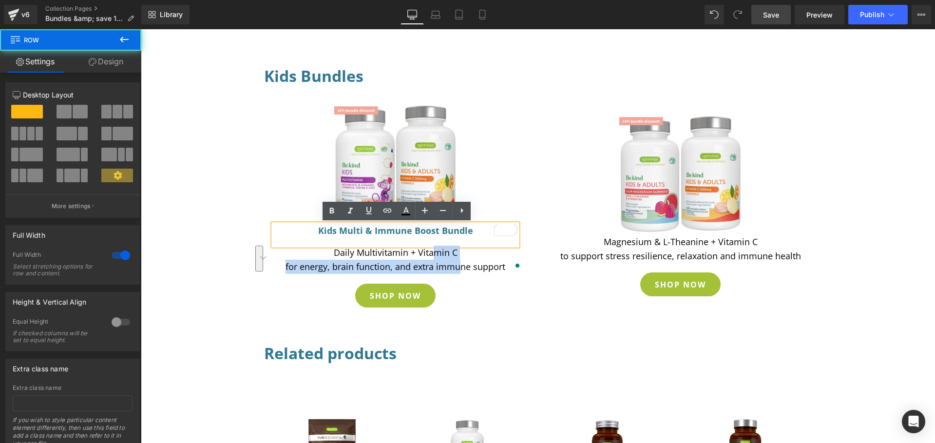
click at [209, 226] on div "Collection title Collection Title Collection Banner 100px Our expertly curated …" at bounding box center [538, 196] width 794 height 922
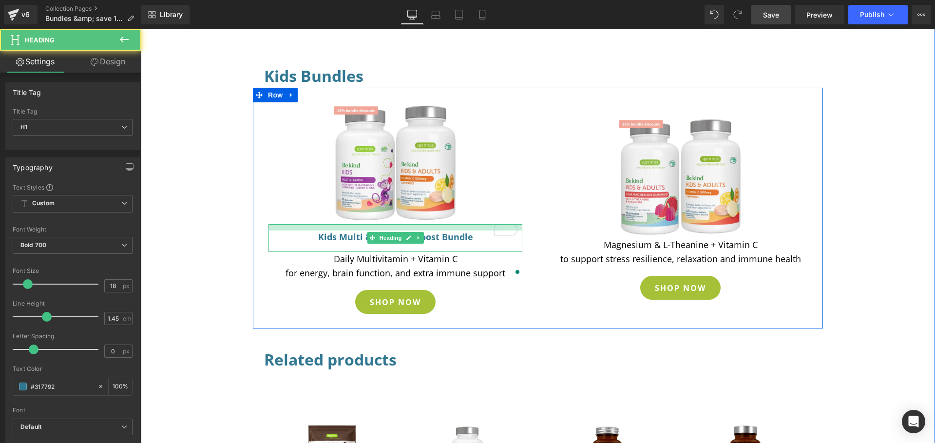
drag, startPoint x: 381, startPoint y: 224, endPoint x: 380, endPoint y: 230, distance: 6.4
click at [380, 230] on div "Kids Multi & Immune Boost Bundle Heading" at bounding box center [395, 238] width 254 height 28
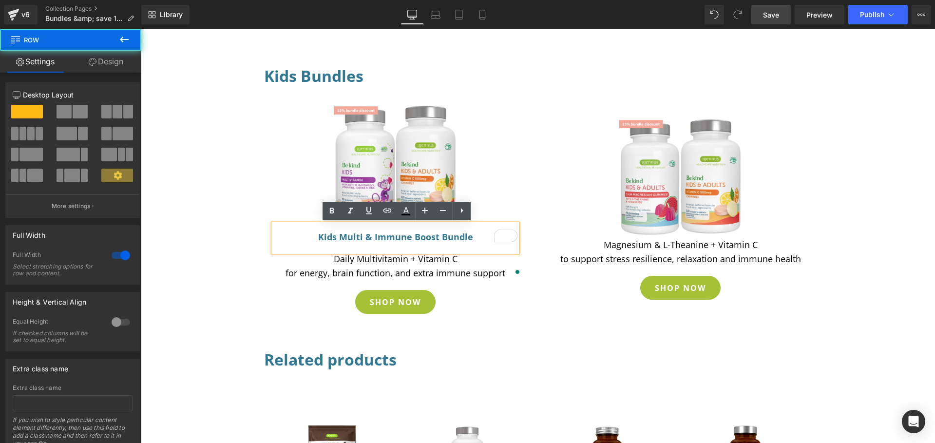
click at [216, 237] on div "Collection title Collection Title Collection Banner 100px Our expertly curated …" at bounding box center [538, 199] width 794 height 929
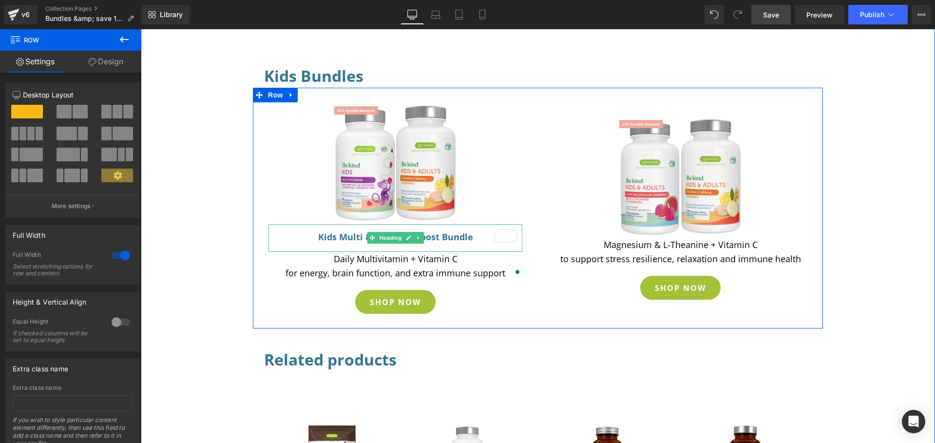
click at [338, 235] on h1 "Kids Multi & Immune Boost Bundle" at bounding box center [395, 236] width 244 height 13
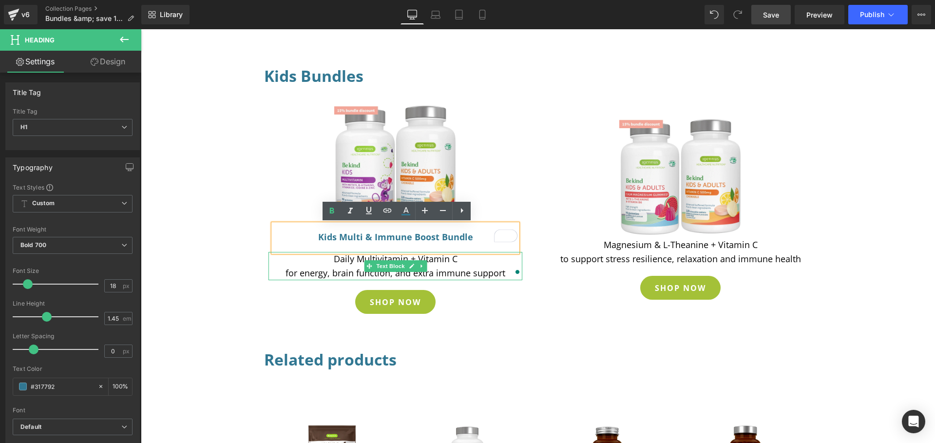
click at [339, 265] on p "Daily Multivitamin + Vitamin C" at bounding box center [395, 259] width 254 height 14
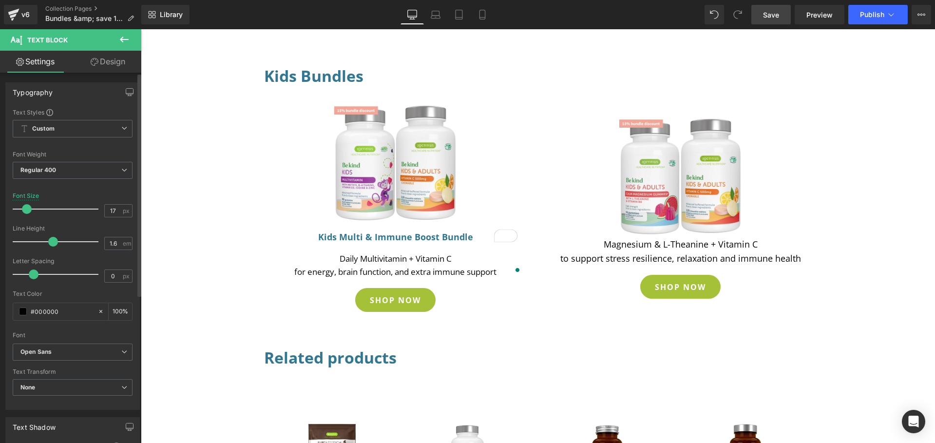
type input "18"
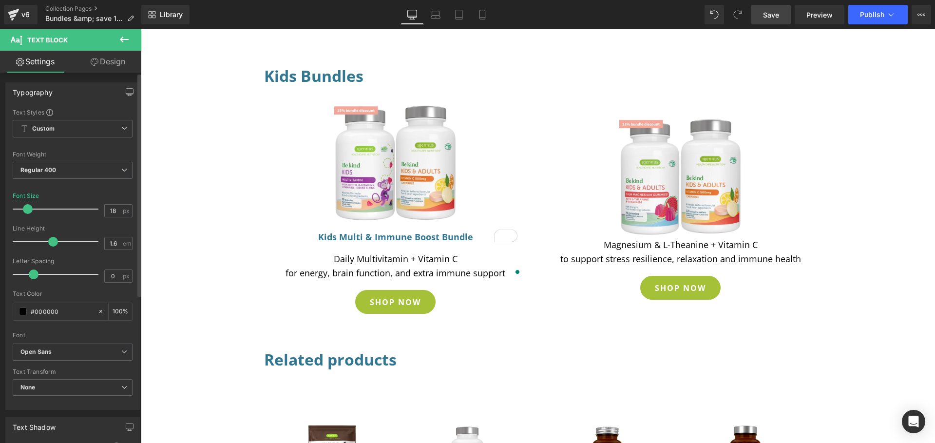
click at [29, 209] on span at bounding box center [28, 209] width 10 height 10
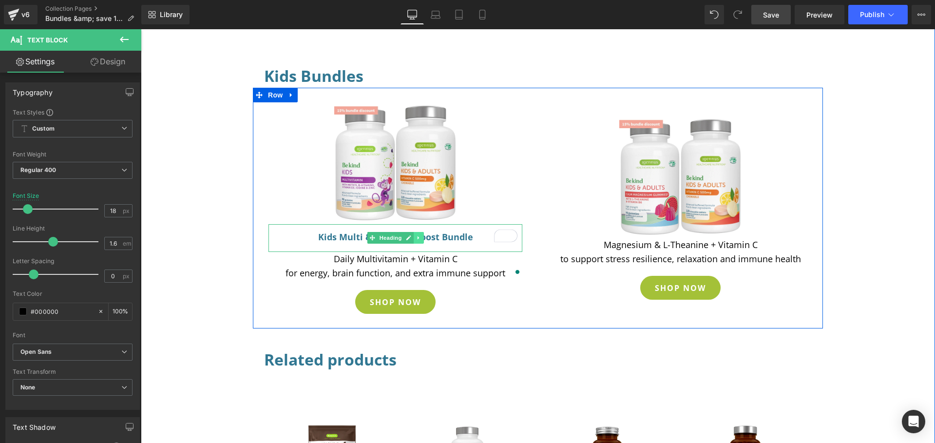
click at [419, 236] on link at bounding box center [419, 238] width 10 height 12
click at [411, 237] on icon at bounding box center [413, 237] width 5 height 5
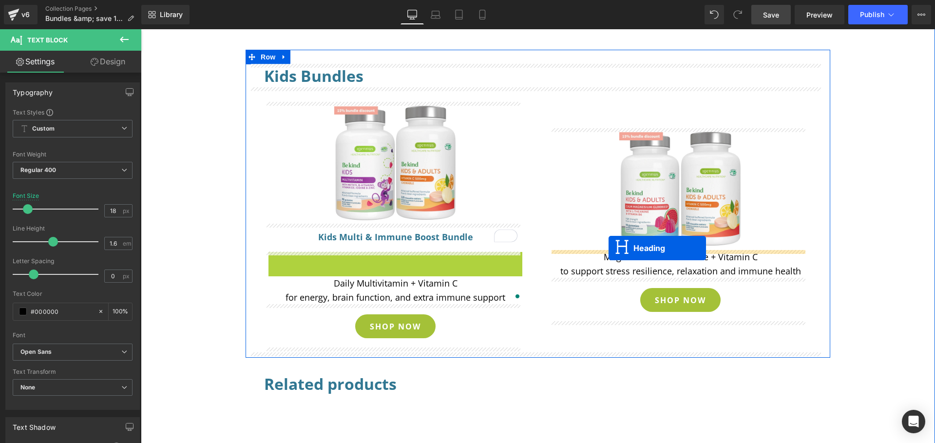
drag, startPoint x: 368, startPoint y: 265, endPoint x: 609, endPoint y: 248, distance: 240.8
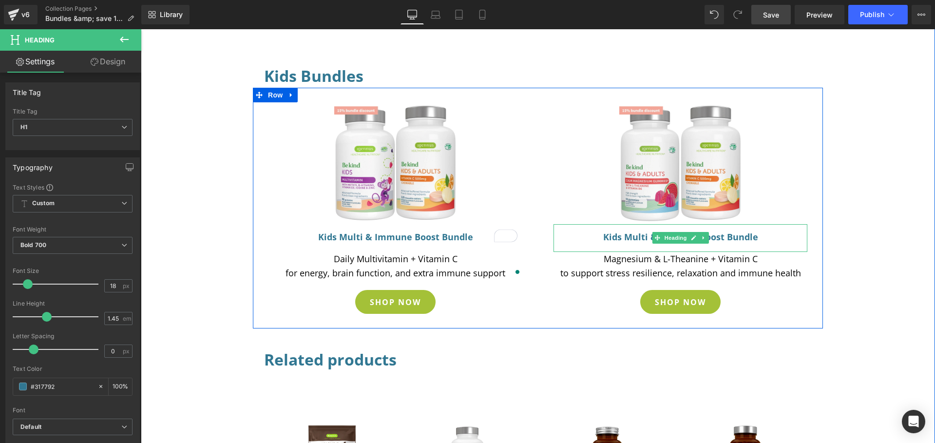
click at [619, 238] on h1 "Kids Multi & Immune Boost Bundle" at bounding box center [680, 236] width 244 height 13
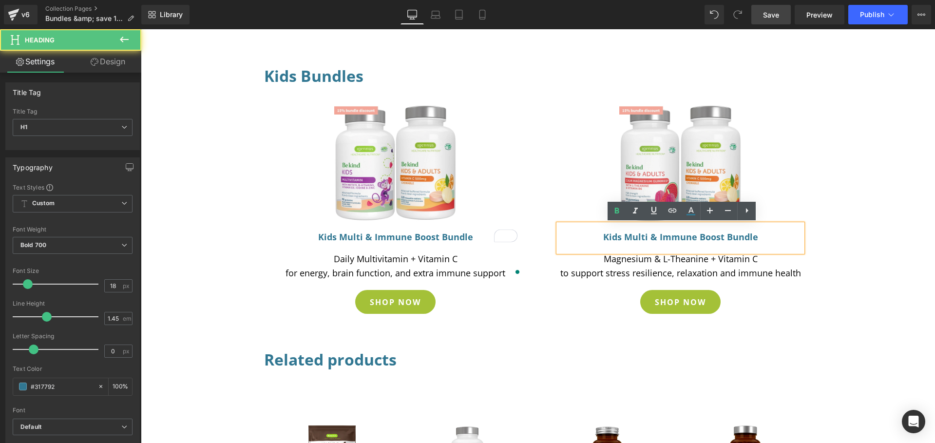
click at [617, 235] on h1 "Kids Multi & Immune Boost Bundle" at bounding box center [680, 236] width 244 height 13
drag, startPoint x: 620, startPoint y: 237, endPoint x: 602, endPoint y: 236, distance: 17.6
click at [602, 236] on h1 "Kids Multi & Immune Boost Bundle" at bounding box center [680, 236] width 244 height 13
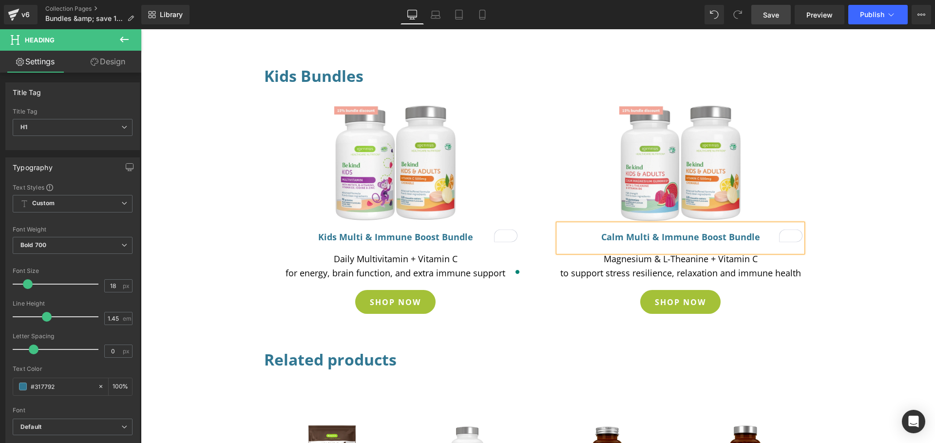
click at [646, 237] on h1 "Calm Multi & Immune Boost Bundle" at bounding box center [680, 236] width 244 height 13
click at [769, 20] on link "Save" at bounding box center [770, 14] width 39 height 19
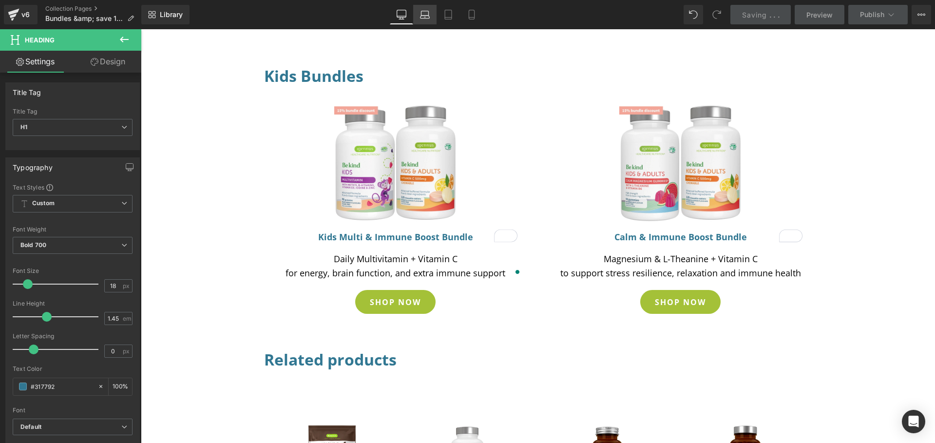
click at [425, 18] on icon at bounding box center [424, 17] width 9 height 3
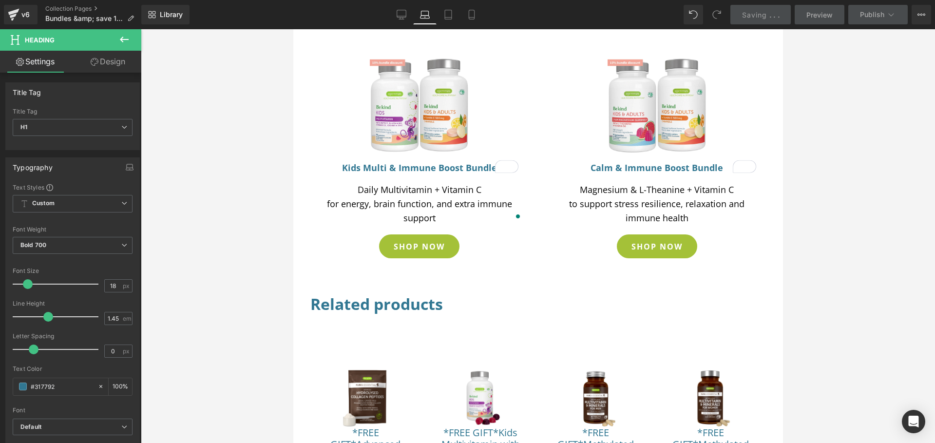
scroll to position [377, 0]
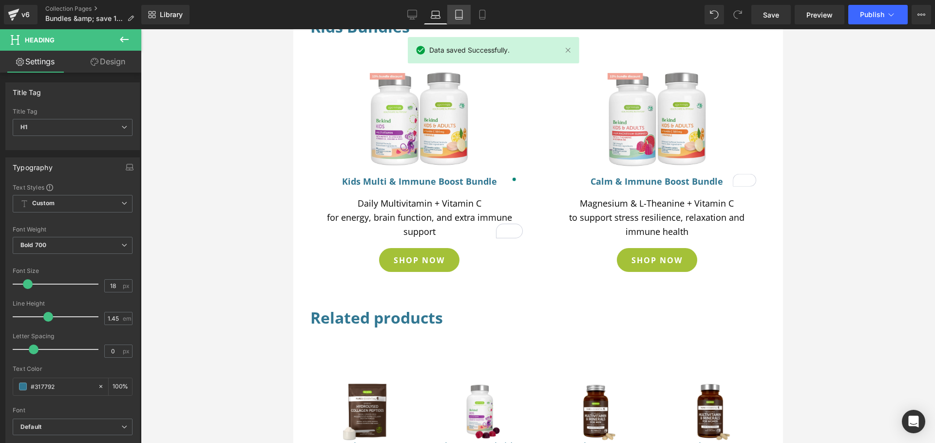
click at [458, 17] on icon at bounding box center [459, 15] width 10 height 10
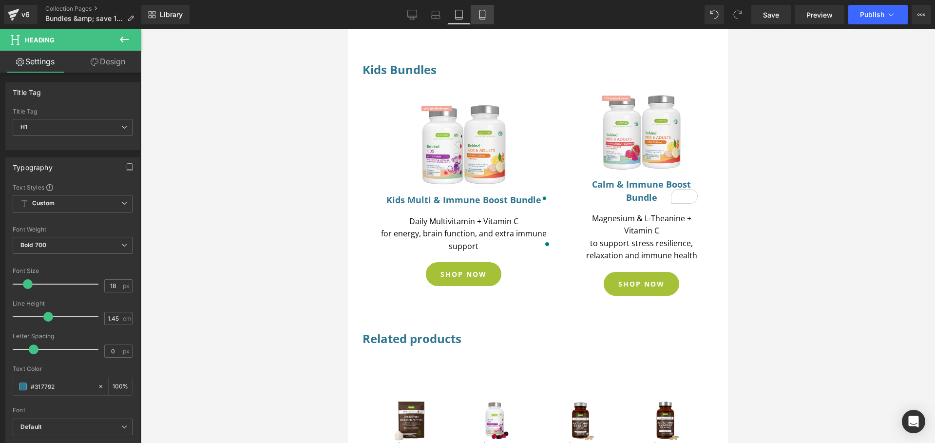
click at [485, 19] on link "Mobile" at bounding box center [482, 14] width 23 height 19
type input "100"
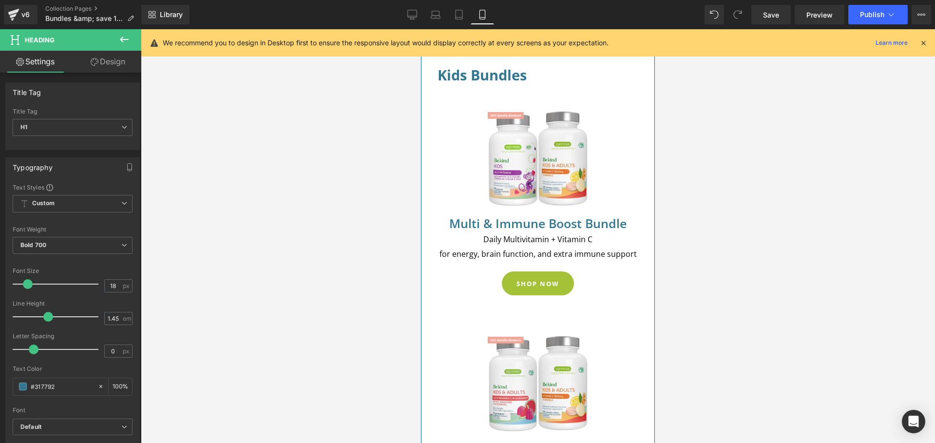
scroll to position [241, 0]
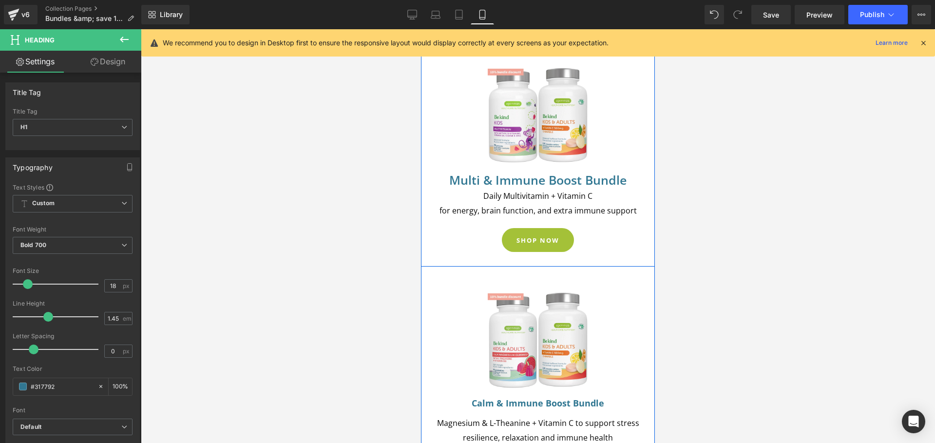
click at [533, 174] on h1 "Multi & Immune Boost Bundle" at bounding box center [538, 180] width 201 height 13
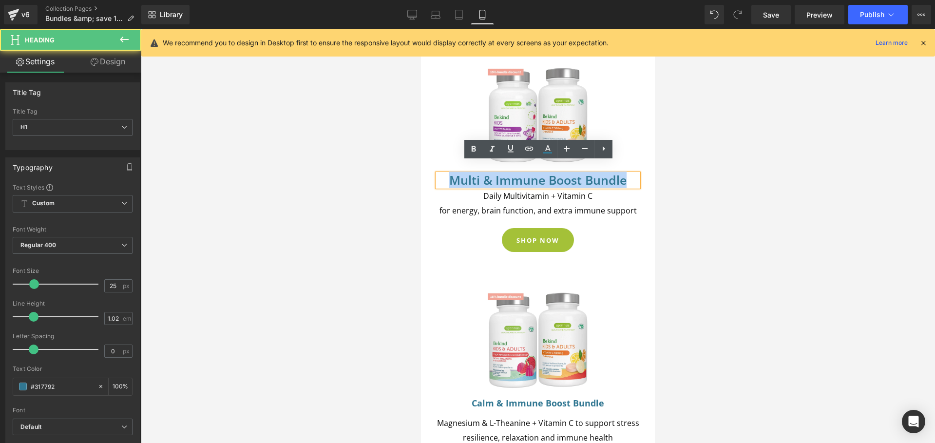
drag, startPoint x: 622, startPoint y: 168, endPoint x: 443, endPoint y: 172, distance: 179.3
click at [443, 174] on h1 "Multi & Immune Boost Bundle" at bounding box center [538, 180] width 201 height 13
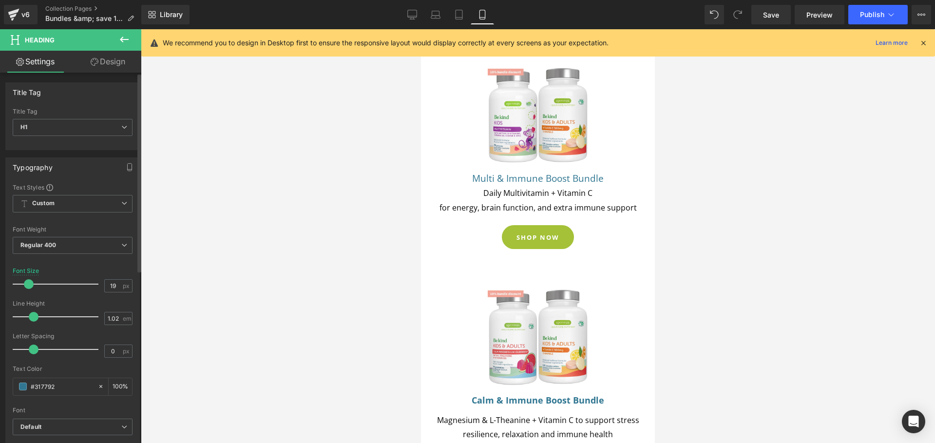
type input "18"
drag, startPoint x: 29, startPoint y: 282, endPoint x: 24, endPoint y: 282, distance: 5.4
click at [24, 282] on span at bounding box center [28, 284] width 10 height 10
click at [91, 244] on span "Regular 400" at bounding box center [73, 245] width 120 height 17
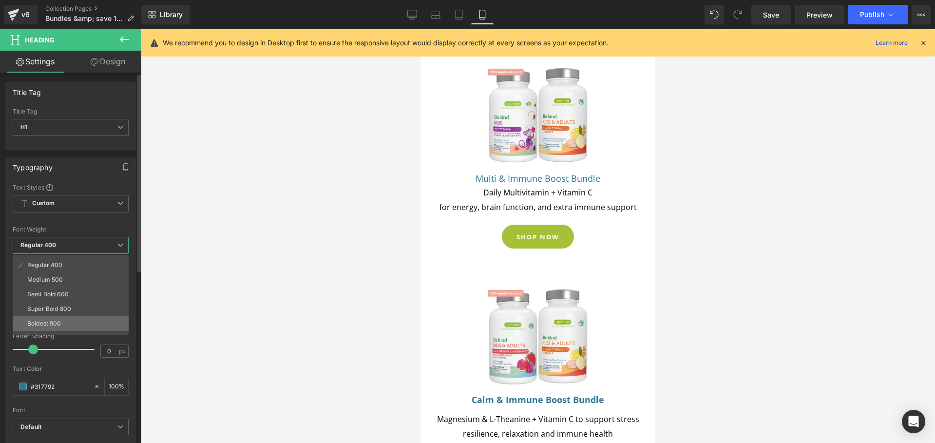
scroll to position [54, 0]
click at [60, 323] on li "Bold 700" at bounding box center [73, 325] width 120 height 15
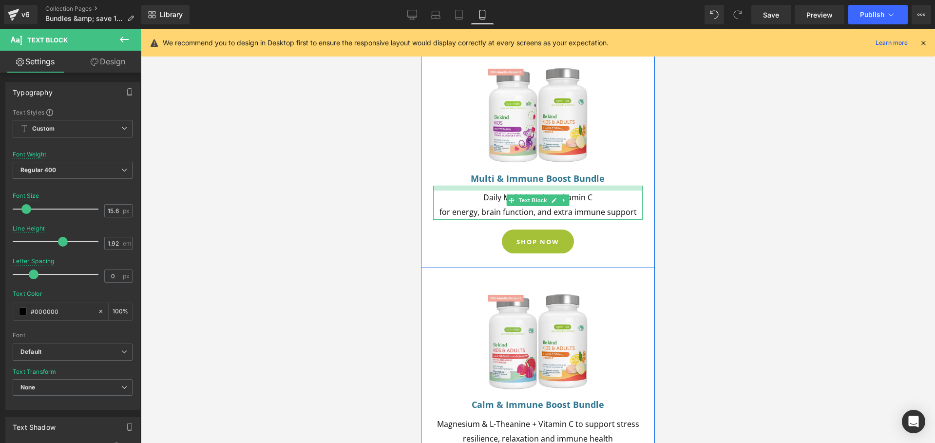
drag, startPoint x: 561, startPoint y: 175, endPoint x: 560, endPoint y: 180, distance: 5.0
click at [560, 186] on div "Daily Multivitamin + Vitamin C for energy, brain function, and extra immune sup…" at bounding box center [537, 203] width 209 height 34
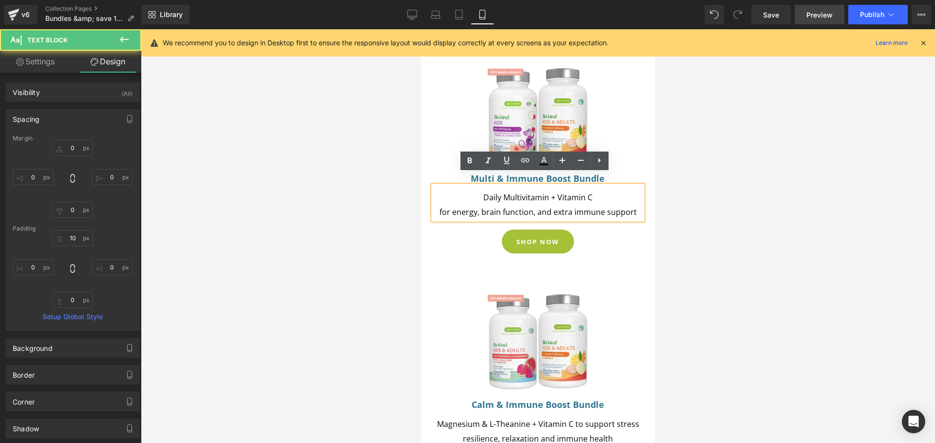
drag, startPoint x: 774, startPoint y: 12, endPoint x: 812, endPoint y: 12, distance: 37.5
click at [775, 12] on span "Save" at bounding box center [771, 15] width 16 height 10
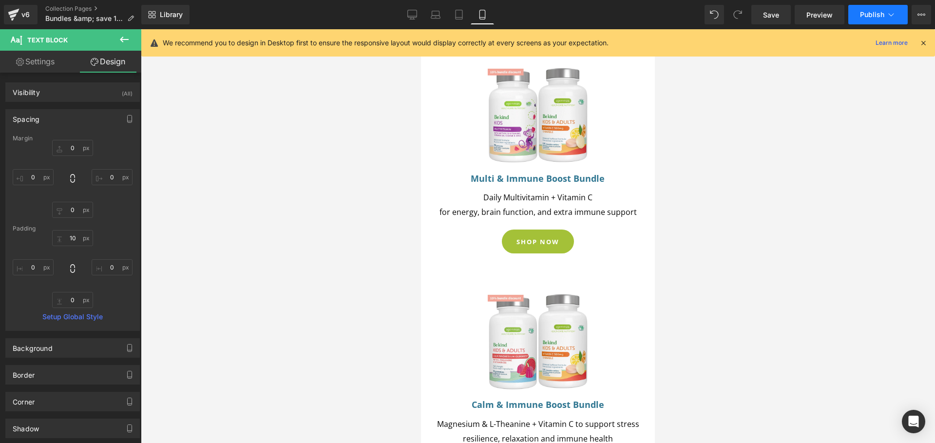
click at [871, 19] on button "Publish" at bounding box center [877, 14] width 59 height 19
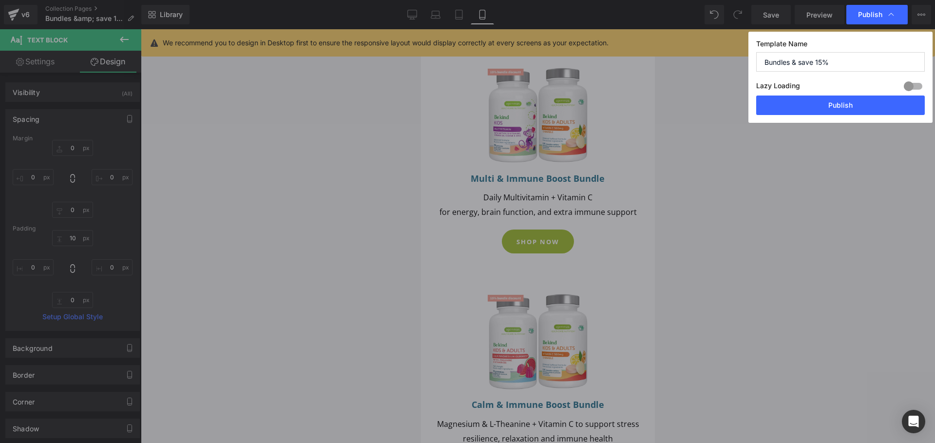
click at [850, 106] on button "Publish" at bounding box center [840, 104] width 169 height 19
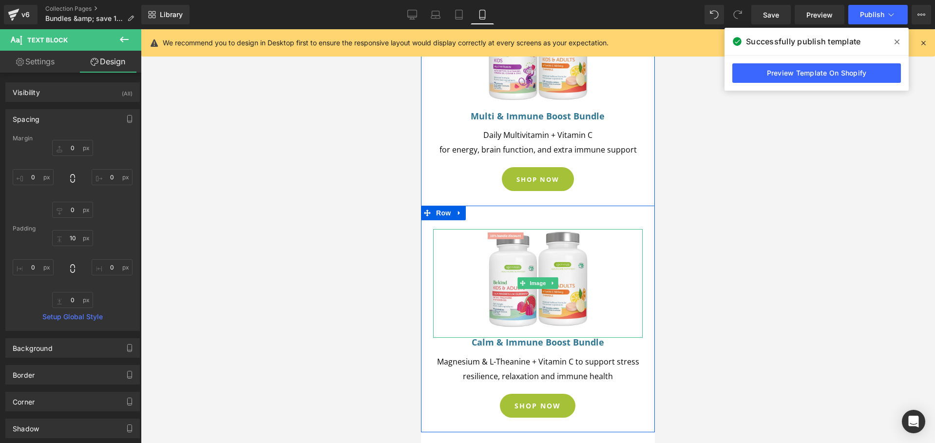
scroll to position [323, 0]
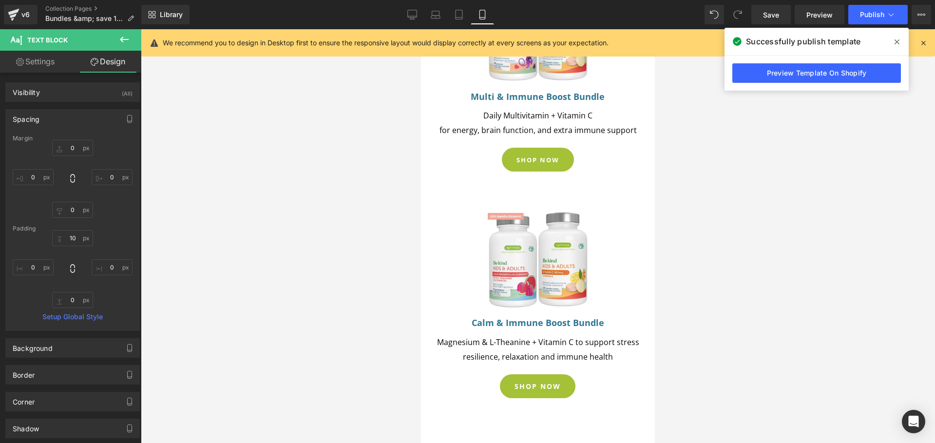
click at [750, 241] on div at bounding box center [538, 236] width 794 height 414
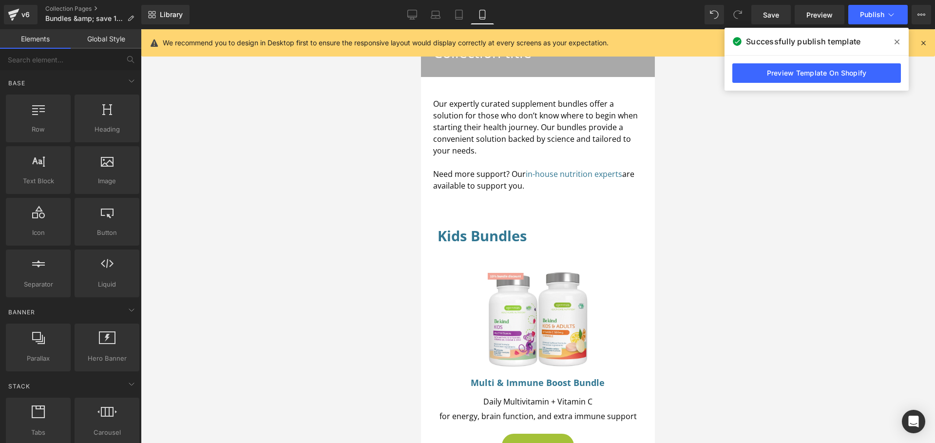
scroll to position [0, 0]
